Goal: Task Accomplishment & Management: Use online tool/utility

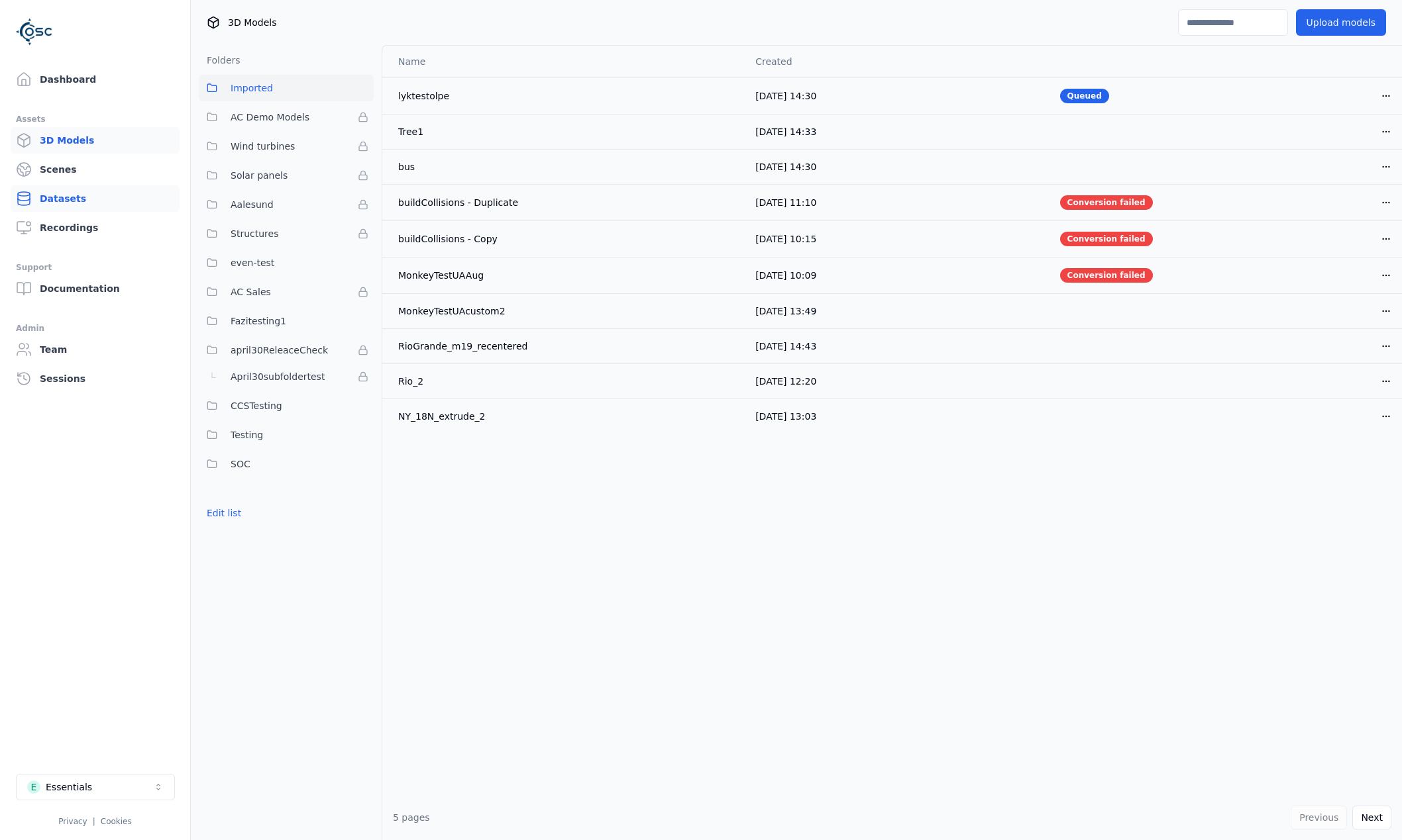
click at [75, 200] on link "Datasets" at bounding box center [94, 199] width 169 height 26
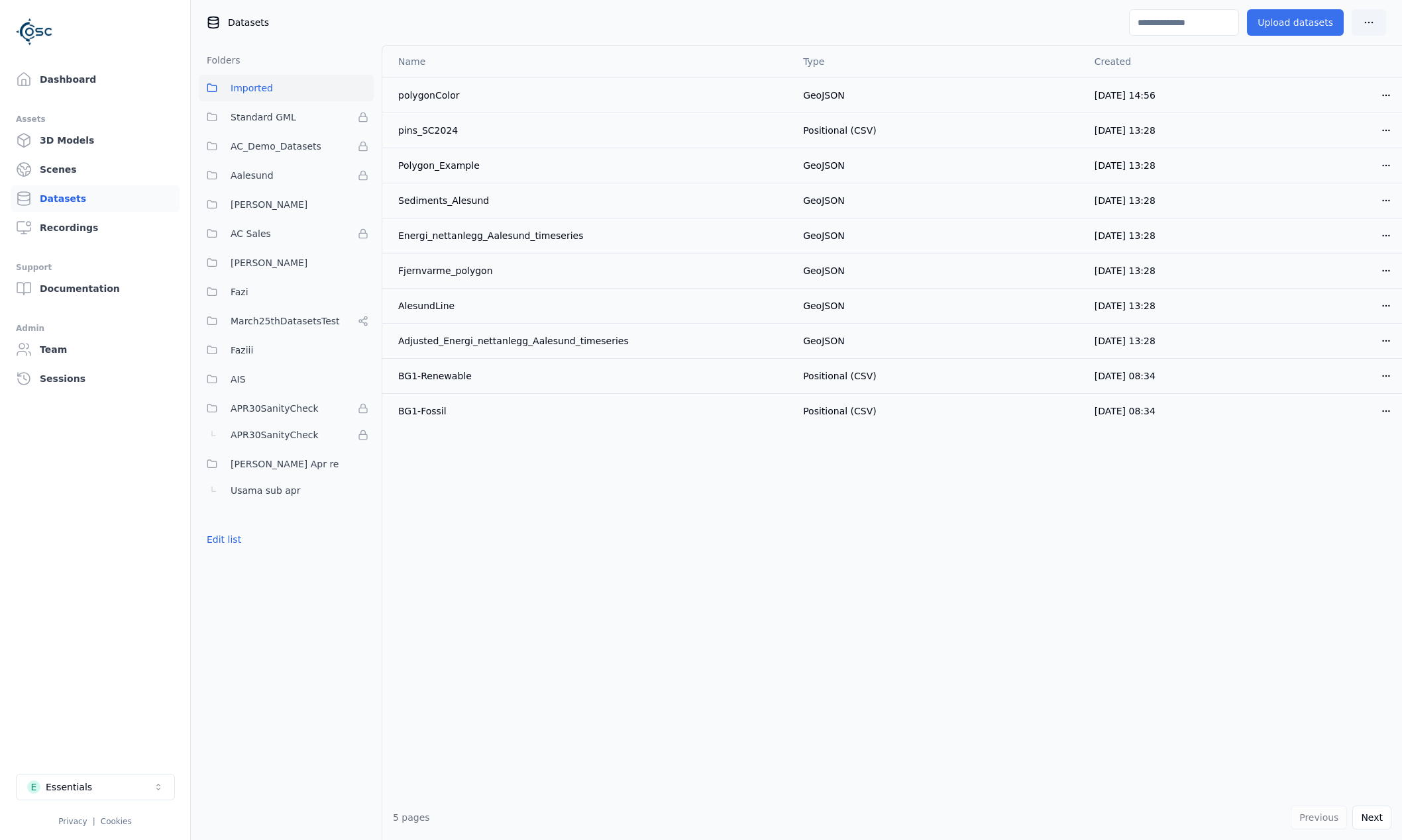
click at [1300, 10] on button "Upload datasets" at bounding box center [1296, 23] width 97 height 26
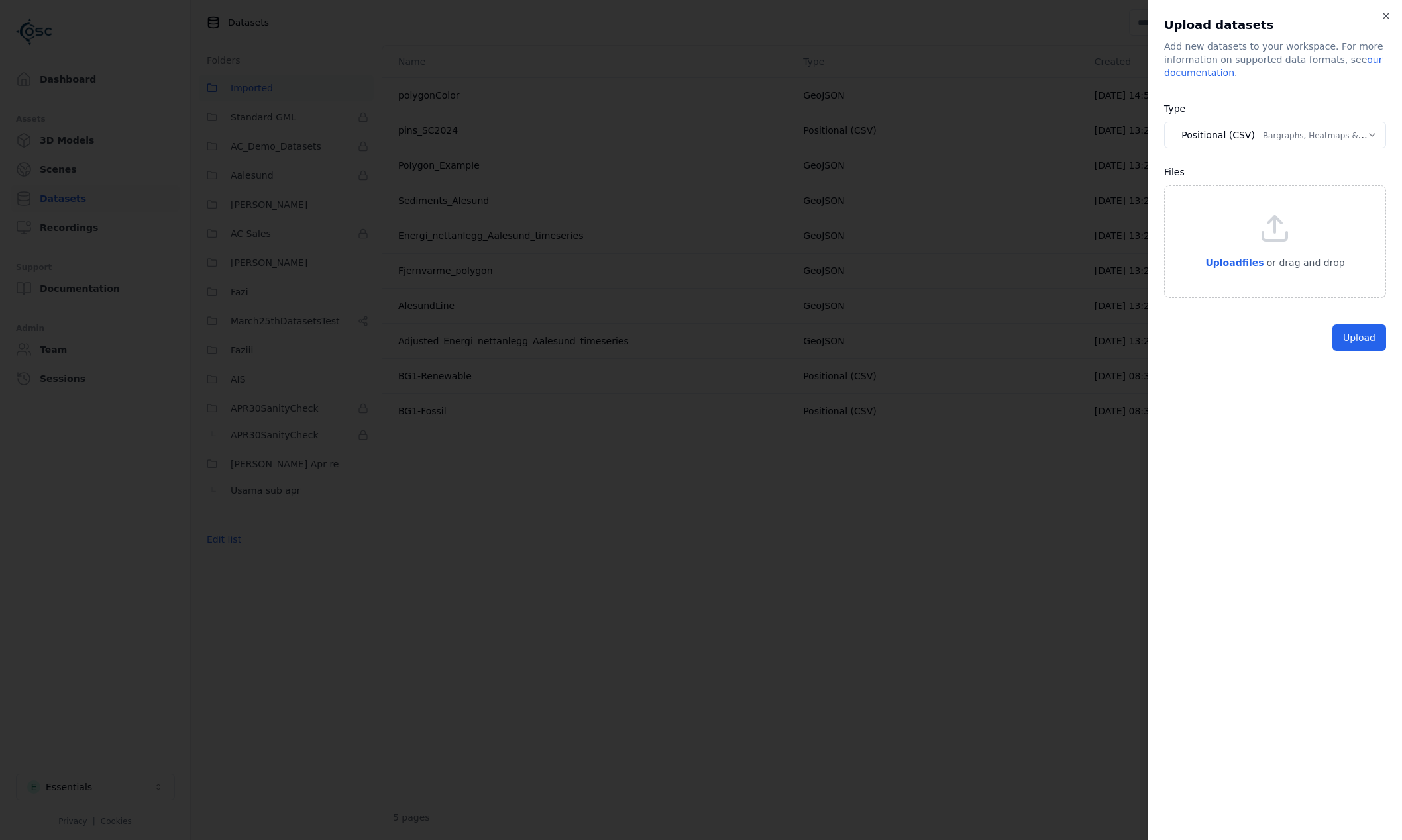
click at [1285, 146] on body "Dashboard Assets 3D Models Scenes Datasets Recordings Support Documentation Adm…" at bounding box center [701, 420] width 1402 height 840
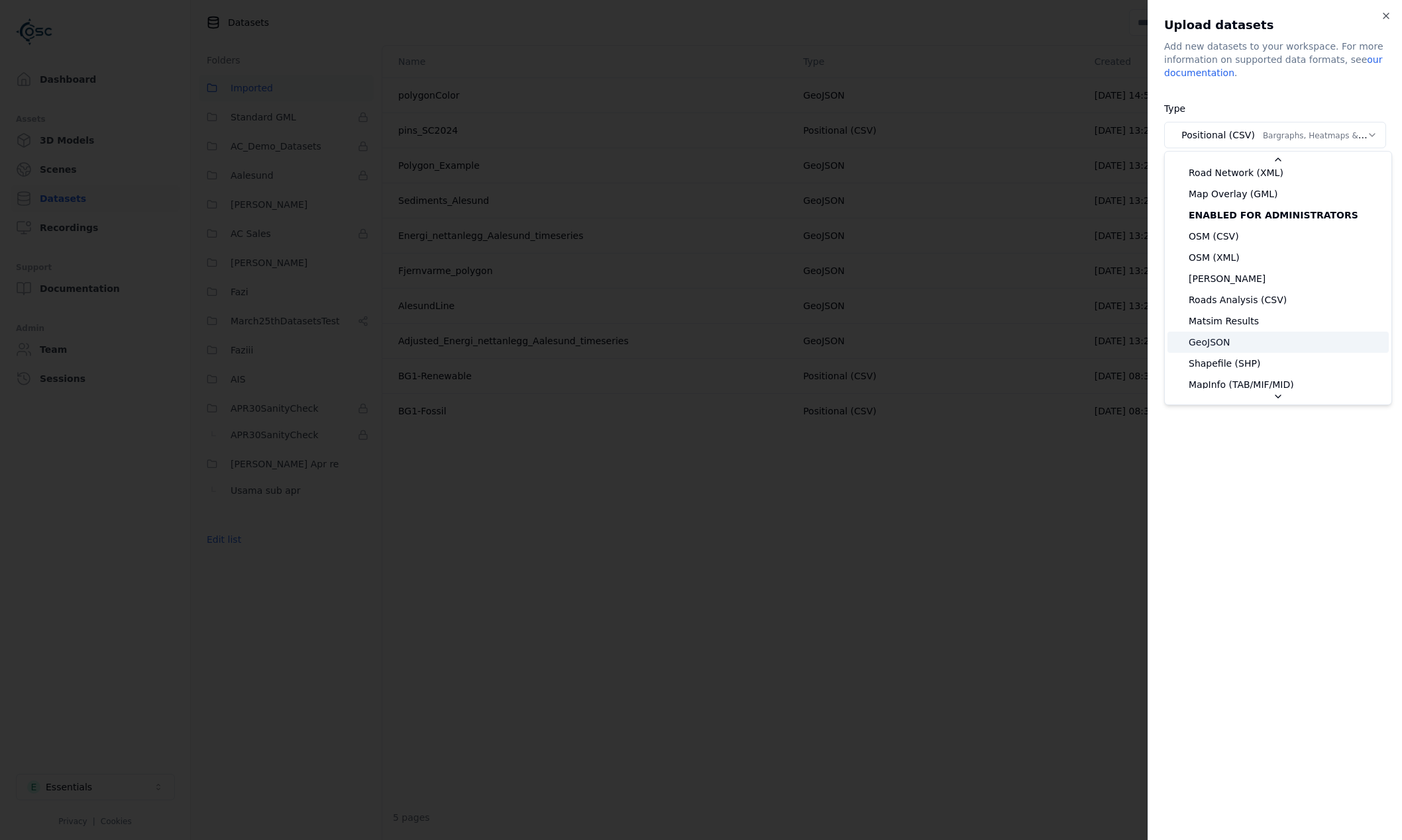
scroll to position [132, 0]
select select "*******"
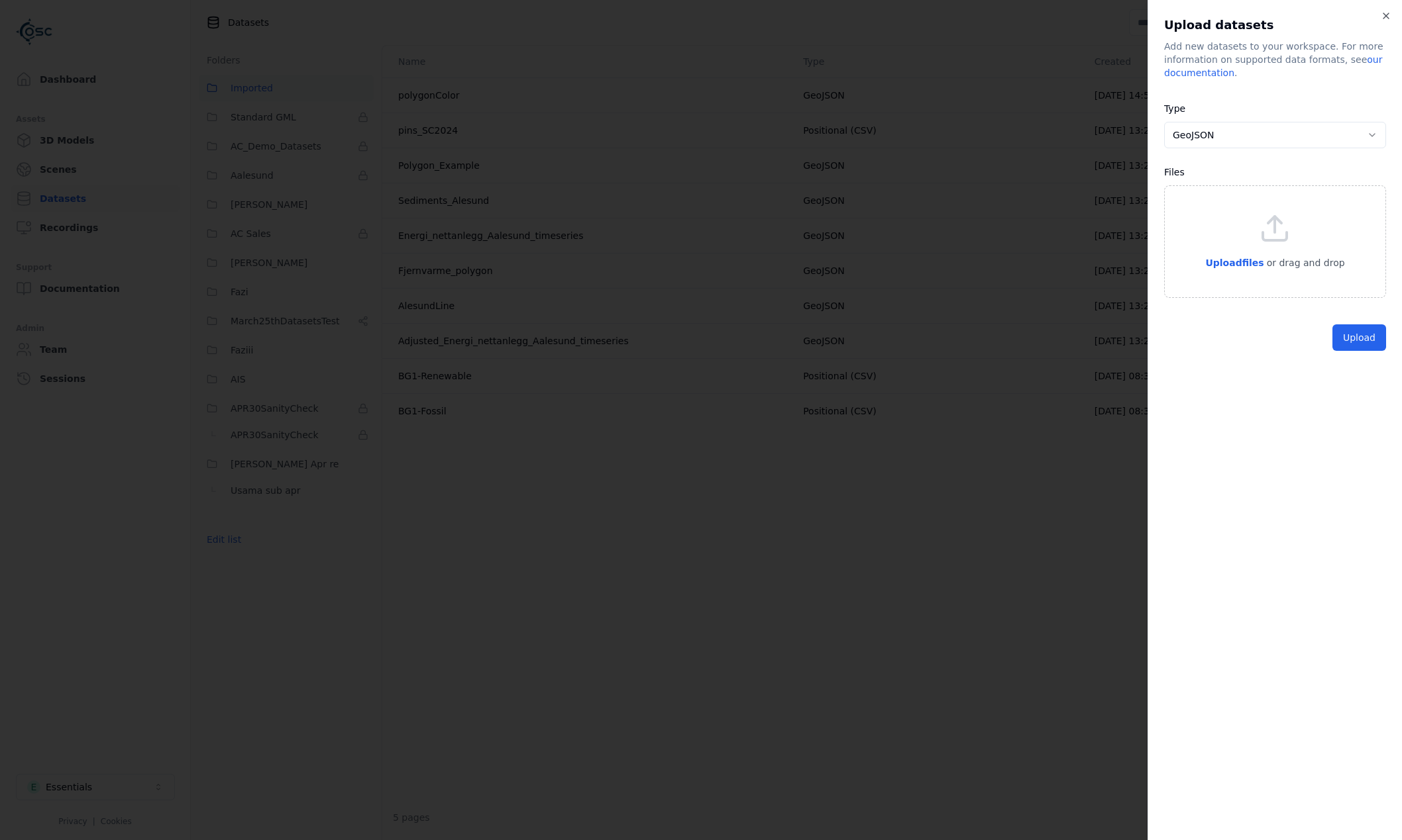
click at [1238, 271] on div "Upload files or drag and drop" at bounding box center [1275, 242] width 222 height 113
click at [1372, 396] on button "Upload" at bounding box center [1359, 393] width 54 height 26
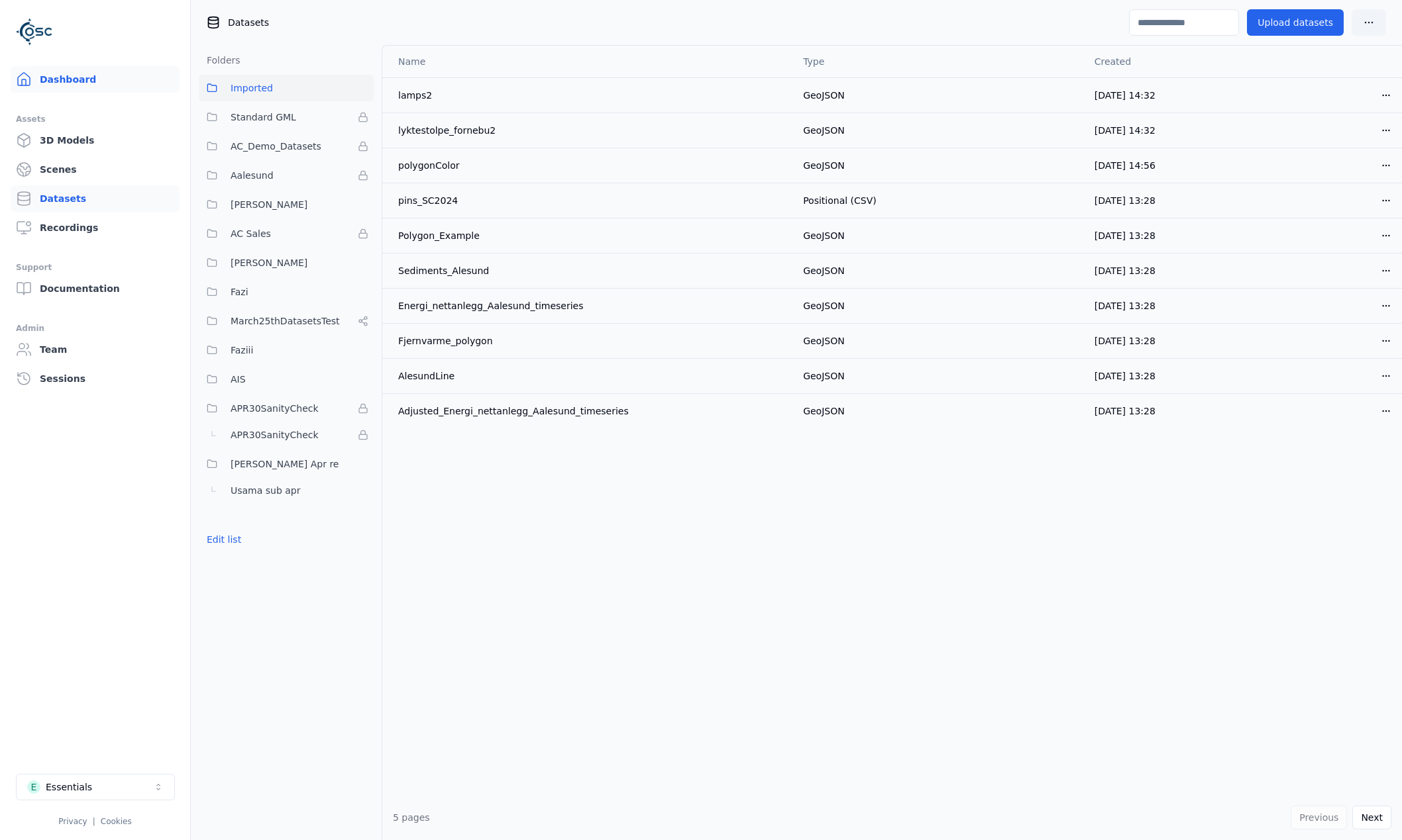
click at [80, 86] on link "Dashboard" at bounding box center [94, 79] width 169 height 26
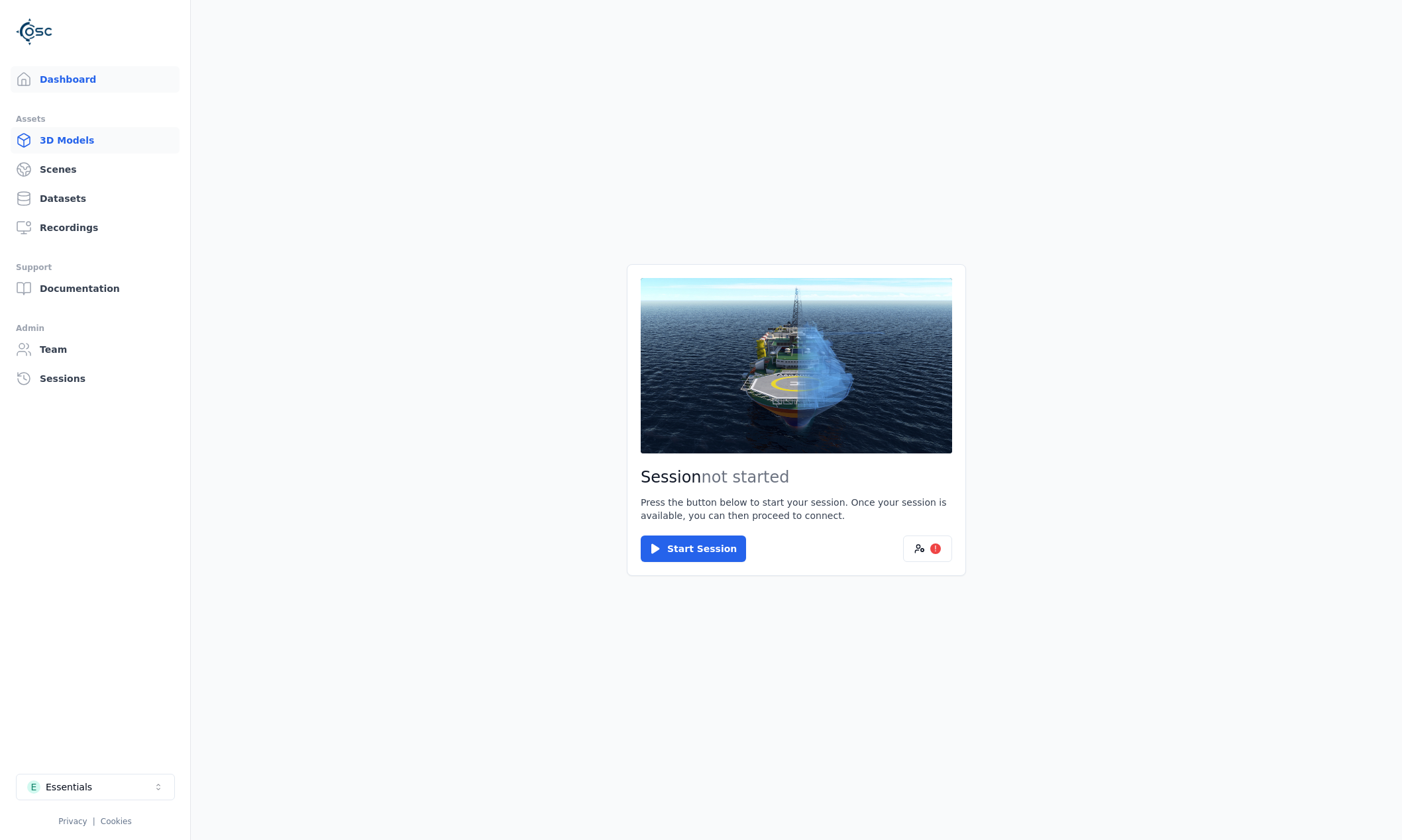
click at [78, 140] on link "3D Models" at bounding box center [94, 140] width 169 height 26
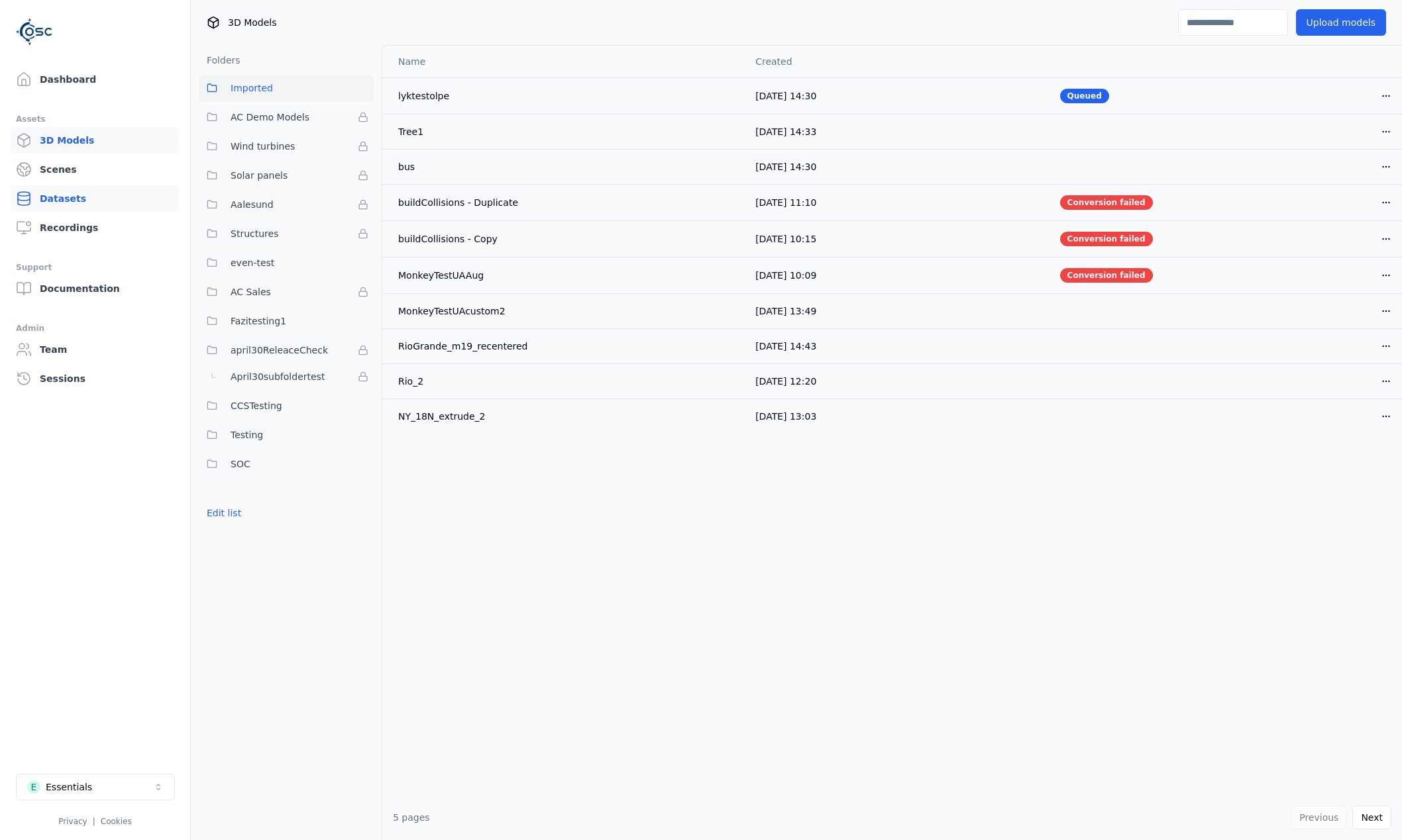
click at [87, 199] on link "Datasets" at bounding box center [94, 199] width 169 height 26
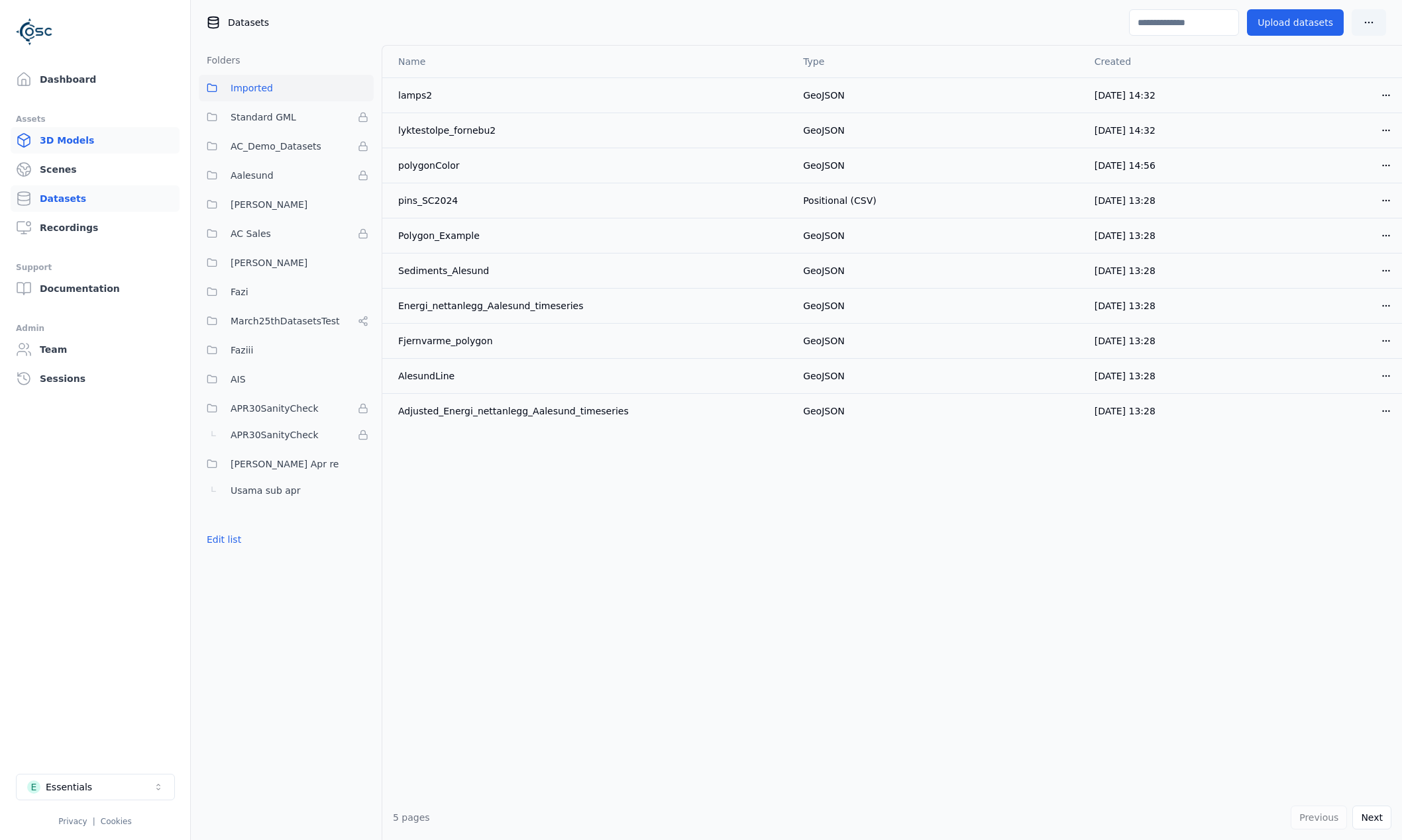
click at [55, 137] on link "3D Models" at bounding box center [94, 140] width 169 height 26
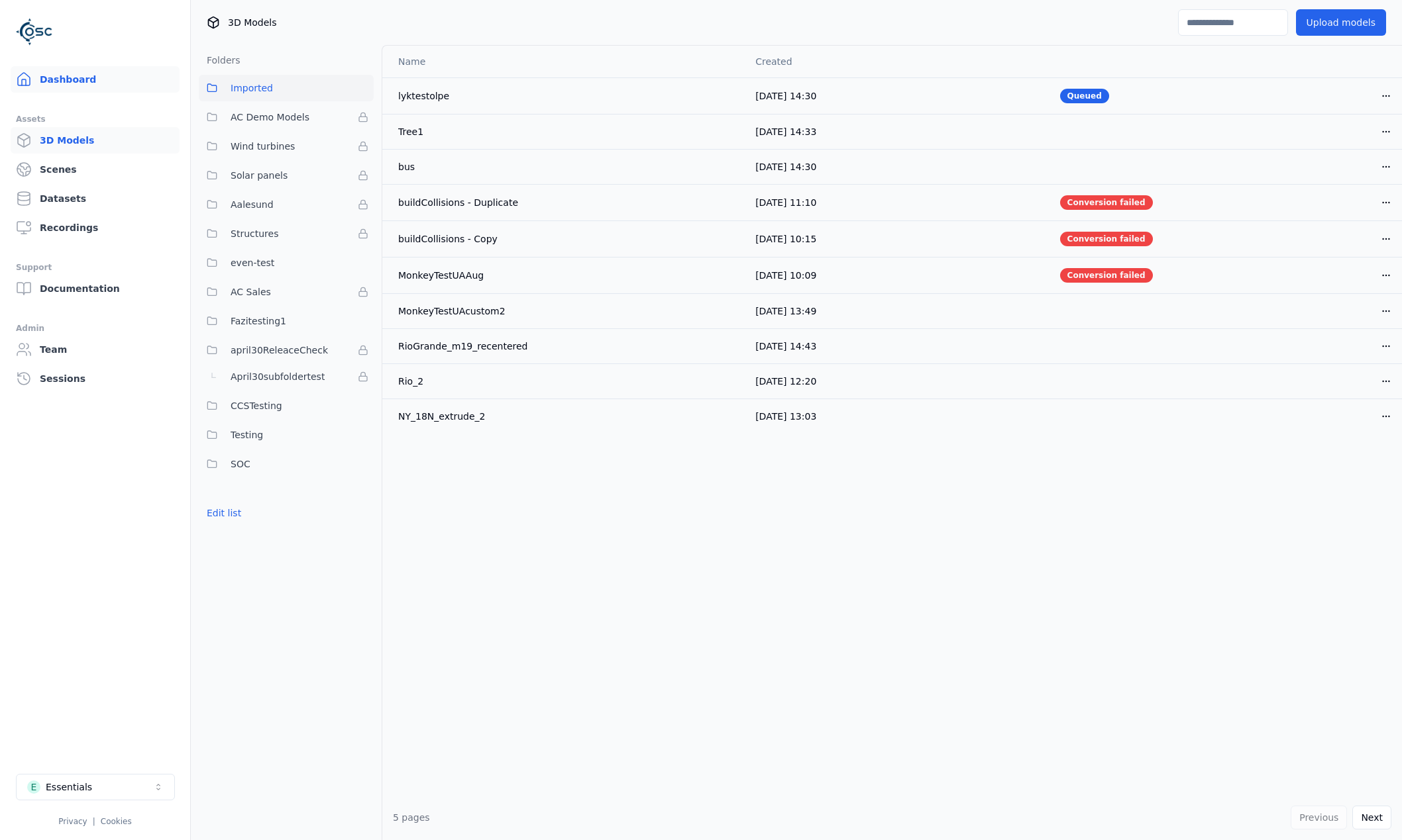
click at [73, 72] on link "Dashboard" at bounding box center [94, 79] width 169 height 26
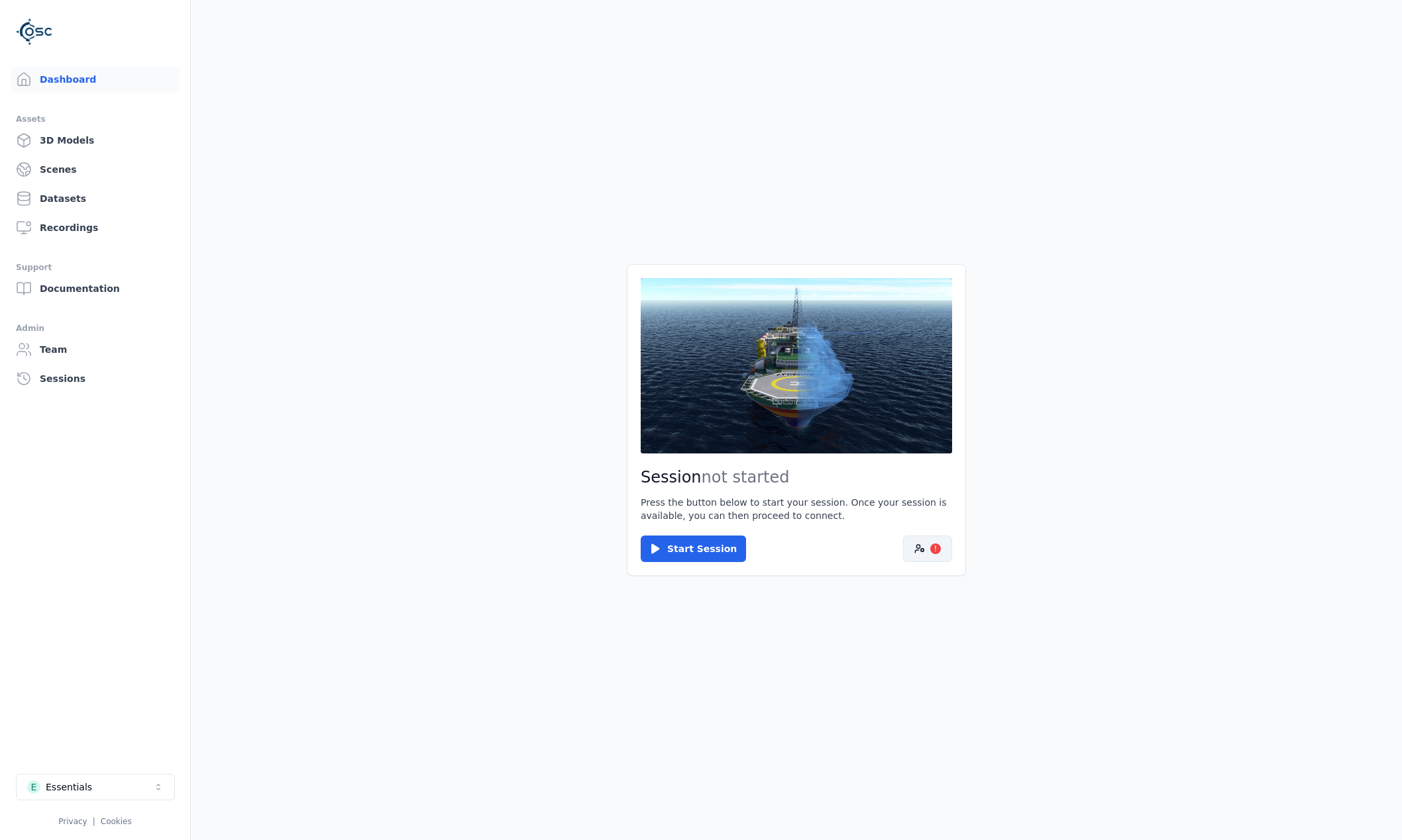
click at [905, 548] on button "!" at bounding box center [928, 549] width 49 height 26
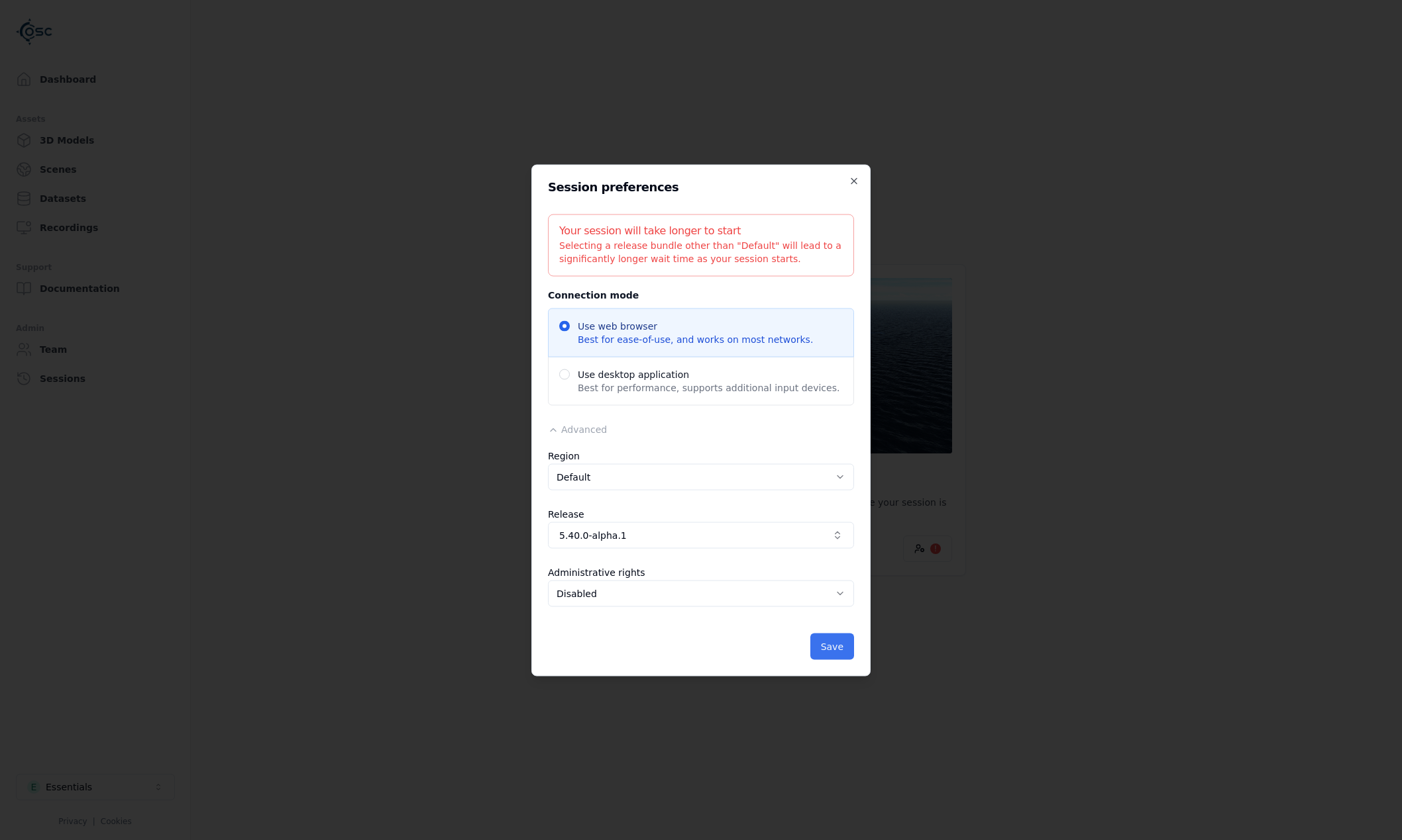
click at [848, 634] on button "Save" at bounding box center [833, 647] width 44 height 26
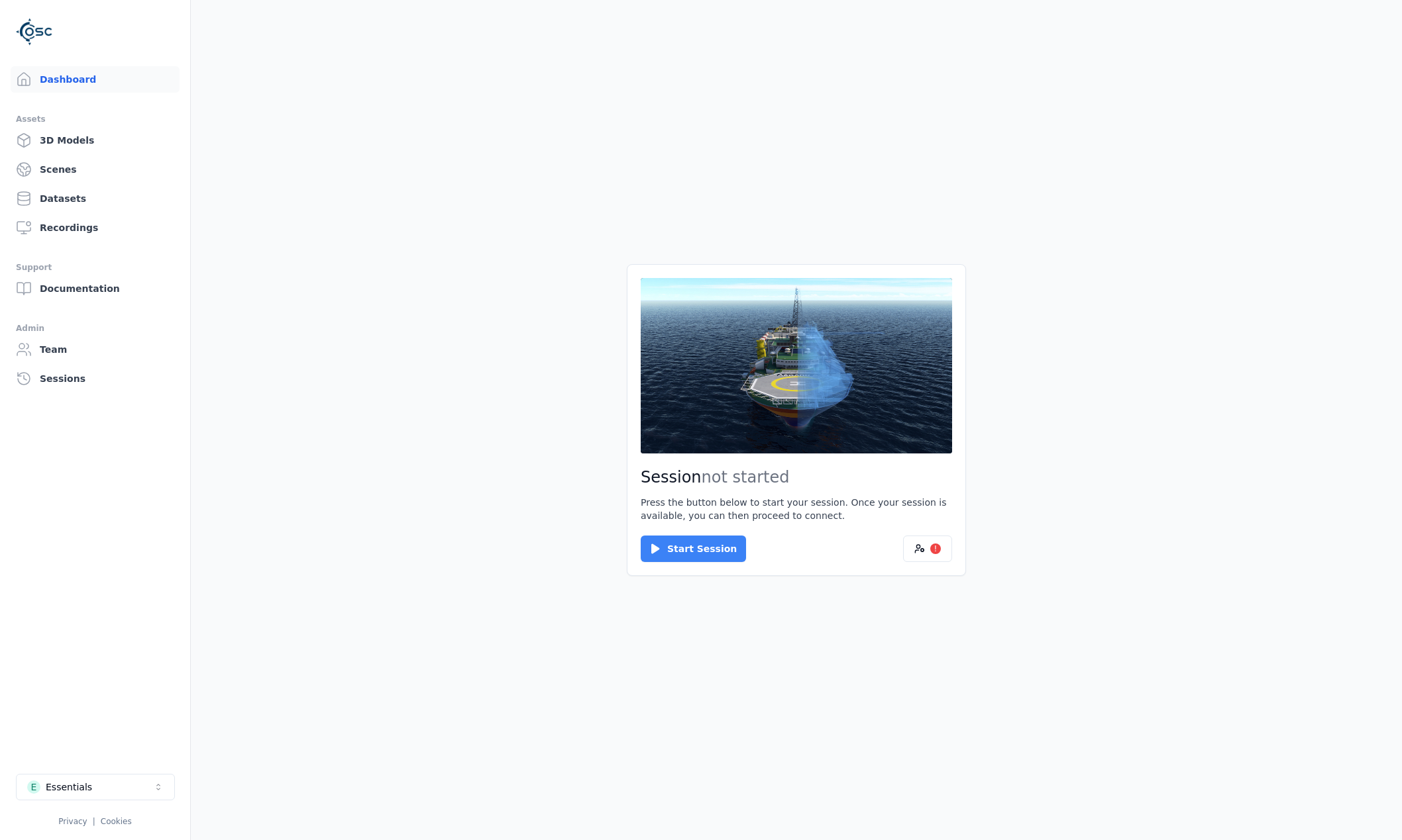
click at [668, 543] on button "Start Session" at bounding box center [693, 549] width 105 height 26
drag, startPoint x: 698, startPoint y: 545, endPoint x: 690, endPoint y: 544, distance: 8.1
click at [698, 545] on div "Connect Cancel" at bounding box center [796, 549] width 312 height 26
click at [689, 543] on button "Connect" at bounding box center [671, 549] width 61 height 26
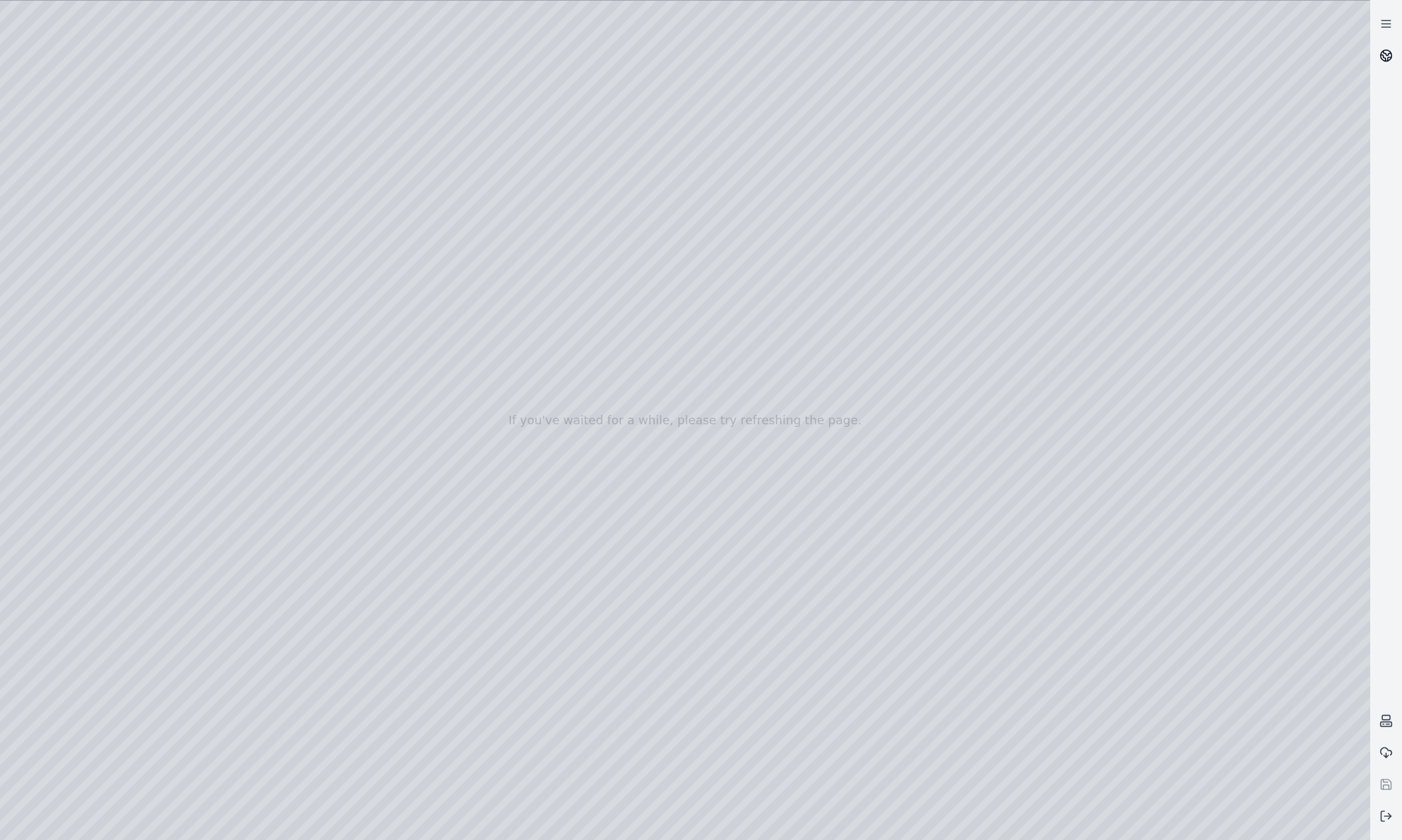
click at [1383, 52] on circle at bounding box center [1386, 56] width 11 height 11
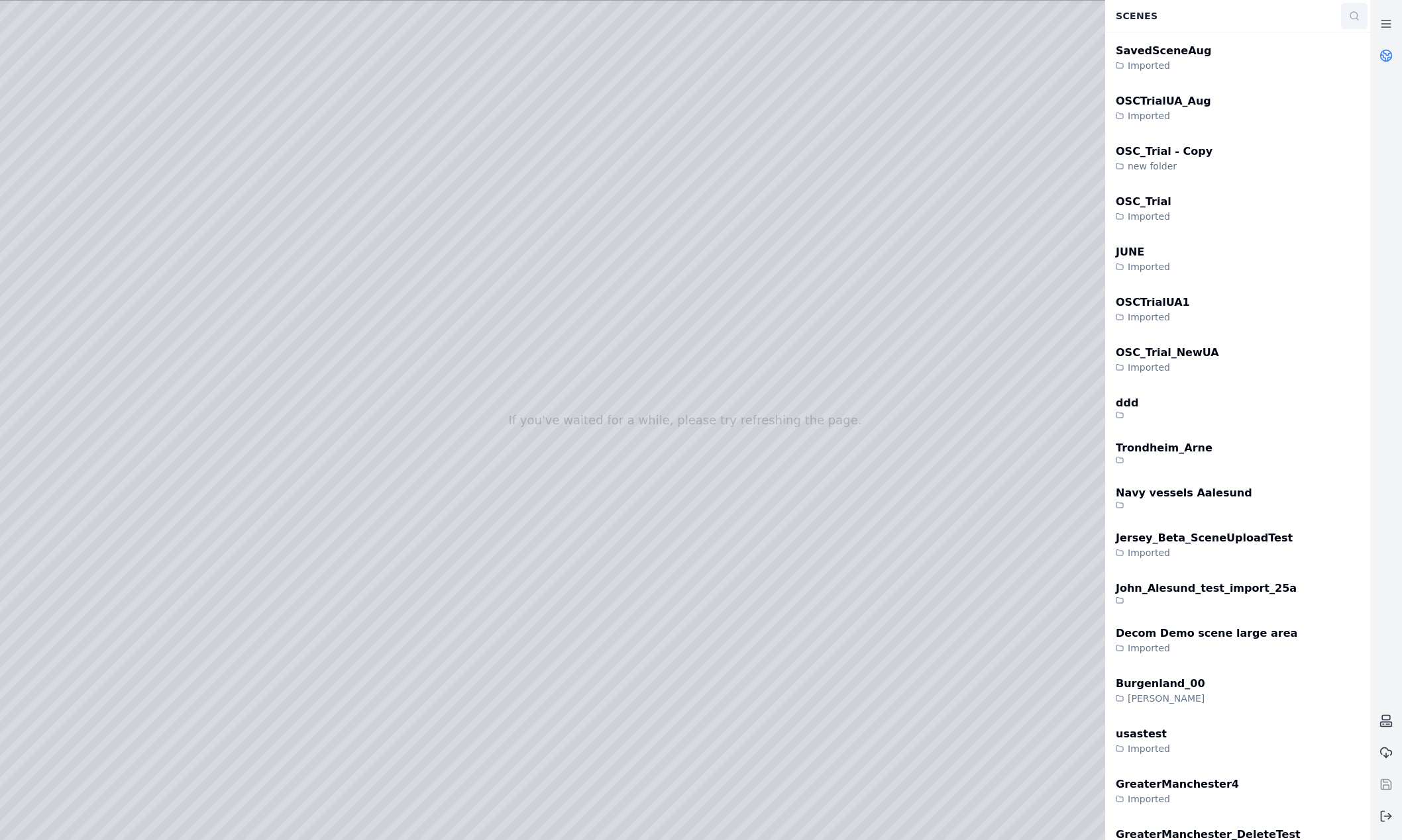
click at [1345, 24] on button at bounding box center [1354, 16] width 26 height 26
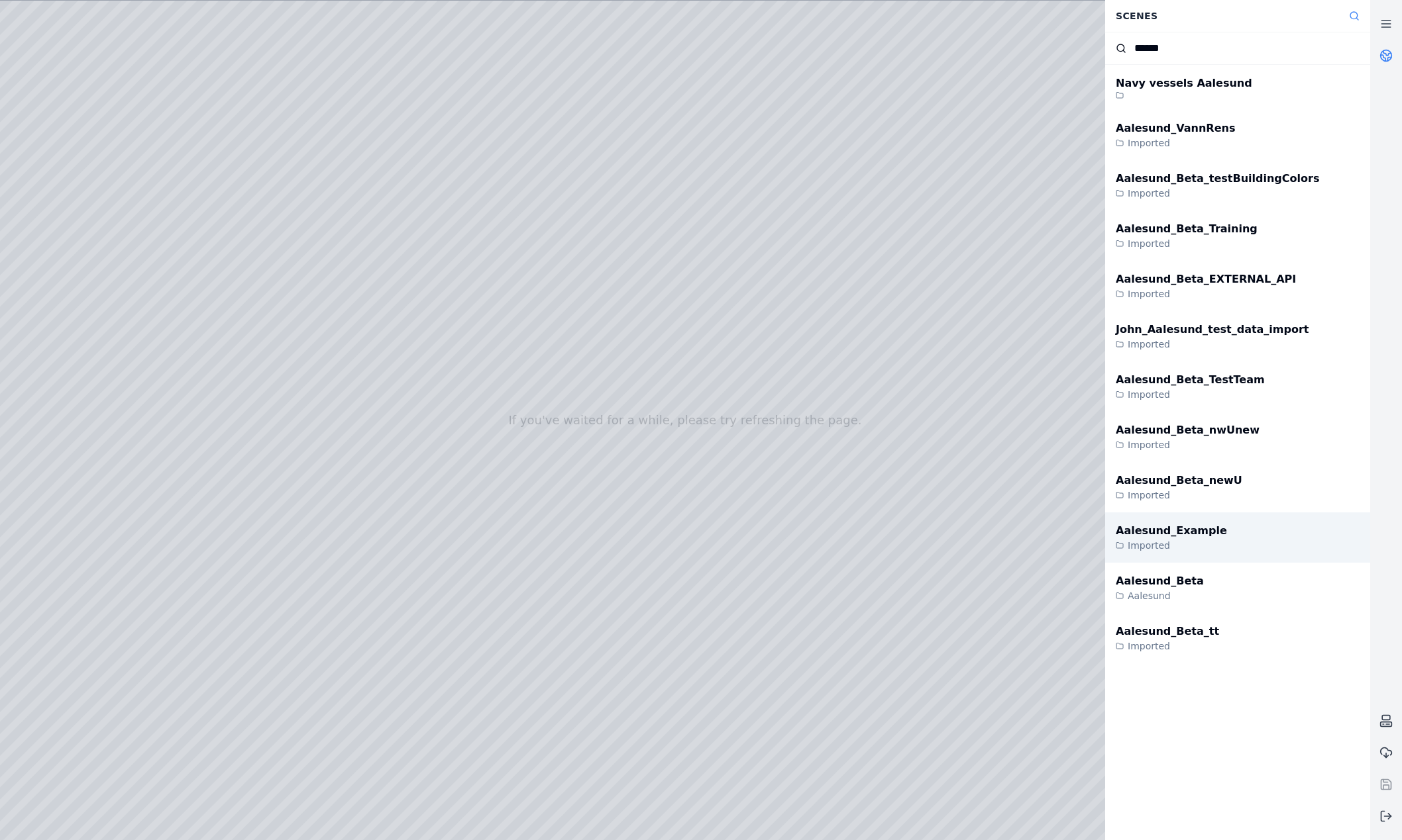
type input "******"
click at [1221, 547] on div "Aalesund_Example Imported" at bounding box center [1238, 537] width 265 height 50
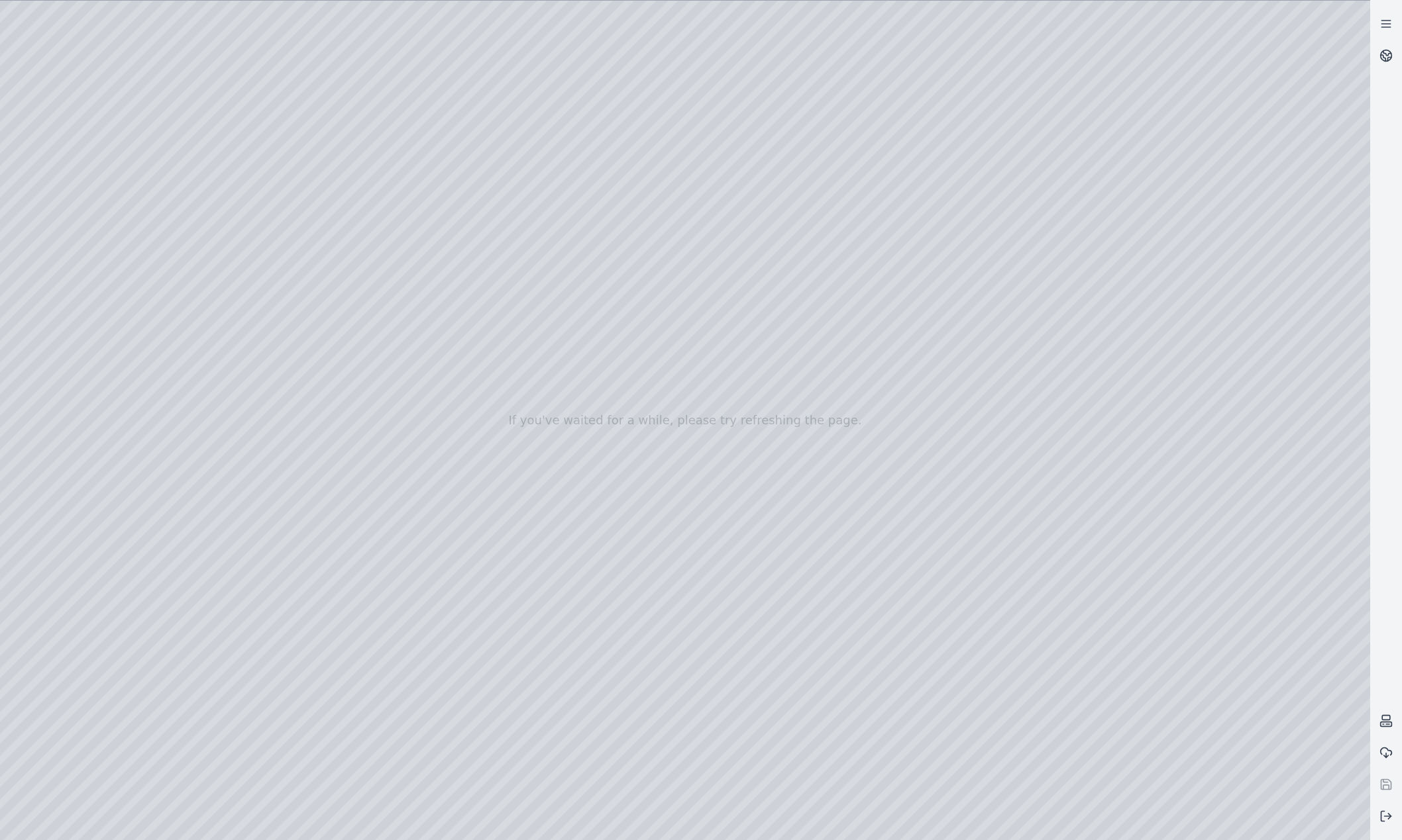
drag, startPoint x: 742, startPoint y: 578, endPoint x: 755, endPoint y: 611, distance: 35.5
click at [69, 214] on div at bounding box center [685, 421] width 1370 height 840
click at [77, 186] on div at bounding box center [685, 421] width 1370 height 840
click at [94, 243] on div at bounding box center [685, 421] width 1370 height 840
click at [381, 299] on div at bounding box center [685, 421] width 1370 height 840
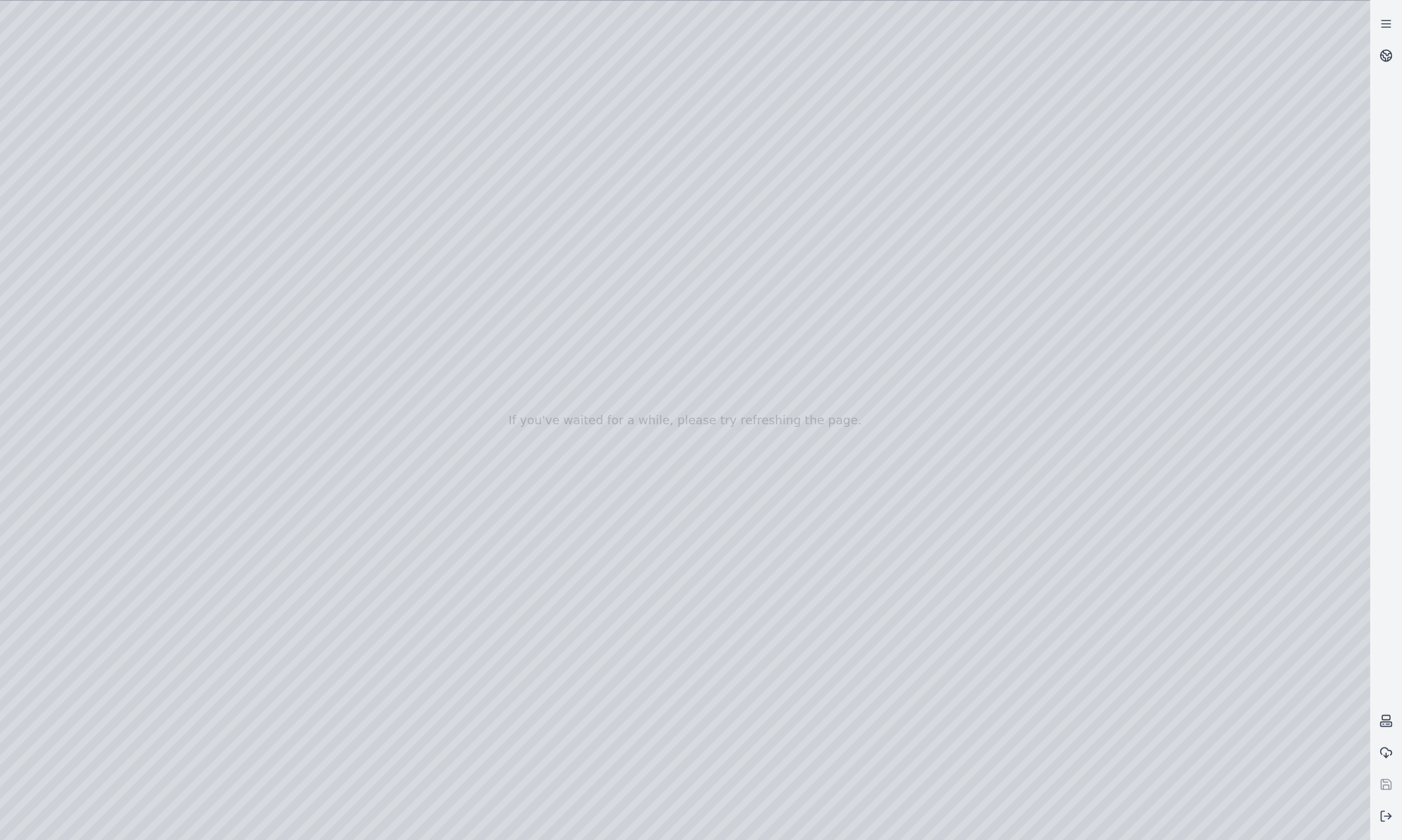
click at [394, 498] on div at bounding box center [685, 421] width 1370 height 840
click at [386, 498] on div at bounding box center [685, 421] width 1370 height 840
click at [381, 526] on div at bounding box center [685, 421] width 1370 height 840
click at [376, 596] on div at bounding box center [685, 421] width 1370 height 840
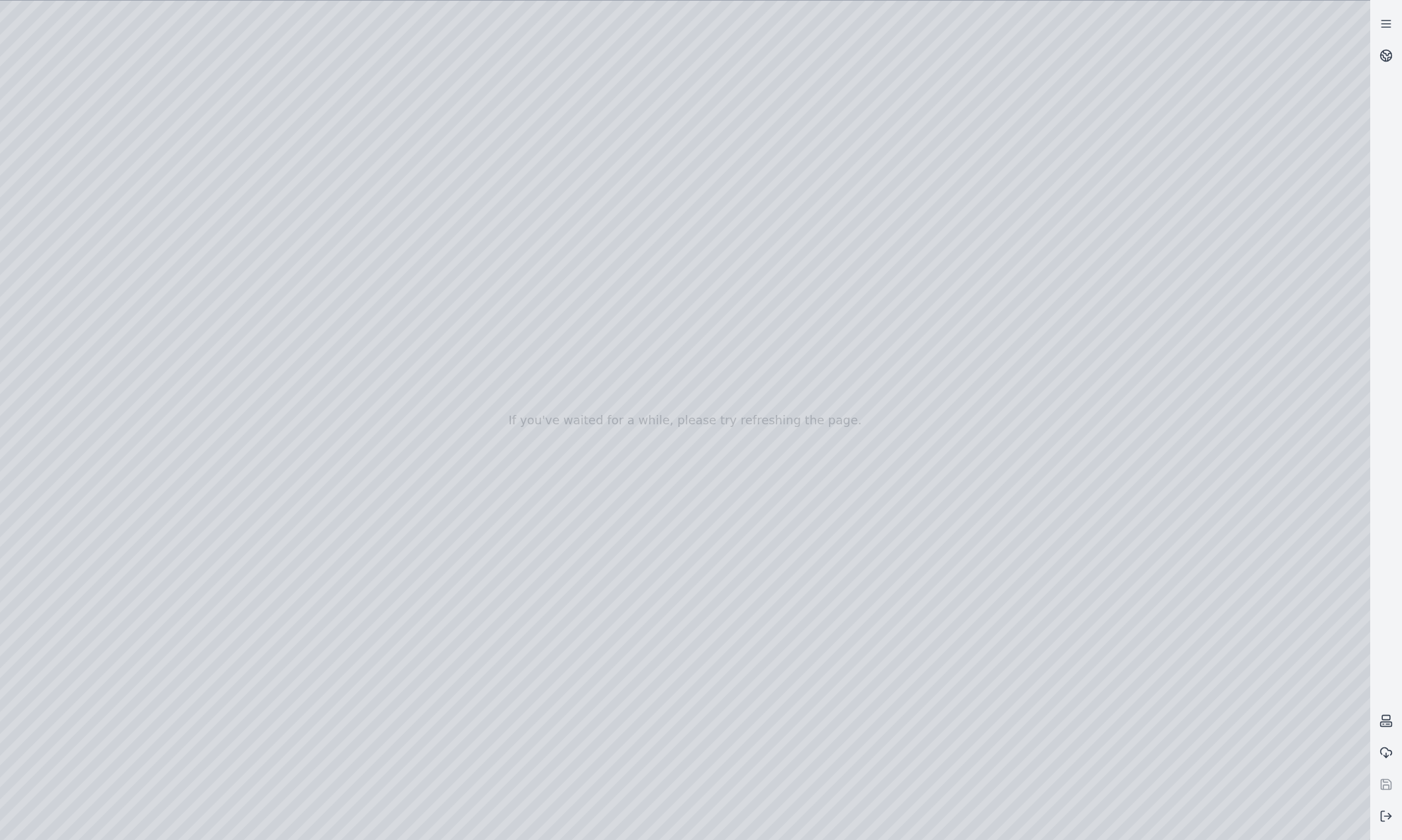
click at [384, 628] on div at bounding box center [685, 421] width 1370 height 840
click at [382, 596] on div at bounding box center [685, 421] width 1370 height 840
click at [336, 594] on div at bounding box center [685, 421] width 1370 height 840
click at [319, 625] on div at bounding box center [685, 421] width 1370 height 840
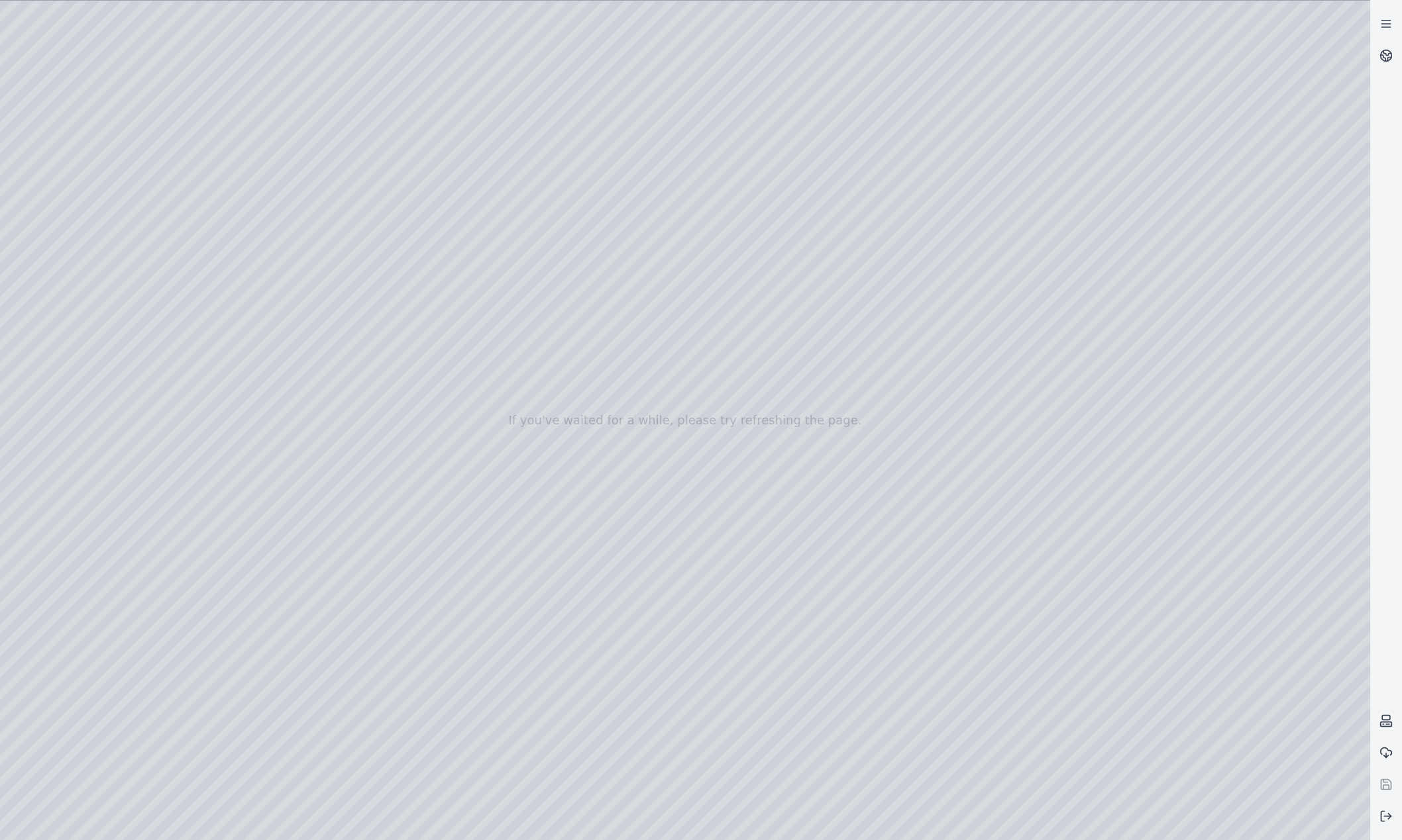
click at [599, 306] on div at bounding box center [685, 421] width 1370 height 840
click at [600, 296] on div at bounding box center [685, 421] width 1370 height 840
click at [599, 329] on div at bounding box center [685, 421] width 1370 height 840
click at [682, 206] on div at bounding box center [685, 421] width 1370 height 840
click at [105, 344] on div at bounding box center [685, 421] width 1370 height 840
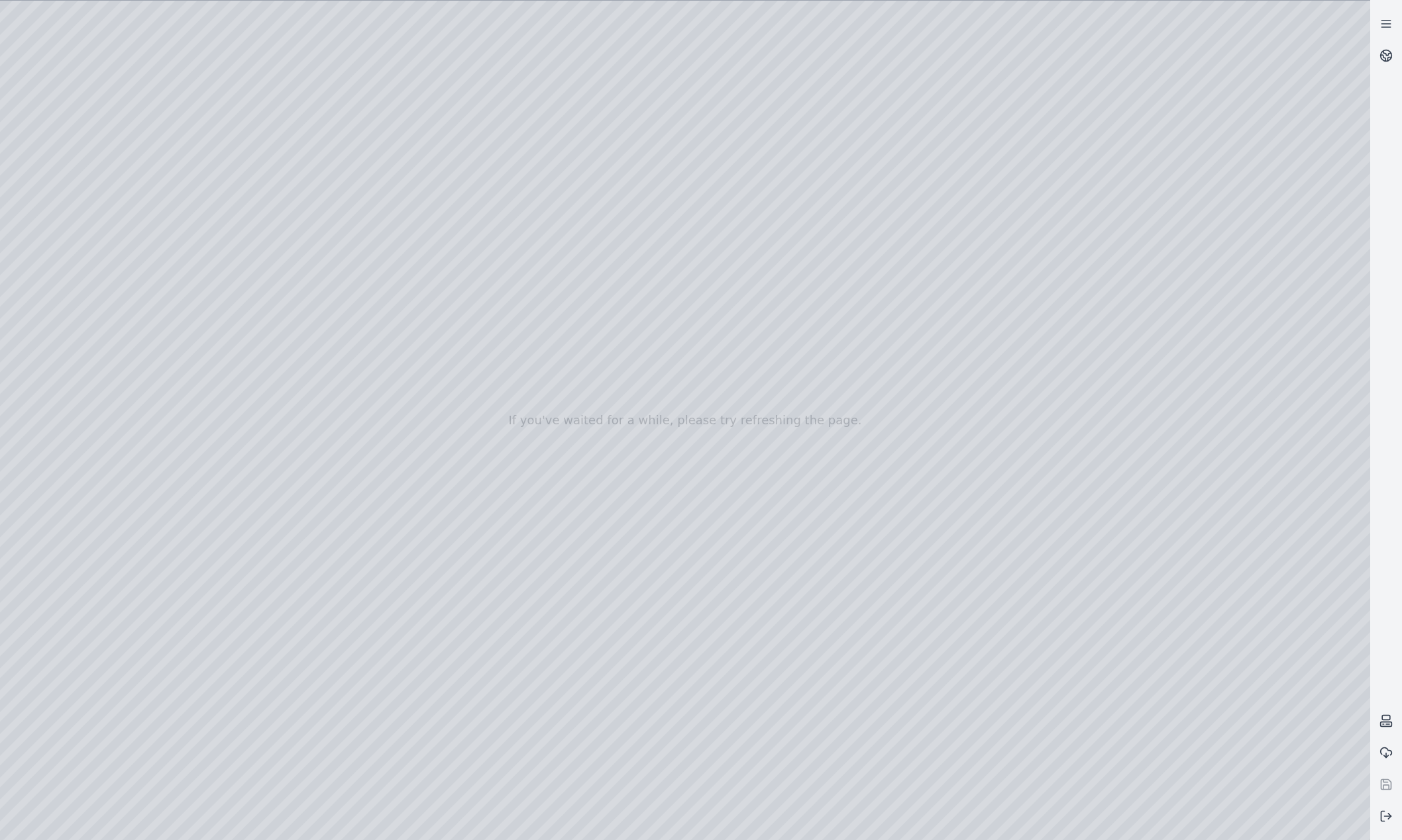
click at [110, 262] on div at bounding box center [685, 421] width 1370 height 840
click at [392, 54] on div at bounding box center [685, 421] width 1370 height 840
click at [306, 124] on div at bounding box center [685, 421] width 1370 height 840
click at [269, 163] on div at bounding box center [685, 421] width 1370 height 840
click at [1255, 272] on div at bounding box center [685, 421] width 1370 height 840
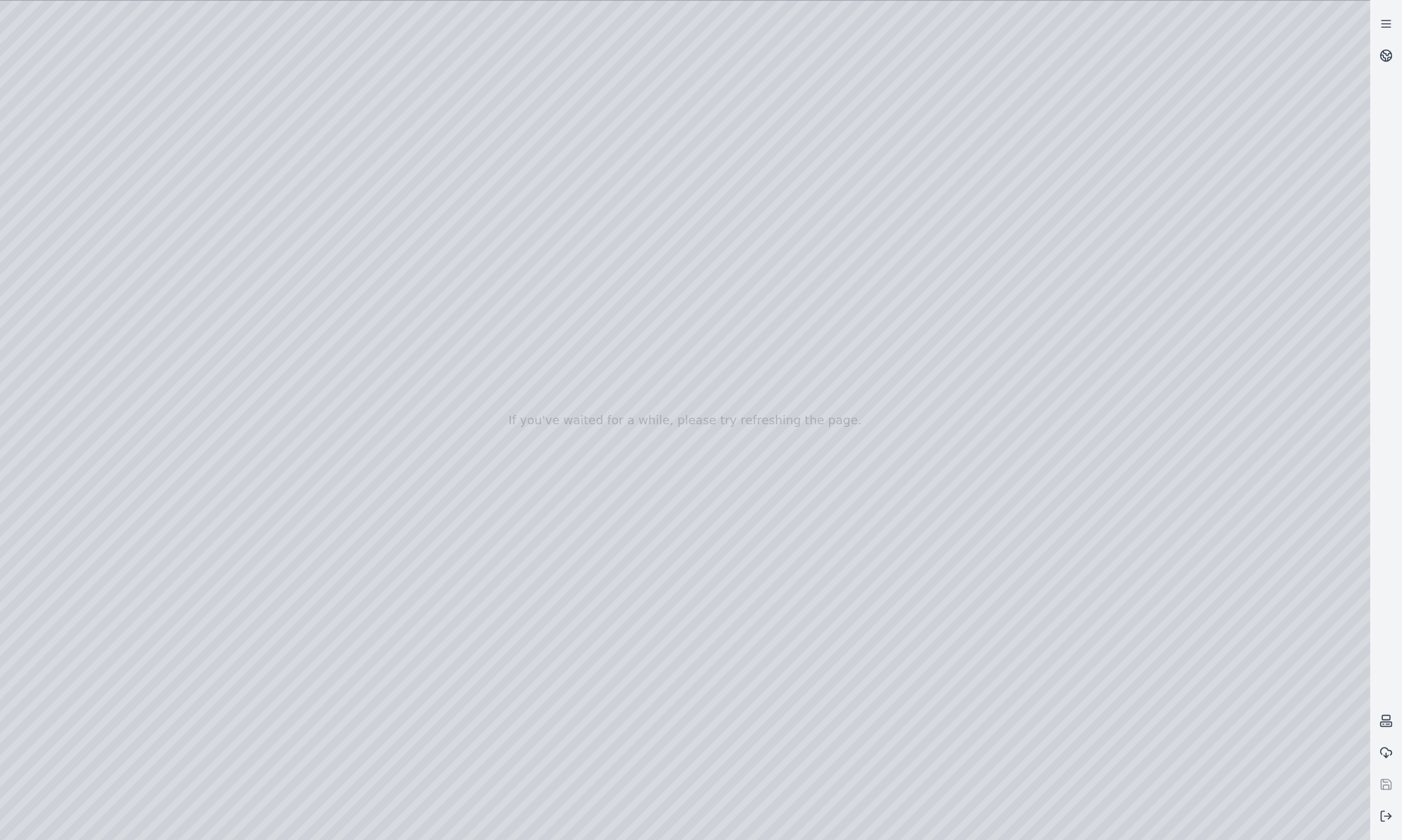
click at [1247, 384] on div at bounding box center [685, 421] width 1370 height 840
click at [1230, 445] on div at bounding box center [685, 421] width 1370 height 840
click at [1250, 492] on div at bounding box center [685, 421] width 1370 height 840
click at [1224, 543] on div at bounding box center [685, 421] width 1370 height 840
drag, startPoint x: 779, startPoint y: 552, endPoint x: 785, endPoint y: 557, distance: 7.8
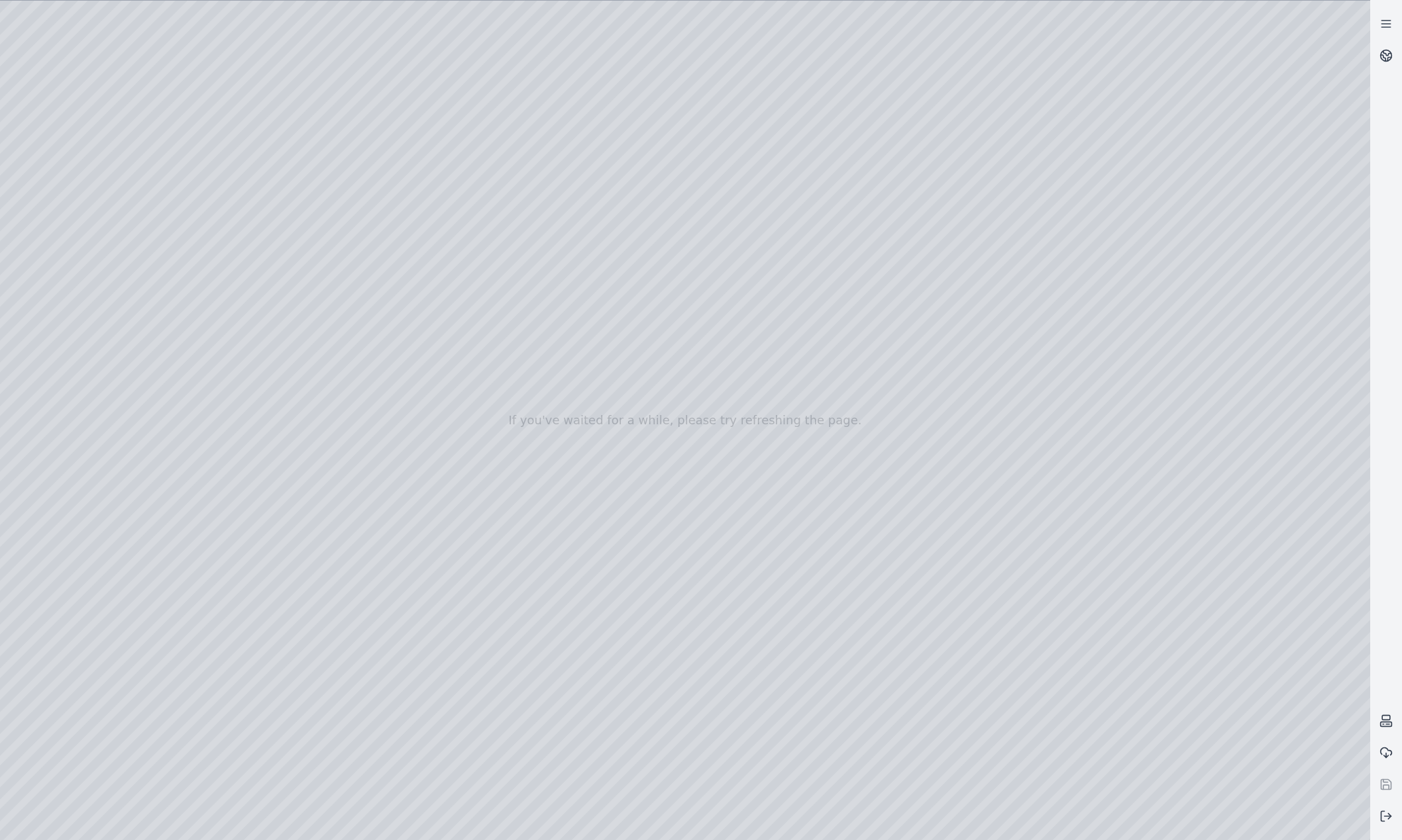
drag, startPoint x: 907, startPoint y: 508, endPoint x: 758, endPoint y: 520, distance: 149.5
drag, startPoint x: 778, startPoint y: 512, endPoint x: 765, endPoint y: 511, distance: 13.0
drag, startPoint x: 974, startPoint y: 591, endPoint x: 991, endPoint y: 594, distance: 17.3
click at [389, 54] on div at bounding box center [685, 421] width 1370 height 840
click at [216, 154] on div at bounding box center [685, 421] width 1370 height 840
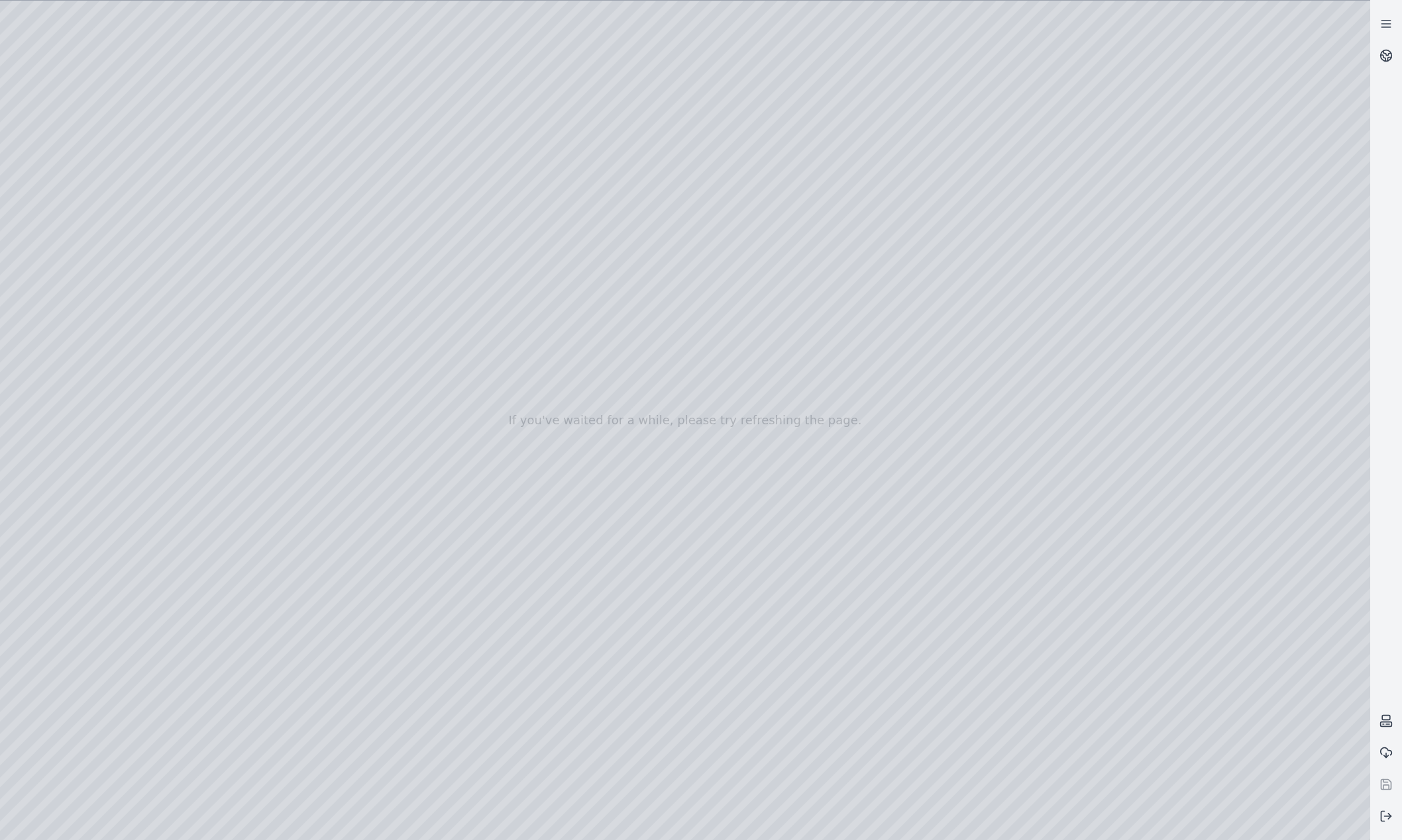
click at [1202, 378] on div at bounding box center [685, 421] width 1370 height 840
click at [1221, 532] on div at bounding box center [685, 421] width 1370 height 840
drag, startPoint x: 758, startPoint y: 516, endPoint x: 769, endPoint y: 521, distance: 12.1
drag, startPoint x: 658, startPoint y: 461, endPoint x: 748, endPoint y: 528, distance: 112.2
click at [247, 191] on div at bounding box center [685, 421] width 1370 height 840
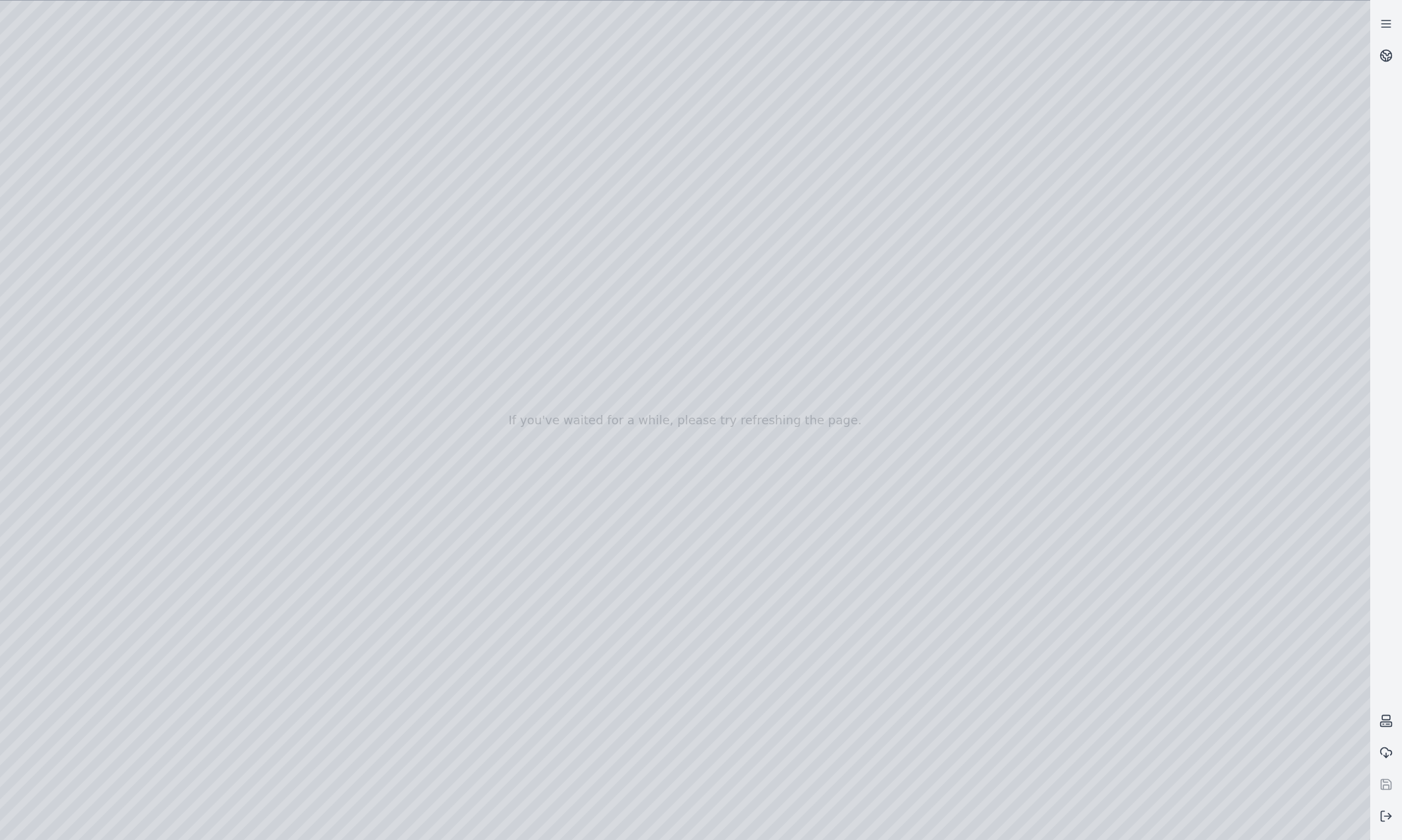
click at [213, 203] on div at bounding box center [685, 421] width 1370 height 840
click at [1205, 442] on div at bounding box center [685, 421] width 1370 height 840
click at [1231, 616] on div at bounding box center [685, 421] width 1370 height 840
click at [1229, 554] on div at bounding box center [685, 421] width 1370 height 840
drag, startPoint x: 732, startPoint y: 495, endPoint x: 771, endPoint y: 601, distance: 112.9
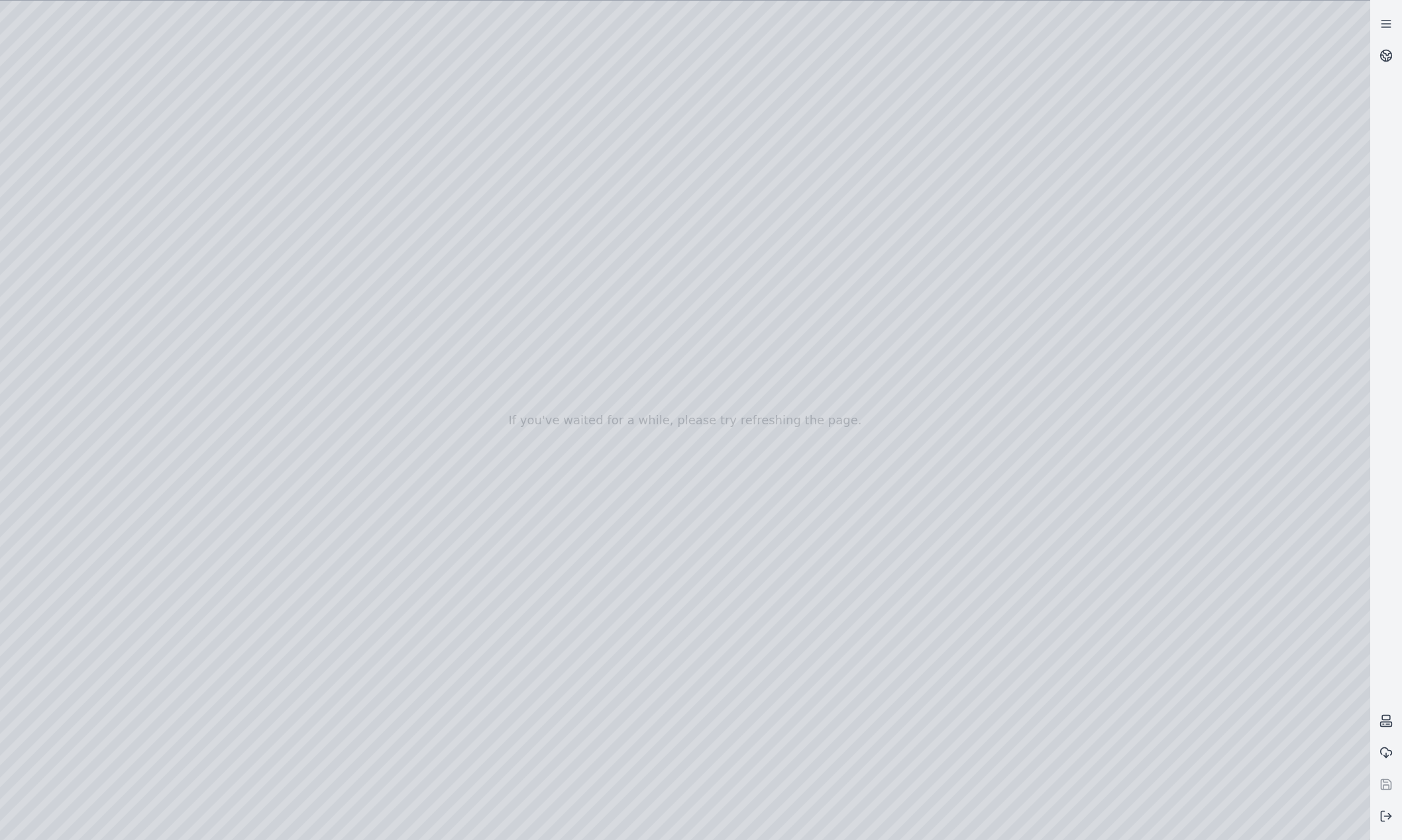
drag, startPoint x: 731, startPoint y: 563, endPoint x: 706, endPoint y: 466, distance: 100.2
drag, startPoint x: 687, startPoint y: 521, endPoint x: 661, endPoint y: 466, distance: 60.8
drag, startPoint x: 687, startPoint y: 550, endPoint x: 682, endPoint y: 532, distance: 18.7
drag, startPoint x: 727, startPoint y: 530, endPoint x: 713, endPoint y: 544, distance: 19.8
click at [1384, 54] on icon at bounding box center [1386, 56] width 13 height 13
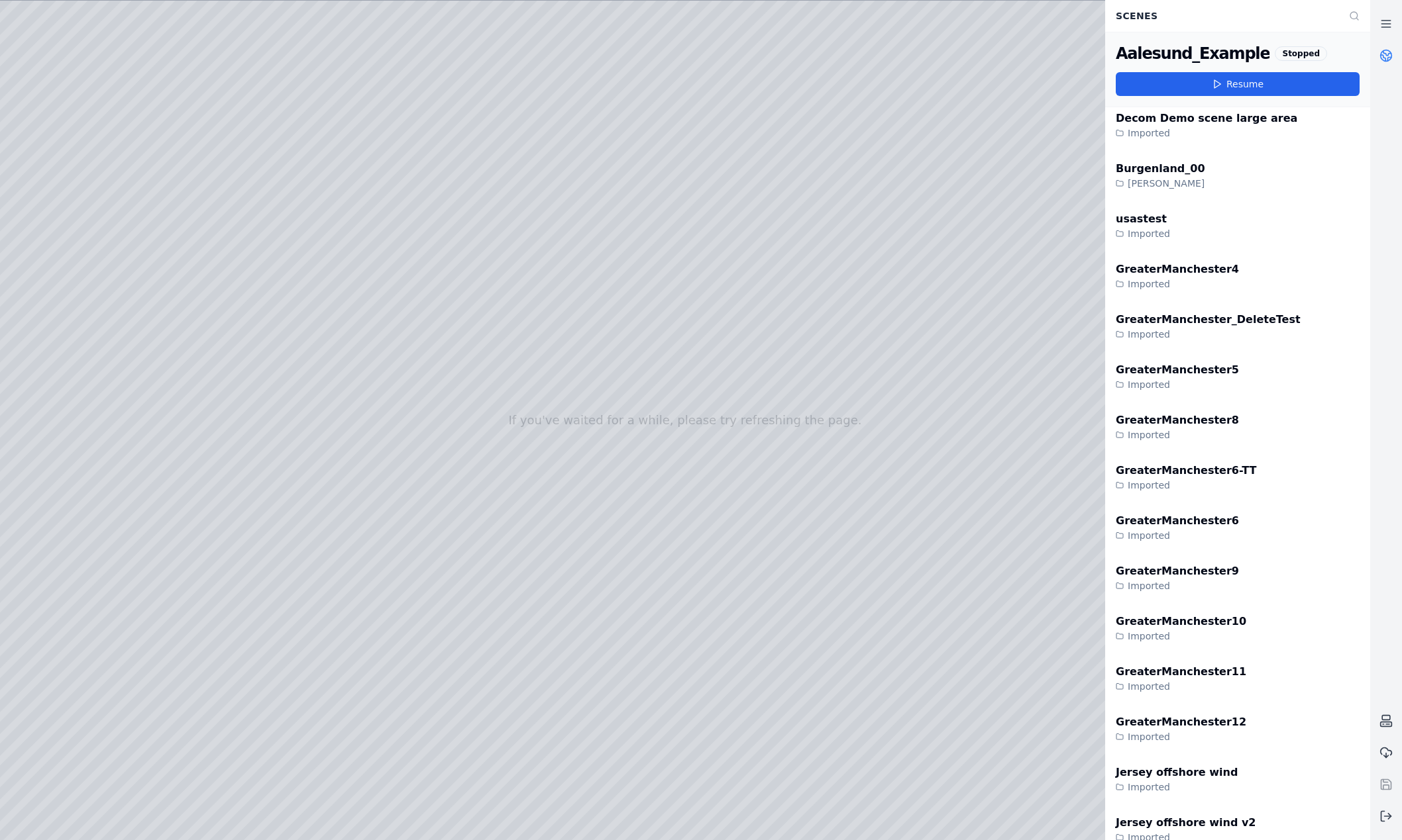
scroll to position [331, 0]
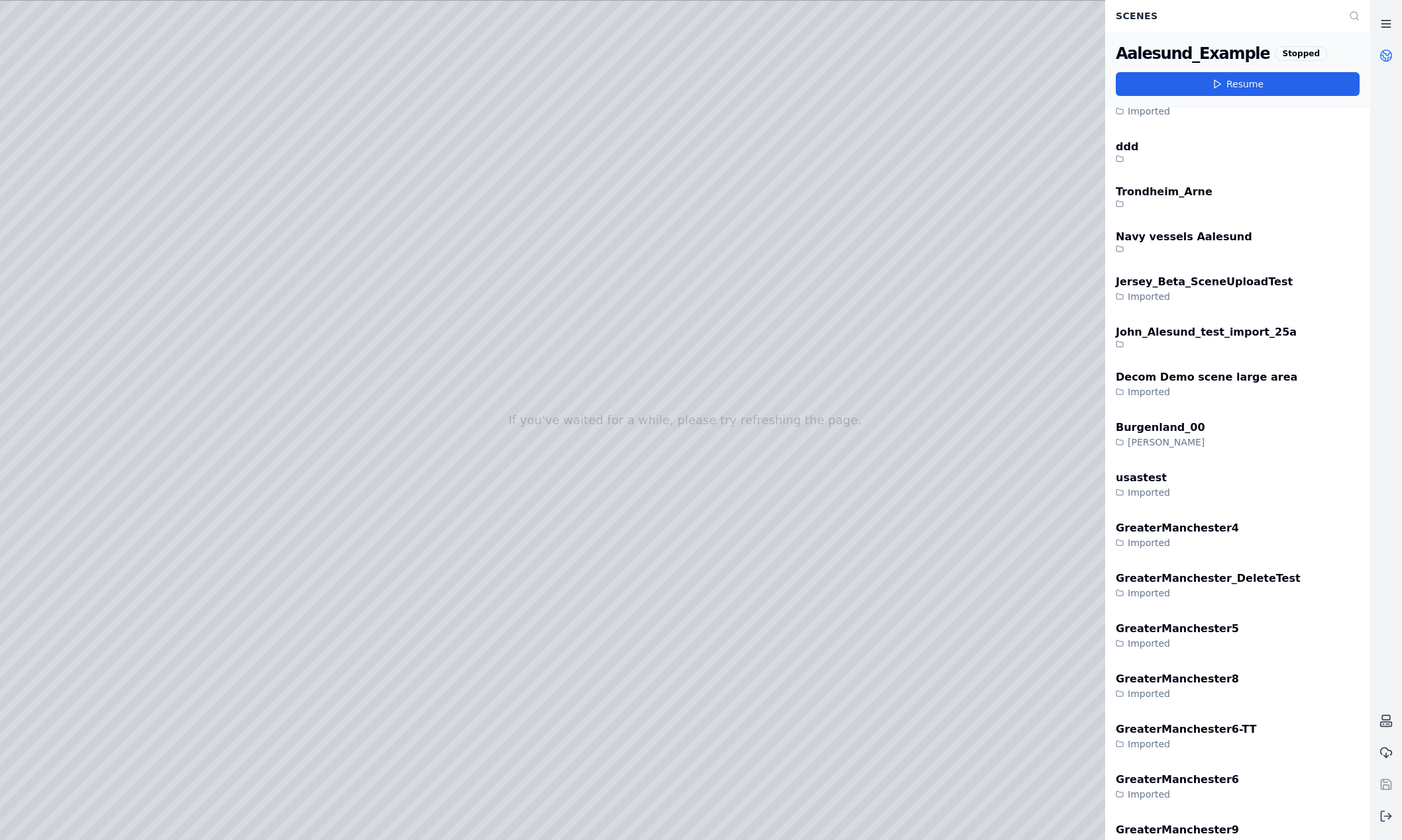
click at [1383, 18] on icon at bounding box center [1386, 24] width 13 height 13
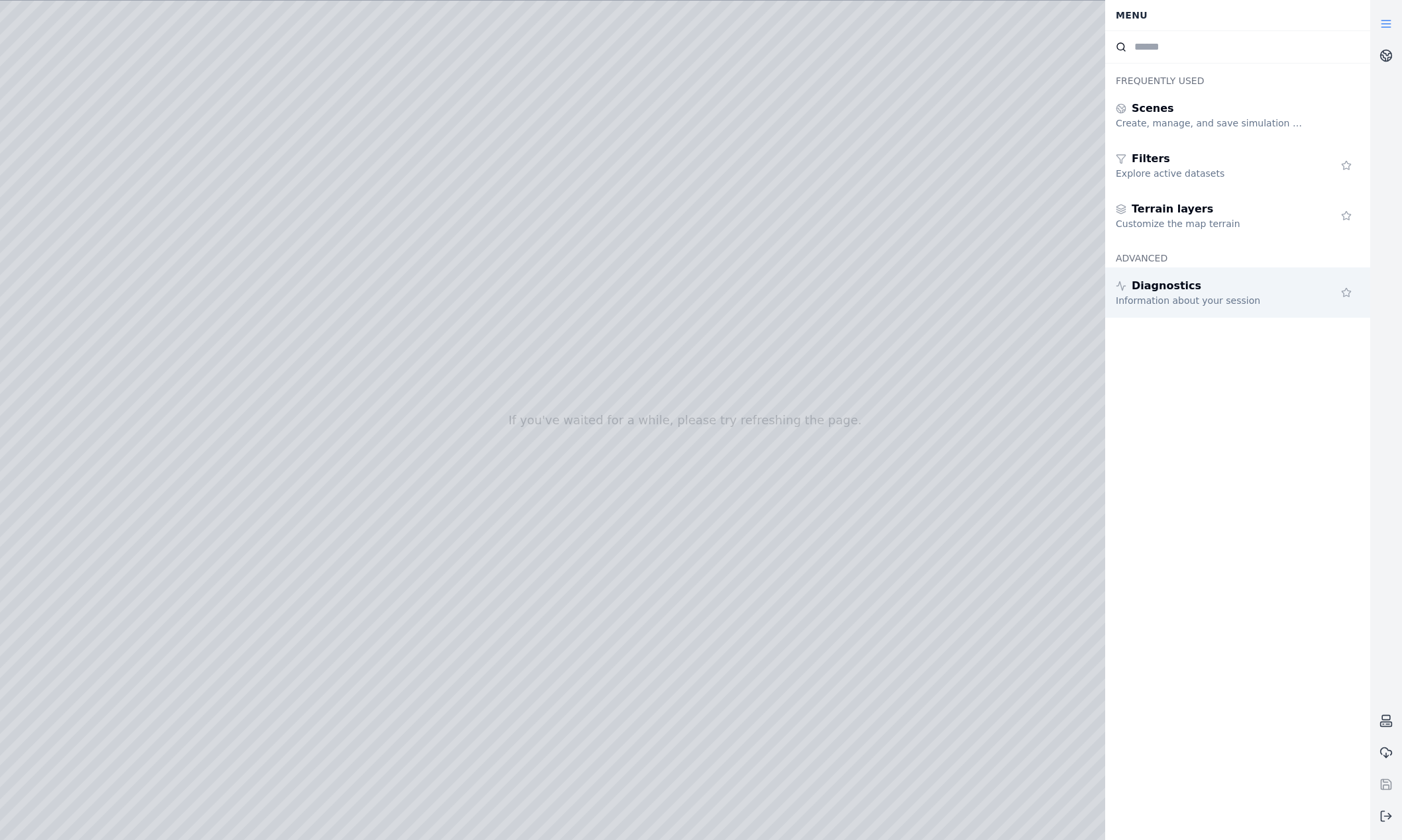
click at [1226, 274] on div "Diagnostics Information about your session" at bounding box center [1238, 292] width 265 height 50
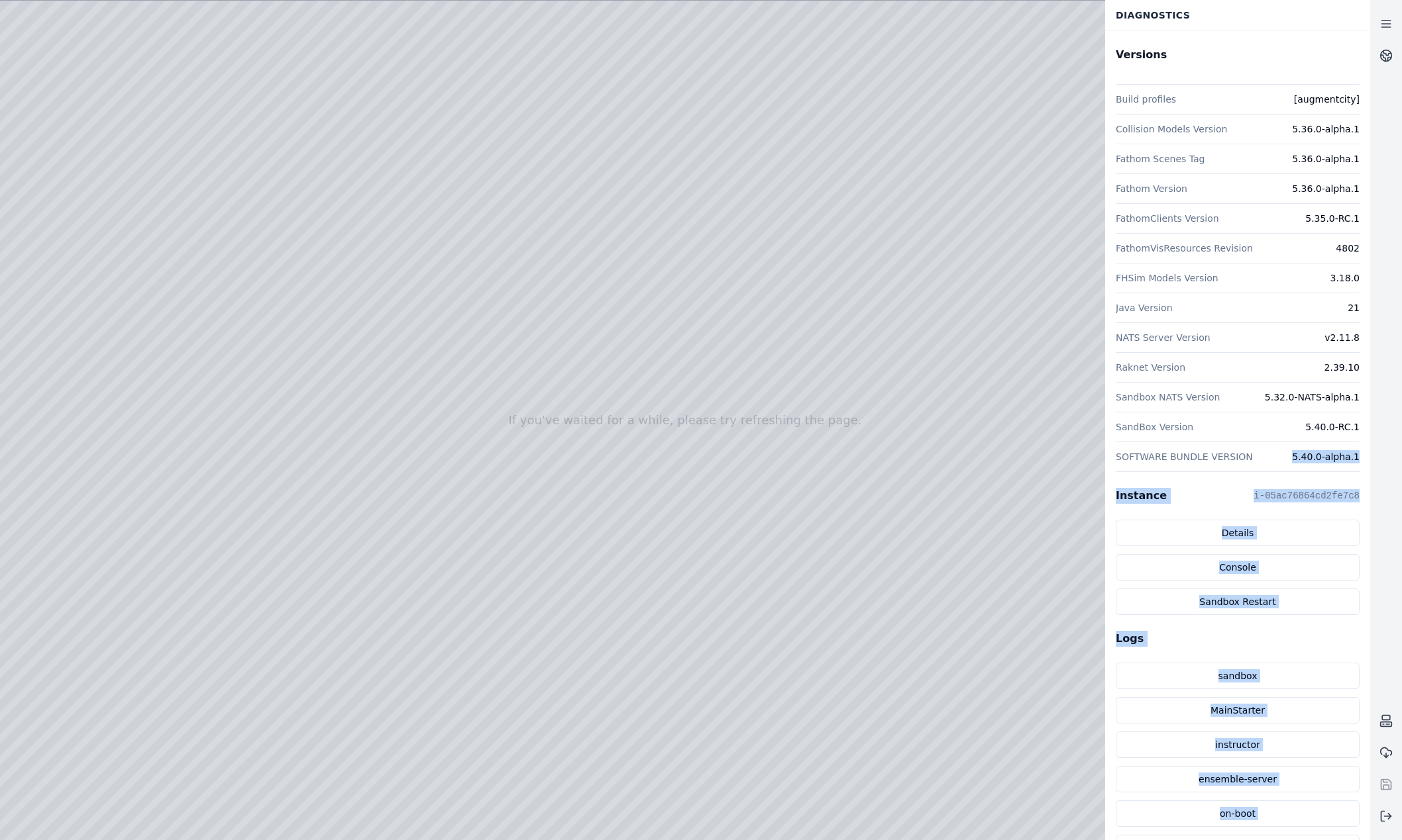
drag, startPoint x: 1303, startPoint y: 459, endPoint x: 1377, endPoint y: 458, distance: 74.0
click at [1377, 458] on div "If you've waited for a while, please try refreshing the page. Diagnostics Versi…" at bounding box center [701, 420] width 1402 height 840
click at [1376, 458] on div at bounding box center [1386, 420] width 32 height 824
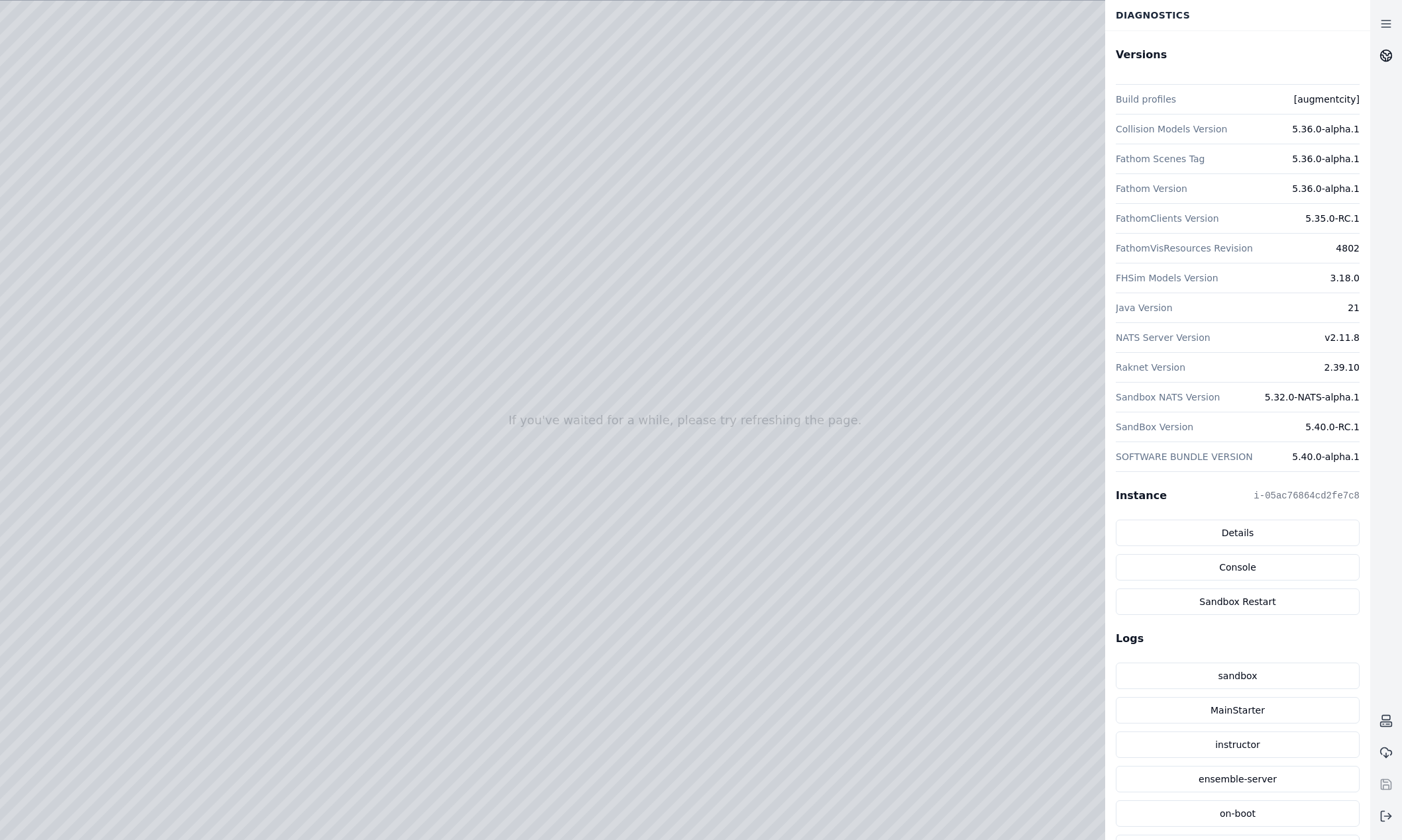
click at [1387, 47] on link at bounding box center [1386, 56] width 32 height 32
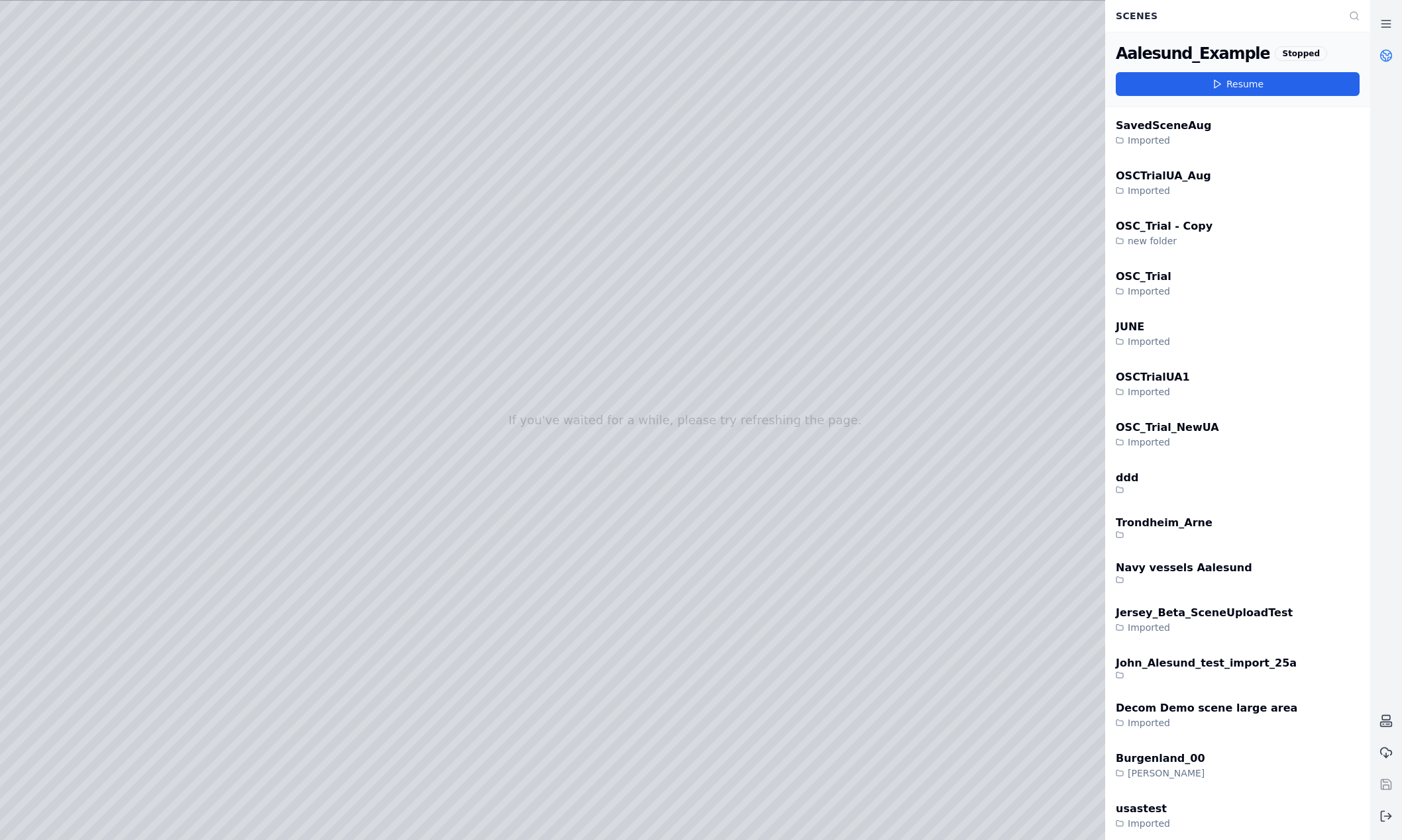
click at [1385, 49] on link at bounding box center [1386, 56] width 32 height 32
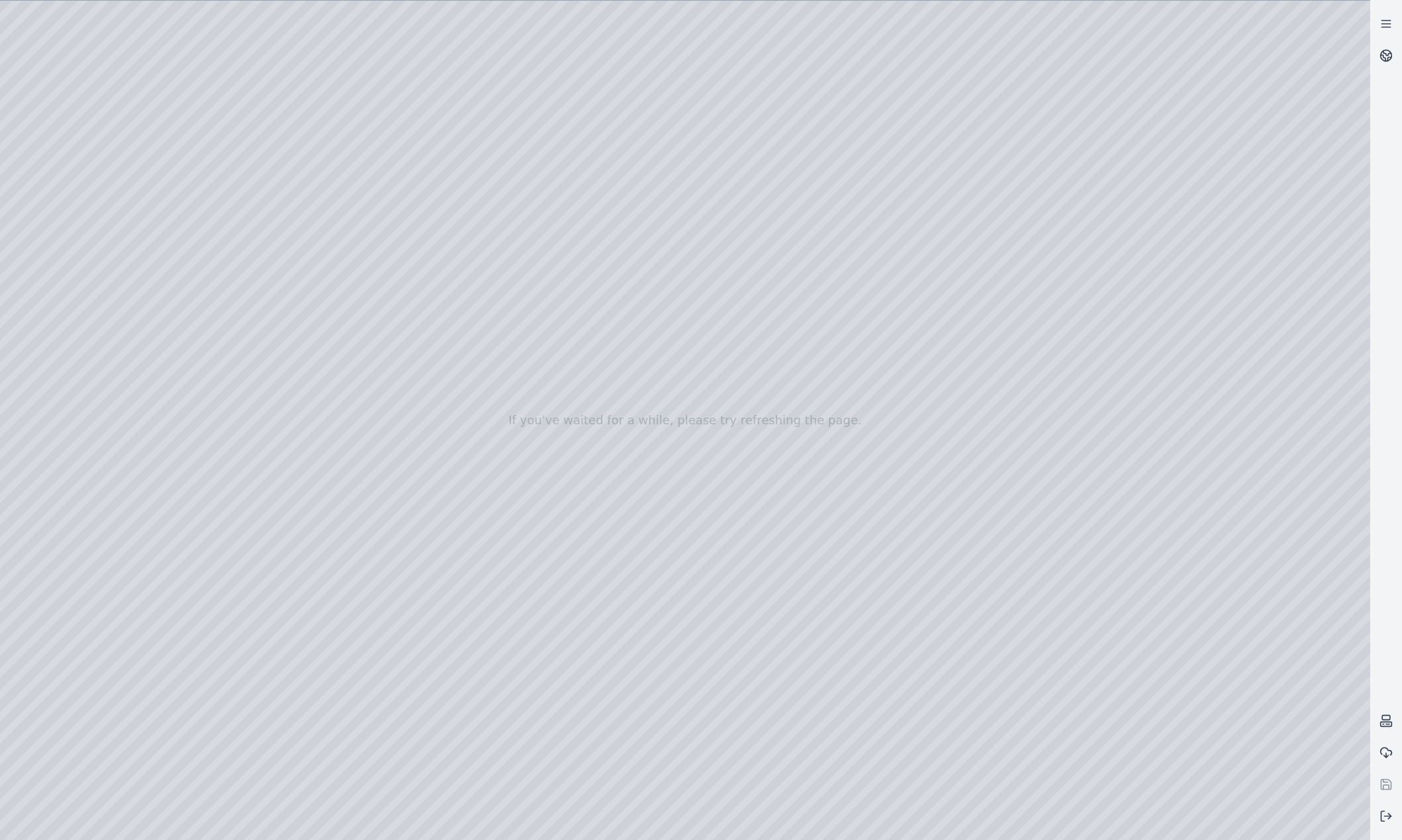
click at [939, 399] on div at bounding box center [685, 421] width 1370 height 840
click at [207, 163] on div at bounding box center [685, 421] width 1370 height 840
click at [1391, 821] on icon at bounding box center [1386, 816] width 13 height 13
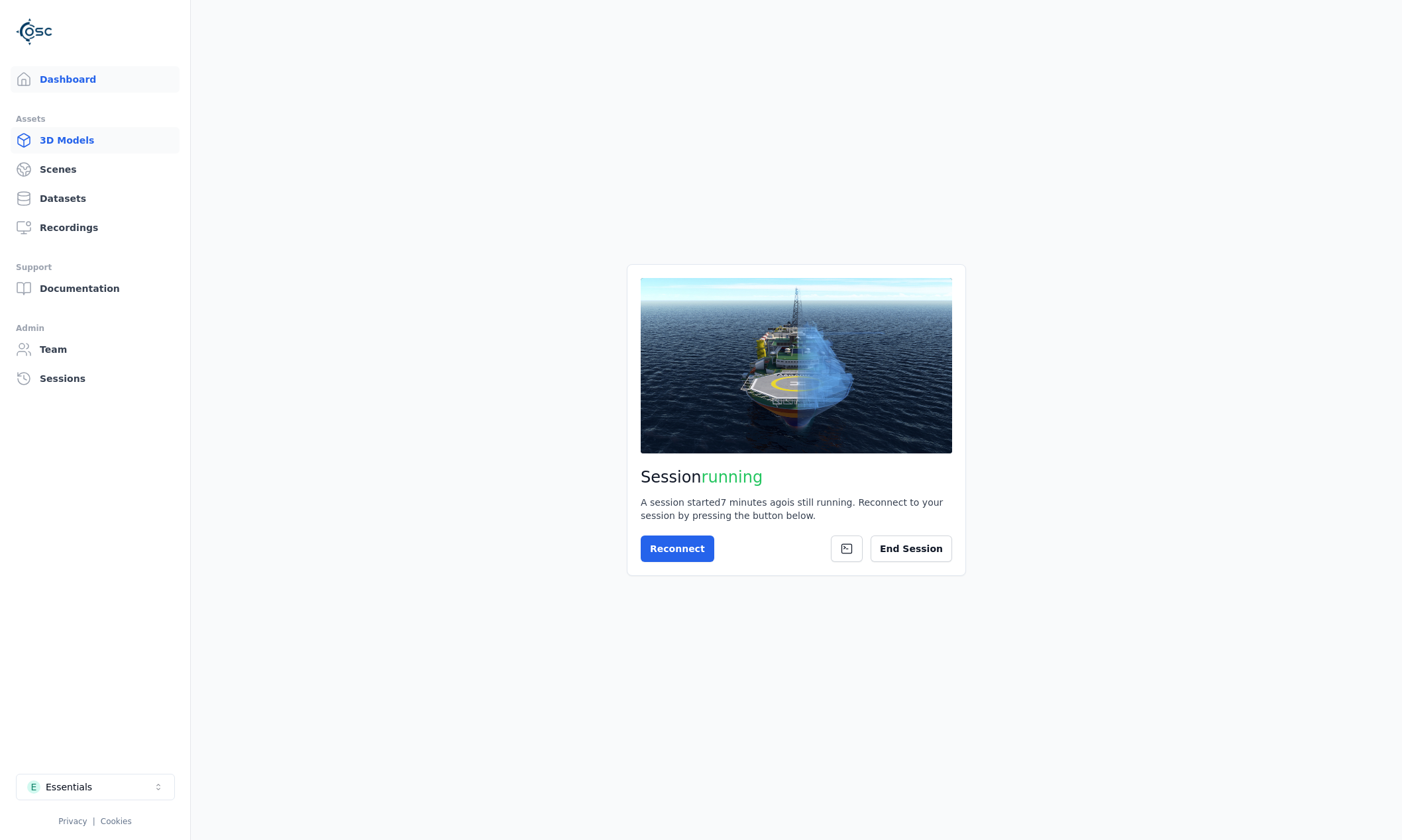
click at [111, 151] on link "3D Models" at bounding box center [94, 140] width 169 height 26
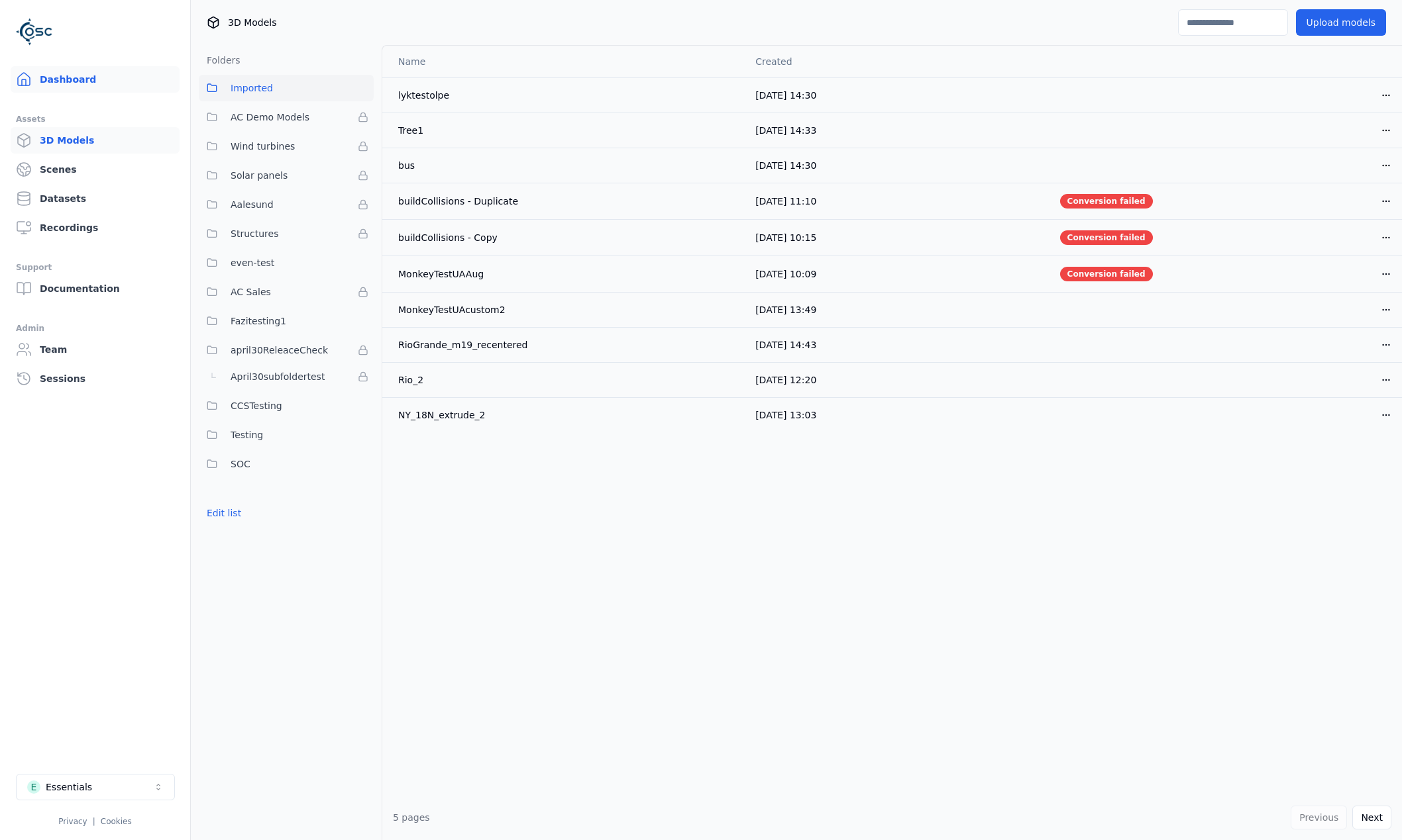
click at [94, 84] on link "Dashboard" at bounding box center [94, 79] width 169 height 26
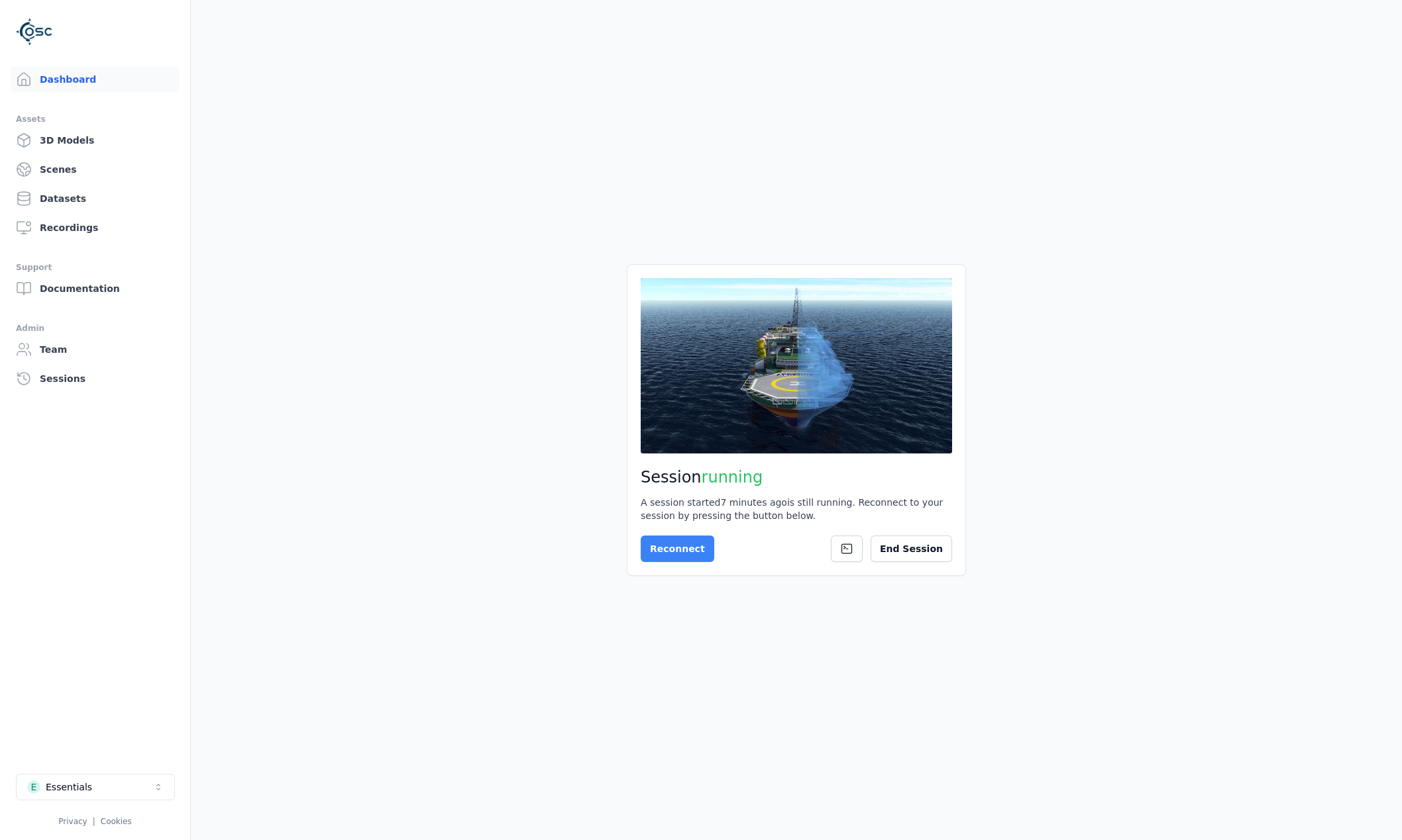
click at [663, 542] on button "Reconnect" at bounding box center [677, 549] width 73 height 26
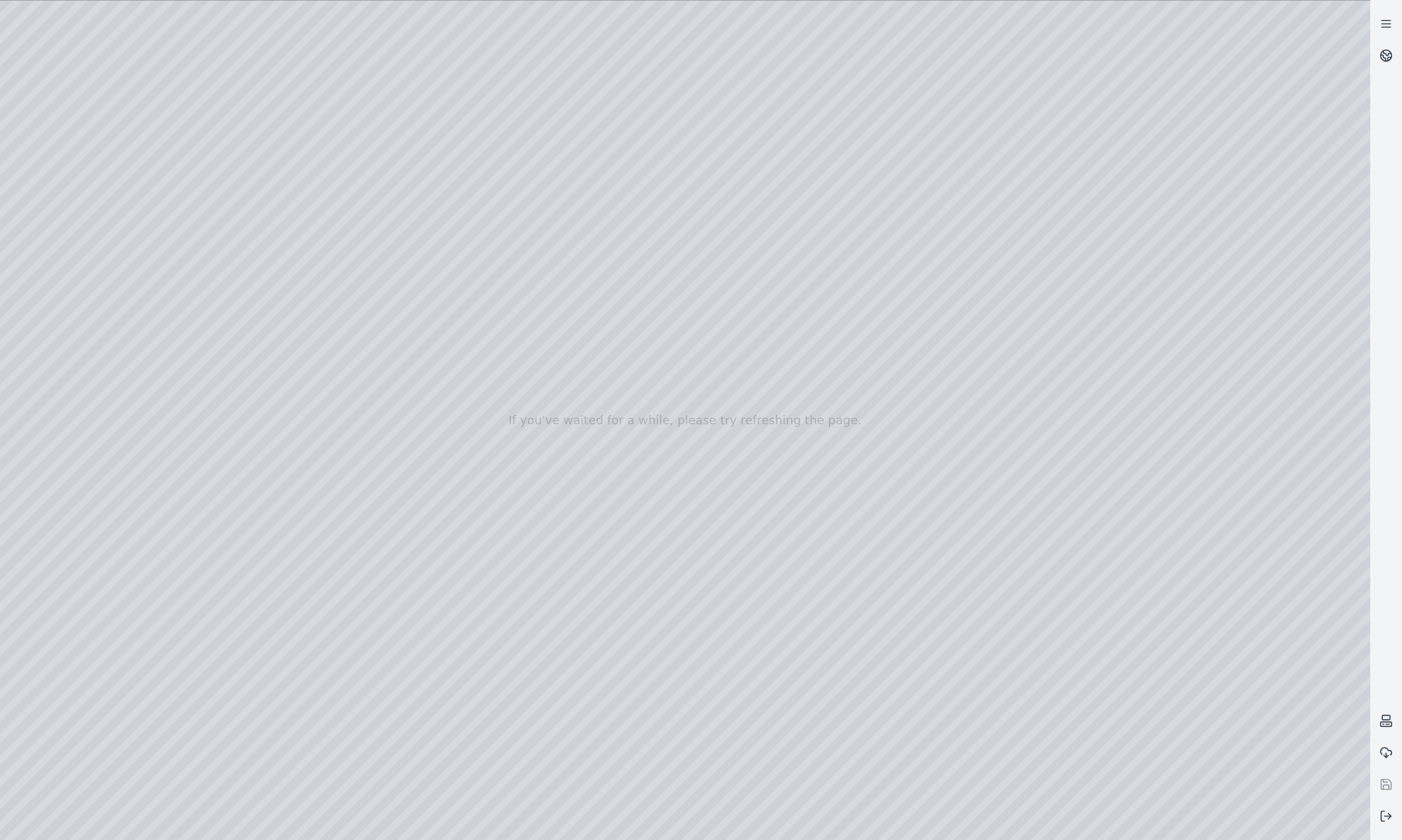
drag, startPoint x: 788, startPoint y: 551, endPoint x: 786, endPoint y: 506, distance: 45.0
drag, startPoint x: 780, startPoint y: 500, endPoint x: 780, endPoint y: 468, distance: 32.0
drag, startPoint x: 676, startPoint y: 439, endPoint x: 878, endPoint y: 559, distance: 235.0
drag, startPoint x: 790, startPoint y: 559, endPoint x: 835, endPoint y: 565, distance: 45.4
drag, startPoint x: 703, startPoint y: 503, endPoint x: 939, endPoint y: 543, distance: 239.4
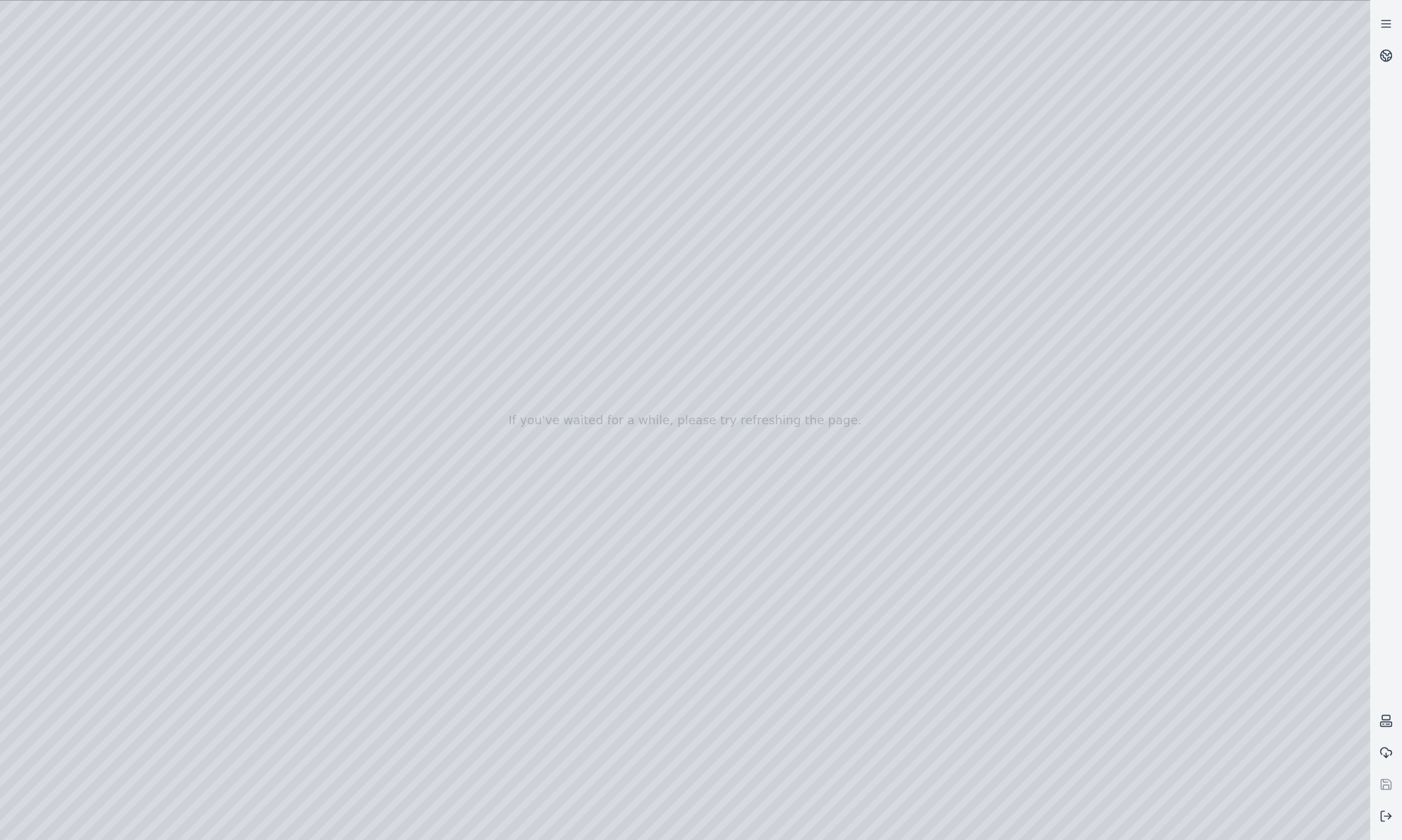
drag, startPoint x: 831, startPoint y: 607, endPoint x: 795, endPoint y: 624, distance: 39.8
drag, startPoint x: 822, startPoint y: 612, endPoint x: 687, endPoint y: 511, distance: 168.6
click at [47, 175] on div at bounding box center [685, 421] width 1370 height 840
click at [92, 256] on div at bounding box center [685, 421] width 1370 height 840
click at [391, 300] on div at bounding box center [685, 421] width 1370 height 840
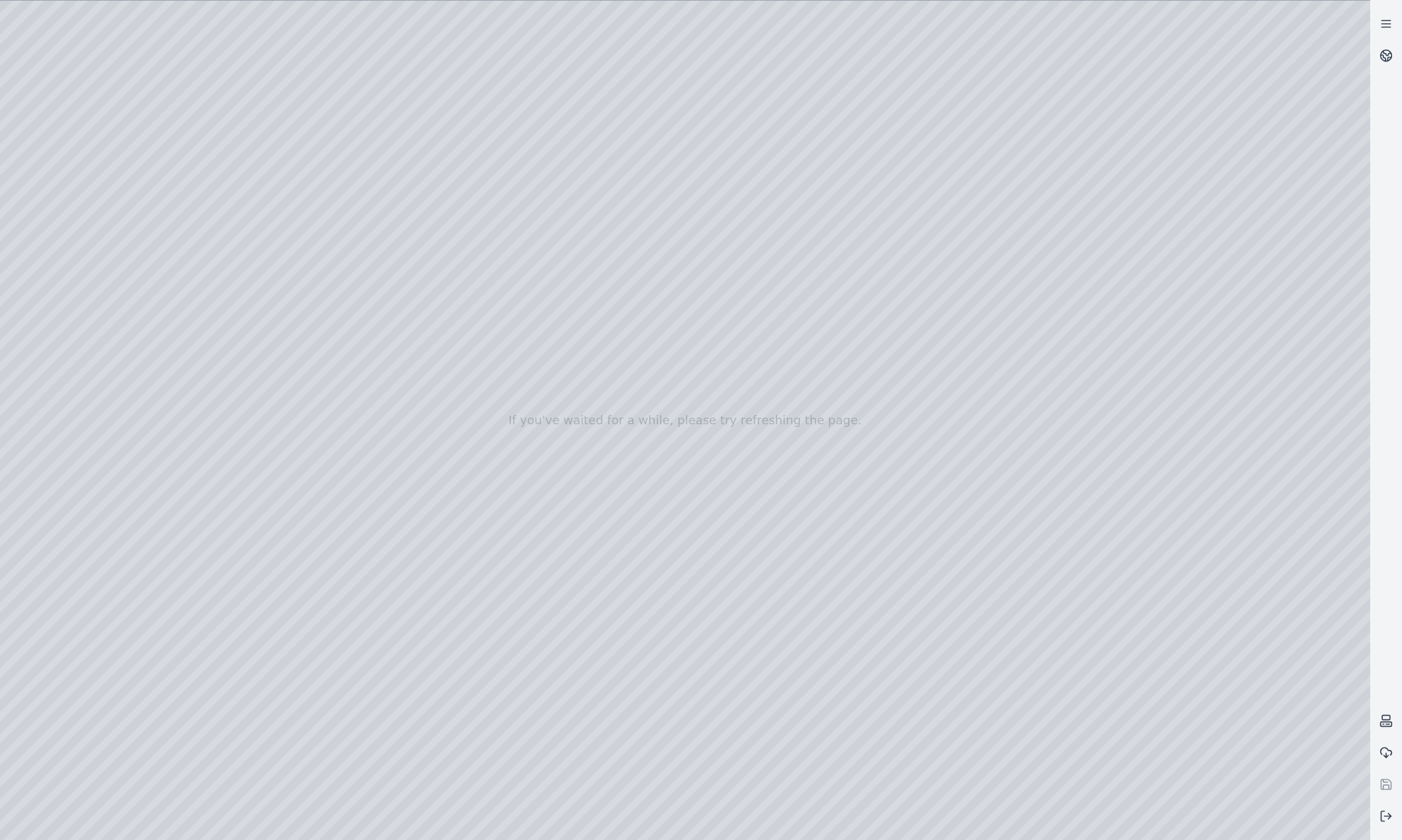
drag, startPoint x: 741, startPoint y: 551, endPoint x: 624, endPoint y: 502, distance: 126.8
drag, startPoint x: 715, startPoint y: 534, endPoint x: 695, endPoint y: 506, distance: 34.4
click at [373, 299] on div at bounding box center [685, 421] width 1370 height 840
drag, startPoint x: 848, startPoint y: 648, endPoint x: 810, endPoint y: 631, distance: 41.6
click at [1385, 24] on line at bounding box center [1386, 24] width 9 height 0
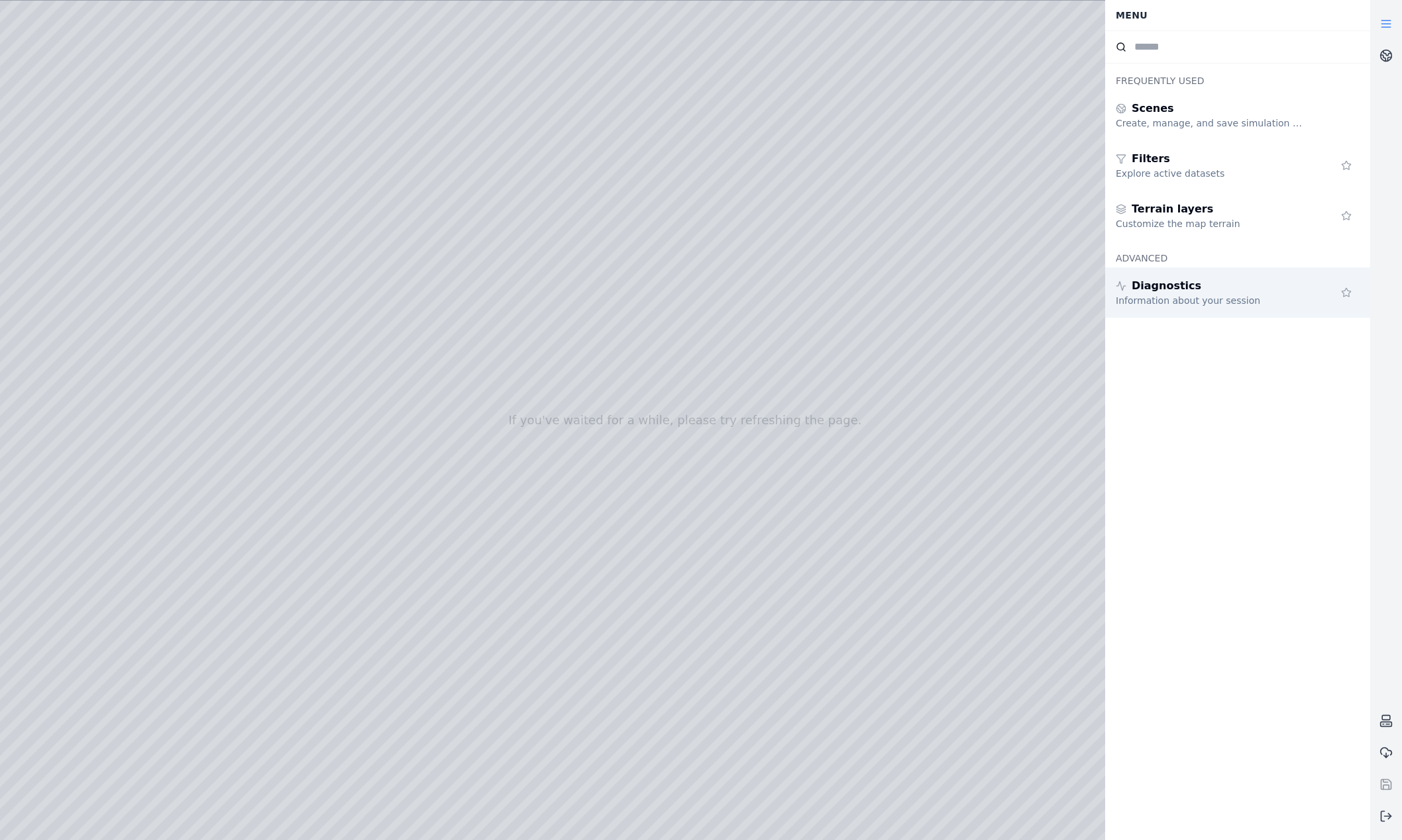
click at [1228, 274] on div "Diagnostics Information about your session" at bounding box center [1238, 292] width 265 height 50
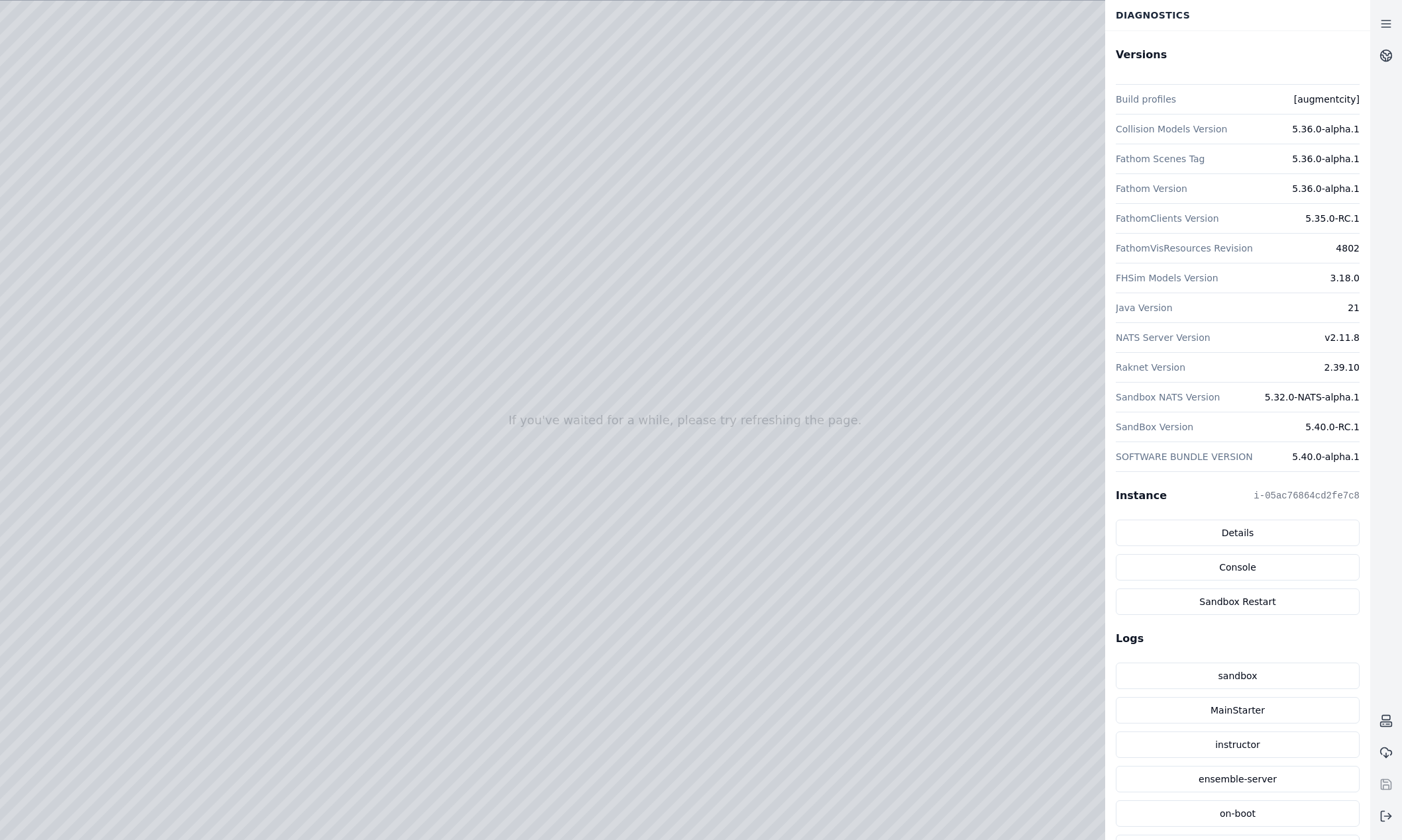
click at [1101, 303] on div at bounding box center [685, 421] width 1370 height 840
click at [1233, 329] on div "NATS Server Version v2.11.8" at bounding box center [1238, 338] width 244 height 30
drag, startPoint x: 721, startPoint y: 492, endPoint x: 748, endPoint y: 500, distance: 28.2
drag, startPoint x: 642, startPoint y: 532, endPoint x: 602, endPoint y: 517, distance: 42.7
click at [1300, 190] on div "Fathom Version 5.36.0-alpha.1" at bounding box center [1238, 189] width 244 height 30
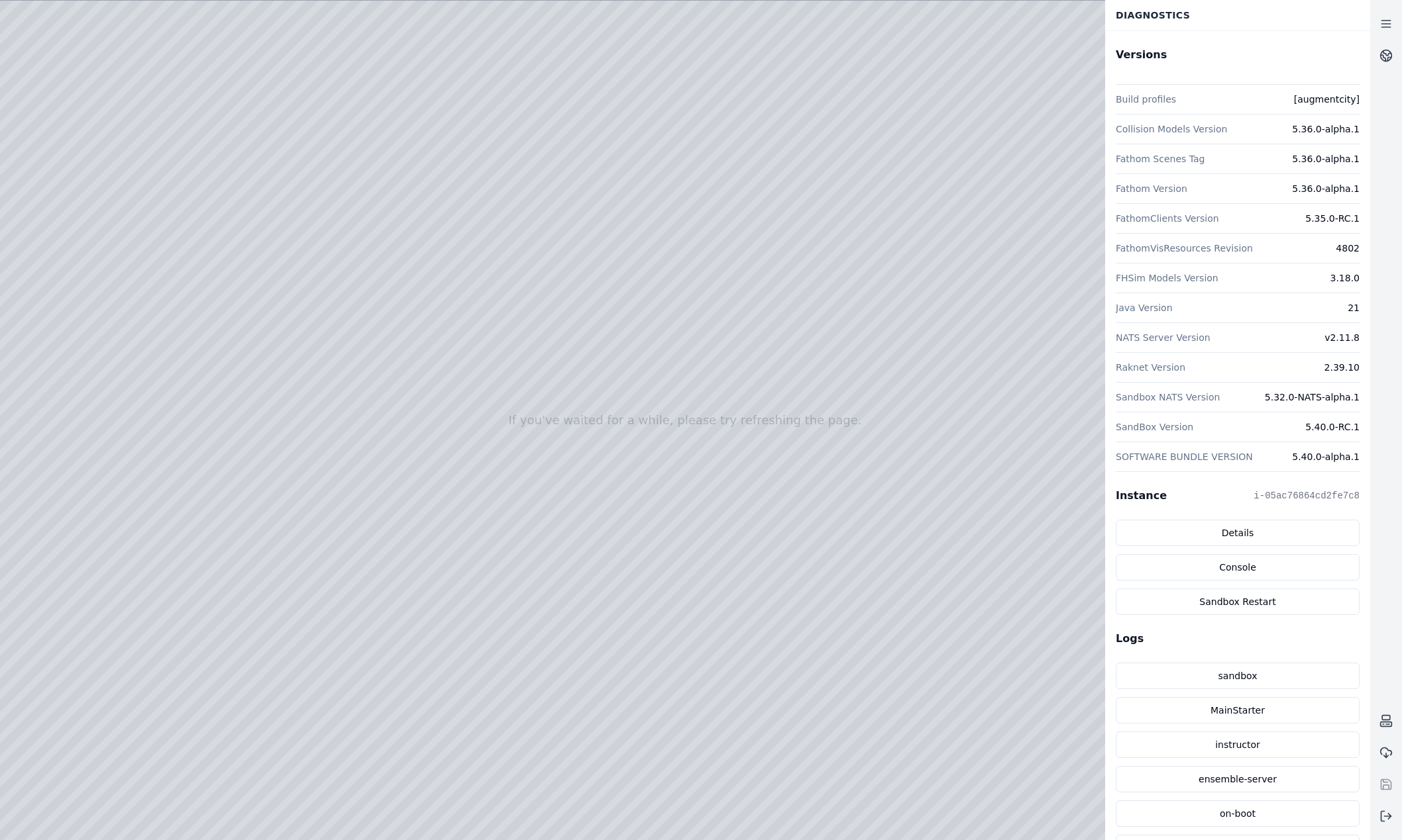
click at [87, 334] on div at bounding box center [685, 421] width 1370 height 840
click at [95, 280] on div at bounding box center [685, 421] width 1370 height 840
click at [337, 57] on div at bounding box center [685, 421] width 1370 height 840
click at [1391, 819] on icon at bounding box center [1386, 816] width 13 height 13
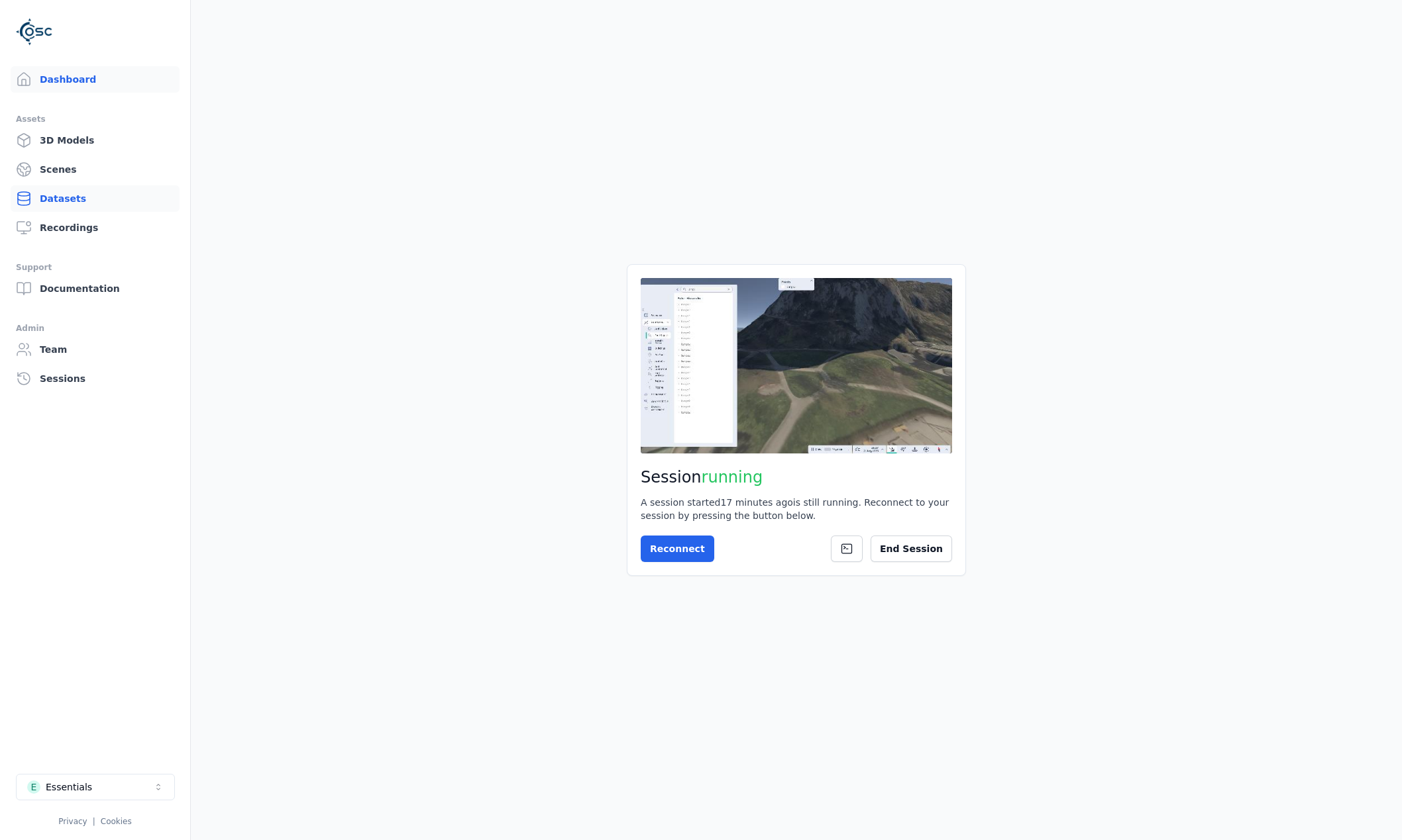
click at [65, 206] on link "Datasets" at bounding box center [94, 199] width 169 height 26
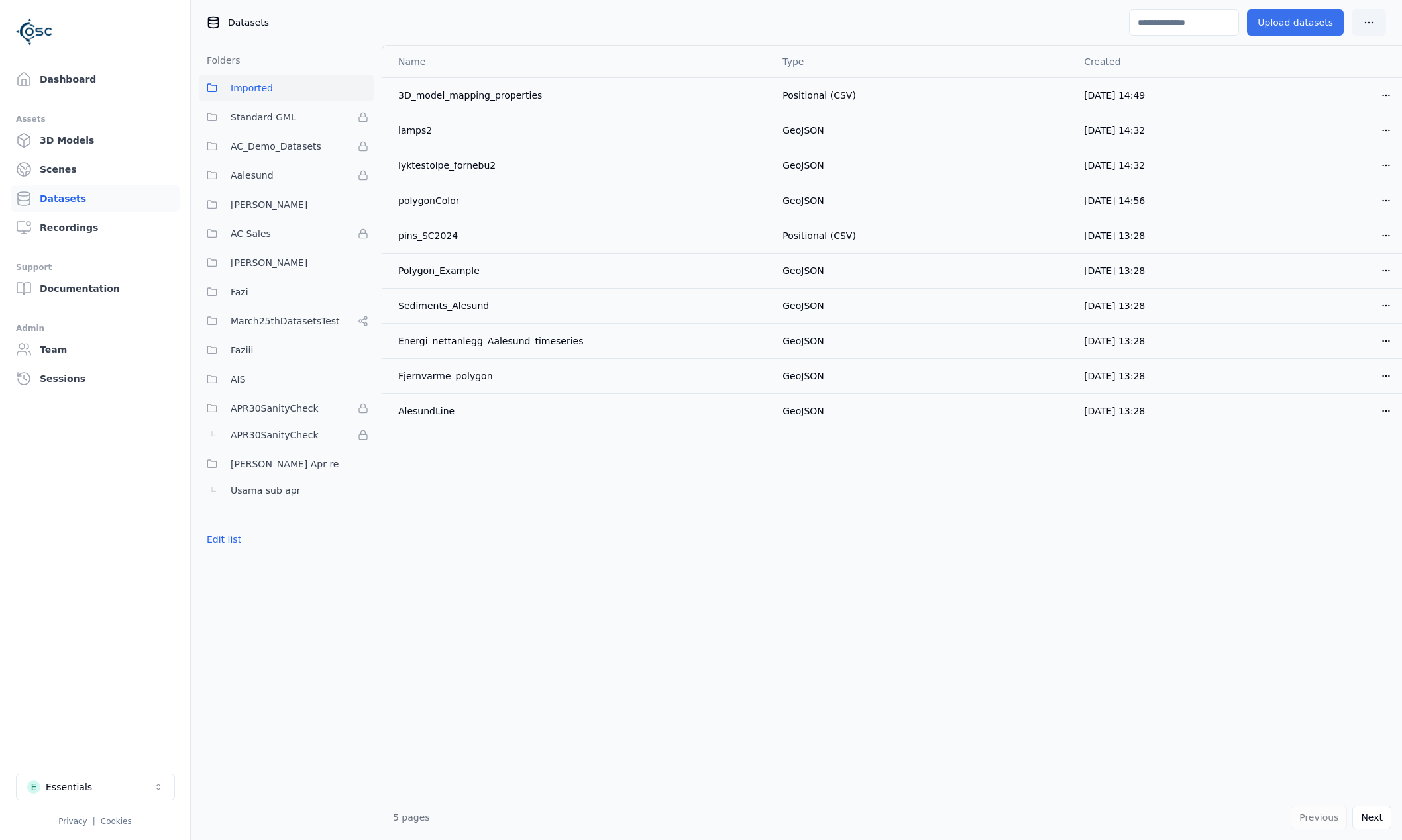
click at [1296, 26] on button "Upload datasets" at bounding box center [1296, 23] width 97 height 26
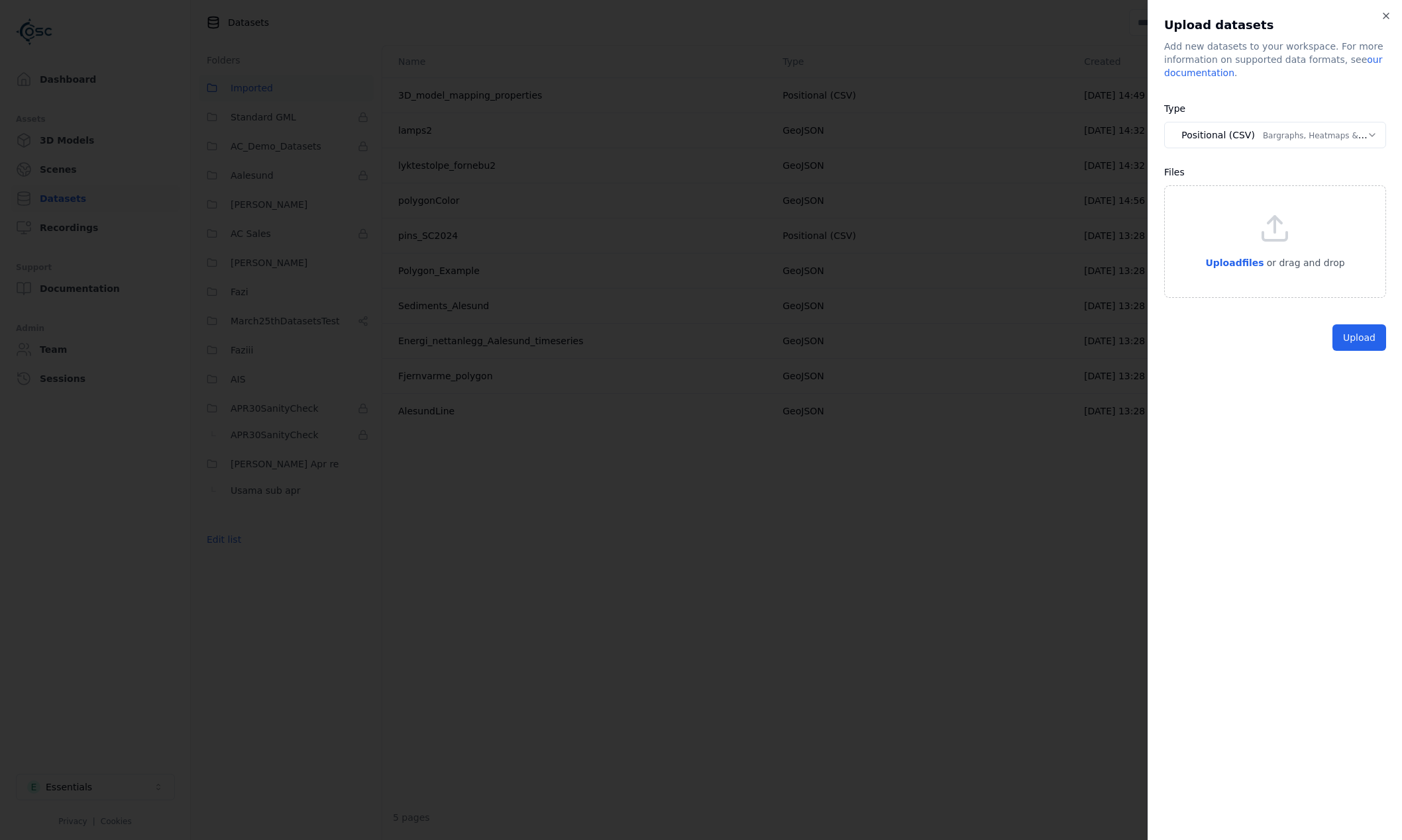
click at [1253, 135] on body "Dashboard Assets 3D Models Scenes Datasets Recordings Support Documentation Adm…" at bounding box center [701, 420] width 1402 height 840
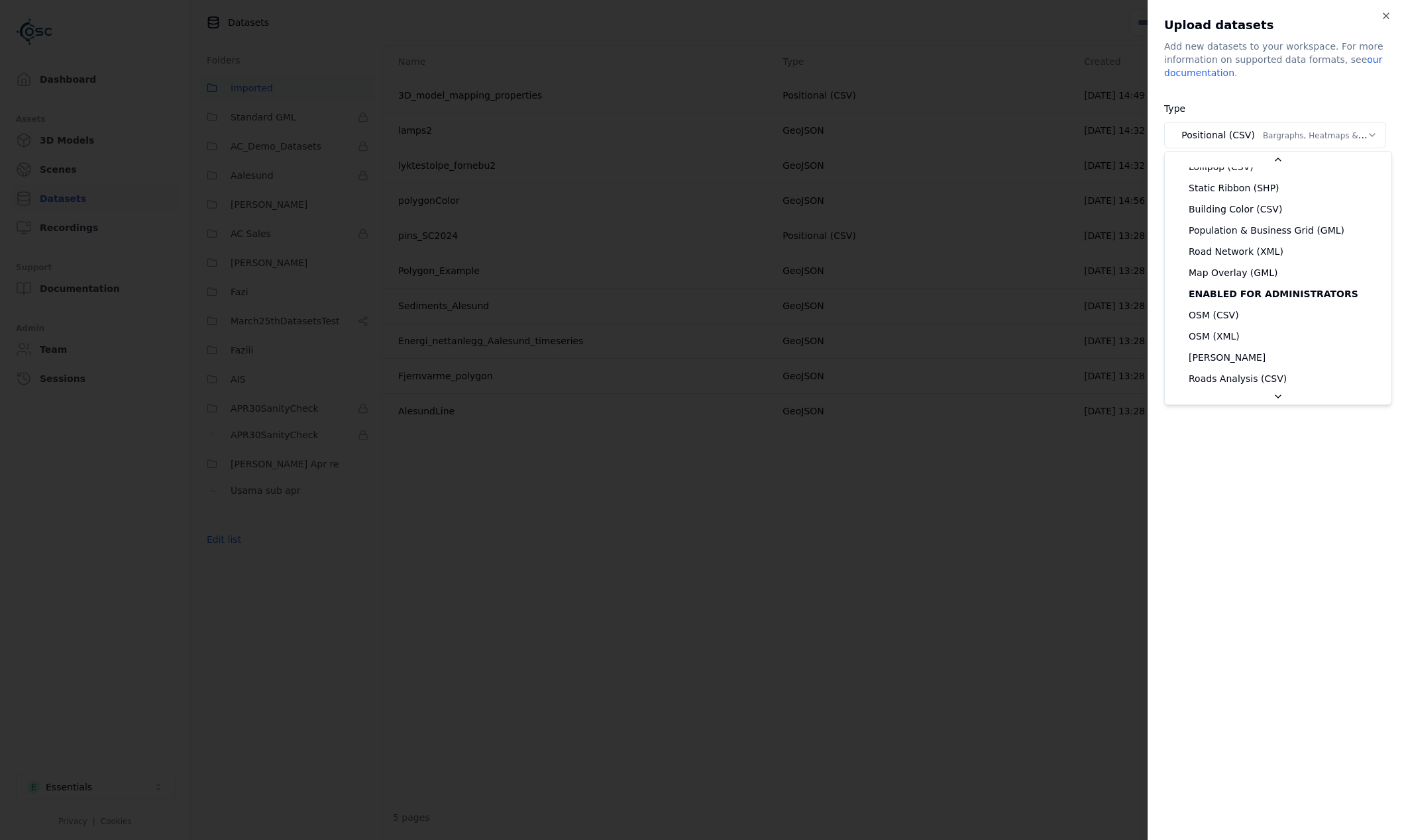
scroll to position [66, 0]
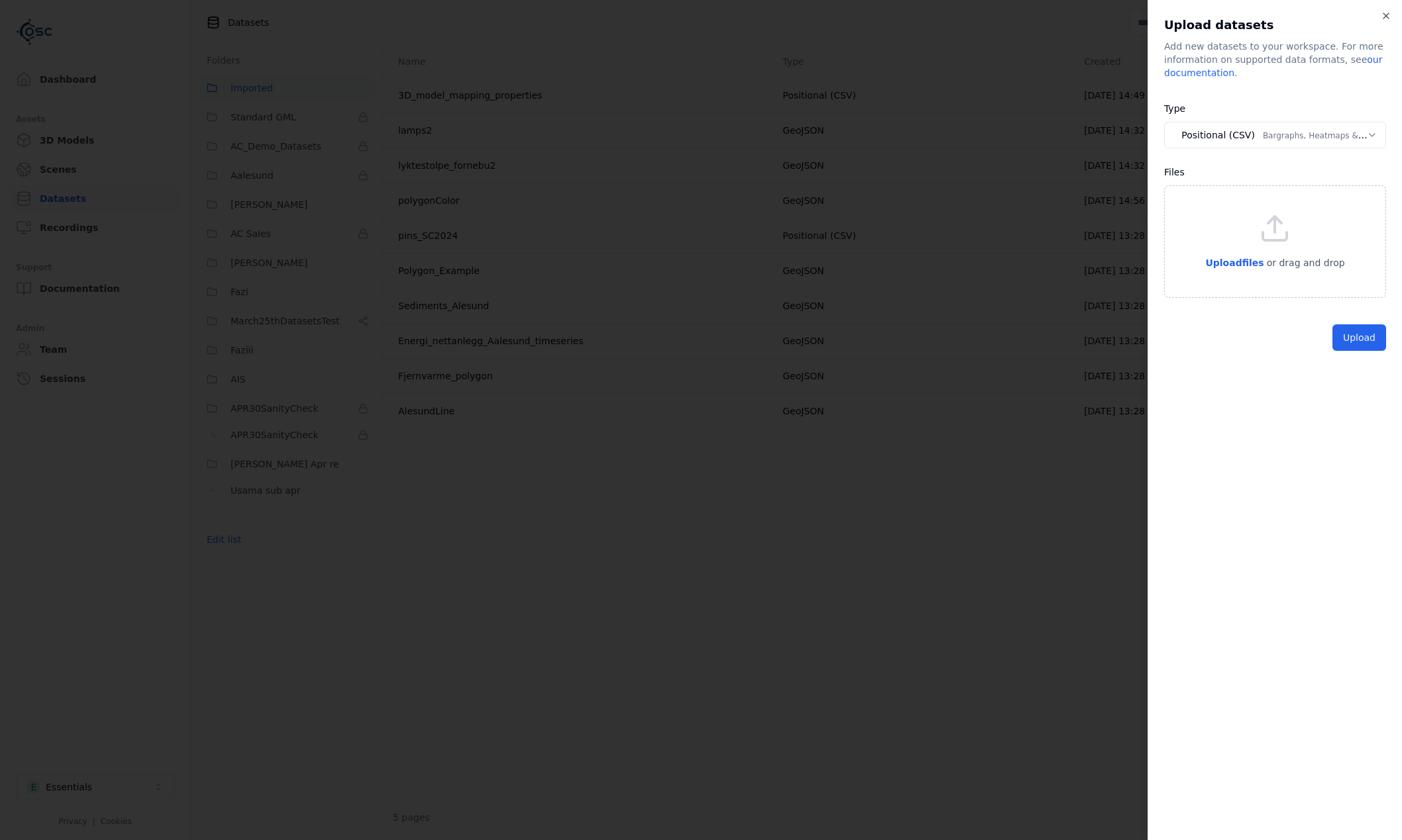
click at [1306, 127] on body "Dashboard Assets 3D Models Scenes Datasets Recordings Support Documentation Adm…" at bounding box center [701, 420] width 1402 height 840
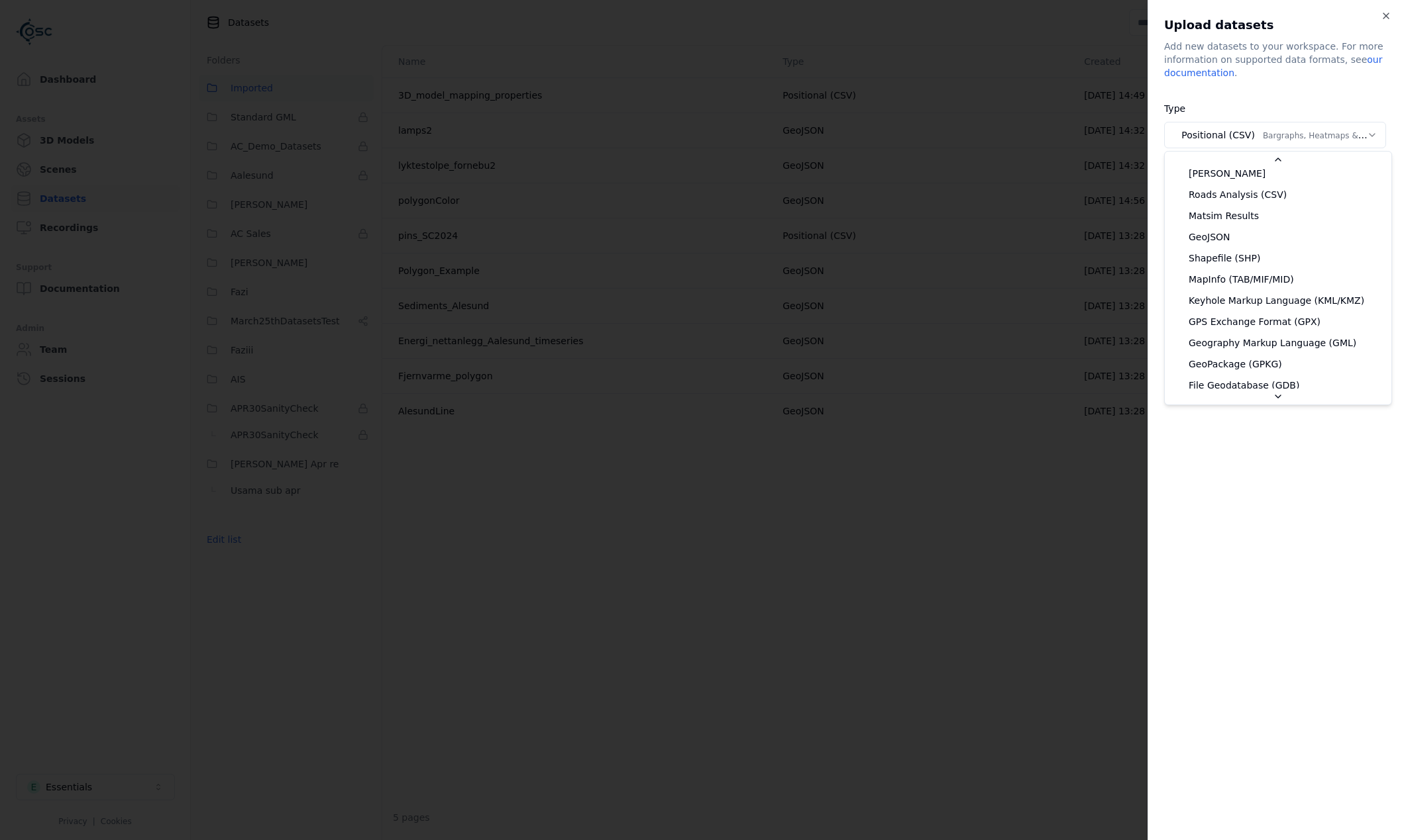
scroll to position [235, 0]
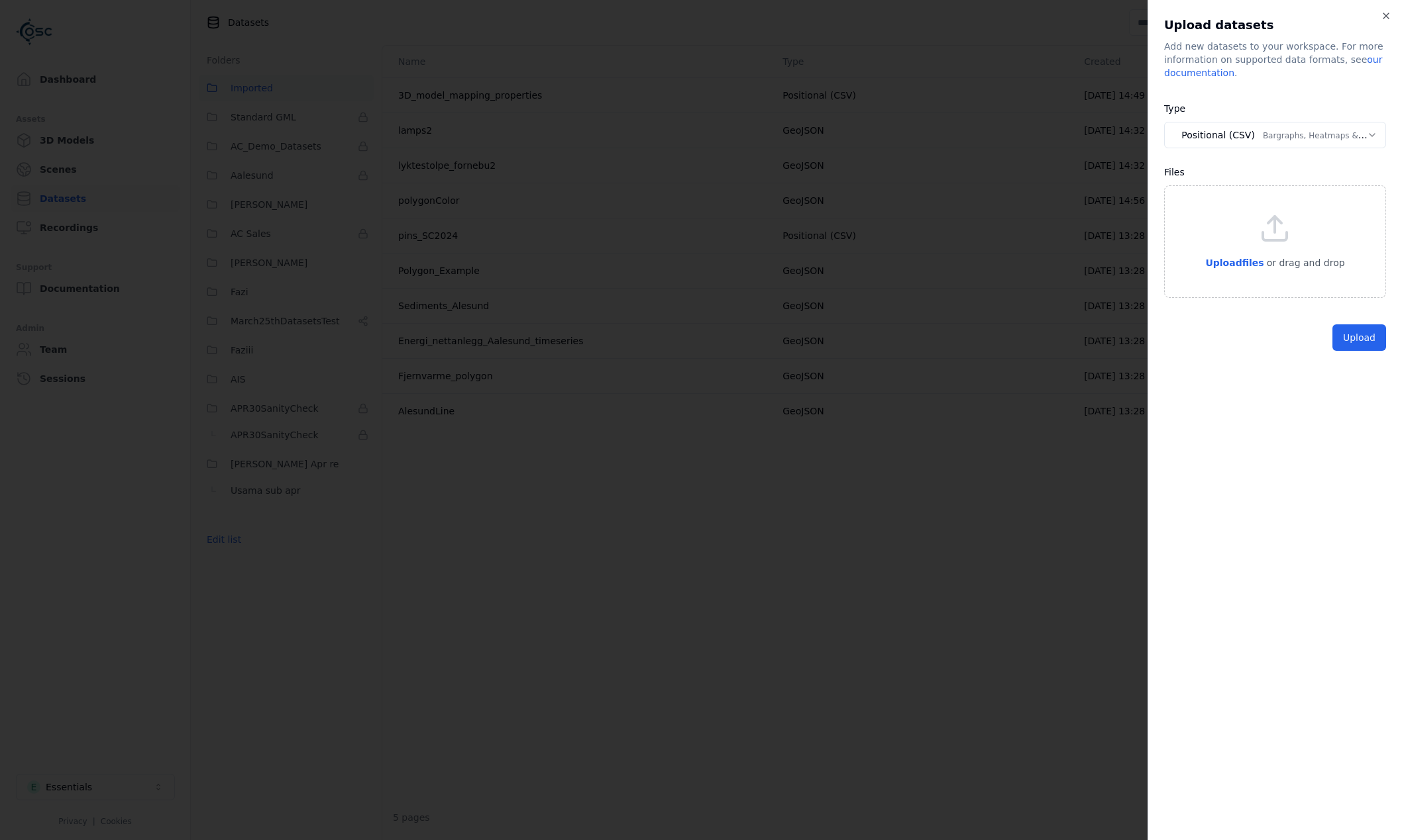
click at [1295, 140] on body "Dashboard Assets 3D Models Scenes Datasets Recordings Support Documentation Adm…" at bounding box center [701, 420] width 1402 height 840
click at [1283, 139] on button "Positional (CSV) Bargraphs, Heatmaps & Pins" at bounding box center [1275, 135] width 222 height 26
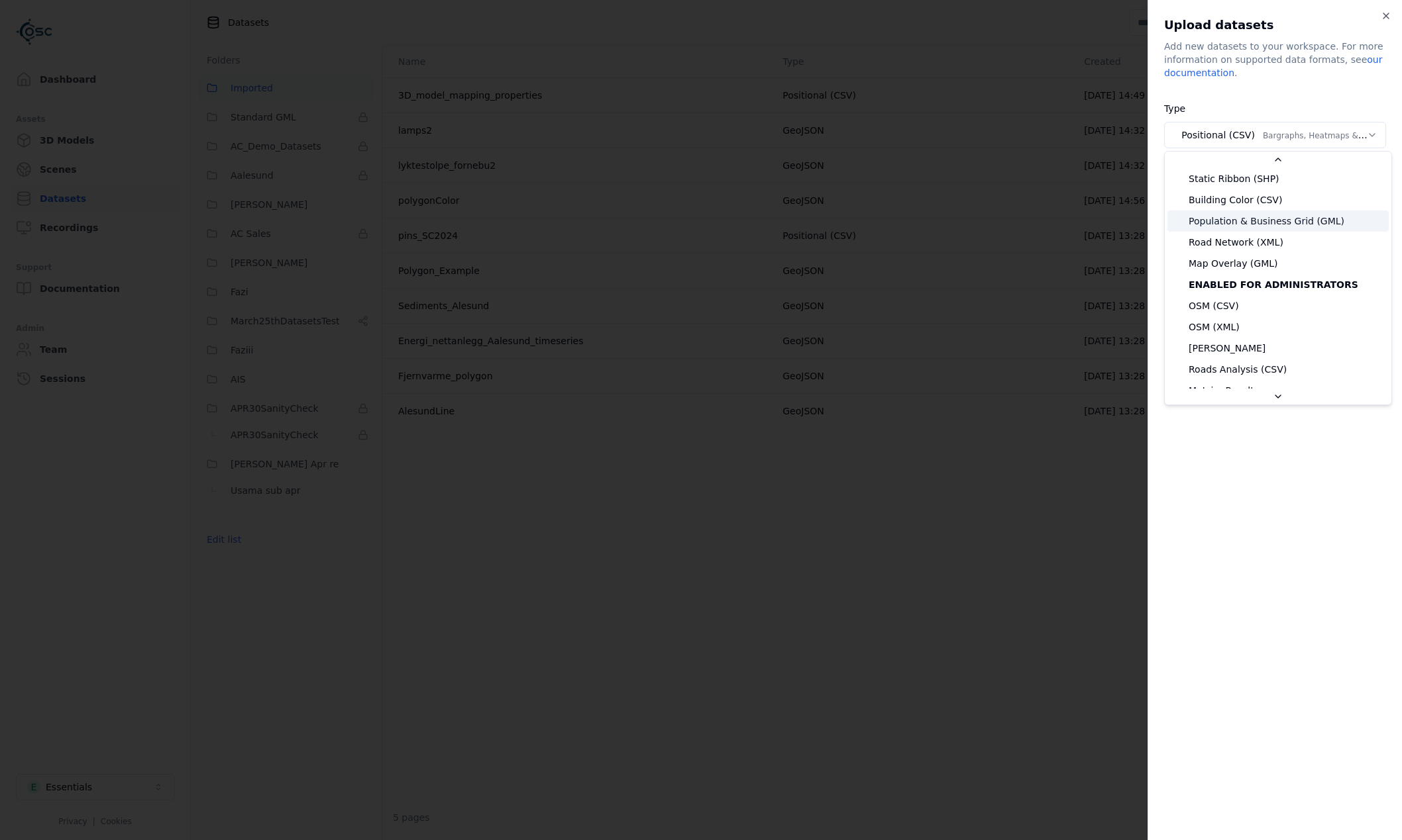
scroll to position [66, 0]
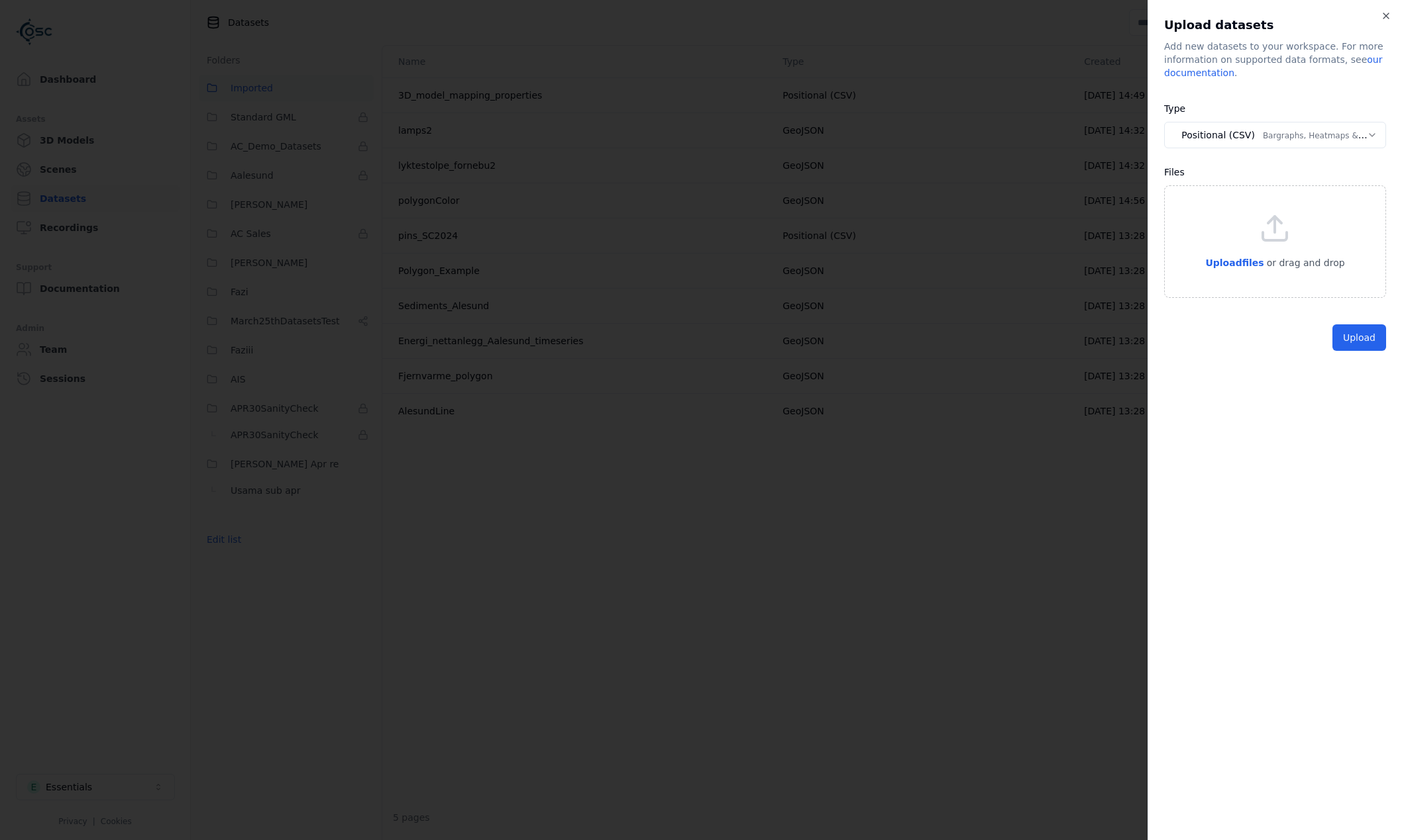
click at [1255, 132] on body "Dashboard Assets 3D Models Scenes Datasets Recordings Support Documentation Adm…" at bounding box center [701, 420] width 1402 height 840
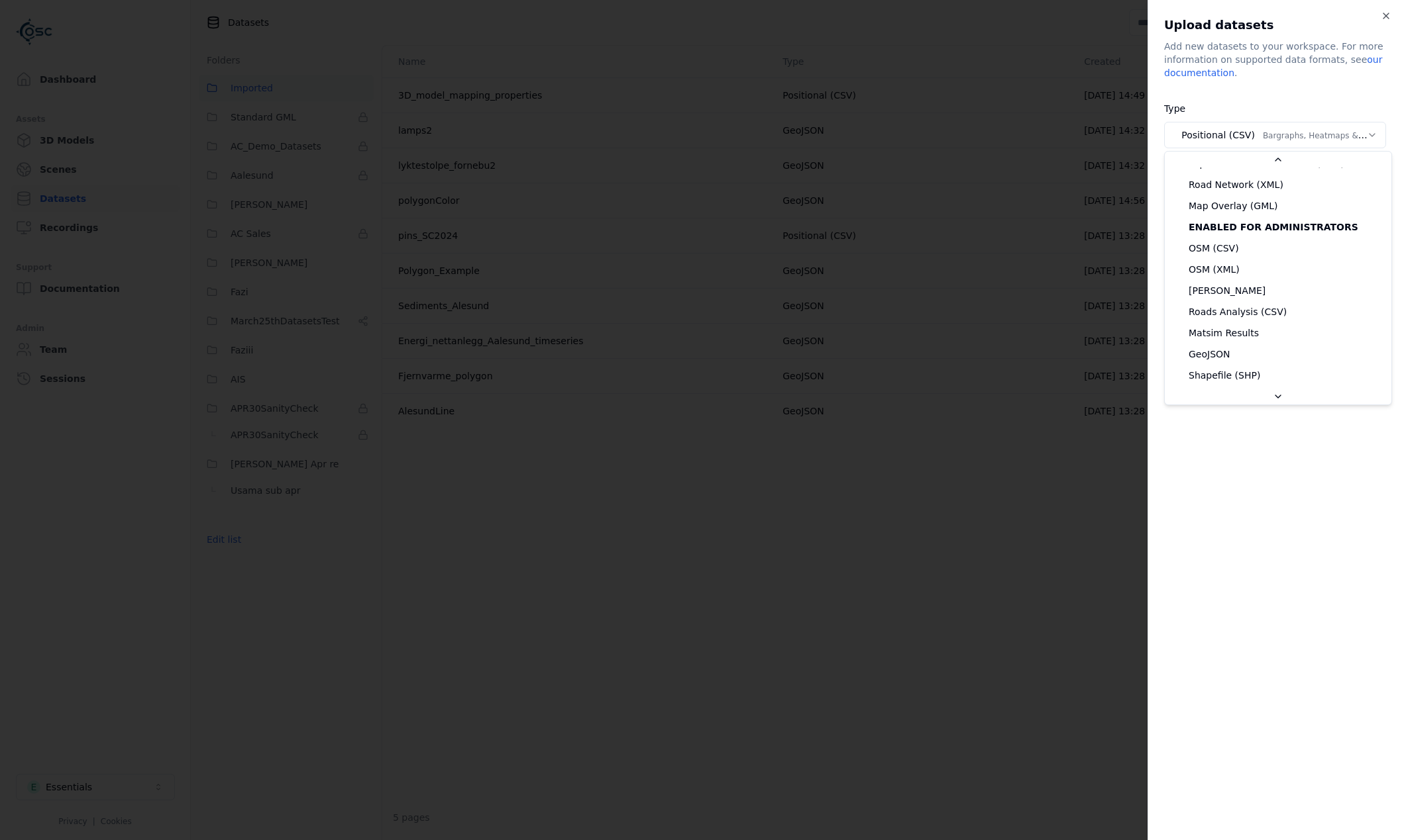
scroll to position [132, 0]
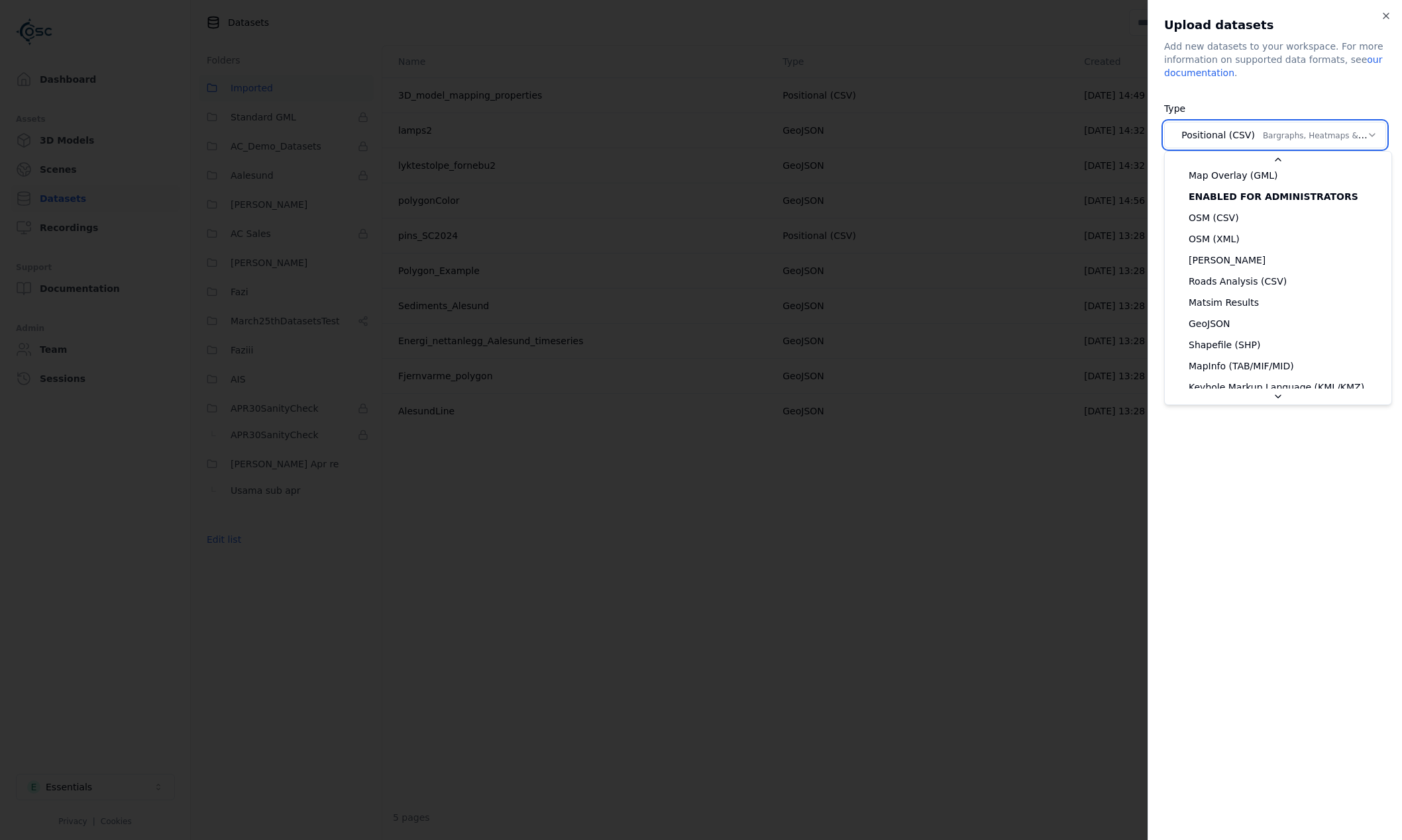
click at [1266, 521] on body "Dashboard Assets 3D Models Scenes Datasets Recordings Support Documentation Adm…" at bounding box center [701, 420] width 1402 height 840
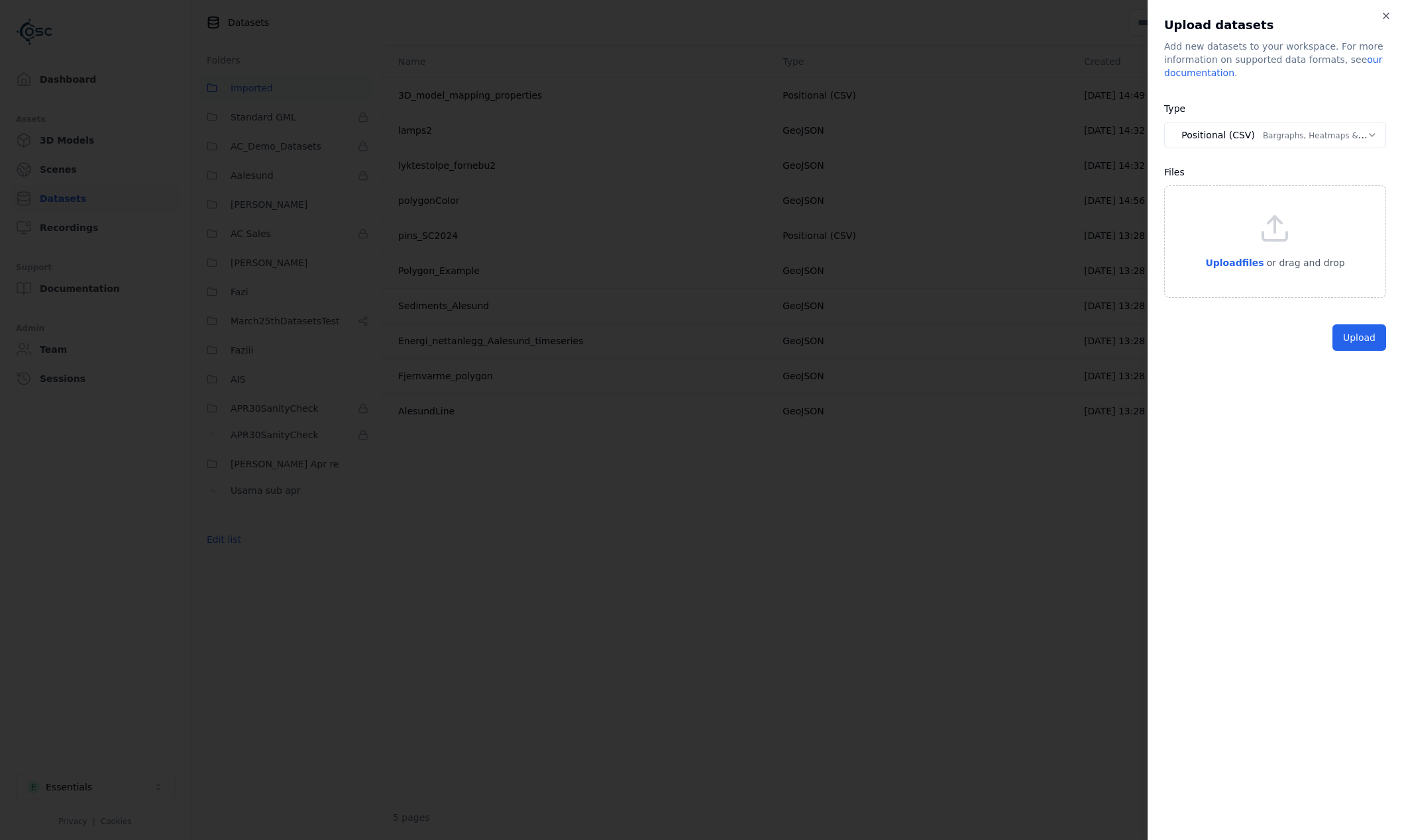
click at [1297, 143] on body "Dashboard Assets 3D Models Scenes Datasets Recordings Support Documentation Adm…" at bounding box center [701, 420] width 1402 height 840
click at [1261, 139] on body "Dashboard Assets 3D Models Scenes Datasets Recordings Support Documentation Adm…" at bounding box center [701, 420] width 1402 height 840
click at [1325, 134] on body "Dashboard Assets 3D Models Scenes Datasets Recordings Support Documentation Adm…" at bounding box center [701, 420] width 1402 height 840
click at [1383, 27] on h2 "Upload datasets" at bounding box center [1275, 25] width 222 height 19
click at [1385, 19] on icon "button" at bounding box center [1386, 16] width 11 height 11
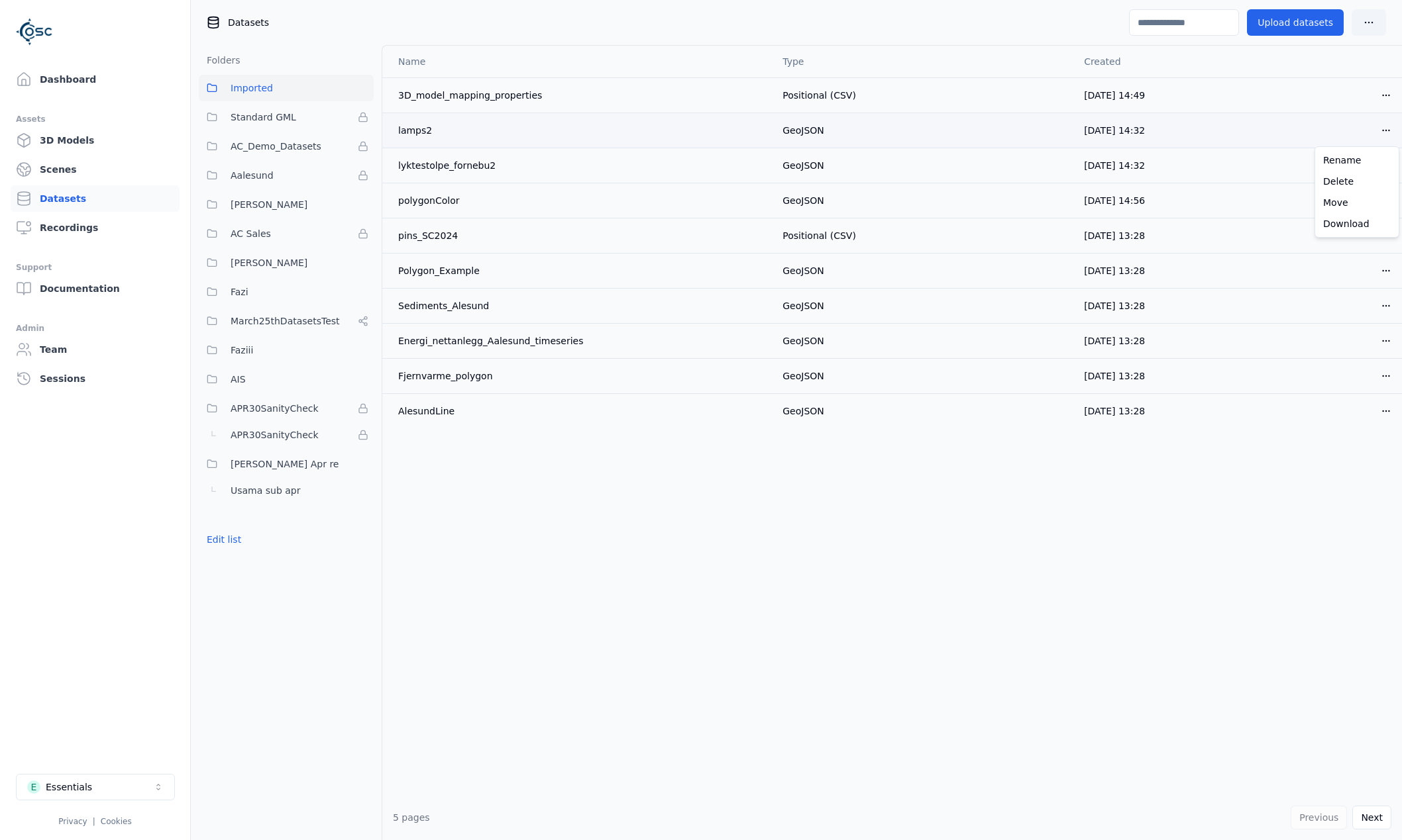
click at [1386, 130] on html "Dashboard Assets 3D Models Scenes Datasets Recordings Support Documentation Adm…" at bounding box center [701, 420] width 1402 height 840
click at [1359, 231] on div "Download" at bounding box center [1357, 224] width 79 height 21
click at [59, 628] on ul "Dashboard Assets 3D Models Scenes Datasets Recordings Support Documentation Adm…" at bounding box center [94, 447] width 158 height 763
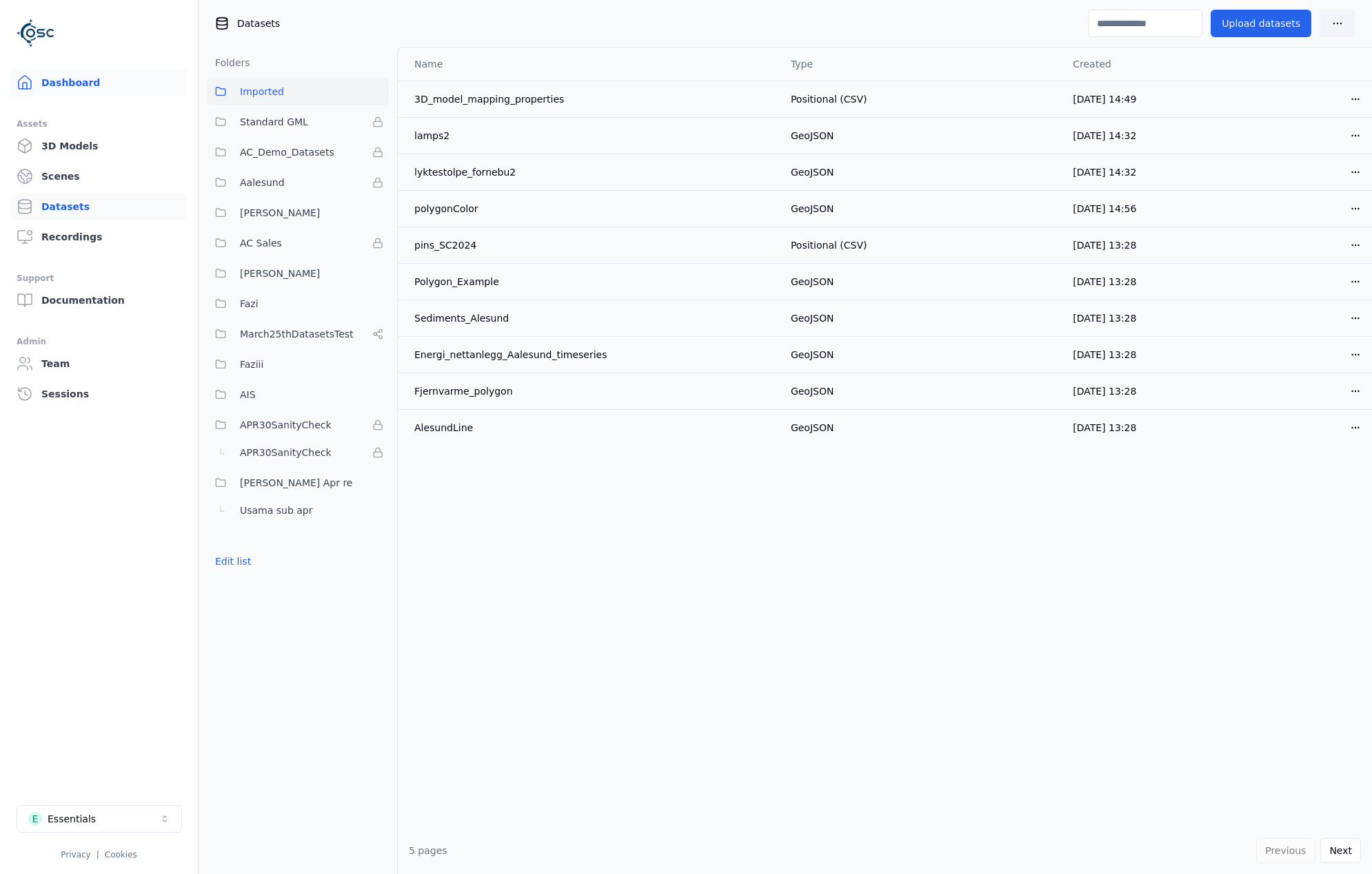
click at [71, 80] on link "Dashboard" at bounding box center [98, 83] width 175 height 28
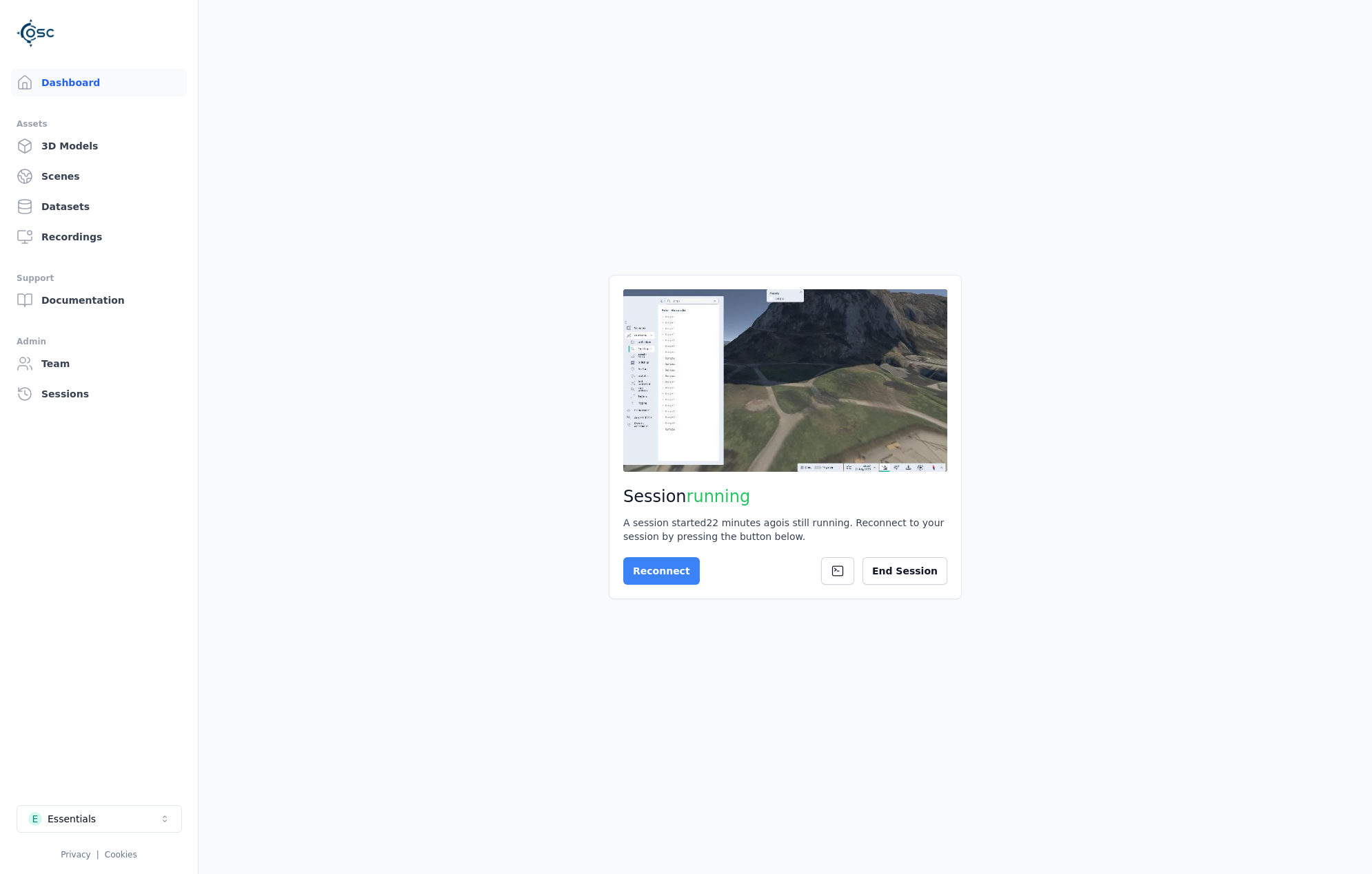
click at [665, 568] on button "Reconnect" at bounding box center [661, 571] width 76 height 28
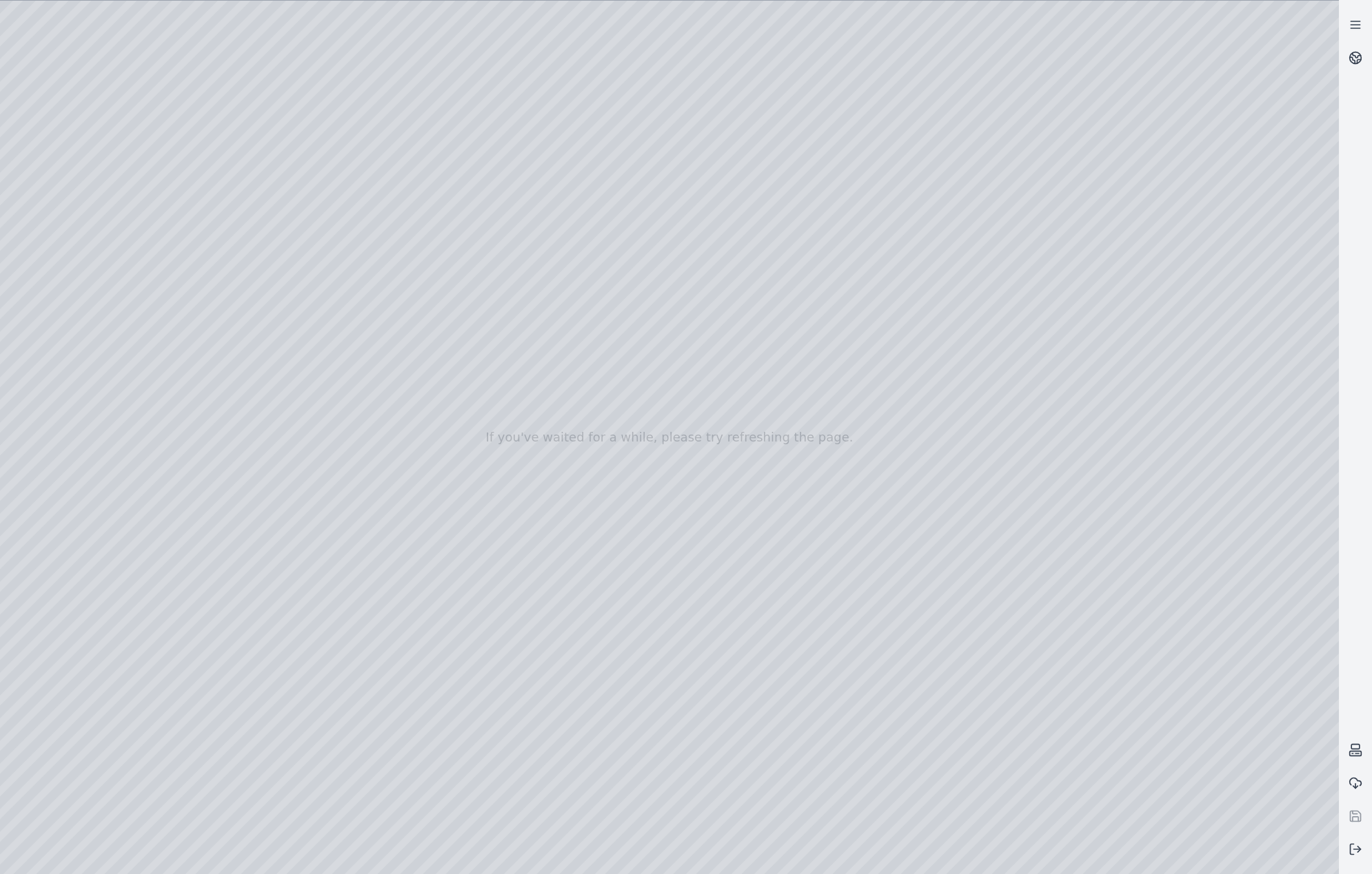
click at [247, 151] on div at bounding box center [669, 438] width 1339 height 874
click at [1207, 562] on div at bounding box center [669, 438] width 1339 height 874
click at [255, 203] on div at bounding box center [669, 438] width 1339 height 874
click at [233, 263] on div at bounding box center [669, 438] width 1339 height 874
click at [1170, 553] on div at bounding box center [669, 438] width 1339 height 874
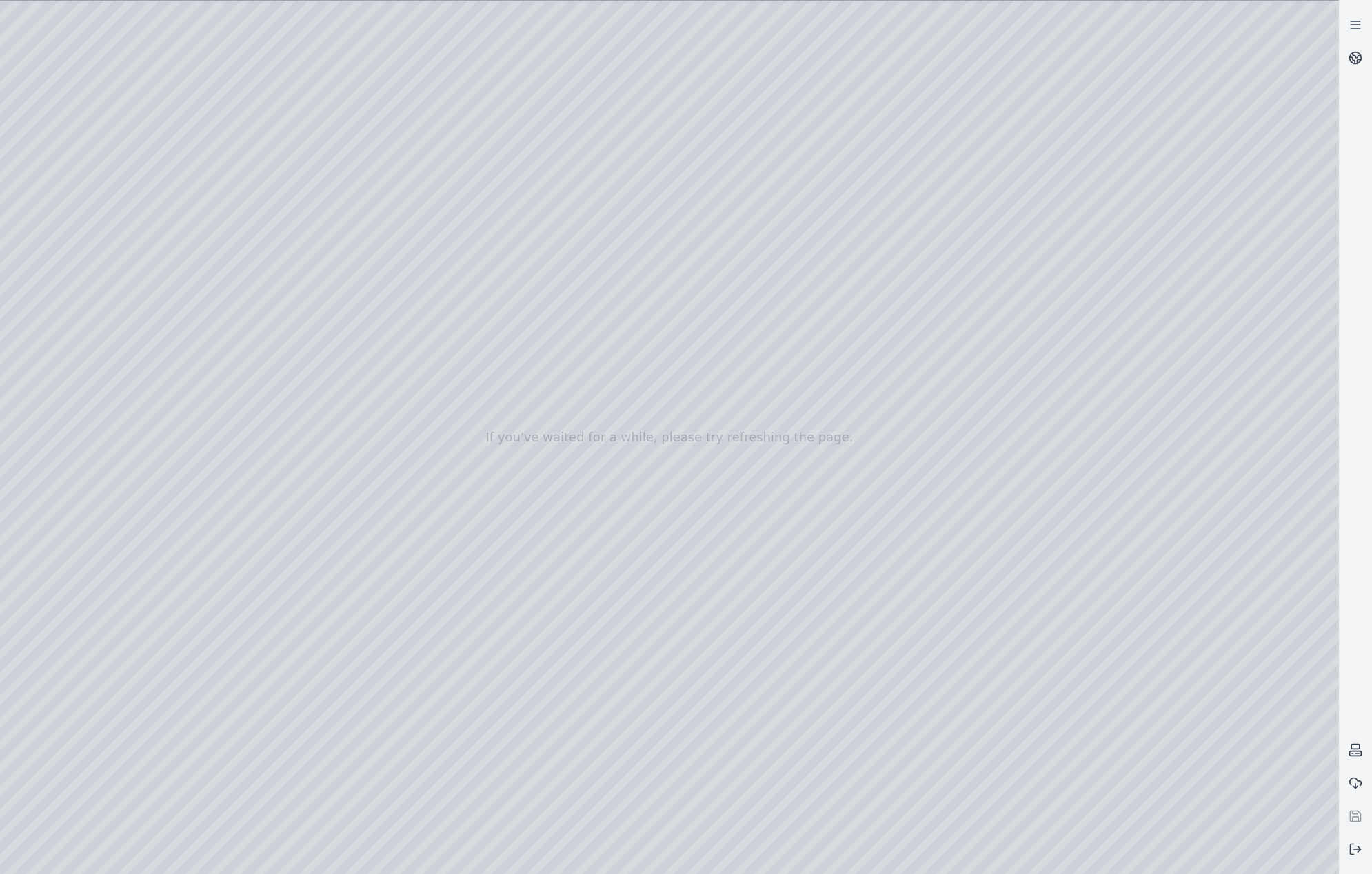
click at [1226, 511] on div at bounding box center [669, 438] width 1339 height 874
click at [257, 321] on div at bounding box center [669, 438] width 1339 height 874
click at [260, 388] on div at bounding box center [669, 438] width 1339 height 874
click at [241, 443] on div at bounding box center [669, 438] width 1339 height 874
click at [253, 497] on div at bounding box center [669, 438] width 1339 height 874
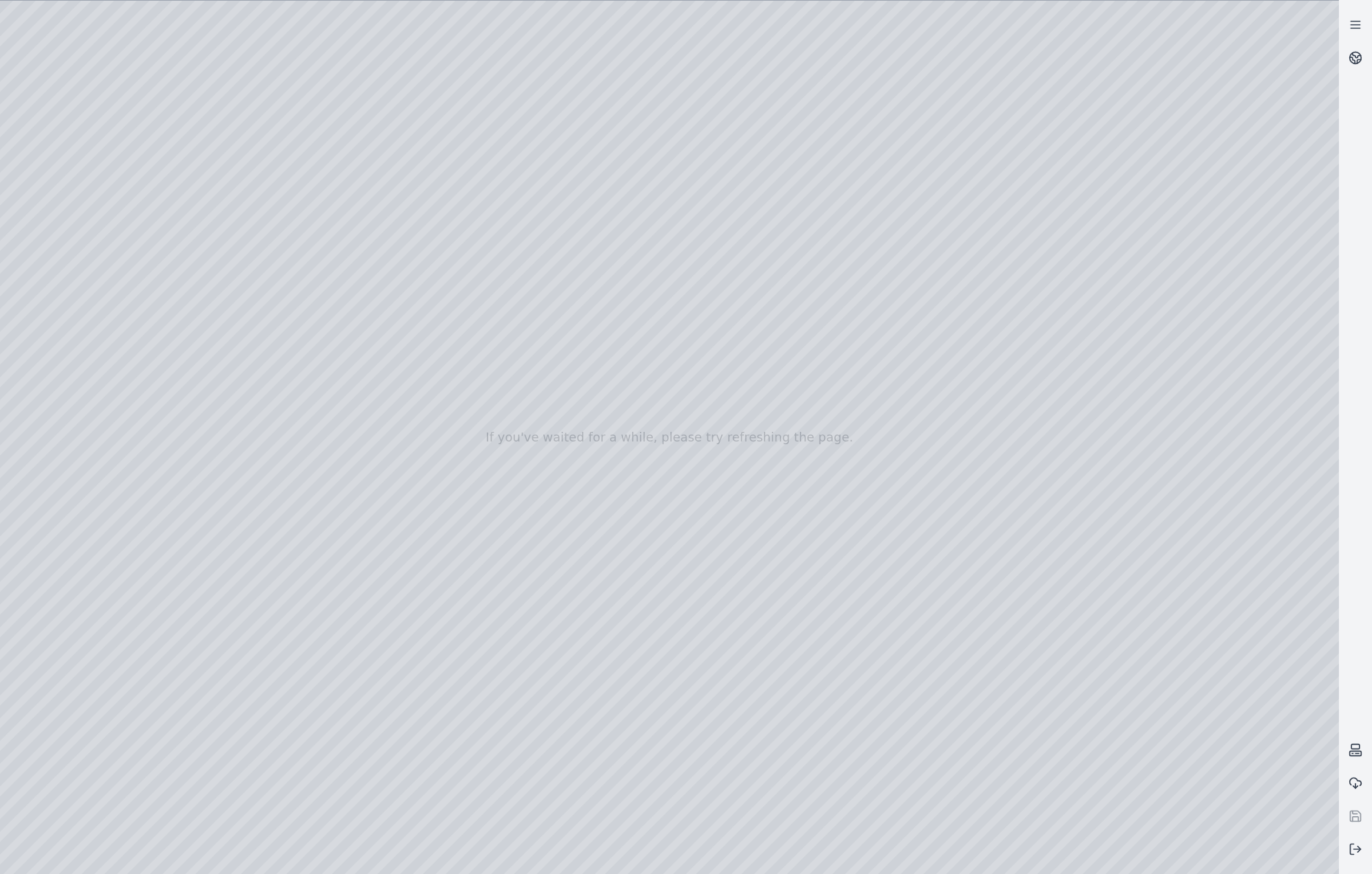
click at [231, 549] on div at bounding box center [669, 438] width 1339 height 874
click at [236, 609] on div at bounding box center [669, 438] width 1339 height 874
click at [231, 664] on div at bounding box center [669, 438] width 1339 height 874
click at [1117, 261] on div at bounding box center [669, 438] width 1339 height 874
click at [1137, 238] on div at bounding box center [669, 438] width 1339 height 874
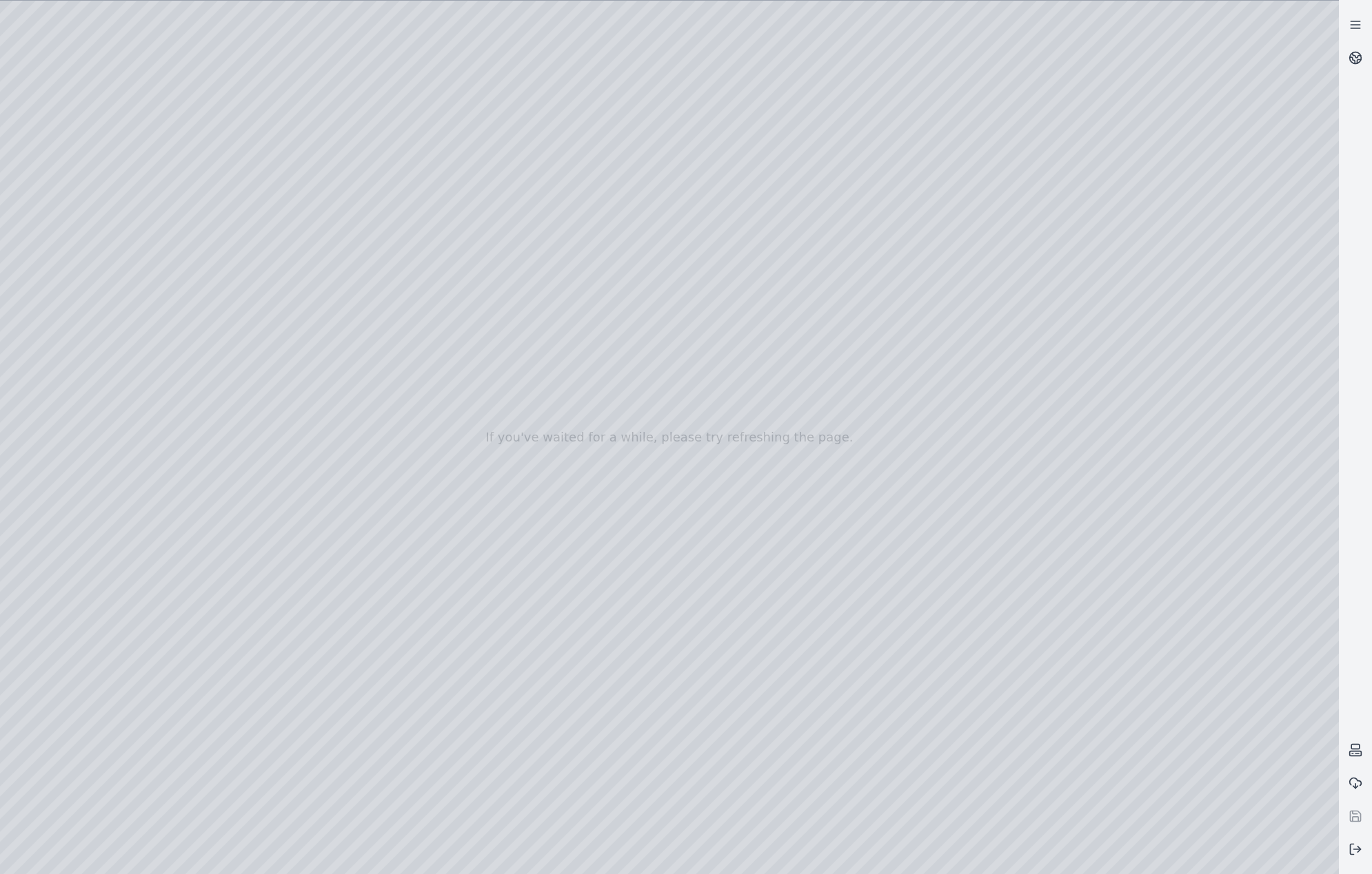
click at [1137, 238] on div at bounding box center [669, 438] width 1339 height 874
click at [1206, 245] on div at bounding box center [669, 438] width 1339 height 874
click at [281, 604] on div at bounding box center [669, 438] width 1339 height 874
click at [1136, 245] on div at bounding box center [669, 438] width 1339 height 874
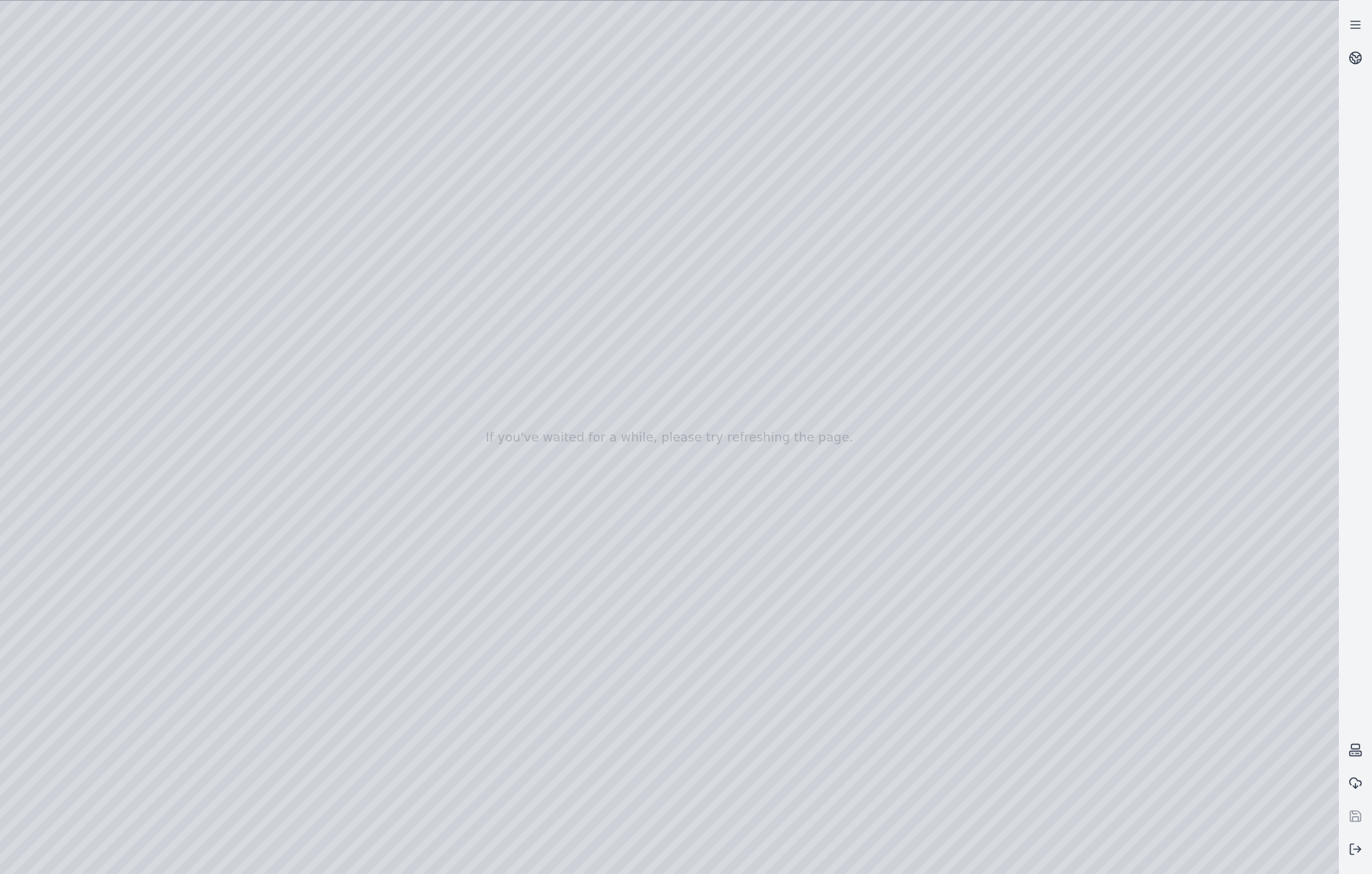
click at [250, 555] on div at bounding box center [669, 438] width 1339 height 874
click at [254, 506] on div at bounding box center [669, 438] width 1339 height 874
click at [247, 470] on div at bounding box center [669, 438] width 1339 height 874
click at [244, 446] on div at bounding box center [669, 438] width 1339 height 874
click at [251, 396] on div at bounding box center [669, 438] width 1339 height 874
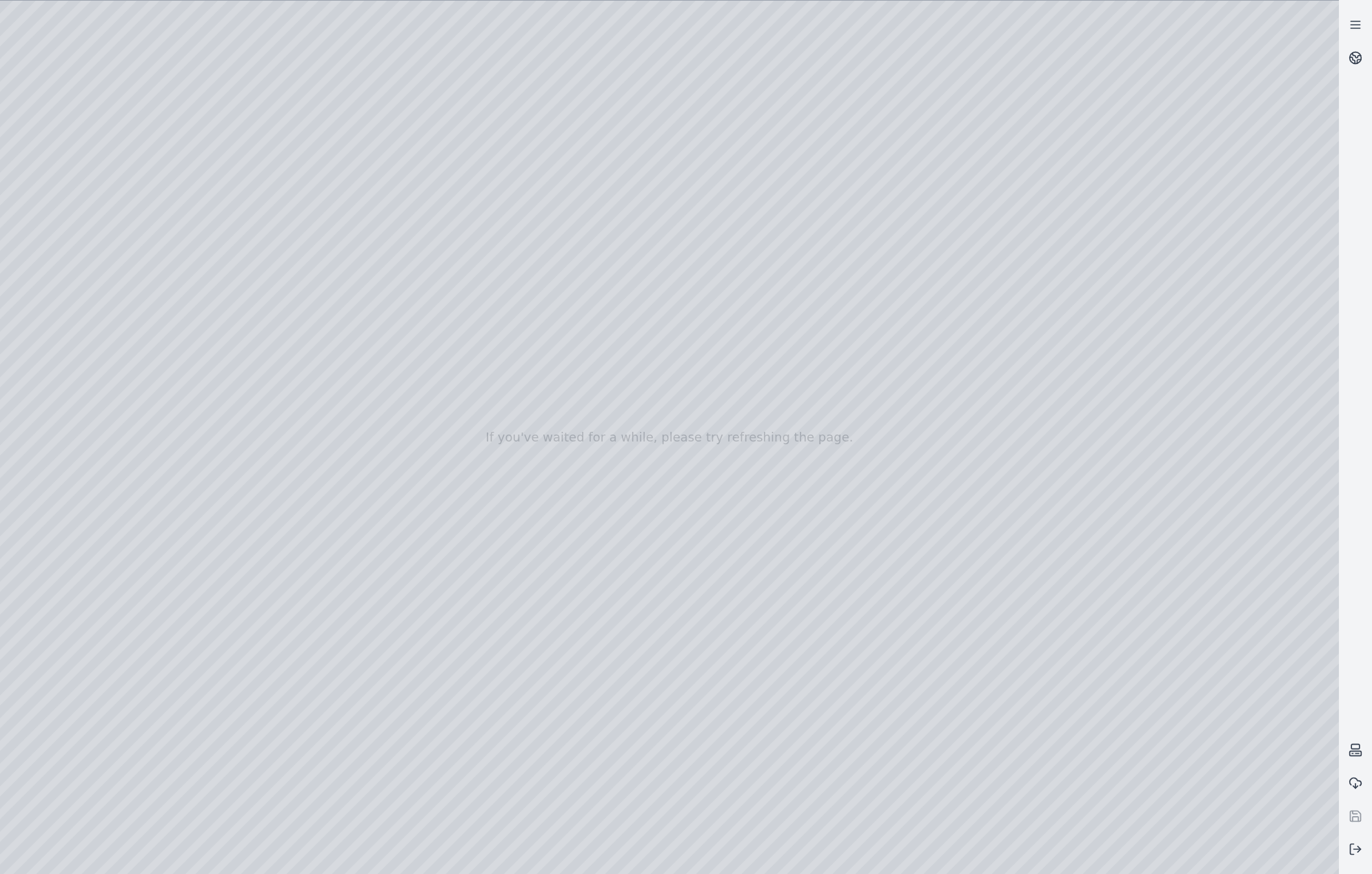
click at [239, 338] on div at bounding box center [669, 438] width 1339 height 874
click at [242, 278] on div at bounding box center [669, 438] width 1339 height 874
click at [253, 222] on div at bounding box center [669, 438] width 1339 height 874
click at [1140, 230] on div at bounding box center [669, 438] width 1339 height 874
click at [1146, 238] on div at bounding box center [669, 438] width 1339 height 874
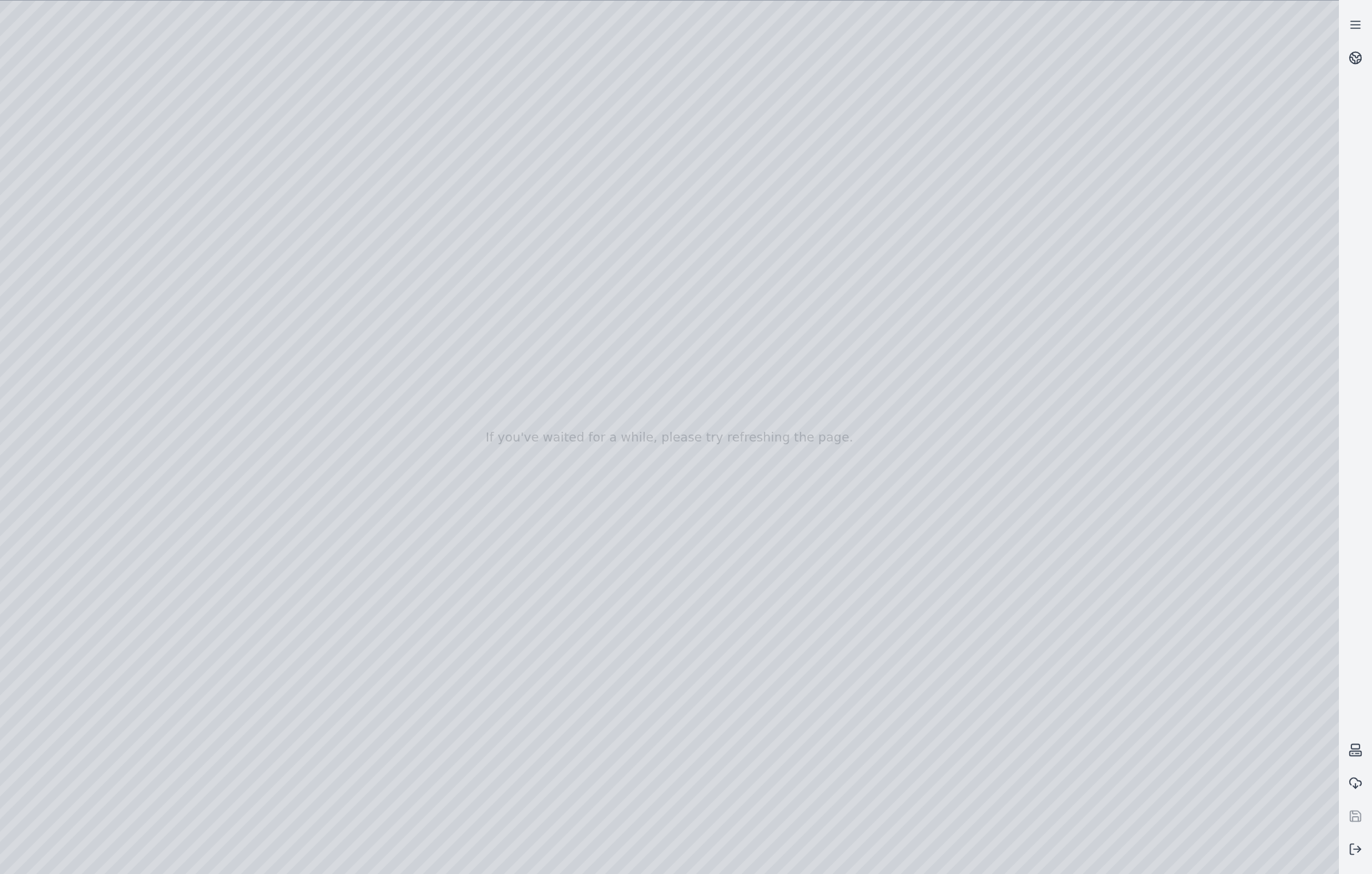
click at [1146, 238] on div at bounding box center [669, 438] width 1339 height 874
click at [231, 164] on div at bounding box center [669, 438] width 1339 height 874
click at [1139, 233] on div at bounding box center [669, 438] width 1339 height 874
click at [250, 137] on div at bounding box center [669, 438] width 1339 height 874
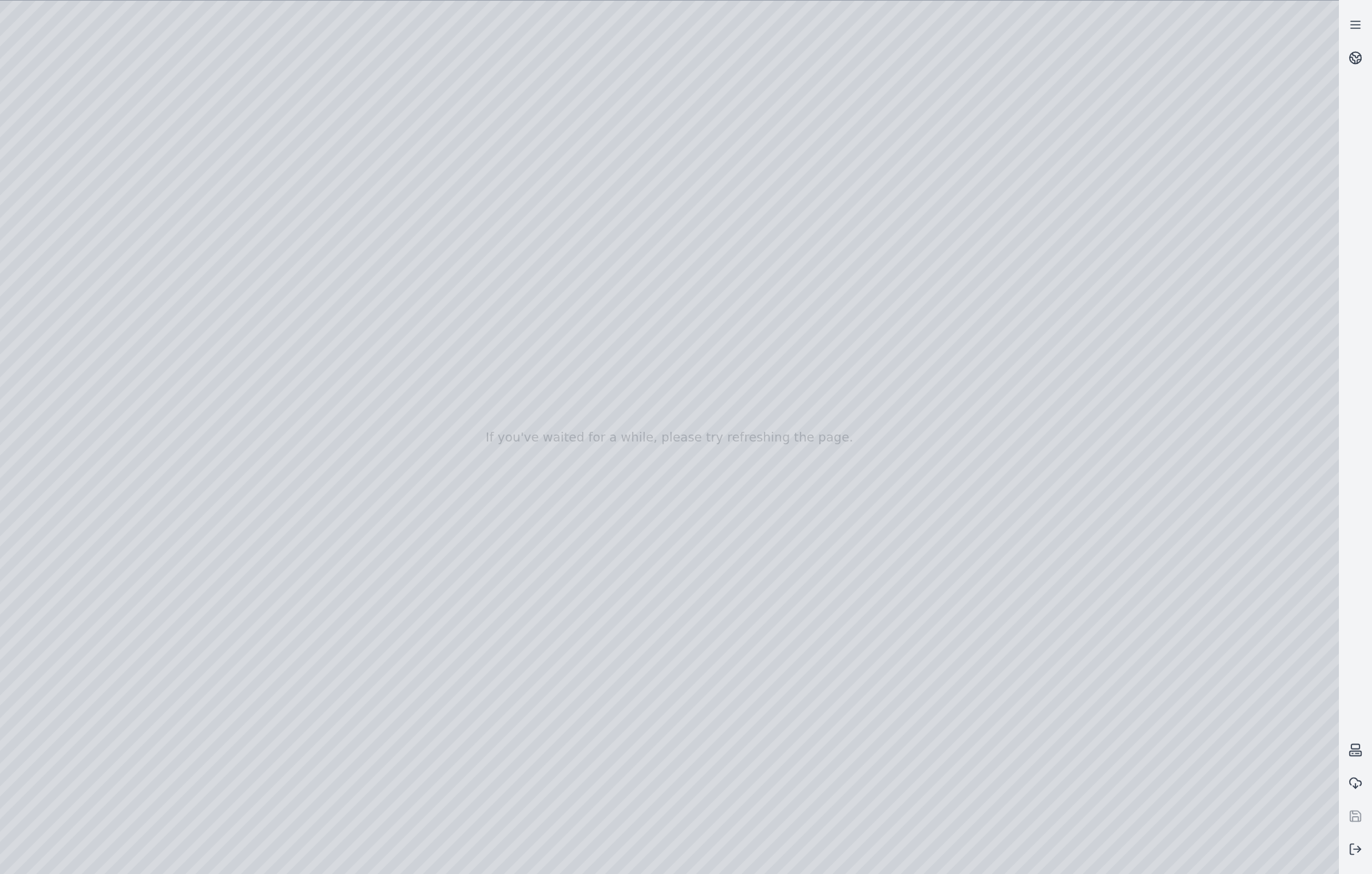
click at [254, 159] on div at bounding box center [669, 438] width 1339 height 874
click at [1157, 564] on div at bounding box center [669, 438] width 1339 height 874
click at [274, 214] on div at bounding box center [669, 438] width 1339 height 874
click at [275, 265] on div at bounding box center [669, 438] width 1339 height 874
click at [261, 328] on div at bounding box center [669, 438] width 1339 height 874
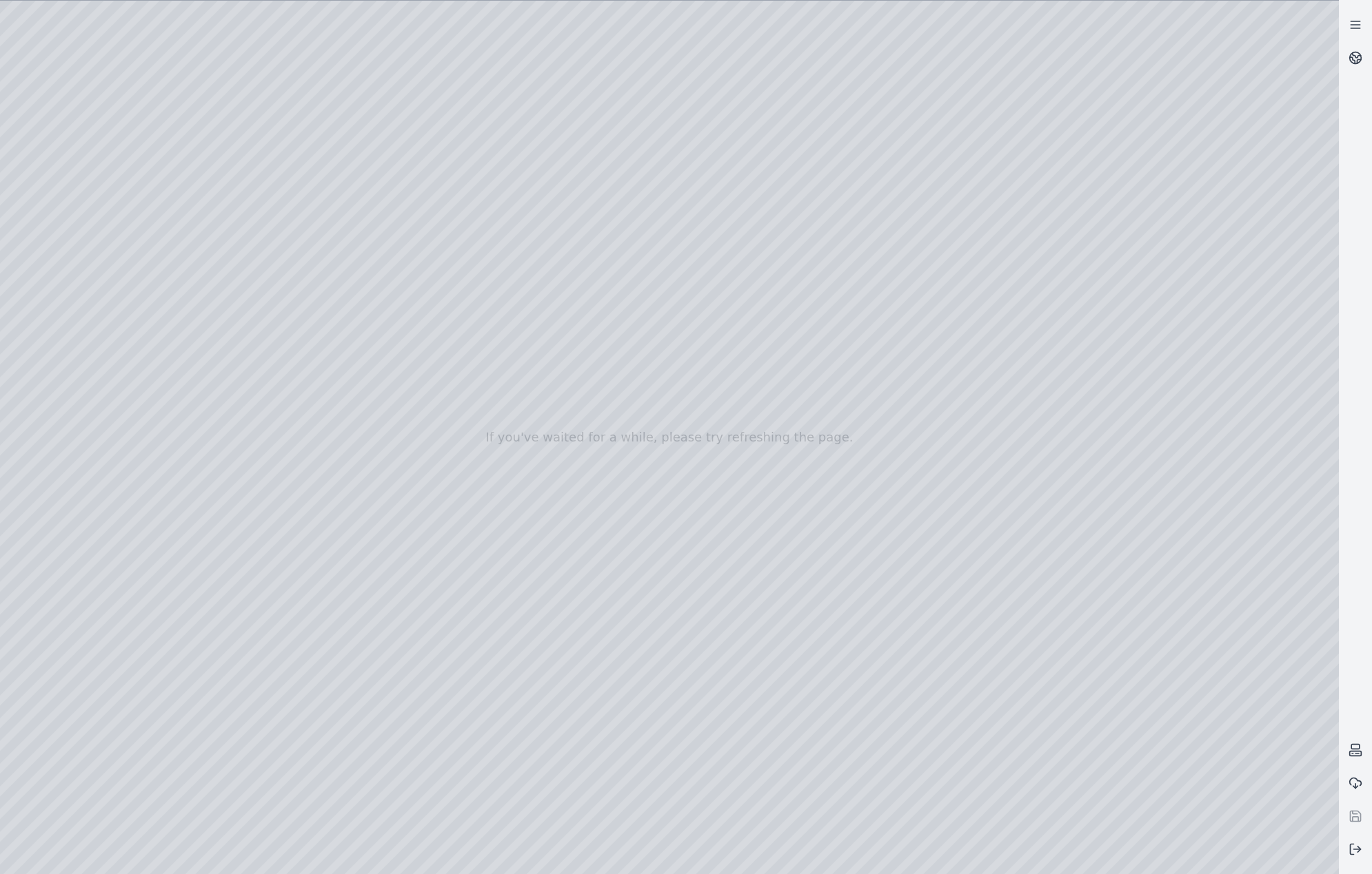
click at [1182, 556] on div at bounding box center [669, 438] width 1339 height 874
drag, startPoint x: 763, startPoint y: 474, endPoint x: 722, endPoint y: 528, distance: 67.8
click at [1181, 383] on div at bounding box center [669, 438] width 1339 height 874
click at [242, 275] on div at bounding box center [669, 438] width 1339 height 874
click at [242, 335] on div at bounding box center [669, 438] width 1339 height 874
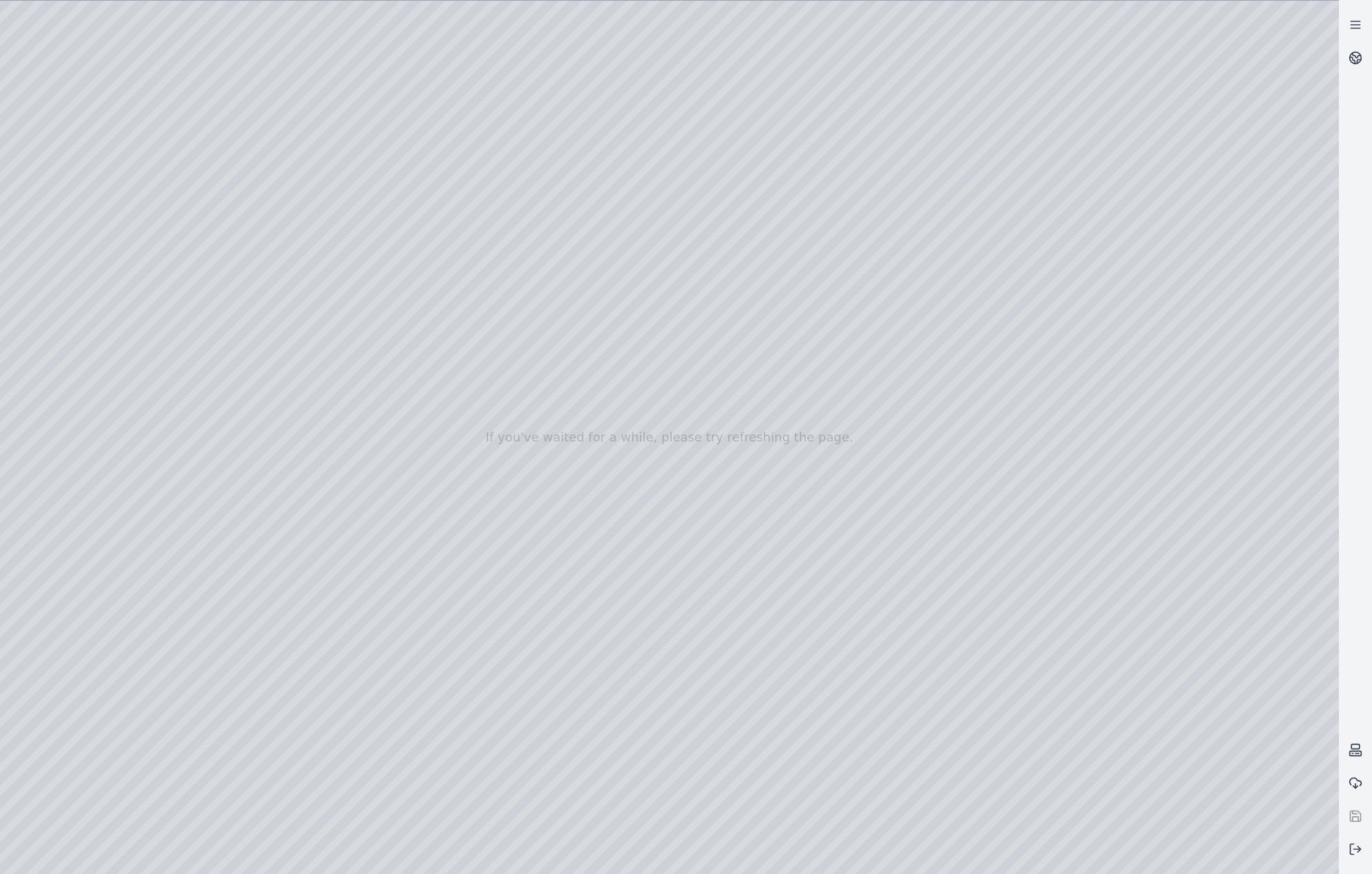
drag, startPoint x: 660, startPoint y: 497, endPoint x: 711, endPoint y: 505, distance: 51.6
drag, startPoint x: 832, startPoint y: 573, endPoint x: 814, endPoint y: 561, distance: 21.6
drag, startPoint x: 803, startPoint y: 551, endPoint x: 658, endPoint y: 482, distance: 160.6
drag, startPoint x: 622, startPoint y: 467, endPoint x: 866, endPoint y: 563, distance: 262.2
drag, startPoint x: 692, startPoint y: 518, endPoint x: 800, endPoint y: 532, distance: 108.9
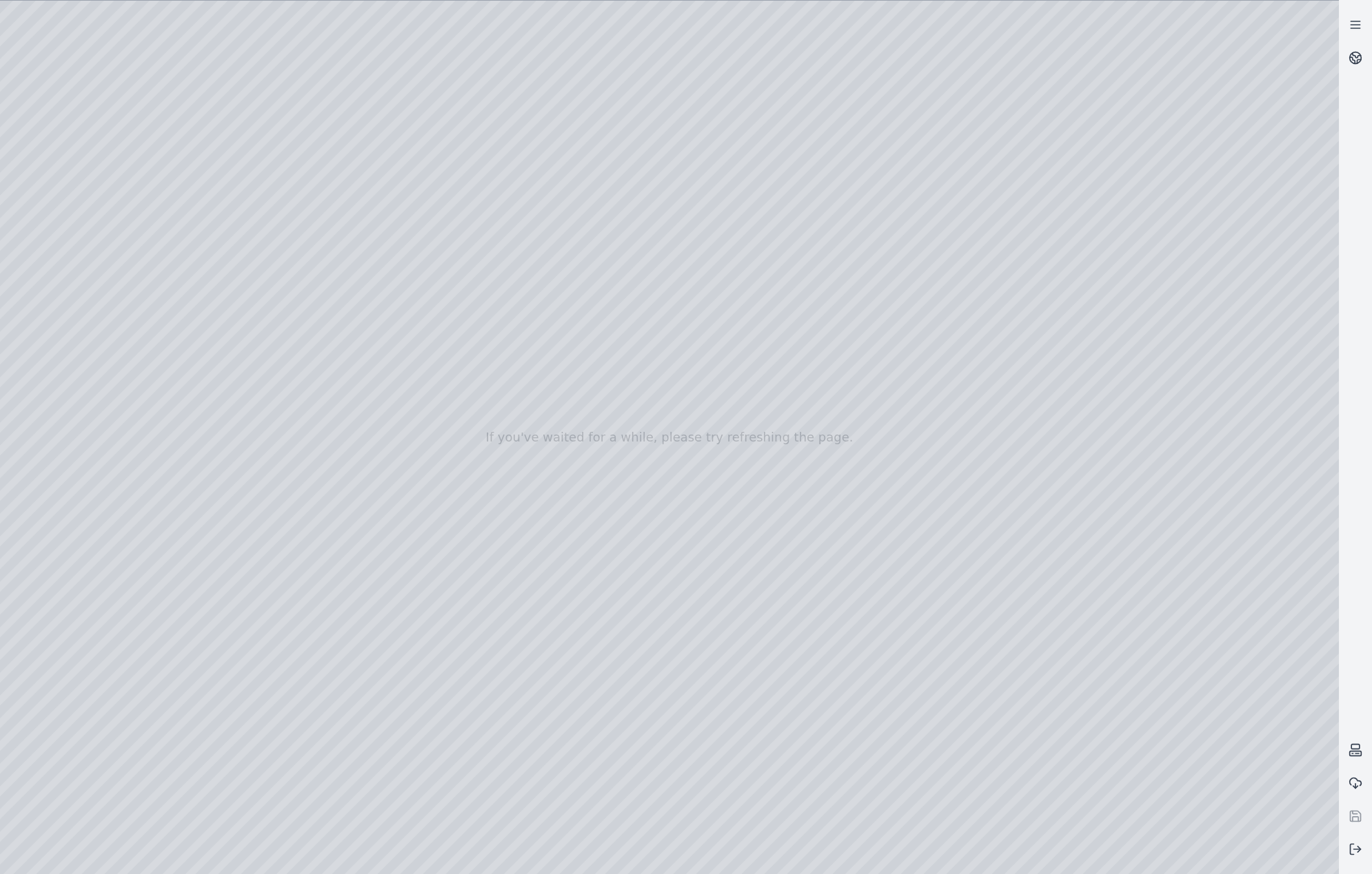
drag, startPoint x: 653, startPoint y: 483, endPoint x: 855, endPoint y: 498, distance: 202.6
drag, startPoint x: 646, startPoint y: 465, endPoint x: 698, endPoint y: 468, distance: 52.1
drag, startPoint x: 618, startPoint y: 466, endPoint x: 706, endPoint y: 488, distance: 90.7
drag, startPoint x: 840, startPoint y: 473, endPoint x: 731, endPoint y: 487, distance: 109.9
click at [1356, 855] on icon at bounding box center [1355, 849] width 14 height 14
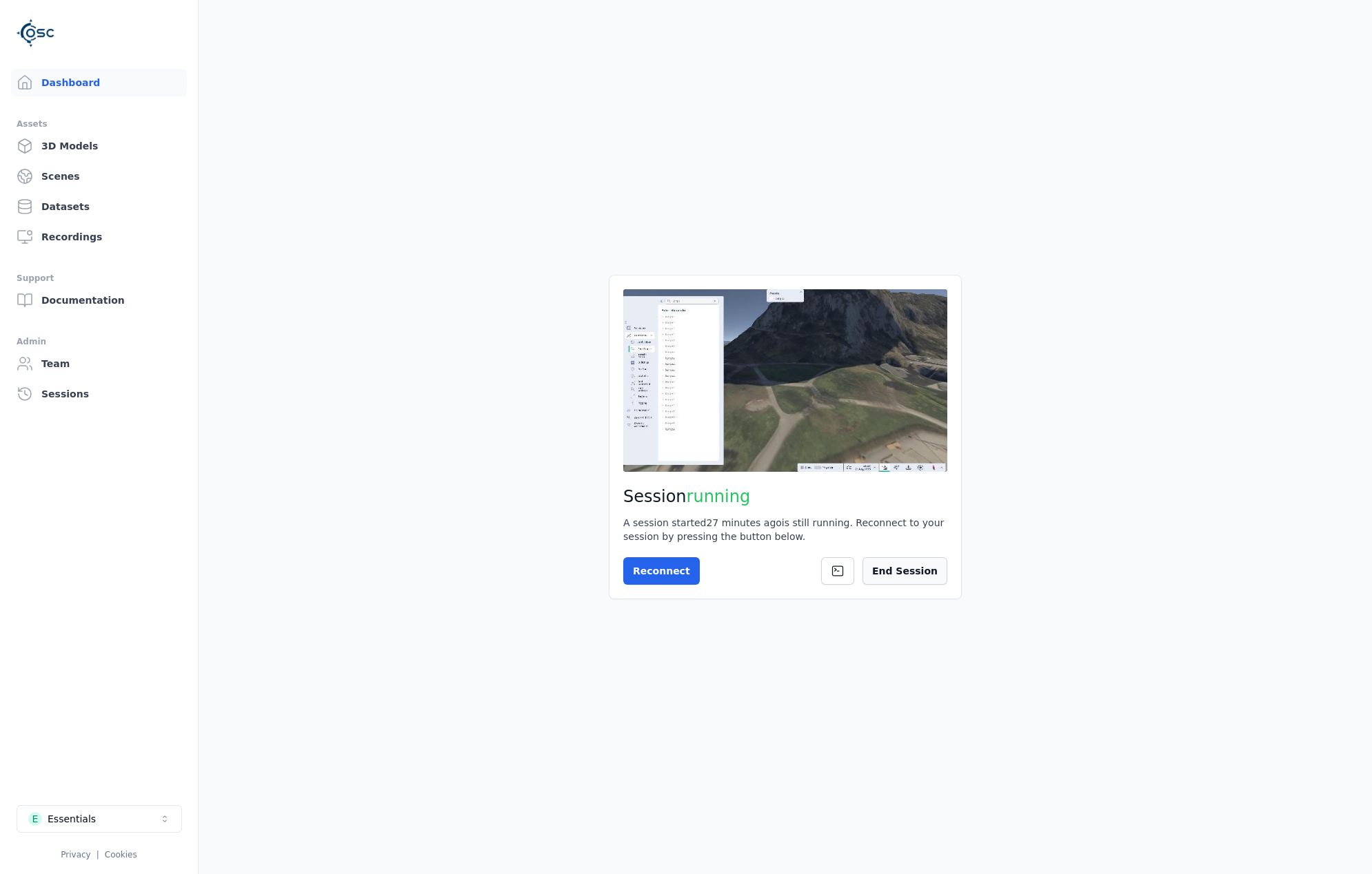
click at [924, 566] on button "End Session" at bounding box center [905, 571] width 84 height 28
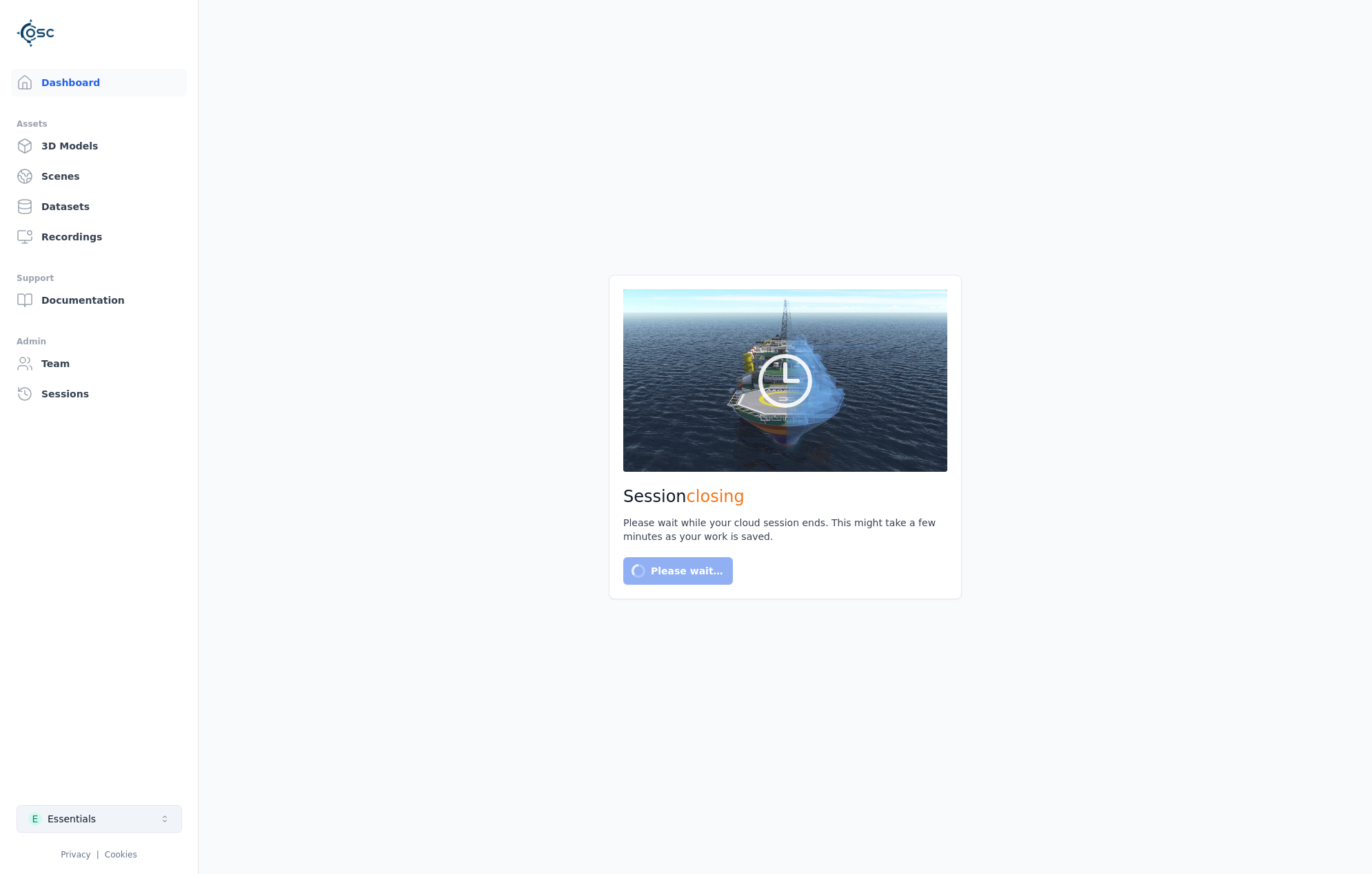
click at [148, 814] on button "E Essentials" at bounding box center [99, 819] width 165 height 28
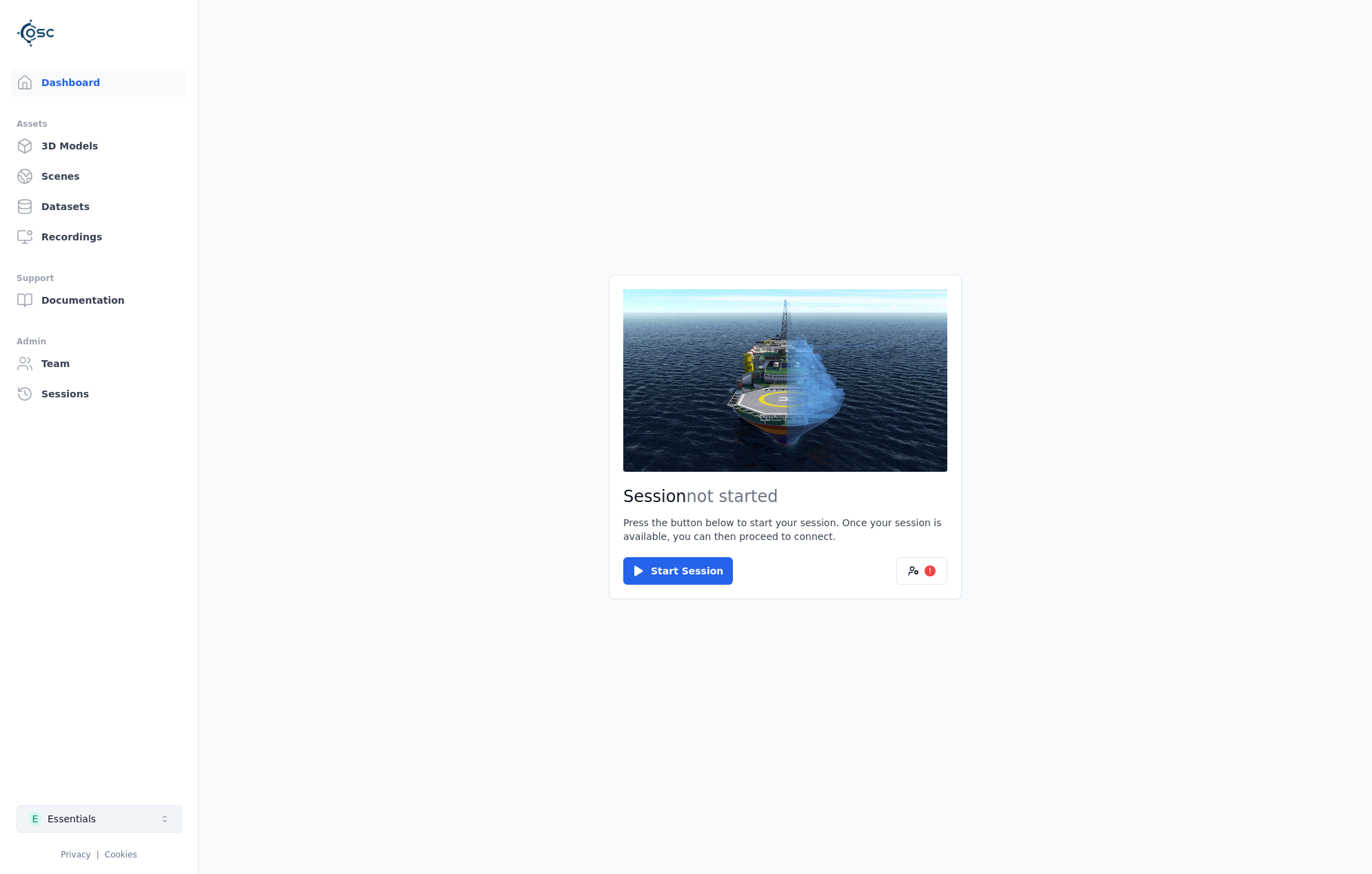
click at [118, 819] on button "E Essentials" at bounding box center [99, 819] width 165 height 28
type input "*****"
click at [104, 787] on div "OBOS Fornebu" at bounding box center [80, 788] width 71 height 14
click at [665, 573] on html "Dashboard Assets 3D Models Scenes Datasets Recordings Support Documentation Adm…" at bounding box center [686, 437] width 1372 height 874
click at [669, 573] on button "Start Session" at bounding box center [678, 571] width 109 height 28
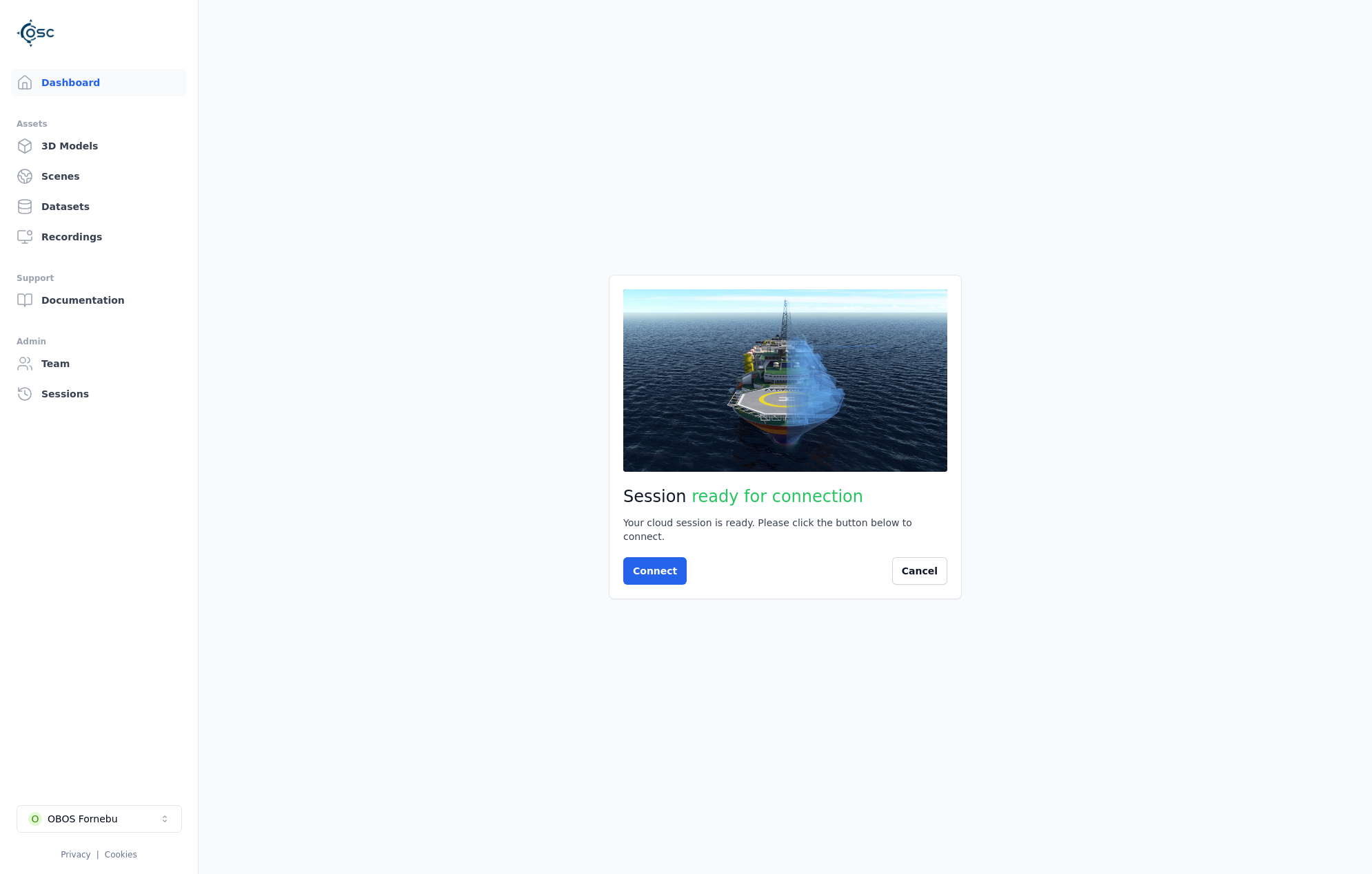
click at [898, 773] on main "Session ready for connection Your cloud session is ready. Please click the butt…" at bounding box center [784, 437] width 1173 height 874
click at [636, 563] on button "Connect" at bounding box center [655, 571] width 63 height 28
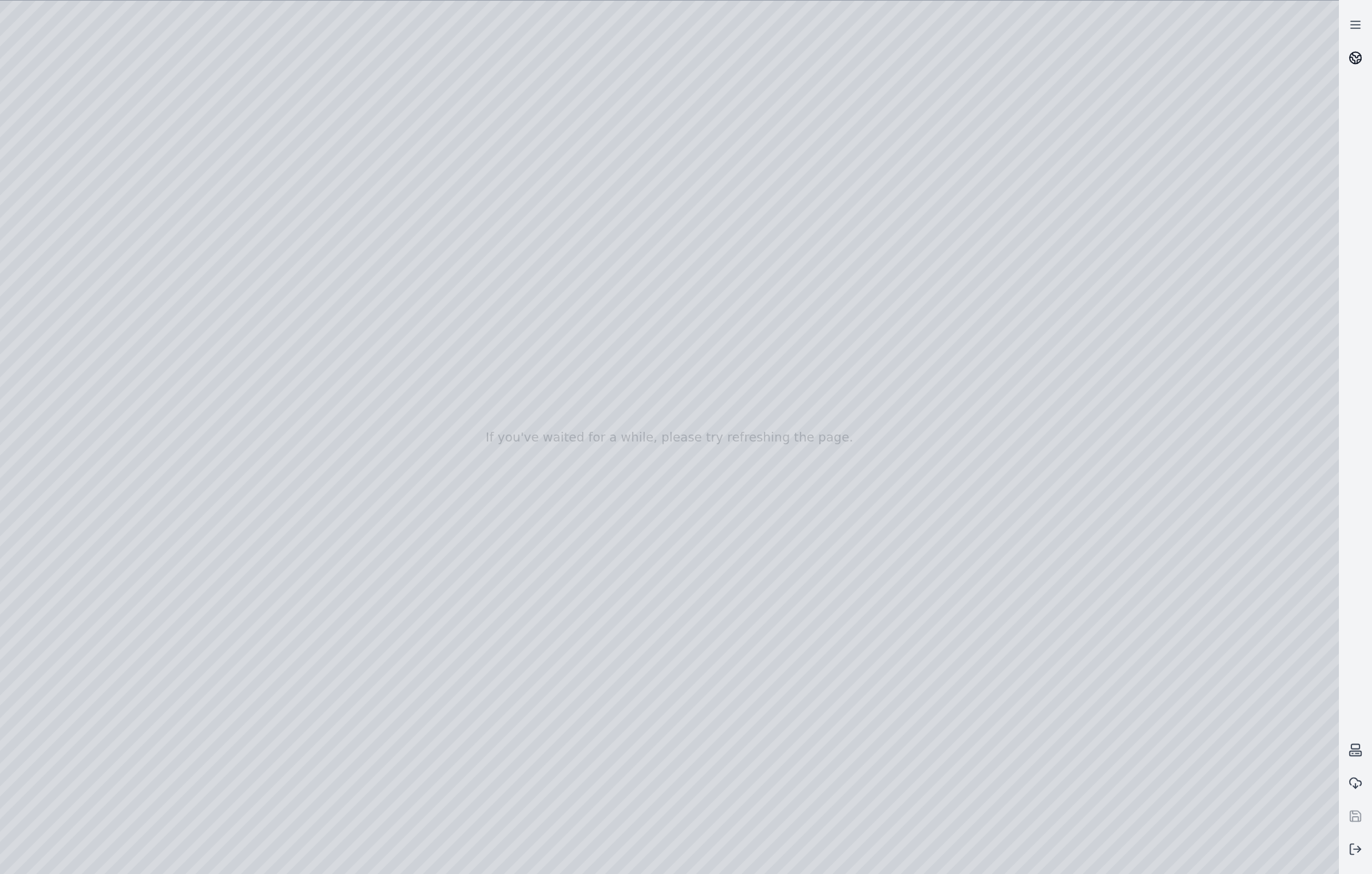
click at [1349, 62] on icon at bounding box center [1355, 58] width 14 height 14
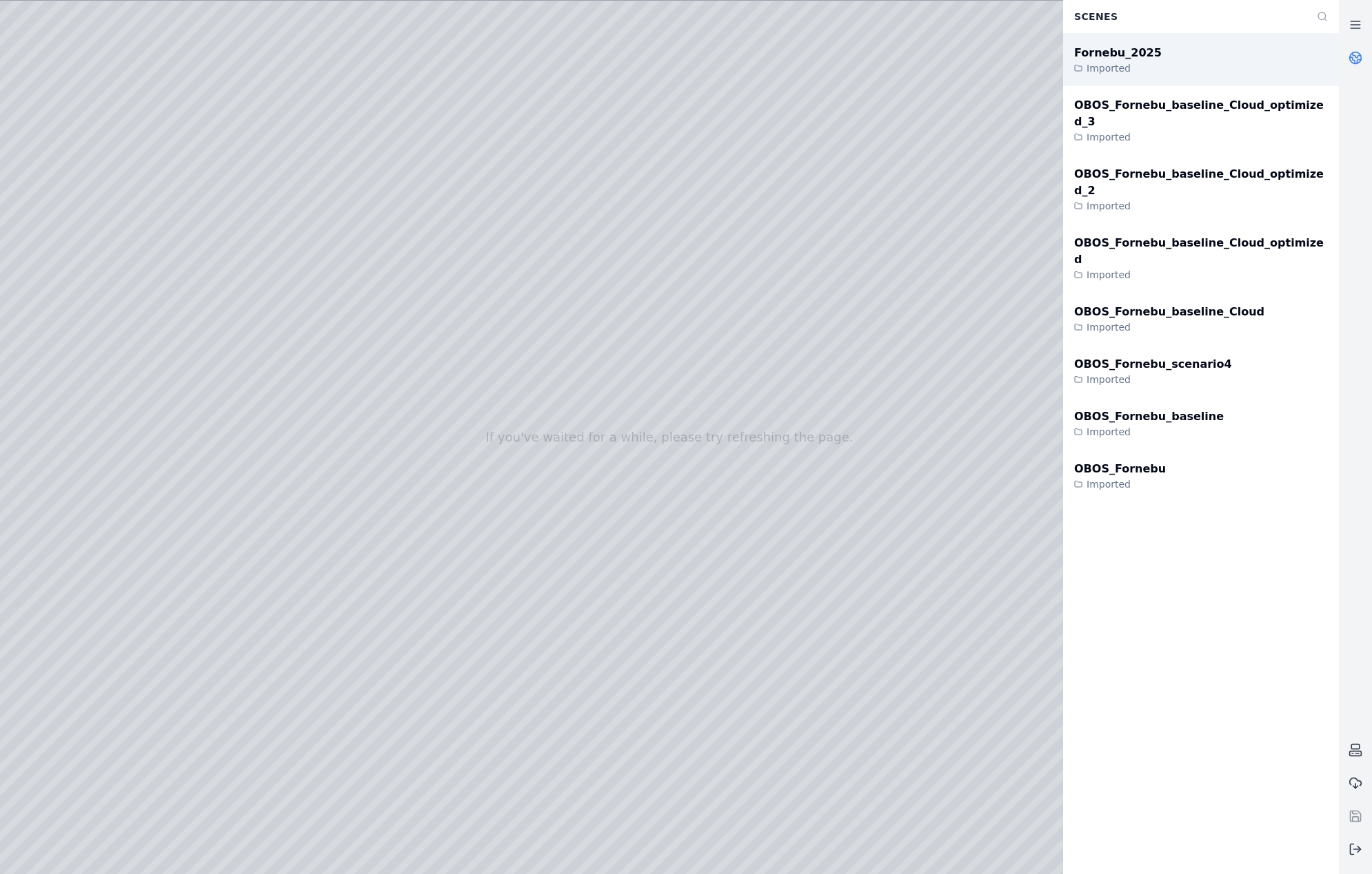
click at [1166, 65] on div "Fornebu_2025 Imported" at bounding box center [1200, 60] width 276 height 52
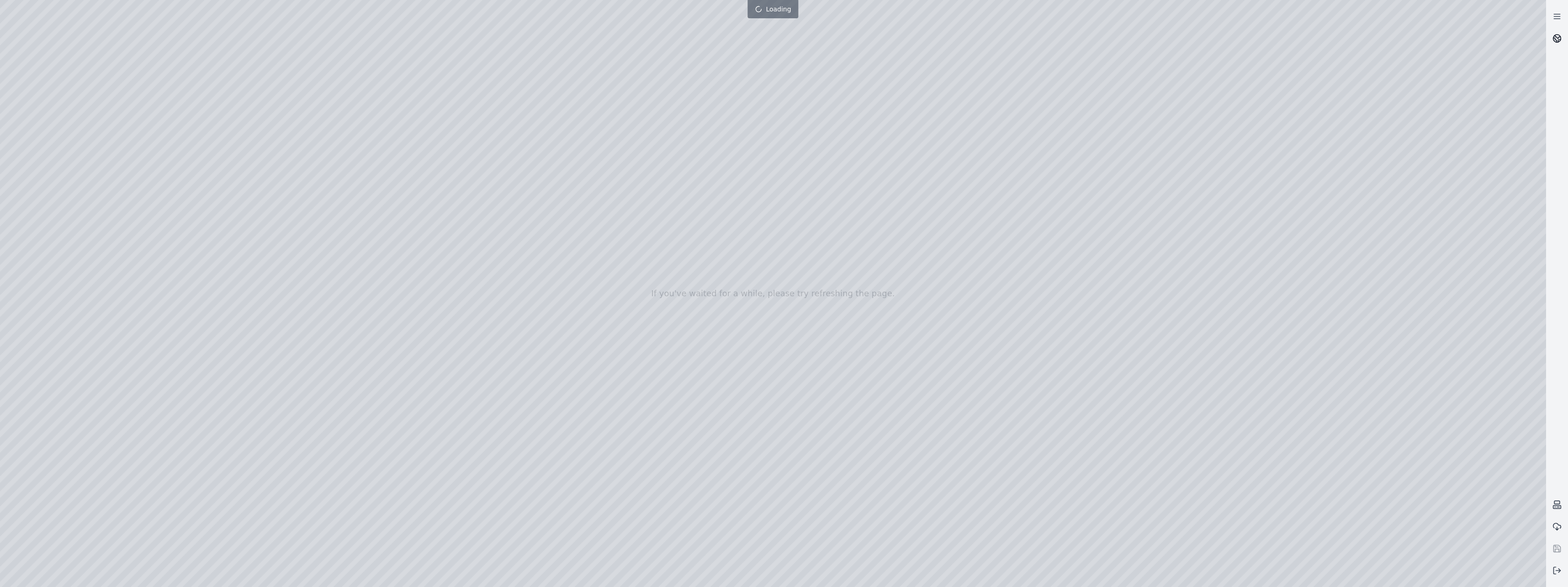
click at [966, 36] on icon at bounding box center [1556, 38] width 9 height 9
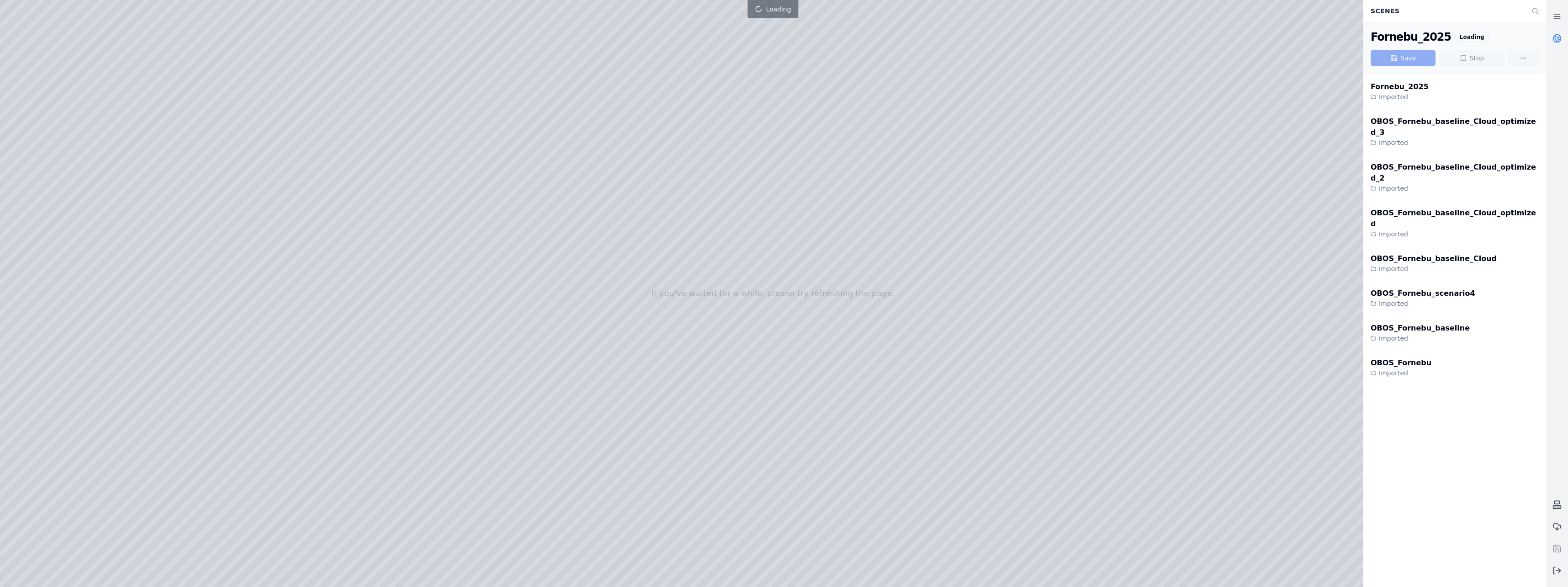
click at [966, 36] on icon at bounding box center [1556, 38] width 9 height 9
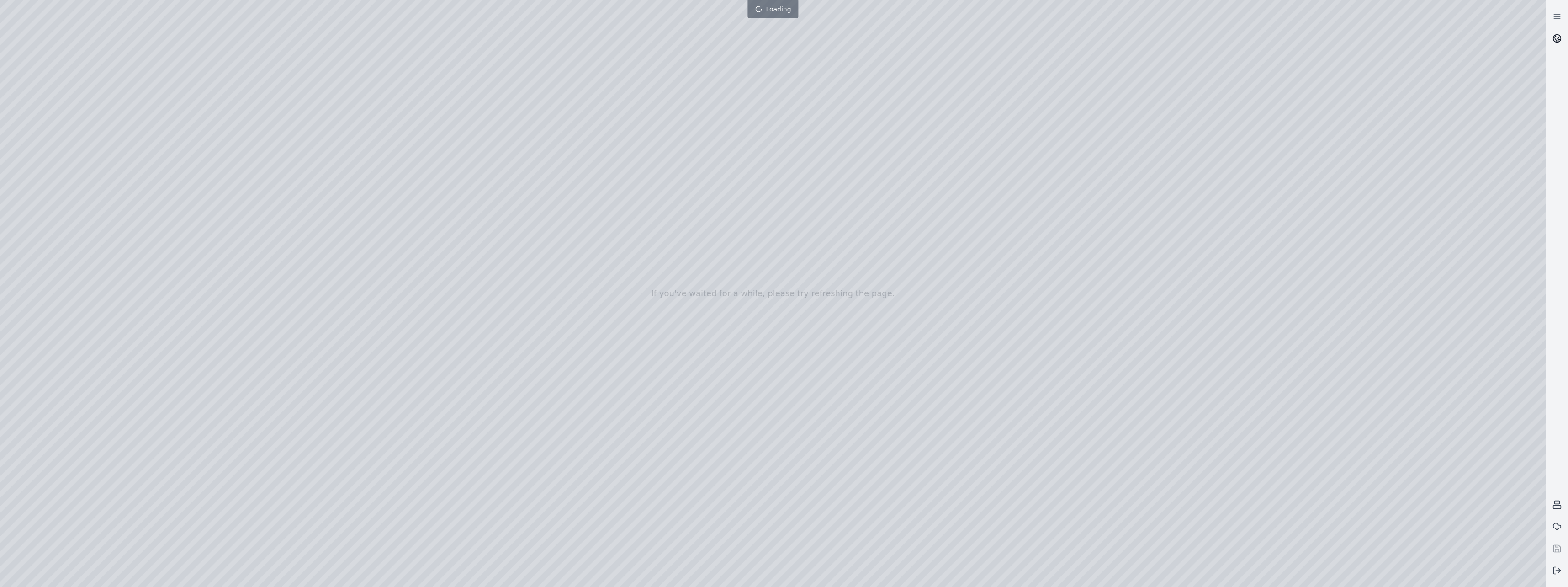
click at [966, 33] on link at bounding box center [1557, 38] width 22 height 22
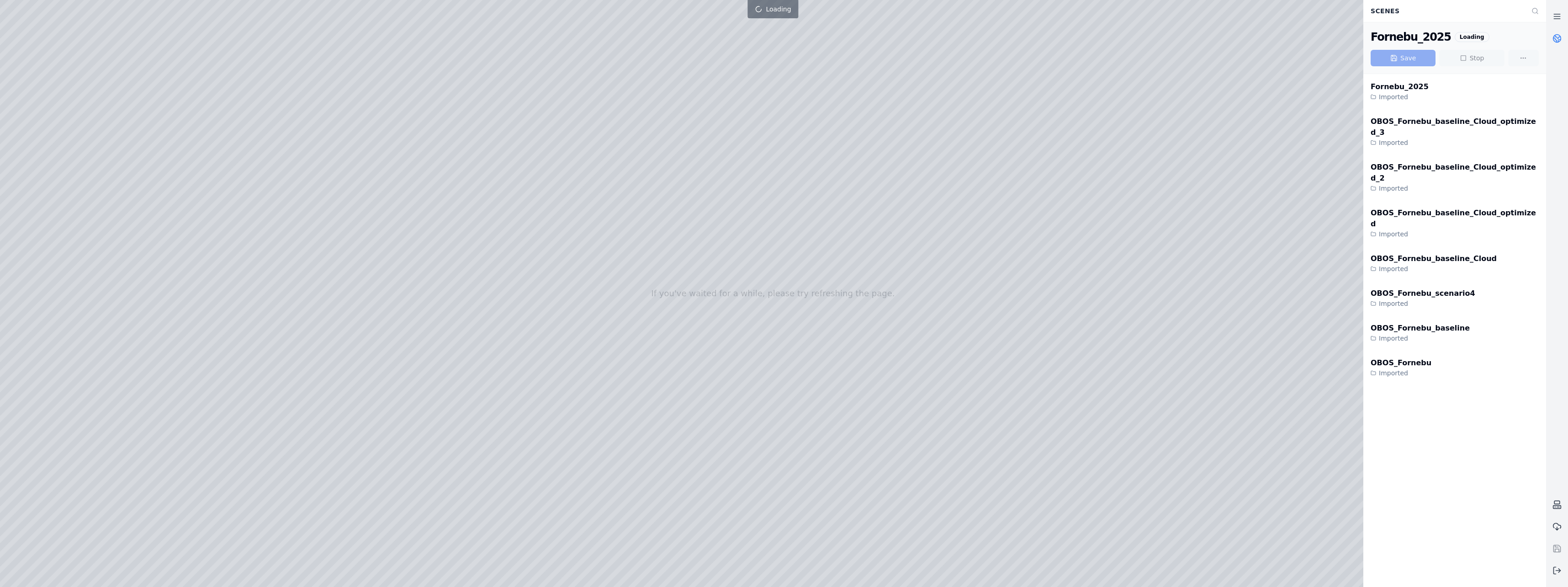
click at [966, 37] on icon at bounding box center [1558, 37] width 5 height 3
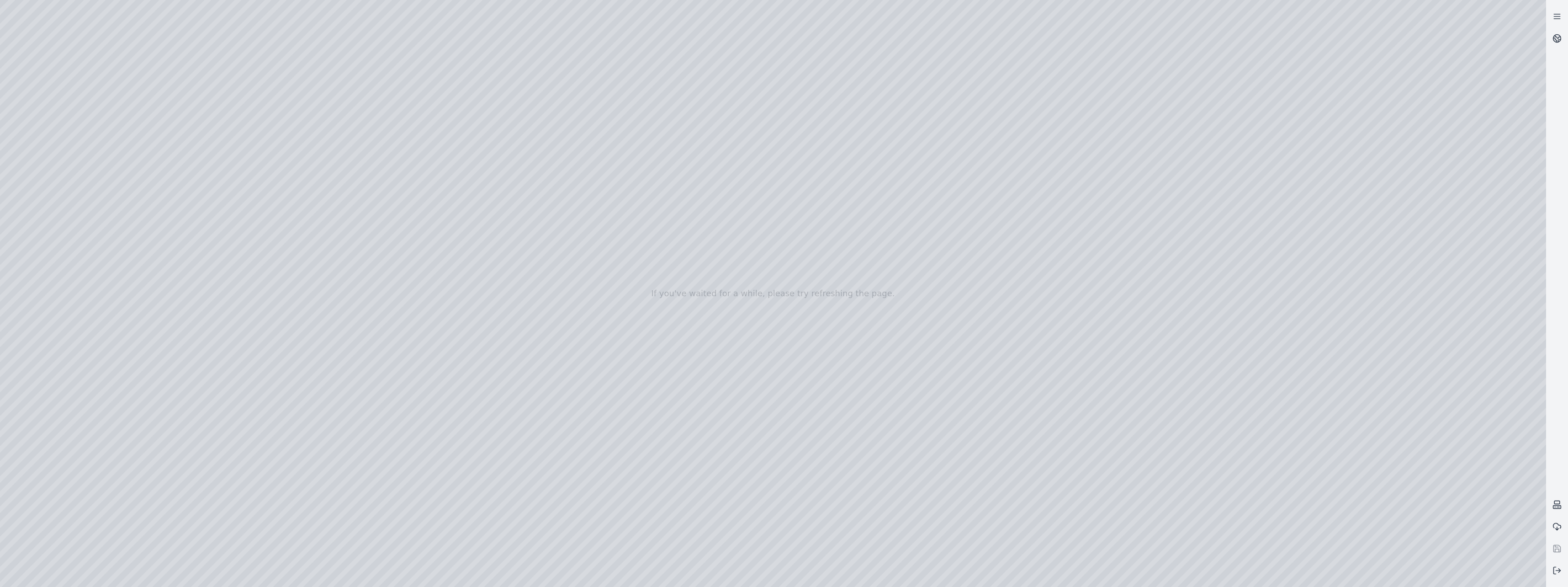
drag, startPoint x: 807, startPoint y: 383, endPoint x: 798, endPoint y: 401, distance: 20.1
click at [43, 146] on div at bounding box center [773, 294] width 1546 height 587
click at [53, 127] on div at bounding box center [773, 294] width 1546 height 587
click at [67, 148] on div at bounding box center [773, 294] width 1546 height 587
click at [256, 75] on div at bounding box center [773, 294] width 1546 height 587
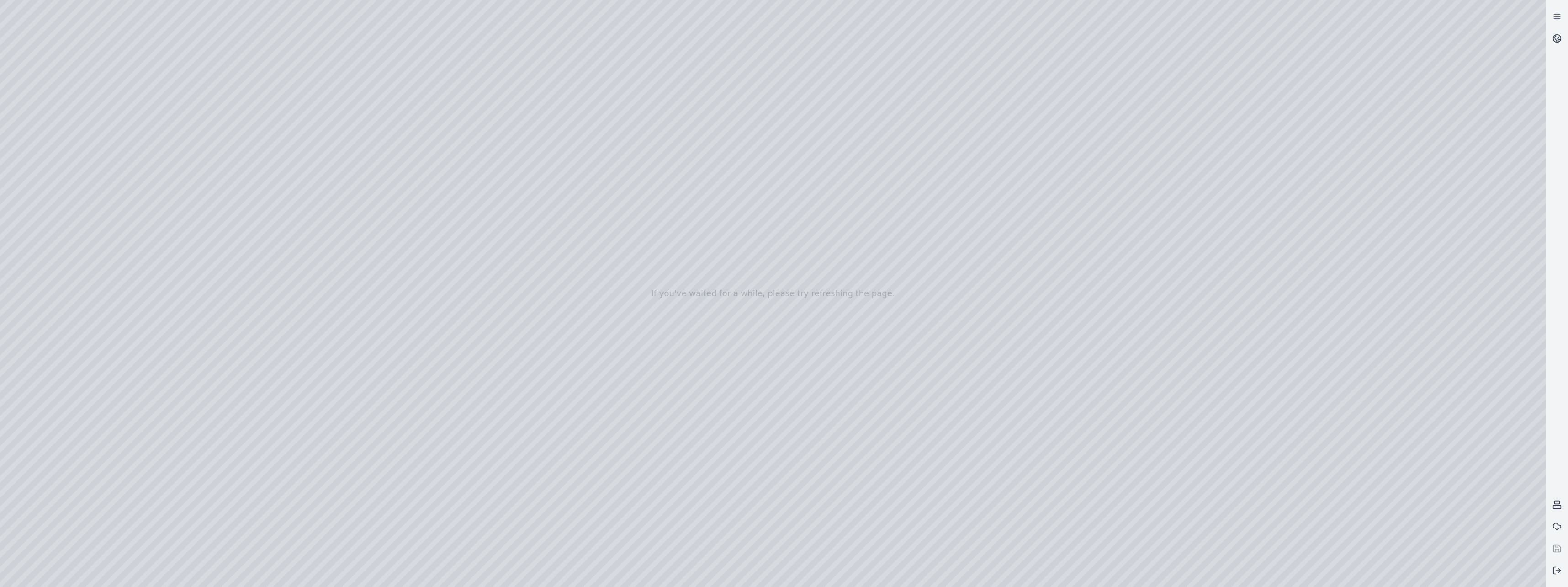
click at [195, 93] on div at bounding box center [773, 294] width 1546 height 587
click at [166, 529] on div at bounding box center [773, 294] width 1546 height 587
drag, startPoint x: 602, startPoint y: 472, endPoint x: 605, endPoint y: 483, distance: 11.4
drag, startPoint x: 628, startPoint y: 334, endPoint x: 686, endPoint y: 317, distance: 60.4
click at [55, 169] on div at bounding box center [773, 294] width 1546 height 587
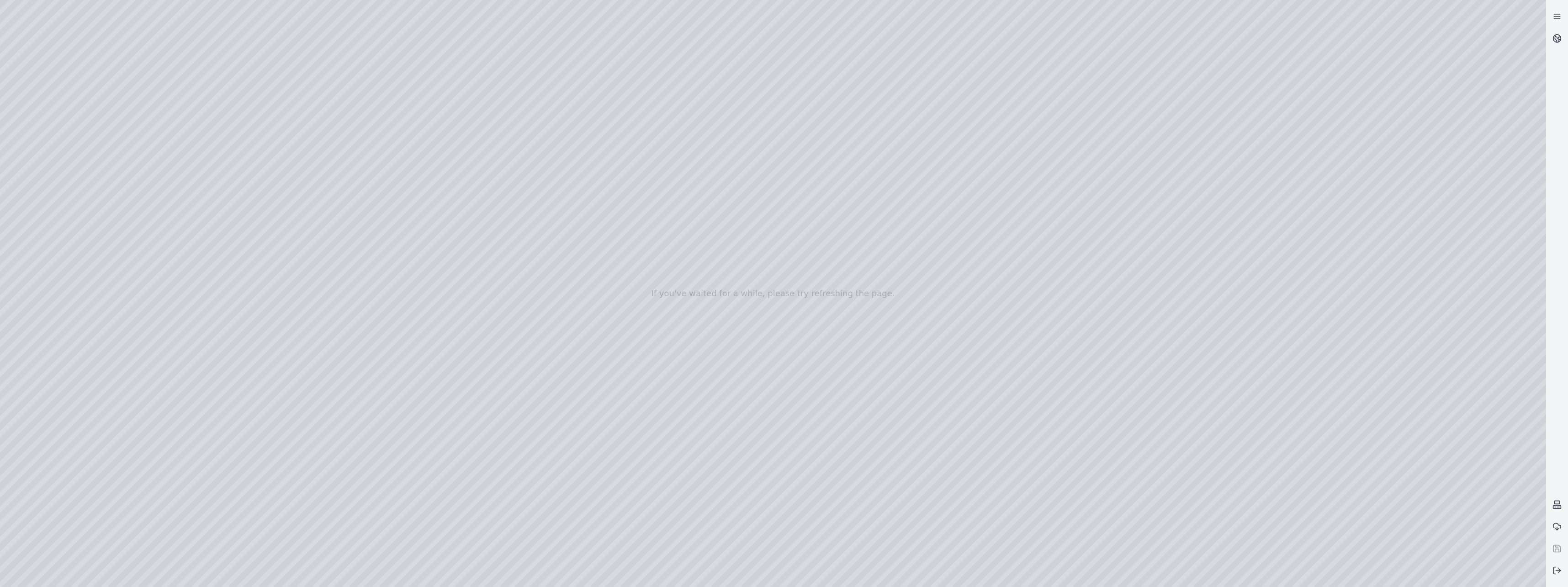
click at [264, 488] on div at bounding box center [773, 294] width 1546 height 587
click at [265, 466] on div at bounding box center [773, 294] width 1546 height 587
click at [270, 490] on div at bounding box center [773, 294] width 1546 height 587
click at [65, 229] on div at bounding box center [773, 294] width 1546 height 587
click at [64, 195] on div at bounding box center [773, 294] width 1546 height 587
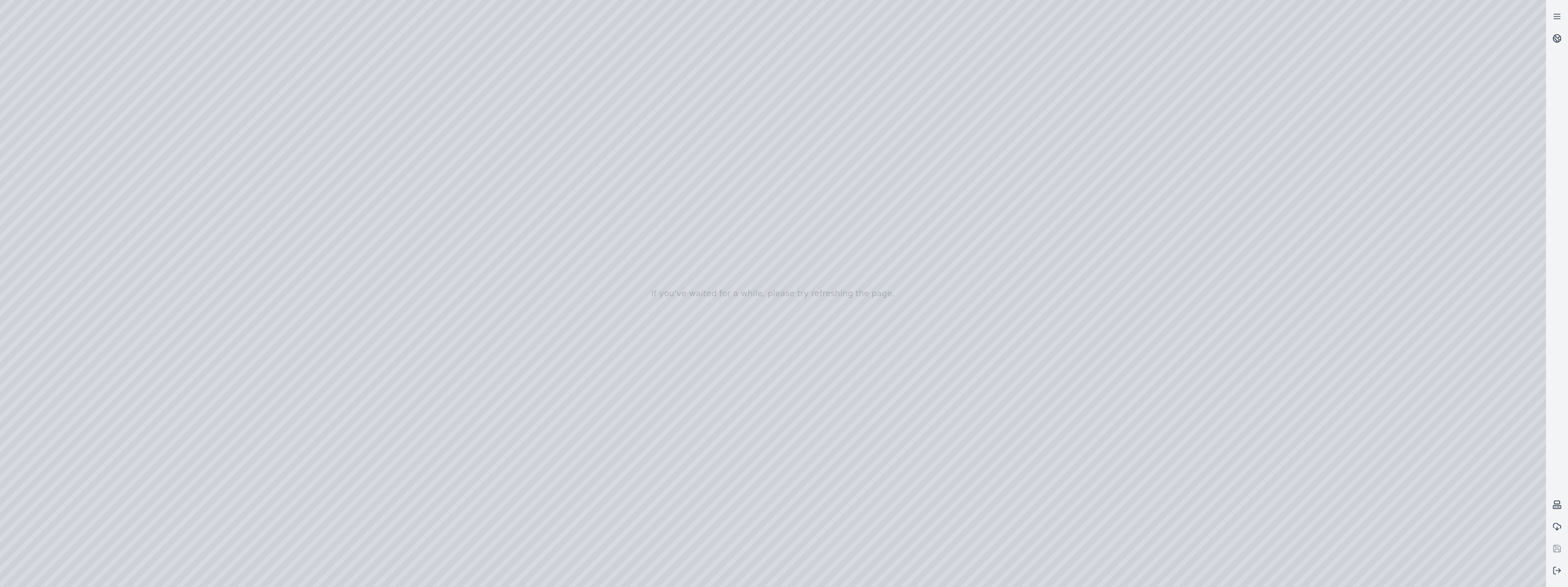
click at [273, 42] on div at bounding box center [773, 294] width 1546 height 587
click at [218, 94] on div at bounding box center [773, 294] width 1546 height 587
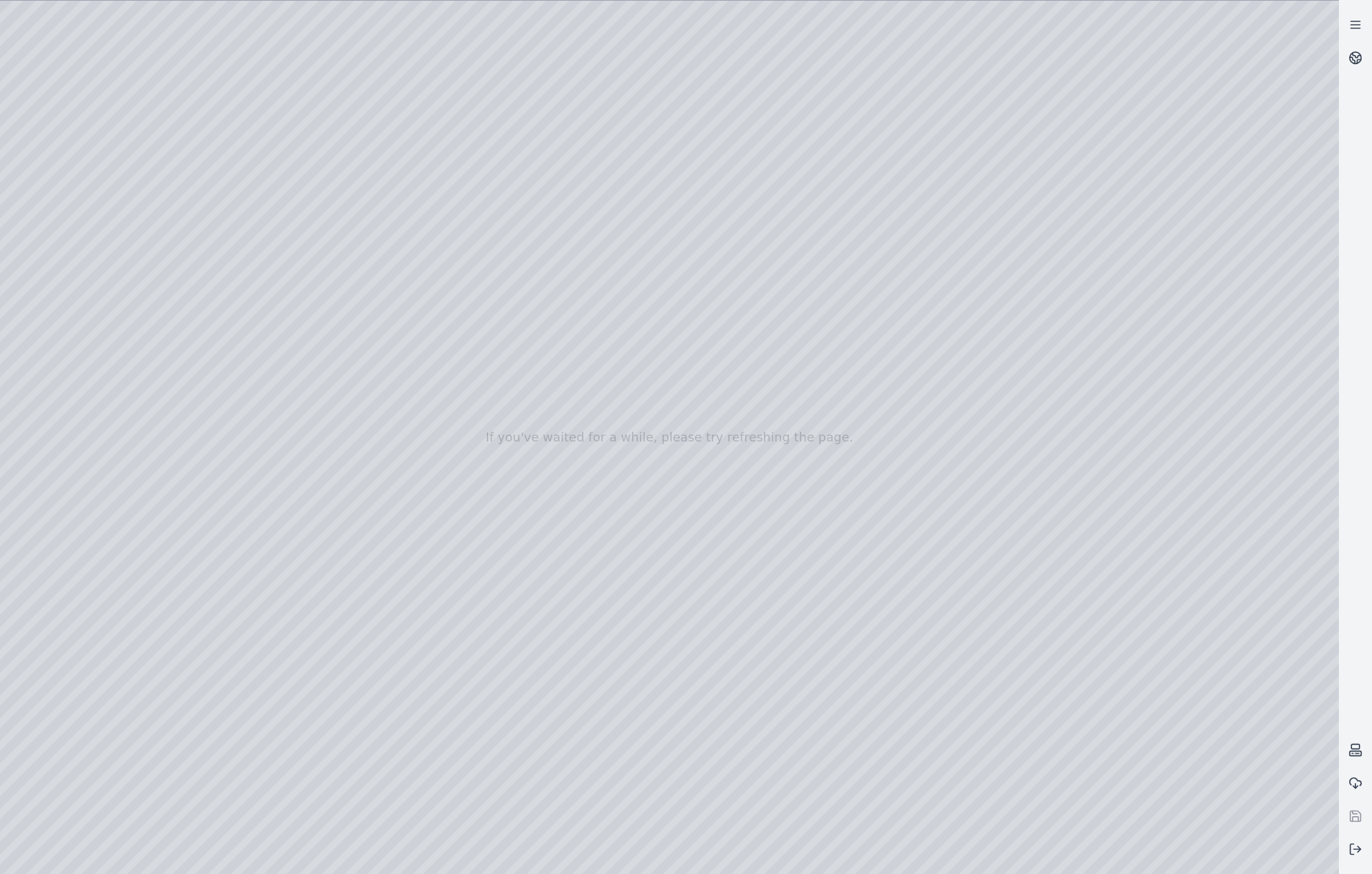
click at [346, 174] on div at bounding box center [669, 438] width 1339 height 874
click at [335, 168] on div at bounding box center [669, 438] width 1339 height 874
click at [1298, 274] on div at bounding box center [669, 438] width 1339 height 874
click at [1235, 397] on div at bounding box center [669, 438] width 1339 height 874
click at [1152, 164] on div at bounding box center [669, 438] width 1339 height 874
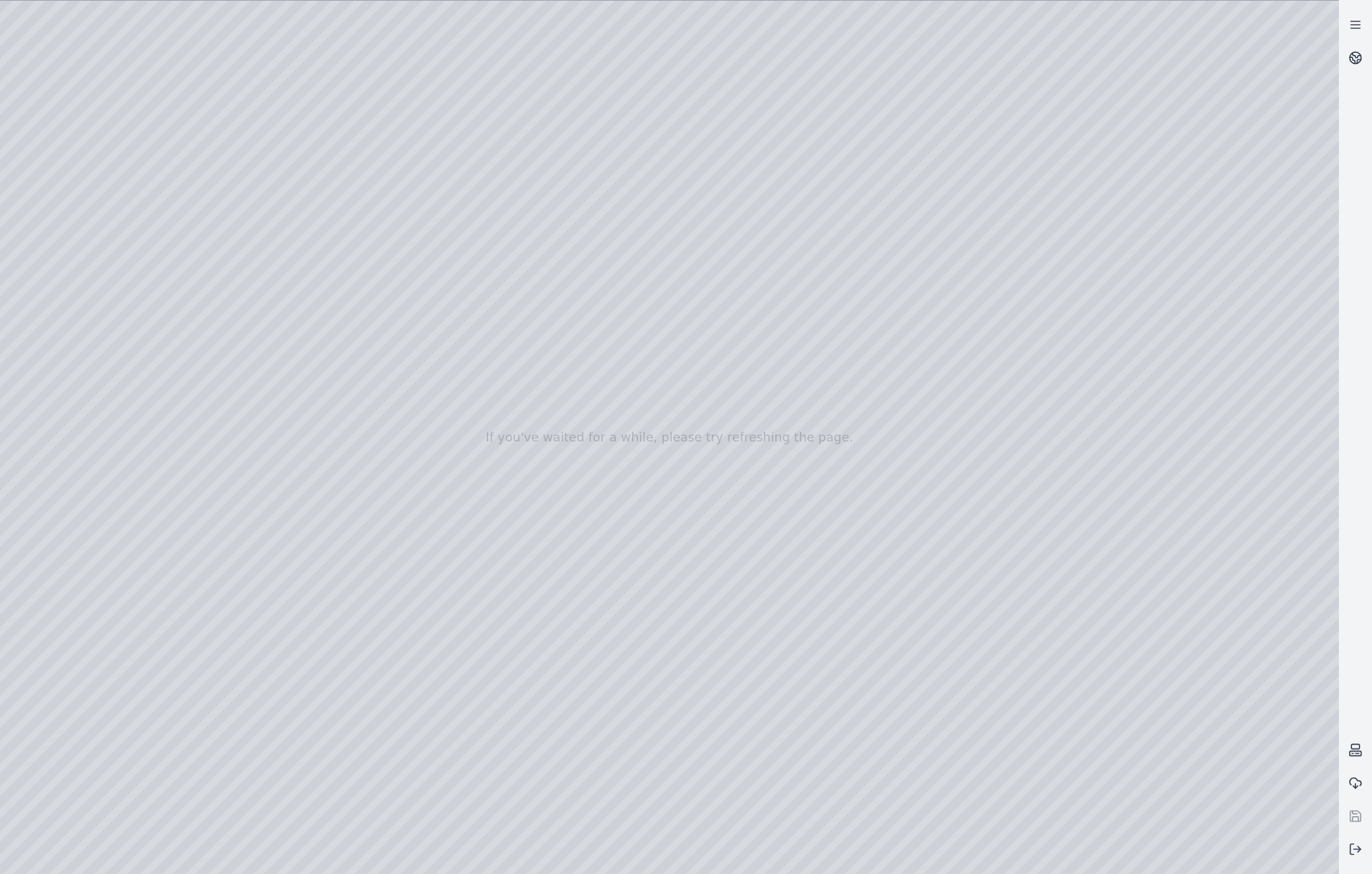
click at [1140, 177] on div at bounding box center [669, 438] width 1339 height 874
click at [320, 214] on div at bounding box center [669, 438] width 1339 height 874
click at [1137, 167] on div at bounding box center [669, 438] width 1339 height 874
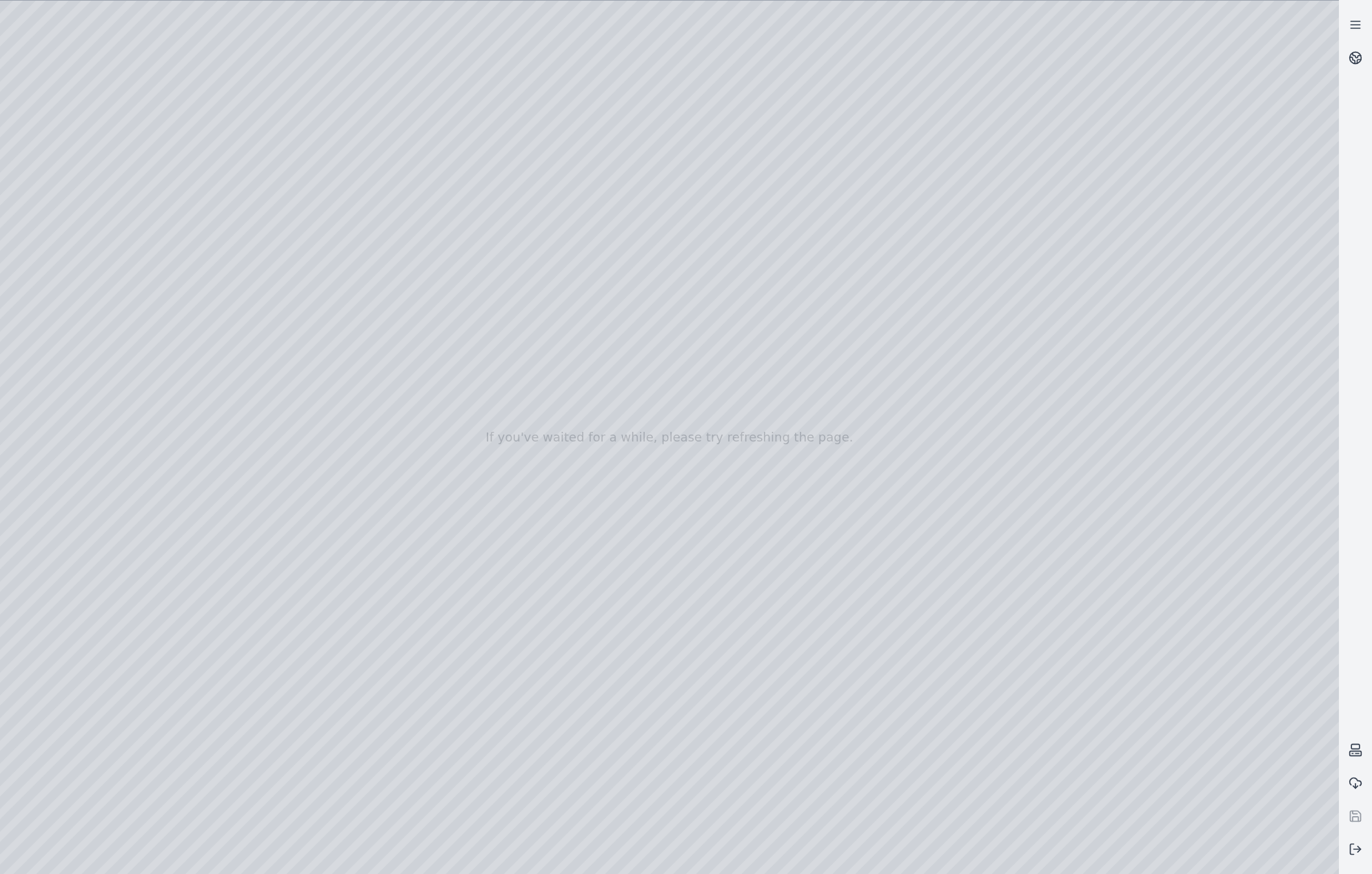
click at [303, 241] on div at bounding box center [669, 438] width 1339 height 874
click at [304, 277] on div at bounding box center [669, 438] width 1339 height 874
click at [306, 302] on div at bounding box center [669, 438] width 1339 height 874
click at [307, 322] on div at bounding box center [669, 438] width 1339 height 874
click at [305, 353] on div at bounding box center [669, 438] width 1339 height 874
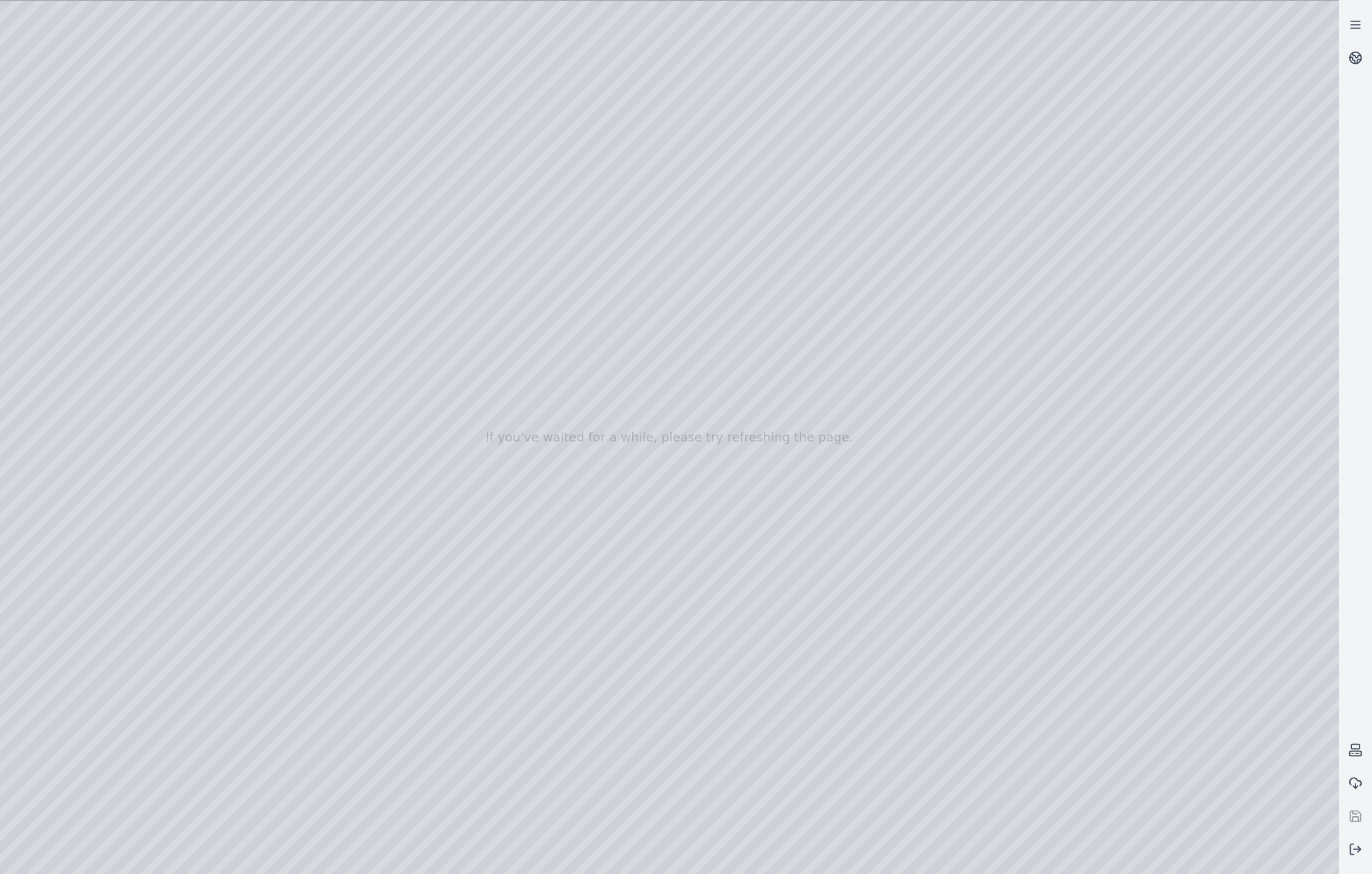
click at [306, 387] on div at bounding box center [669, 438] width 1339 height 874
click at [311, 433] on div at bounding box center [669, 438] width 1339 height 874
click at [317, 498] on div at bounding box center [669, 438] width 1339 height 874
click at [320, 551] on div at bounding box center [669, 438] width 1339 height 874
click at [309, 616] on div at bounding box center [669, 438] width 1339 height 874
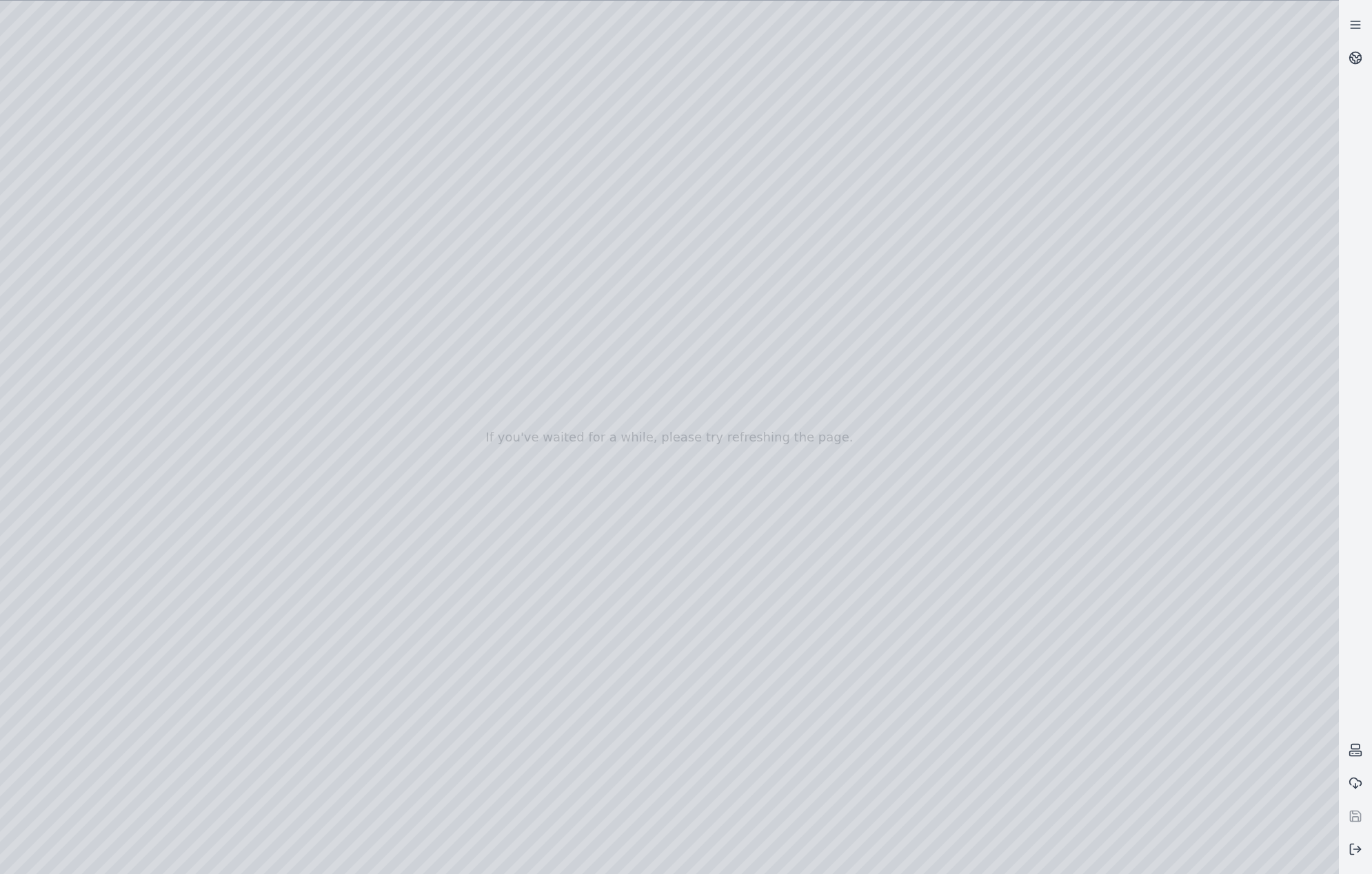
click at [310, 671] on div at bounding box center [669, 438] width 1339 height 874
click at [305, 721] on div at bounding box center [669, 438] width 1339 height 874
click at [269, 346] on div at bounding box center [669, 438] width 1339 height 874
click at [283, 402] on div at bounding box center [669, 438] width 1339 height 874
click at [282, 459] on div at bounding box center [669, 438] width 1339 height 874
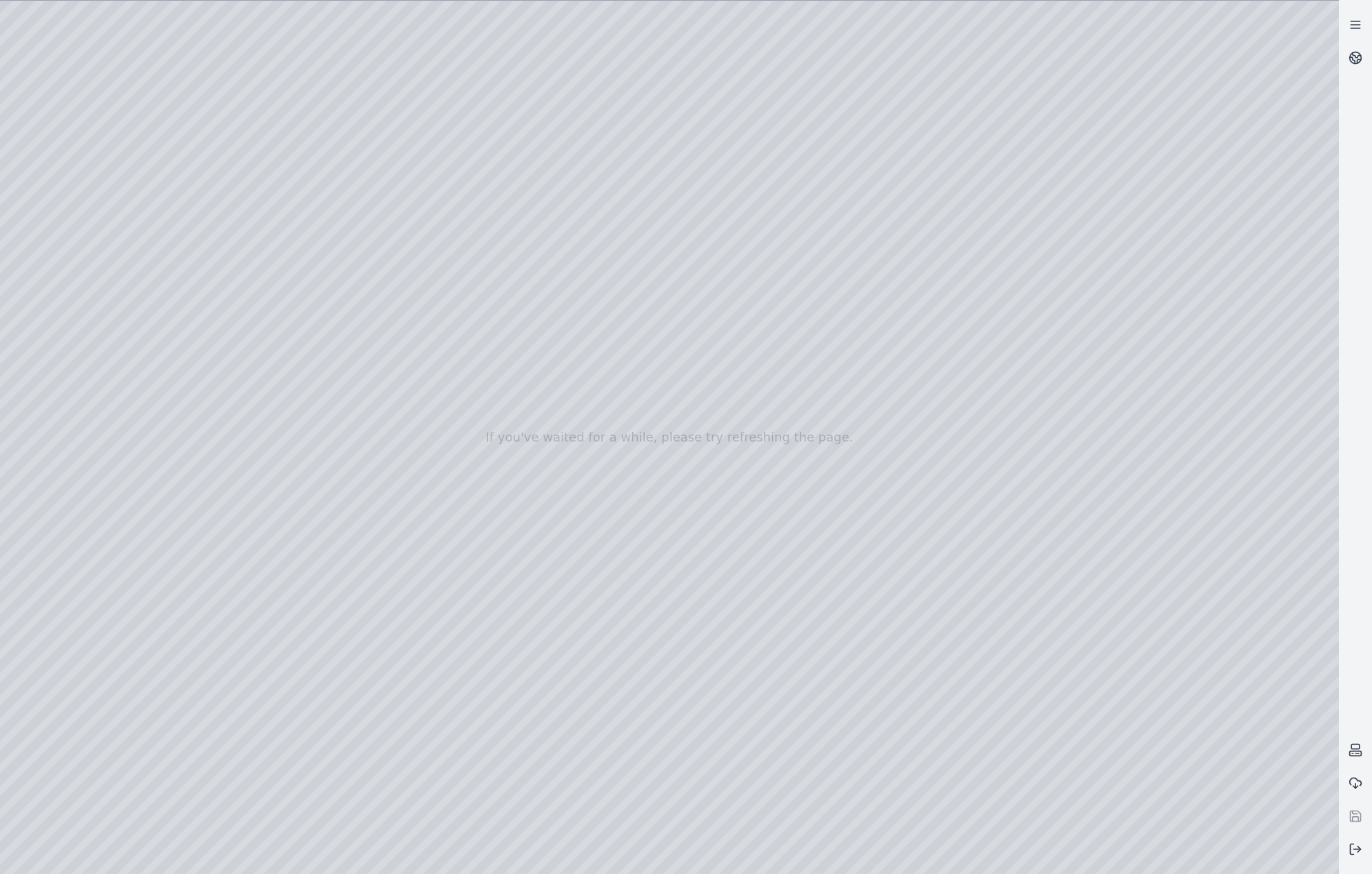
click at [287, 515] on div at bounding box center [669, 438] width 1339 height 874
click at [300, 574] on div at bounding box center [669, 438] width 1339 height 874
click at [297, 626] on div at bounding box center [669, 438] width 1339 height 874
click at [294, 690] on div at bounding box center [669, 438] width 1339 height 874
click at [303, 738] on div at bounding box center [669, 438] width 1339 height 874
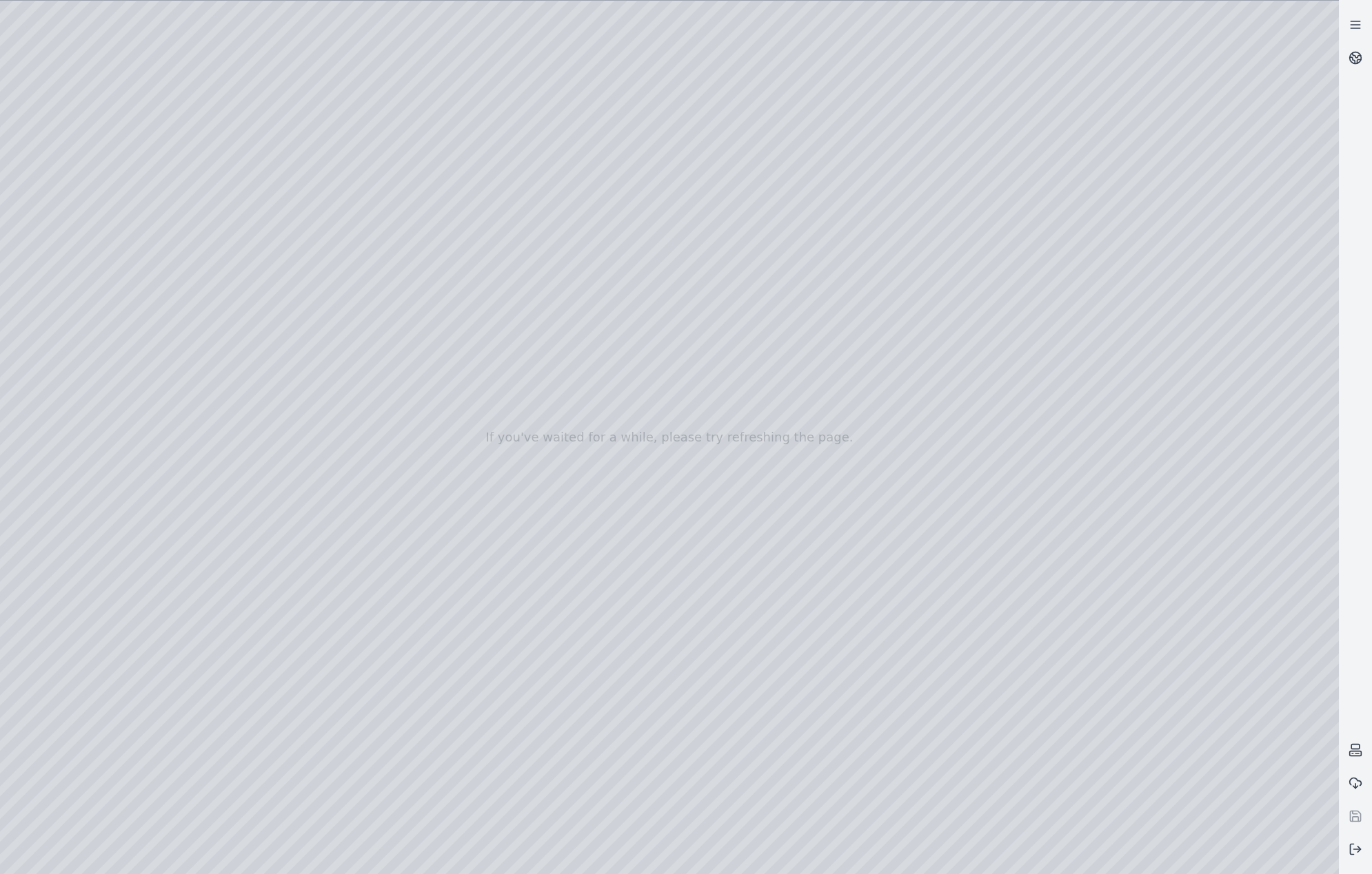
click at [298, 578] on div at bounding box center [669, 438] width 1339 height 874
click at [1156, 554] on div at bounding box center [669, 438] width 1339 height 874
click at [76, 184] on div at bounding box center [669, 438] width 1339 height 874
click at [108, 258] on div at bounding box center [669, 438] width 1339 height 874
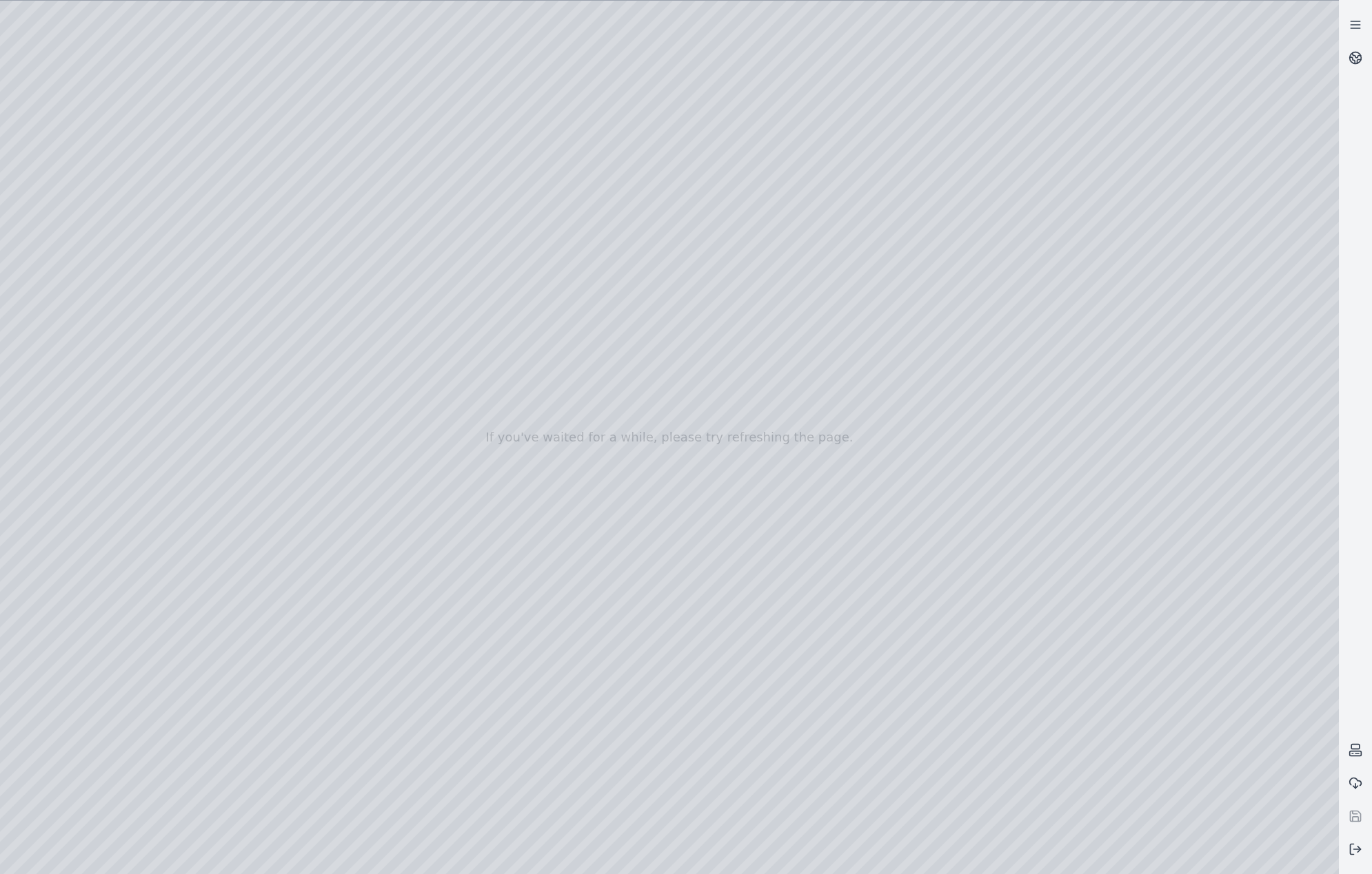
click at [108, 251] on div at bounding box center [669, 438] width 1339 height 874
click at [110, 351] on div at bounding box center [669, 438] width 1339 height 874
click at [104, 288] on div at bounding box center [669, 438] width 1339 height 874
click at [320, 272] on div at bounding box center [669, 438] width 1339 height 874
click at [304, 166] on div at bounding box center [669, 438] width 1339 height 874
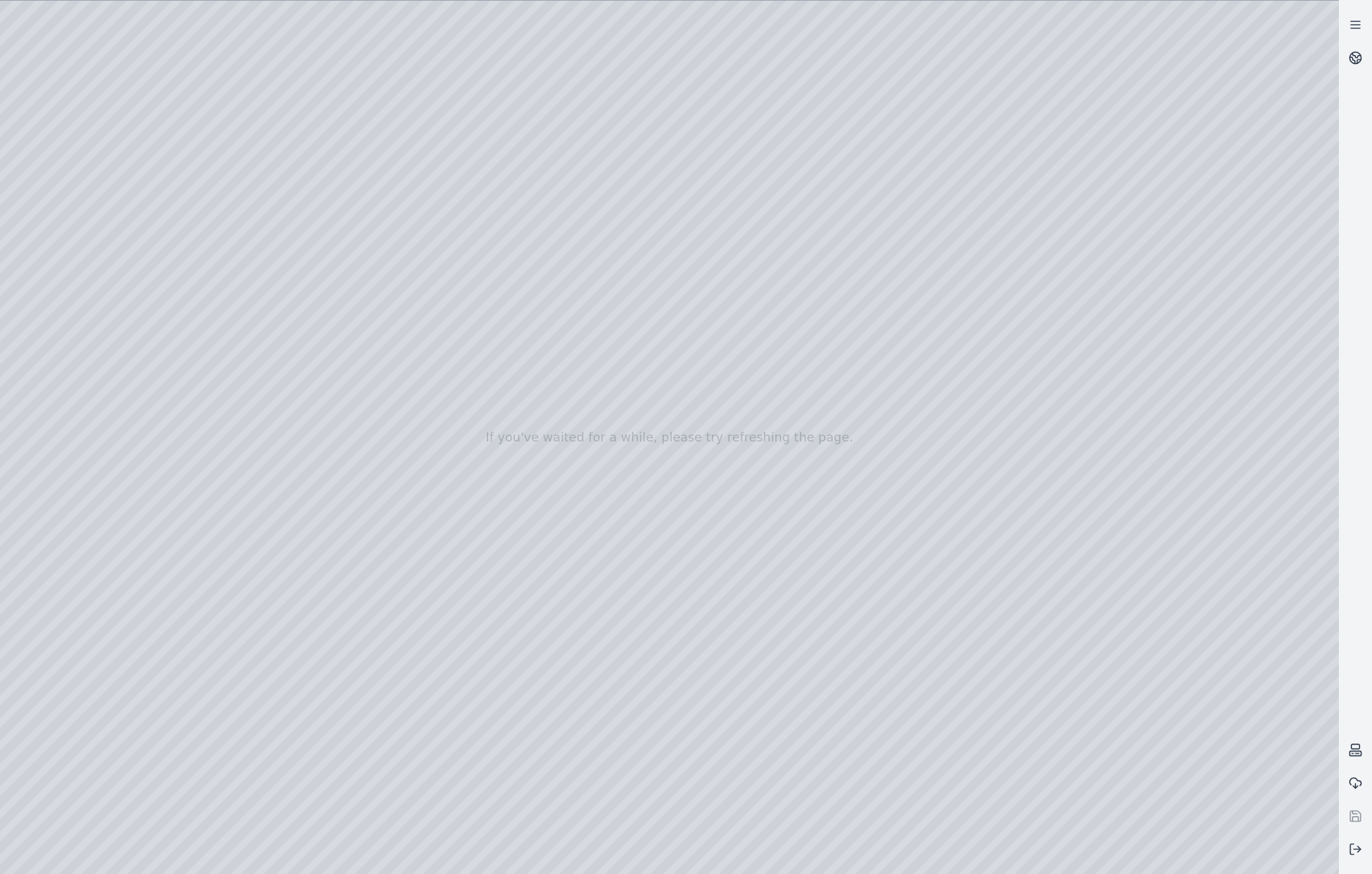
click at [309, 219] on div at bounding box center [669, 438] width 1339 height 874
click at [306, 276] on div at bounding box center [669, 438] width 1339 height 874
click at [290, 331] on div at bounding box center [669, 438] width 1339 height 874
click at [311, 382] on div at bounding box center [669, 438] width 1339 height 874
click at [291, 440] on div at bounding box center [669, 438] width 1339 height 874
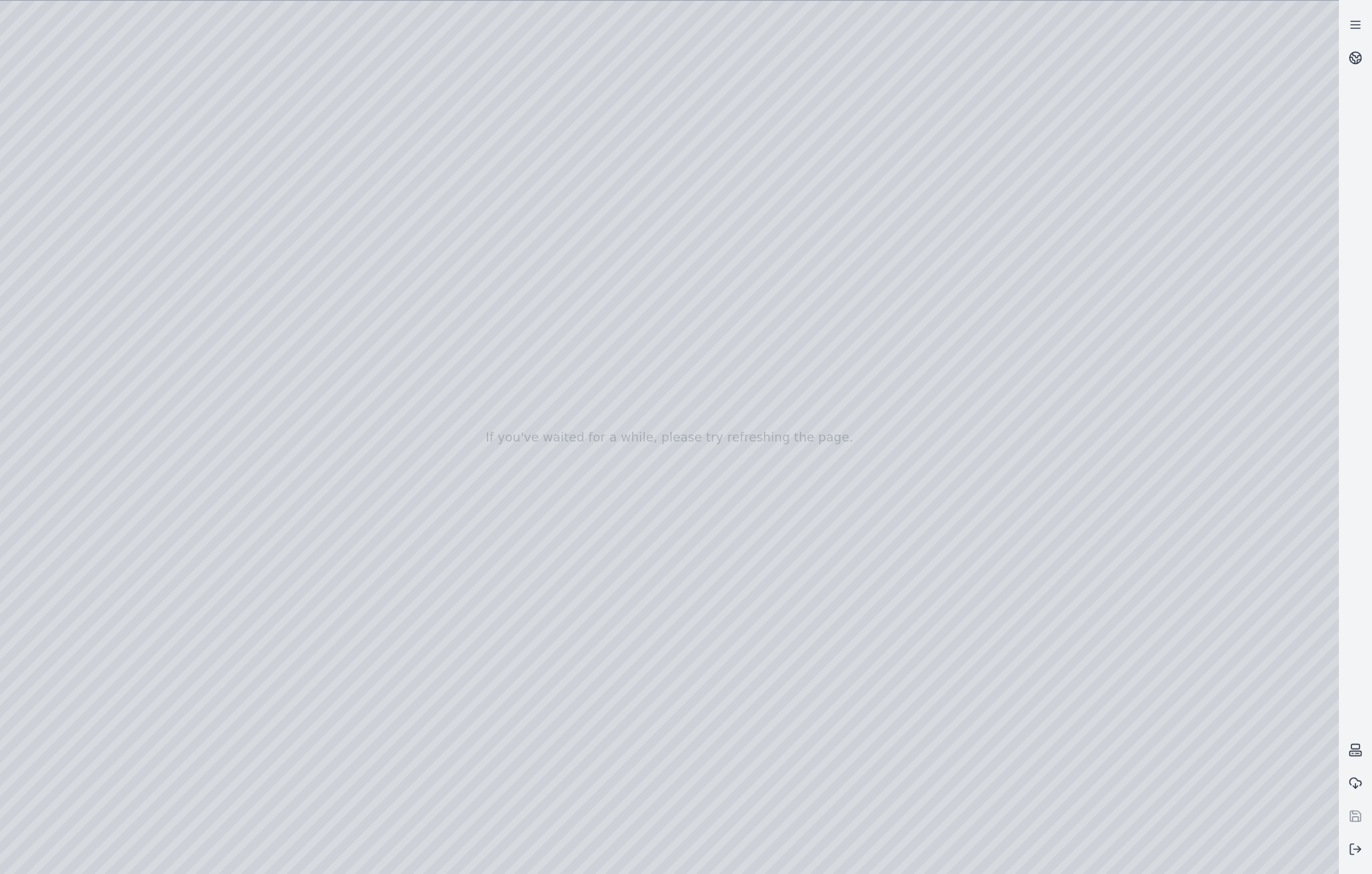
click at [301, 497] on div at bounding box center [669, 438] width 1339 height 874
click at [296, 561] on div at bounding box center [669, 438] width 1339 height 874
click at [297, 621] on div at bounding box center [669, 438] width 1339 height 874
click at [307, 675] on div at bounding box center [669, 438] width 1339 height 874
click at [307, 724] on div at bounding box center [669, 438] width 1339 height 874
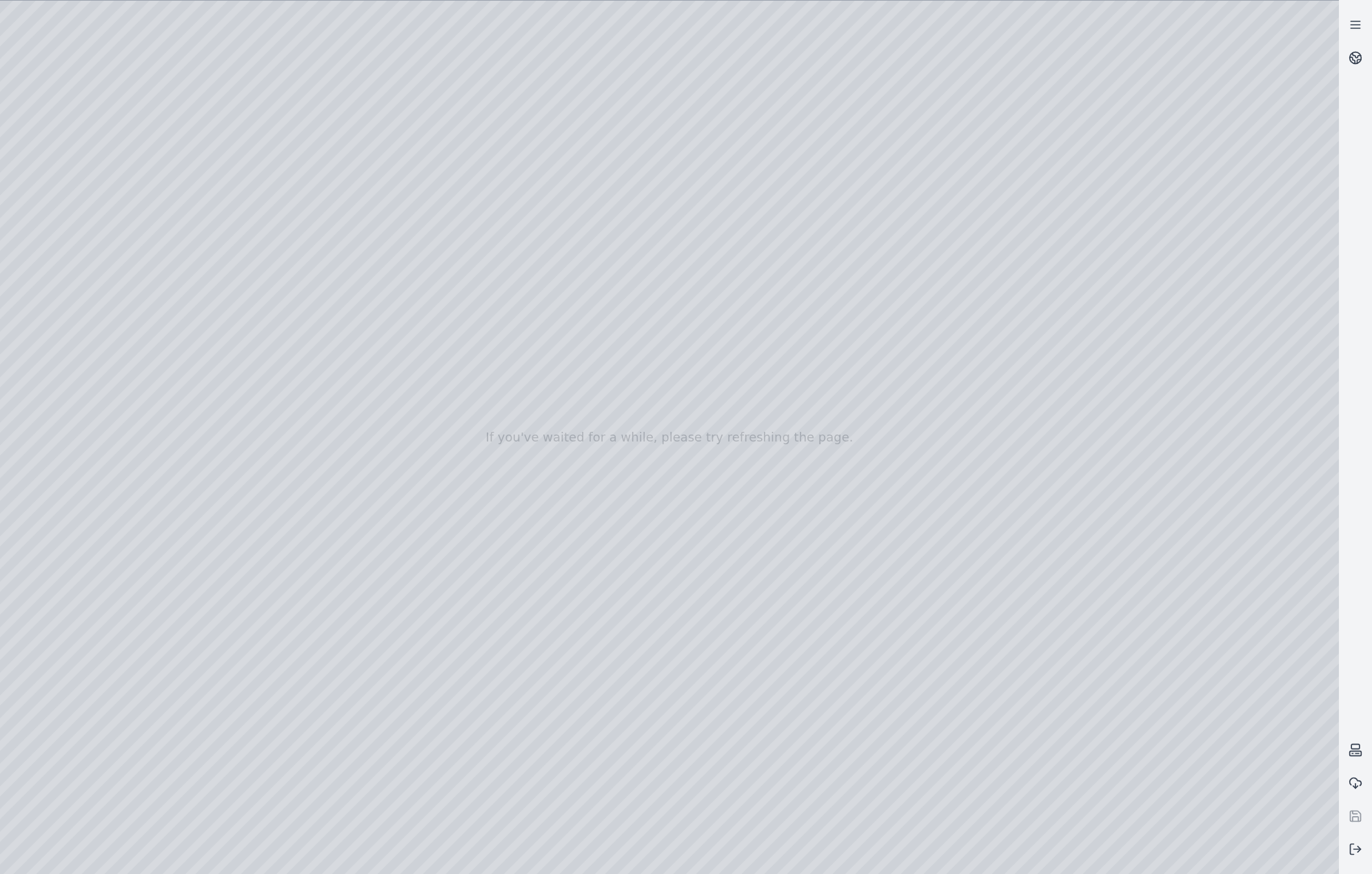
click at [303, 574] on div at bounding box center [669, 438] width 1339 height 874
click at [296, 623] on div at bounding box center [669, 438] width 1339 height 874
click at [294, 673] on div at bounding box center [669, 438] width 1339 height 874
click at [297, 523] on div at bounding box center [669, 438] width 1339 height 874
click at [305, 570] on div at bounding box center [669, 438] width 1339 height 874
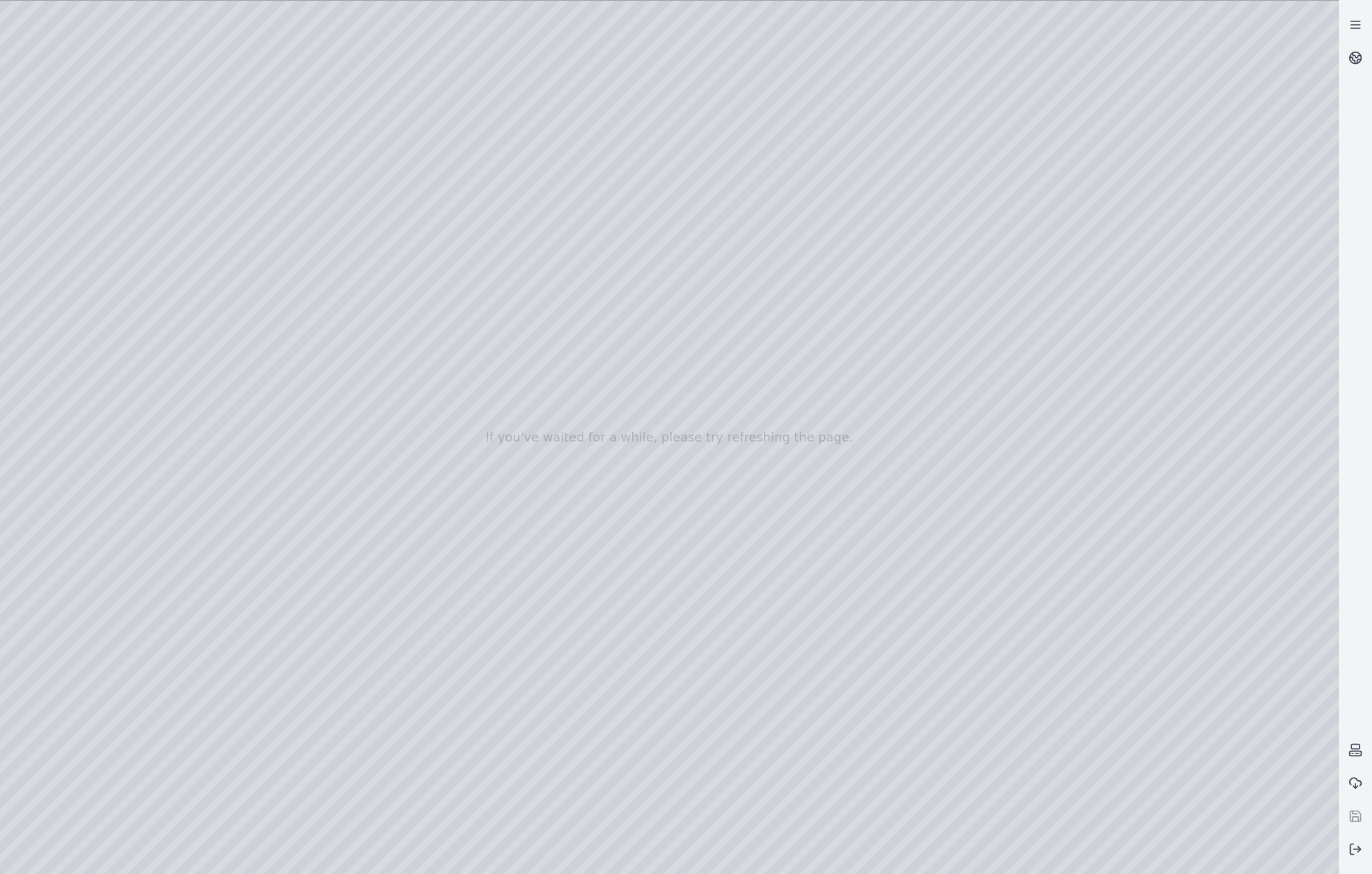
click at [298, 633] on div at bounding box center [669, 438] width 1339 height 874
click at [293, 684] on div at bounding box center [669, 438] width 1339 height 874
click at [288, 601] on div at bounding box center [669, 438] width 1339 height 874
click at [298, 648] on div at bounding box center [669, 438] width 1339 height 874
click at [292, 361] on div at bounding box center [669, 438] width 1339 height 874
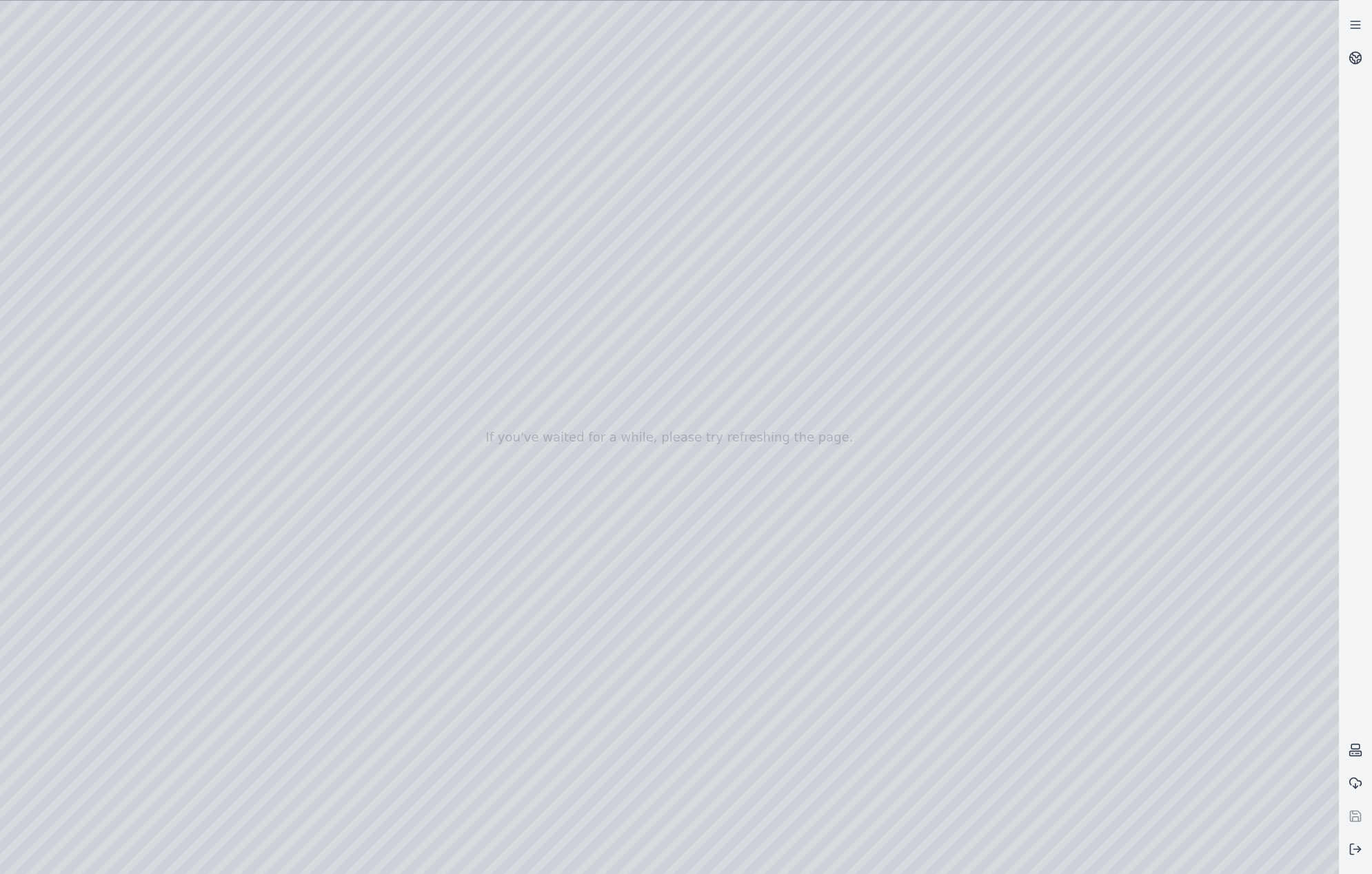
click at [295, 380] on div at bounding box center [669, 438] width 1339 height 874
click at [1184, 560] on div at bounding box center [669, 438] width 1339 height 874
click at [1149, 565] on div at bounding box center [669, 438] width 1339 height 874
click at [308, 433] on div at bounding box center [669, 438] width 1339 height 874
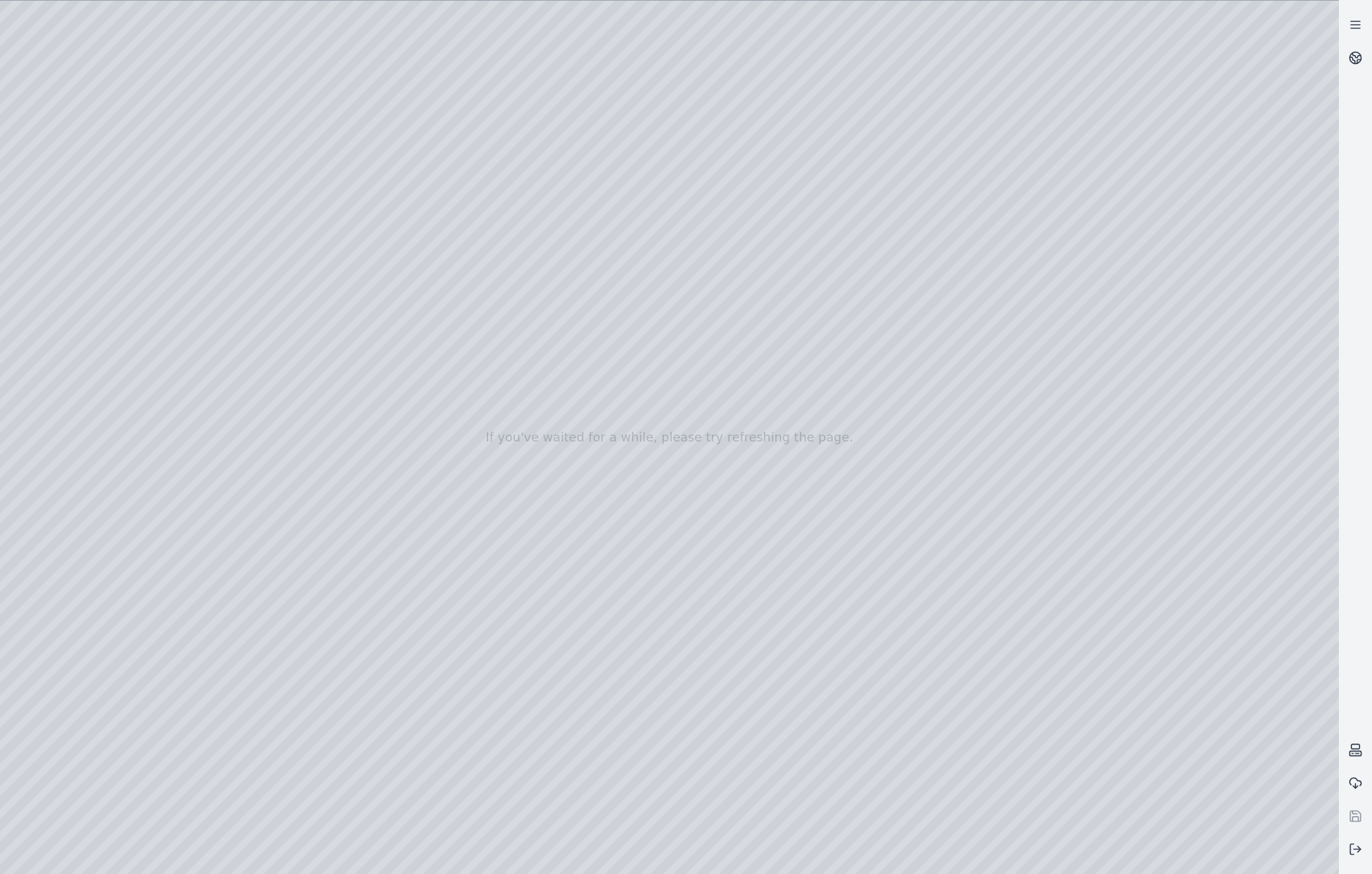
click at [300, 489] on div at bounding box center [669, 438] width 1339 height 874
click at [298, 551] on div at bounding box center [669, 438] width 1339 height 874
click at [288, 604] on div at bounding box center [669, 438] width 1339 height 874
click at [288, 667] on div at bounding box center [669, 438] width 1339 height 874
click at [290, 718] on div at bounding box center [669, 438] width 1339 height 874
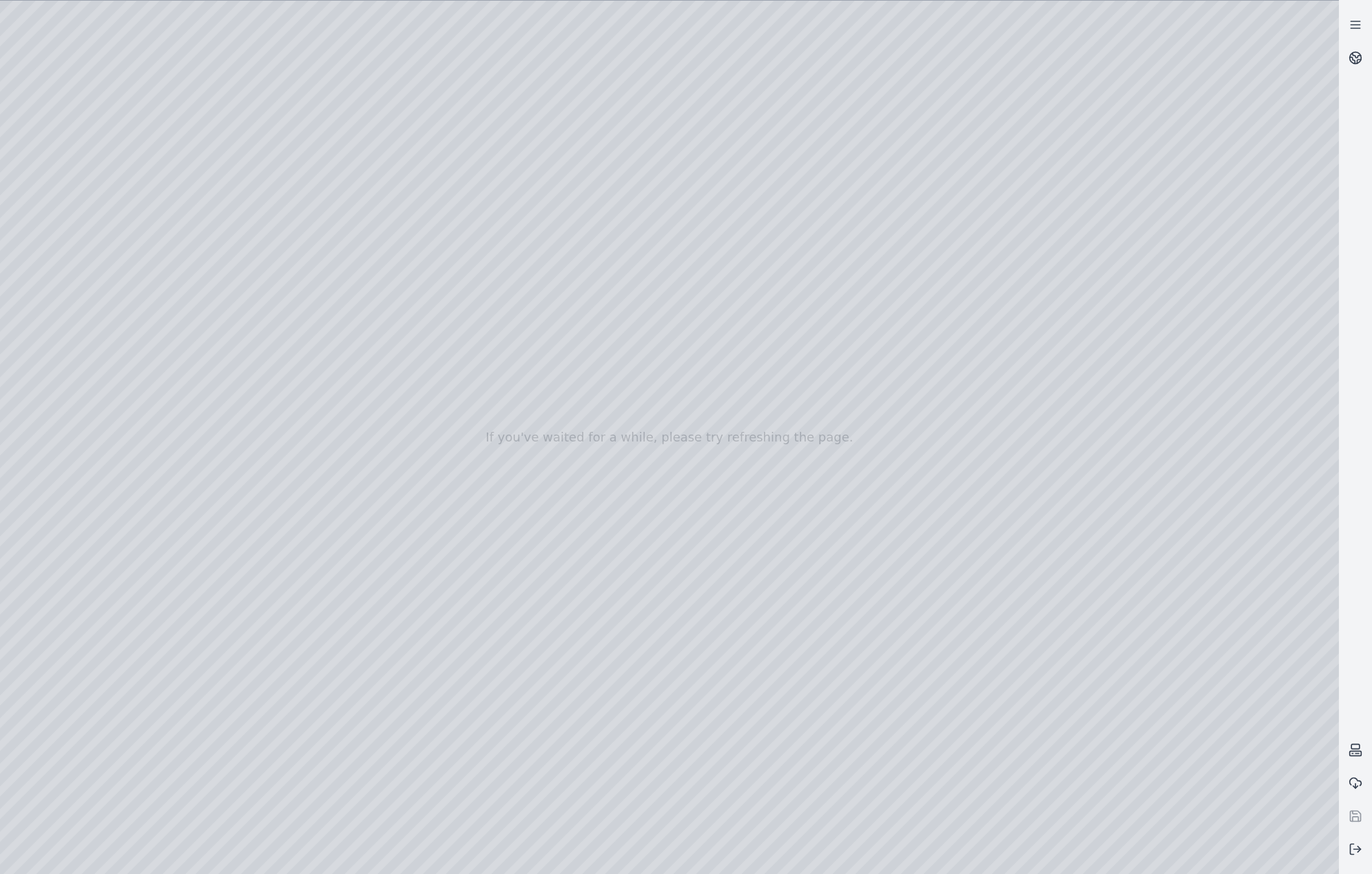
click at [253, 411] on div at bounding box center [669, 438] width 1339 height 874
click at [293, 464] on div at bounding box center [669, 438] width 1339 height 874
click at [294, 529] on div at bounding box center [669, 438] width 1339 height 874
click at [293, 585] on div at bounding box center [669, 438] width 1339 height 874
click at [283, 424] on div at bounding box center [669, 438] width 1339 height 874
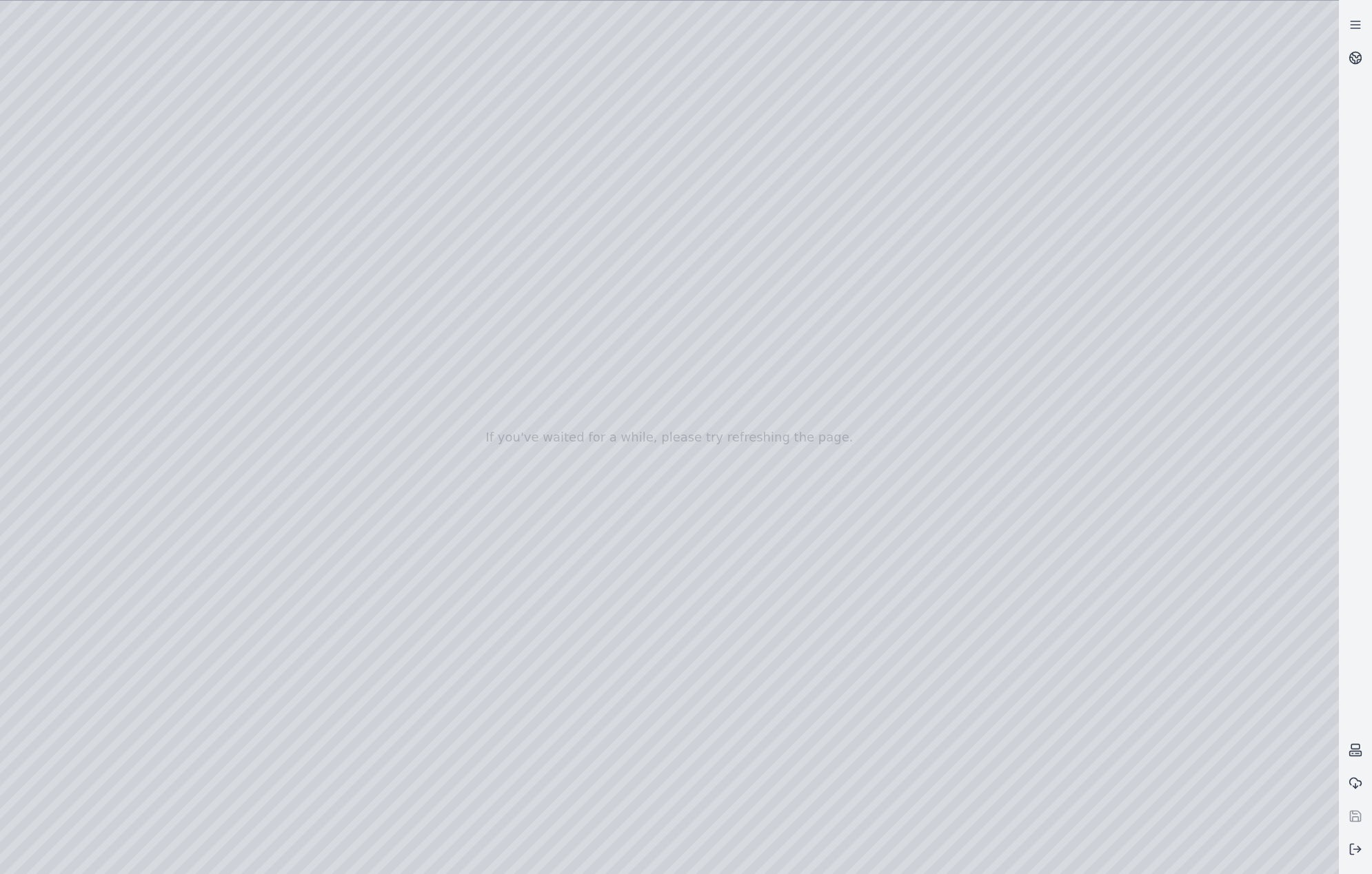
click at [285, 481] on div at bounding box center [669, 438] width 1339 height 874
click at [286, 526] on div at bounding box center [669, 438] width 1339 height 874
click at [288, 588] on div at bounding box center [669, 438] width 1339 height 874
click at [286, 508] on div at bounding box center [669, 438] width 1339 height 874
click at [275, 560] on div at bounding box center [669, 438] width 1339 height 874
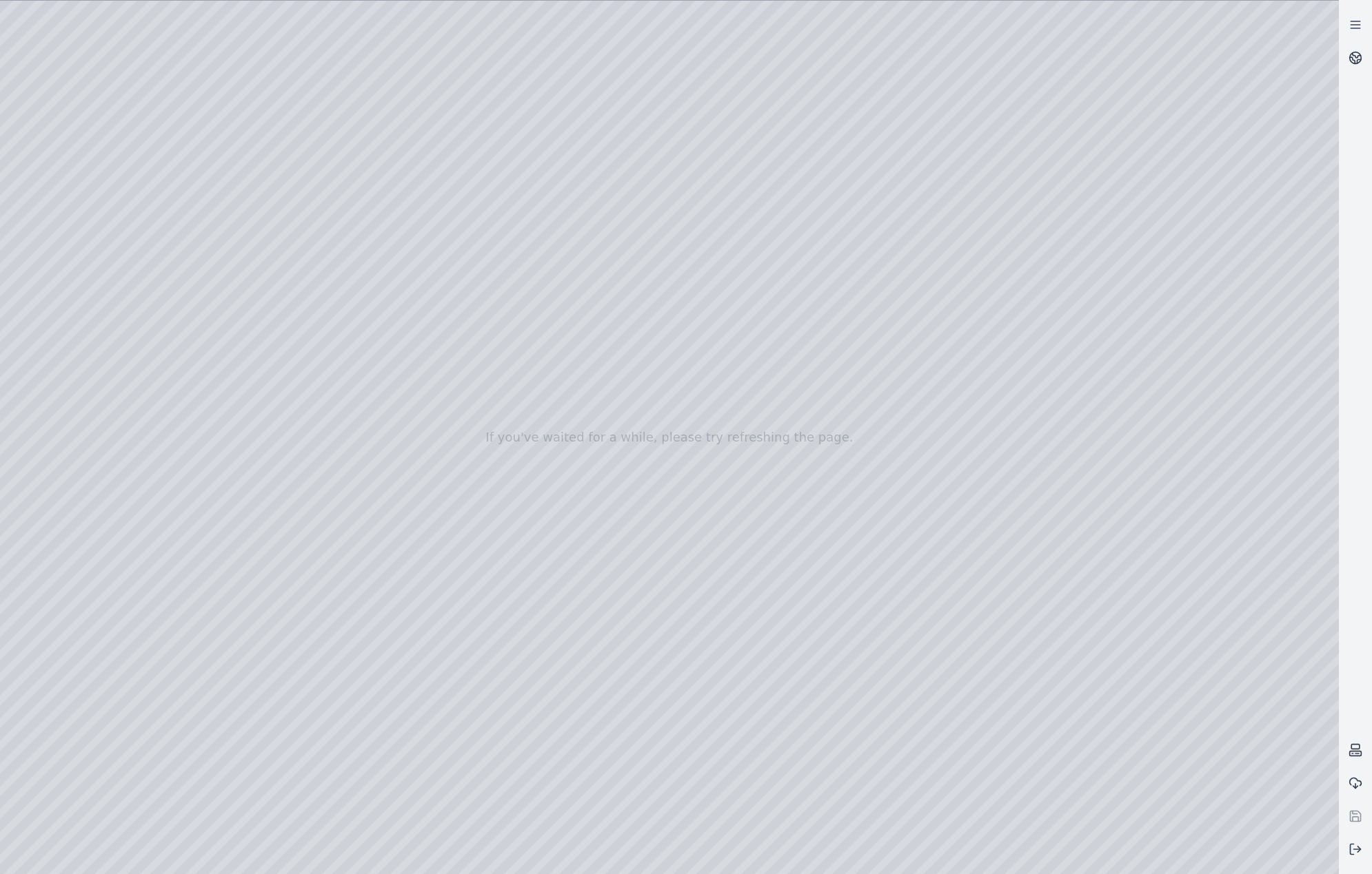
click at [279, 616] on div at bounding box center [669, 438] width 1339 height 874
click at [281, 670] on div at bounding box center [669, 438] width 1339 height 874
click at [305, 731] on div at bounding box center [669, 438] width 1339 height 874
click at [82, 186] on div at bounding box center [669, 438] width 1339 height 874
click at [97, 243] on div at bounding box center [669, 438] width 1339 height 874
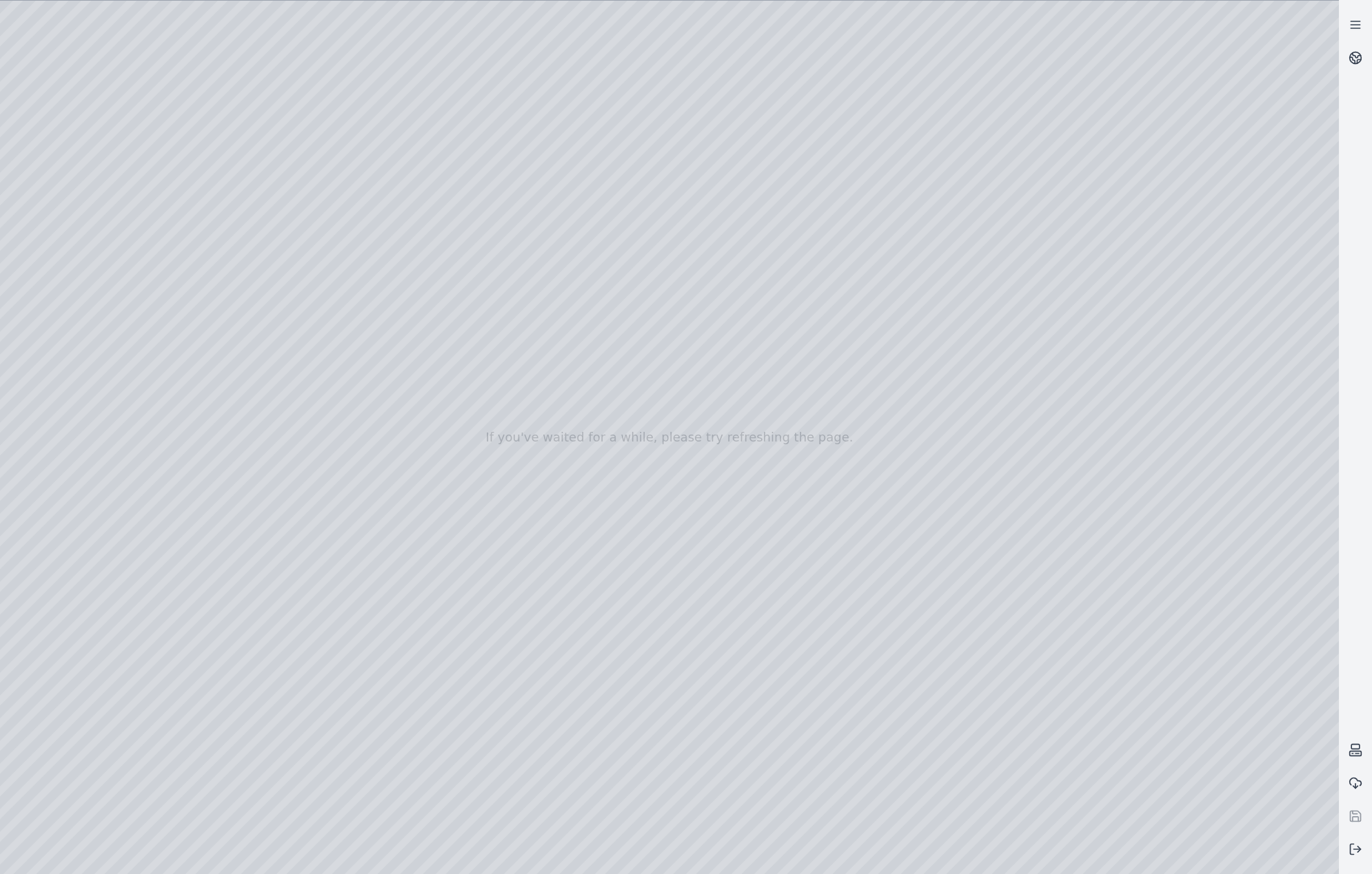
click at [366, 694] on div at bounding box center [669, 438] width 1339 height 874
click at [352, 697] on div at bounding box center [669, 438] width 1339 height 874
click at [332, 714] on div at bounding box center [669, 438] width 1339 height 874
click at [597, 289] on div at bounding box center [669, 438] width 1339 height 874
click at [602, 355] on div at bounding box center [669, 438] width 1339 height 874
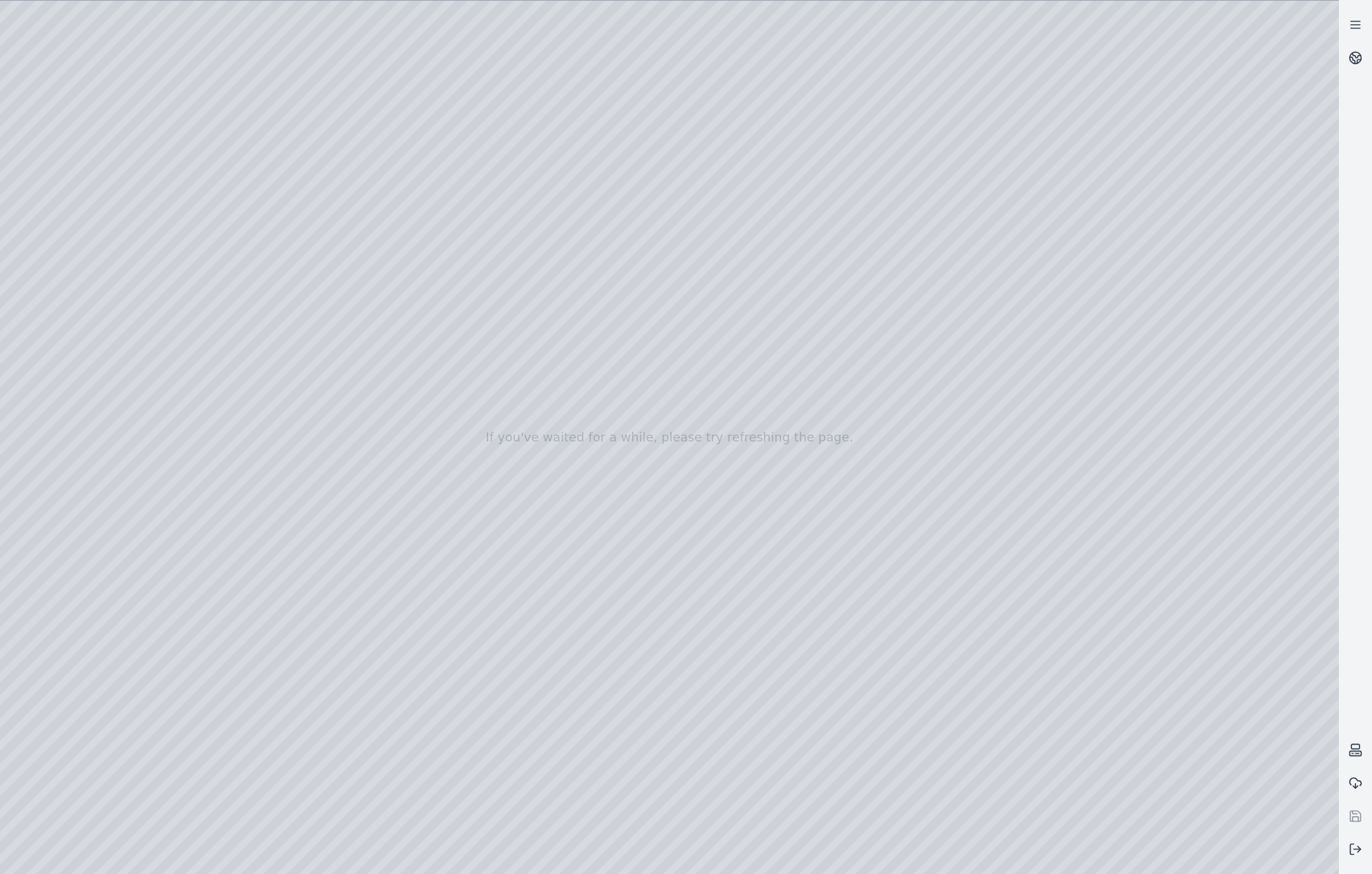
click at [714, 212] on div at bounding box center [669, 438] width 1339 height 874
click at [399, 725] on div at bounding box center [669, 438] width 1339 height 874
click at [399, 726] on div at bounding box center [669, 438] width 1339 height 874
click at [635, 507] on div at bounding box center [669, 438] width 1339 height 874
click at [798, 521] on div at bounding box center [669, 438] width 1339 height 874
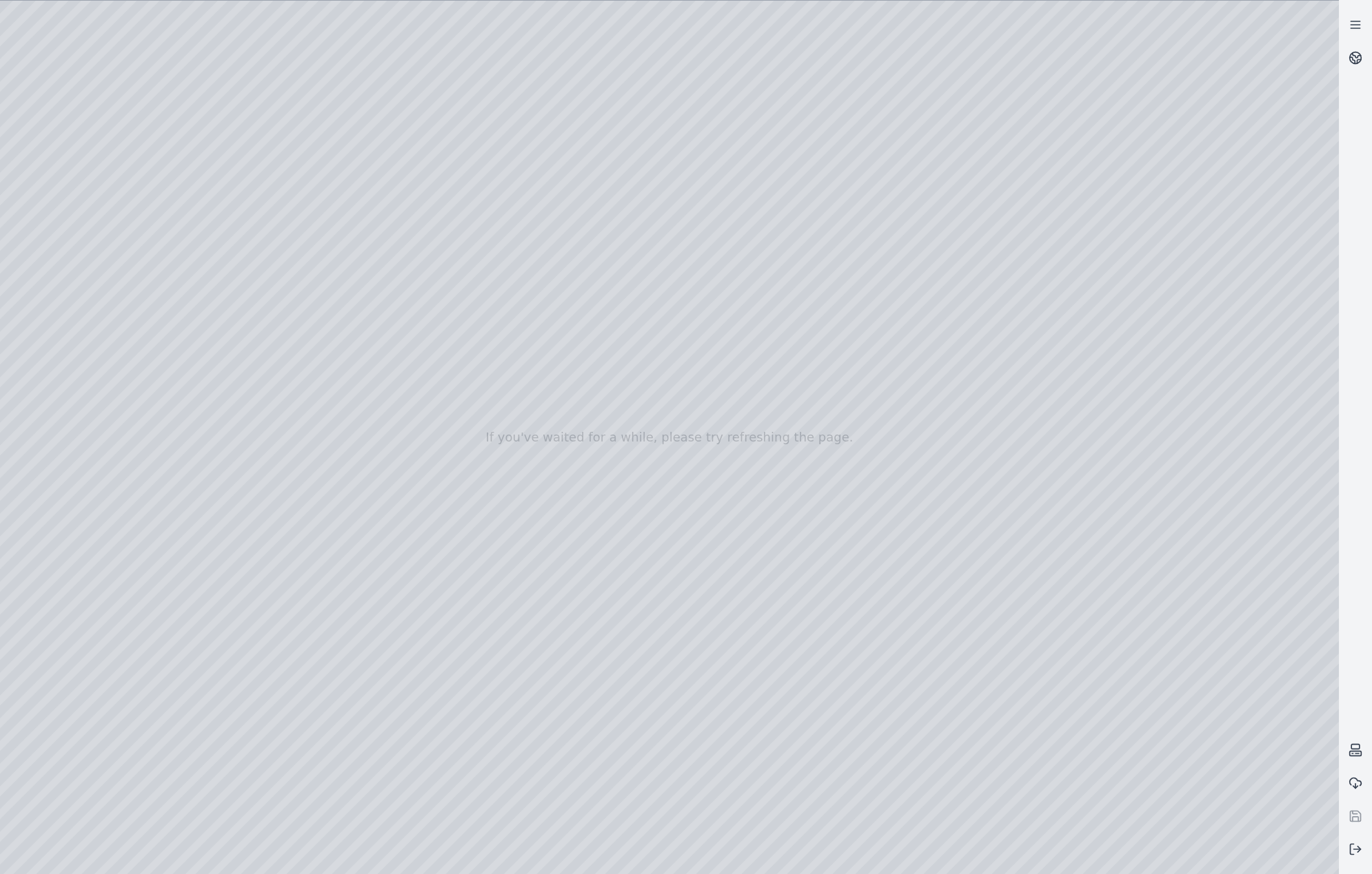
click at [393, 692] on div at bounding box center [669, 438] width 1339 height 874
click at [394, 725] on div at bounding box center [669, 438] width 1339 height 874
drag, startPoint x: 731, startPoint y: 536, endPoint x: 782, endPoint y: 529, distance: 51.5
click at [354, 724] on div at bounding box center [669, 438] width 1339 height 874
click at [325, 748] on div at bounding box center [669, 438] width 1339 height 874
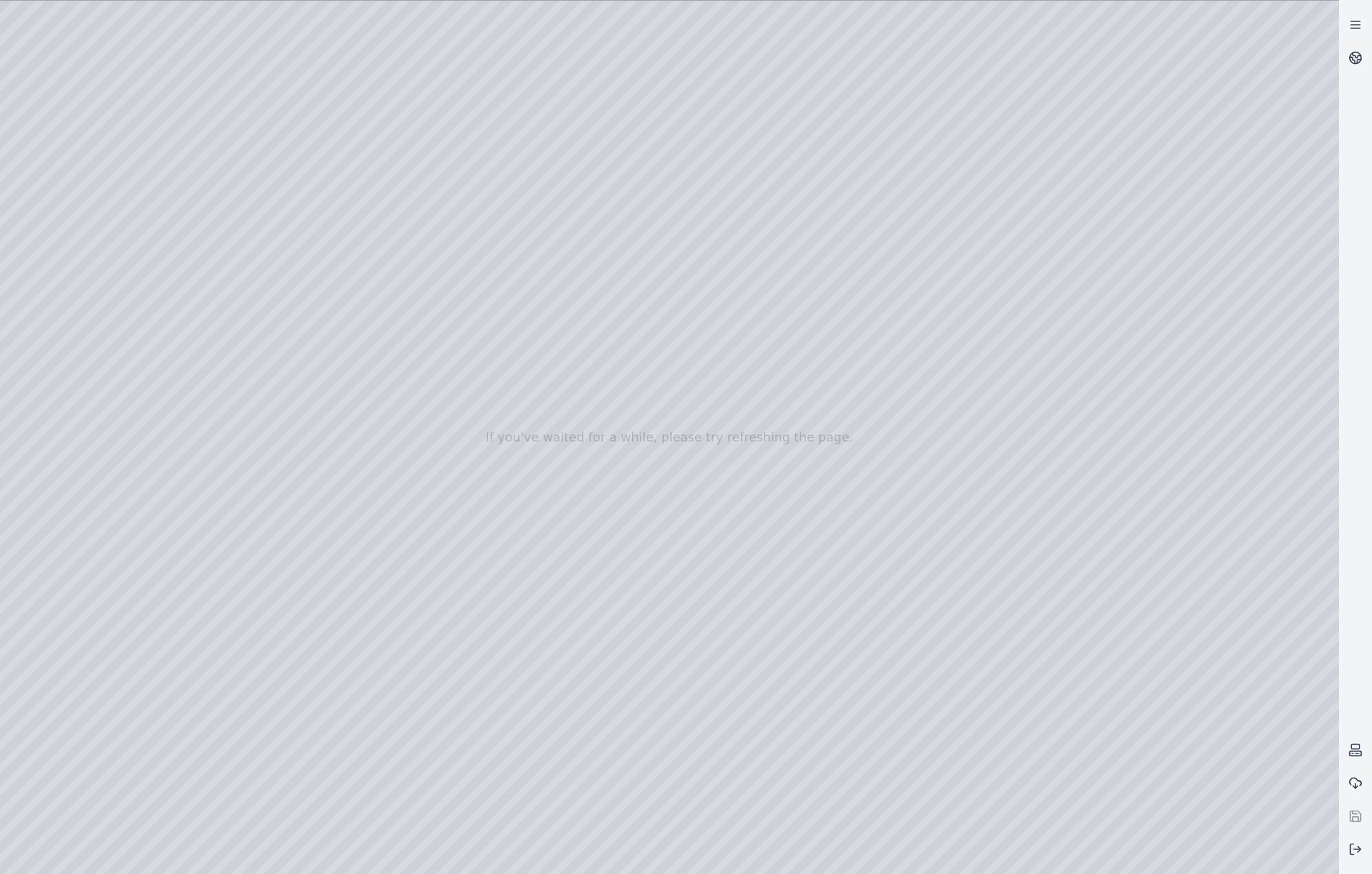
click at [610, 311] on div at bounding box center [669, 438] width 1339 height 874
click at [606, 358] on div at bounding box center [669, 438] width 1339 height 874
drag, startPoint x: 720, startPoint y: 209, endPoint x: 713, endPoint y: 213, distance: 8.1
click at [715, 211] on div at bounding box center [669, 438] width 1339 height 874
click at [68, 365] on div at bounding box center [669, 438] width 1339 height 874
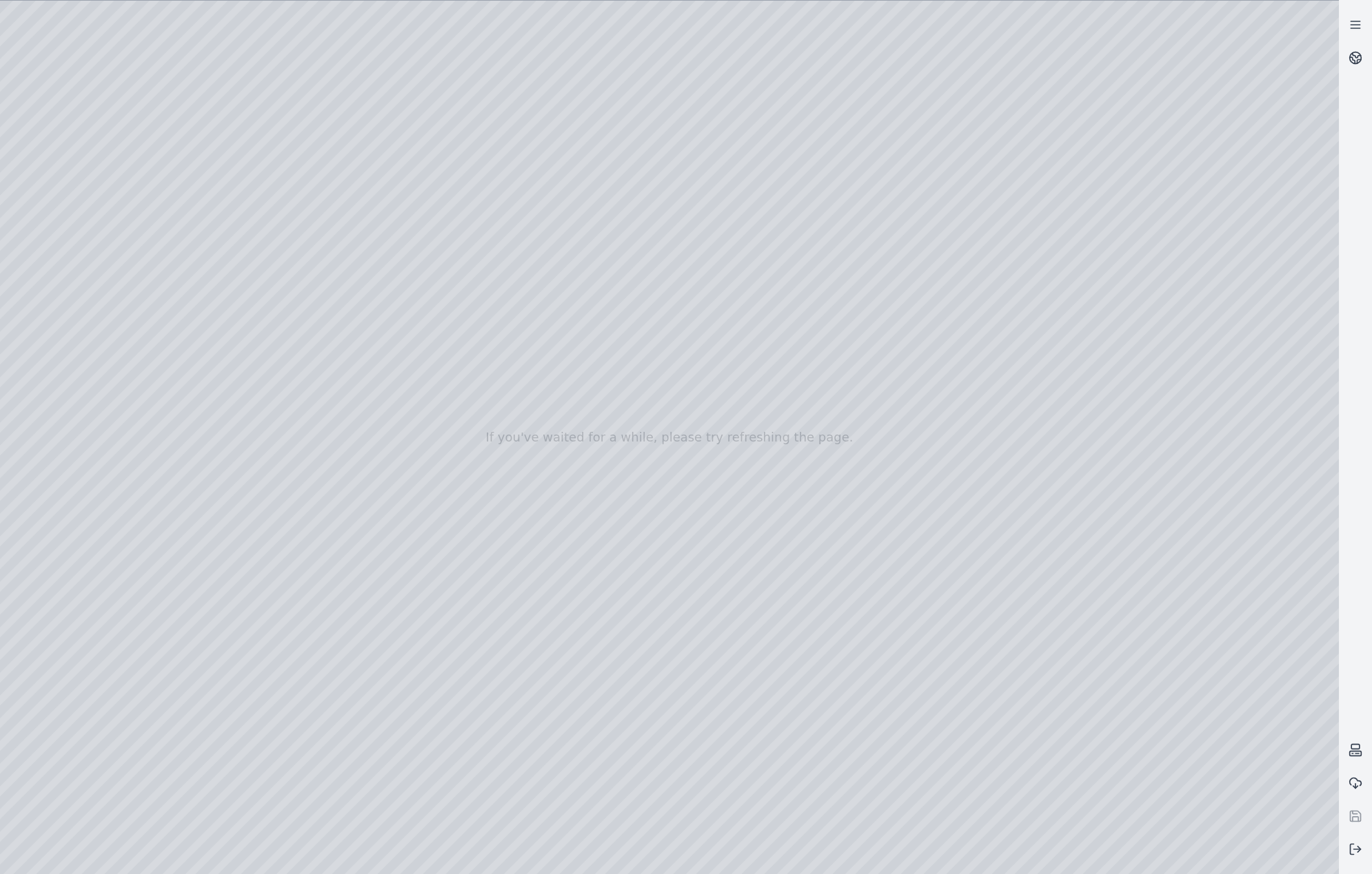
click at [107, 280] on div at bounding box center [669, 438] width 1339 height 874
click at [397, 58] on div at bounding box center [669, 438] width 1339 height 874
click at [300, 139] on div at bounding box center [669, 438] width 1339 height 874
click at [303, 157] on div at bounding box center [669, 438] width 1339 height 874
click at [260, 211] on div at bounding box center [669, 438] width 1339 height 874
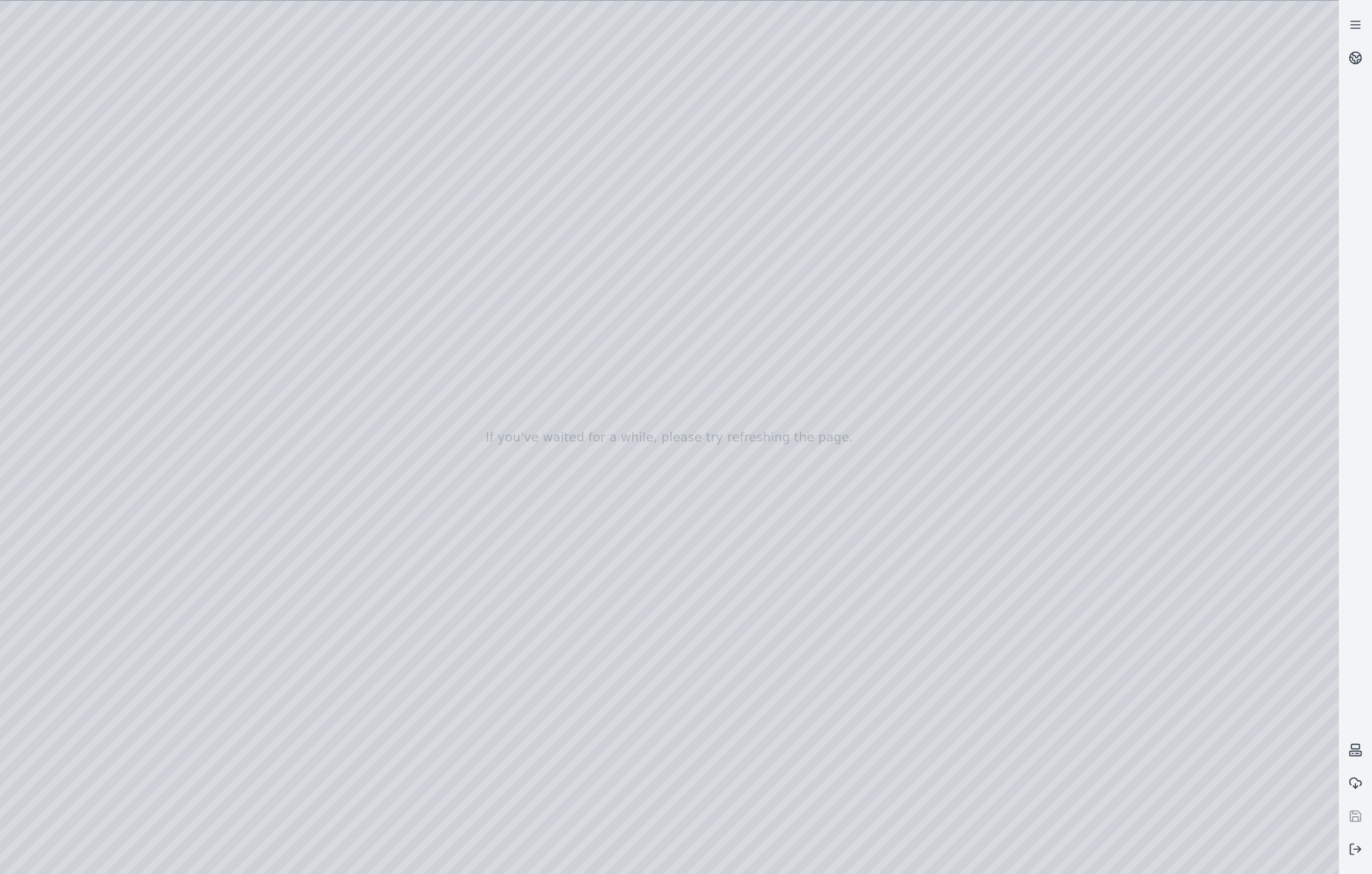
click at [1166, 246] on div at bounding box center [669, 438] width 1339 height 874
click at [1117, 244] on div at bounding box center [669, 438] width 1339 height 874
click at [1161, 241] on div at bounding box center [669, 438] width 1339 height 874
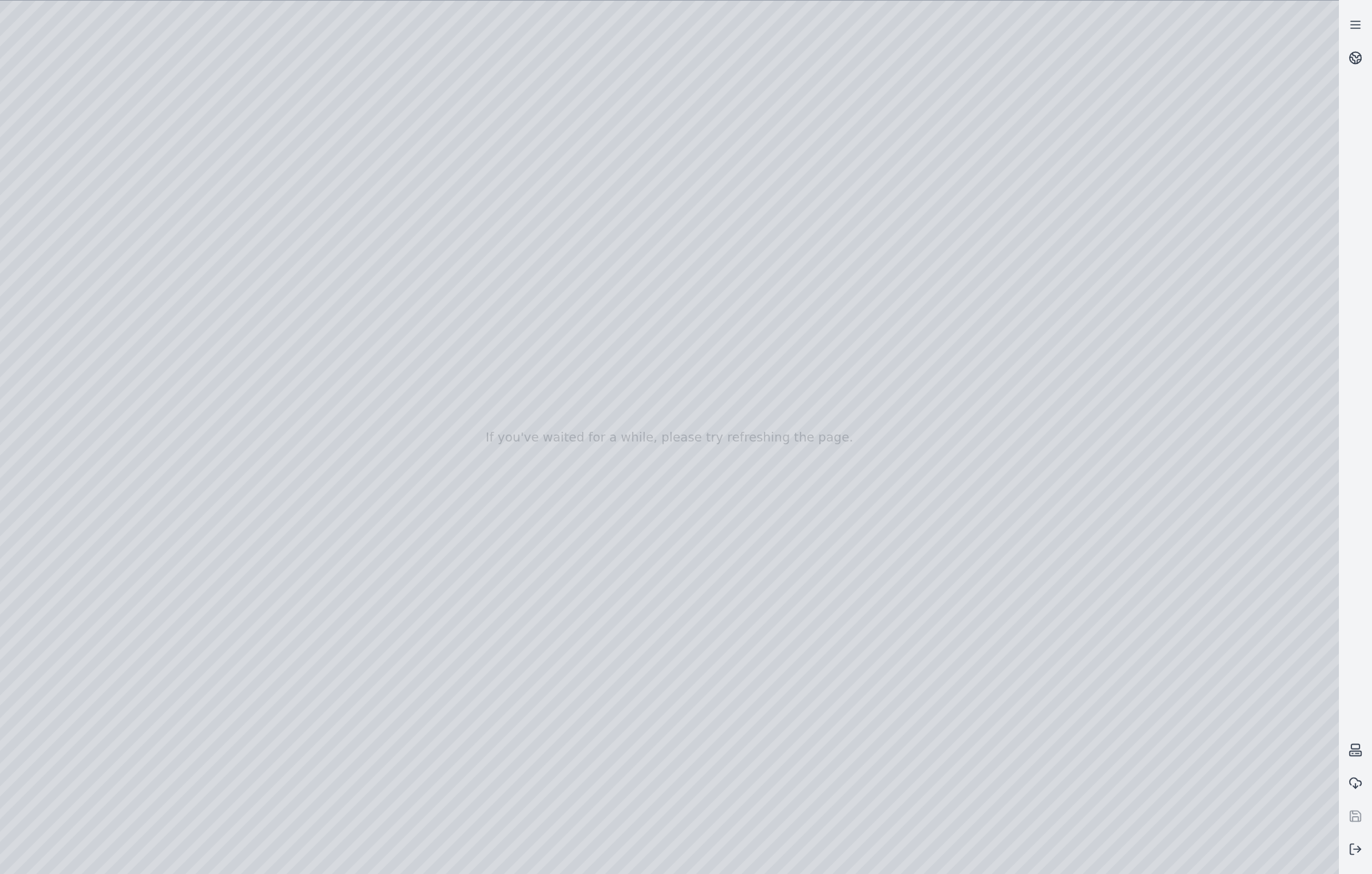
click at [285, 275] on div at bounding box center [669, 438] width 1339 height 874
click at [288, 330] on div at bounding box center [669, 438] width 1339 height 874
click at [291, 319] on div at bounding box center [669, 438] width 1339 height 874
click at [287, 374] on div at bounding box center [669, 438] width 1339 height 874
click at [288, 427] on div at bounding box center [669, 438] width 1339 height 874
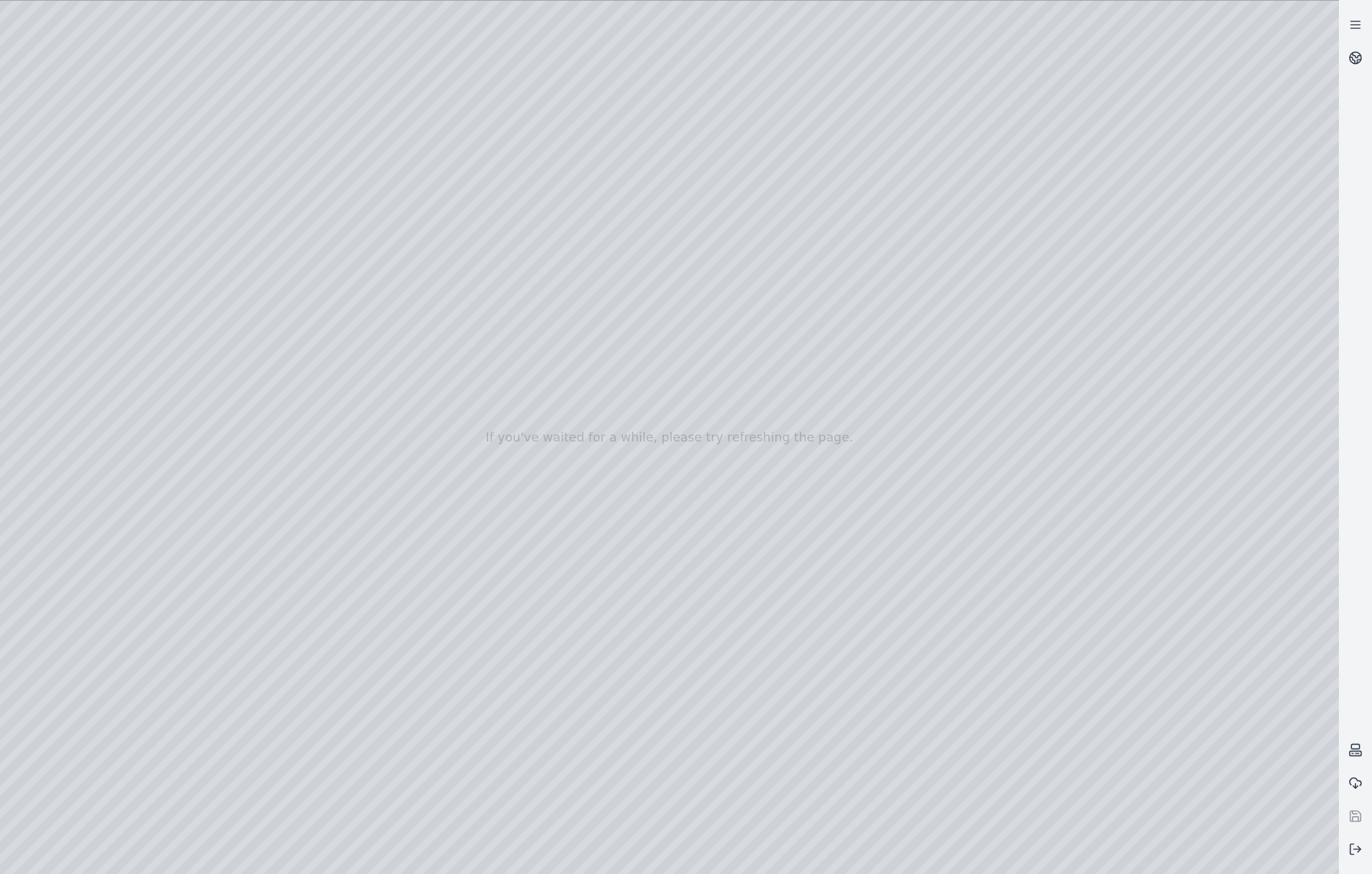
click at [298, 476] on div at bounding box center [669, 438] width 1339 height 874
click at [294, 518] on div at bounding box center [669, 438] width 1339 height 874
click at [295, 537] on div at bounding box center [669, 438] width 1339 height 874
click at [298, 595] on div at bounding box center [669, 438] width 1339 height 874
click at [287, 659] on div at bounding box center [669, 438] width 1339 height 874
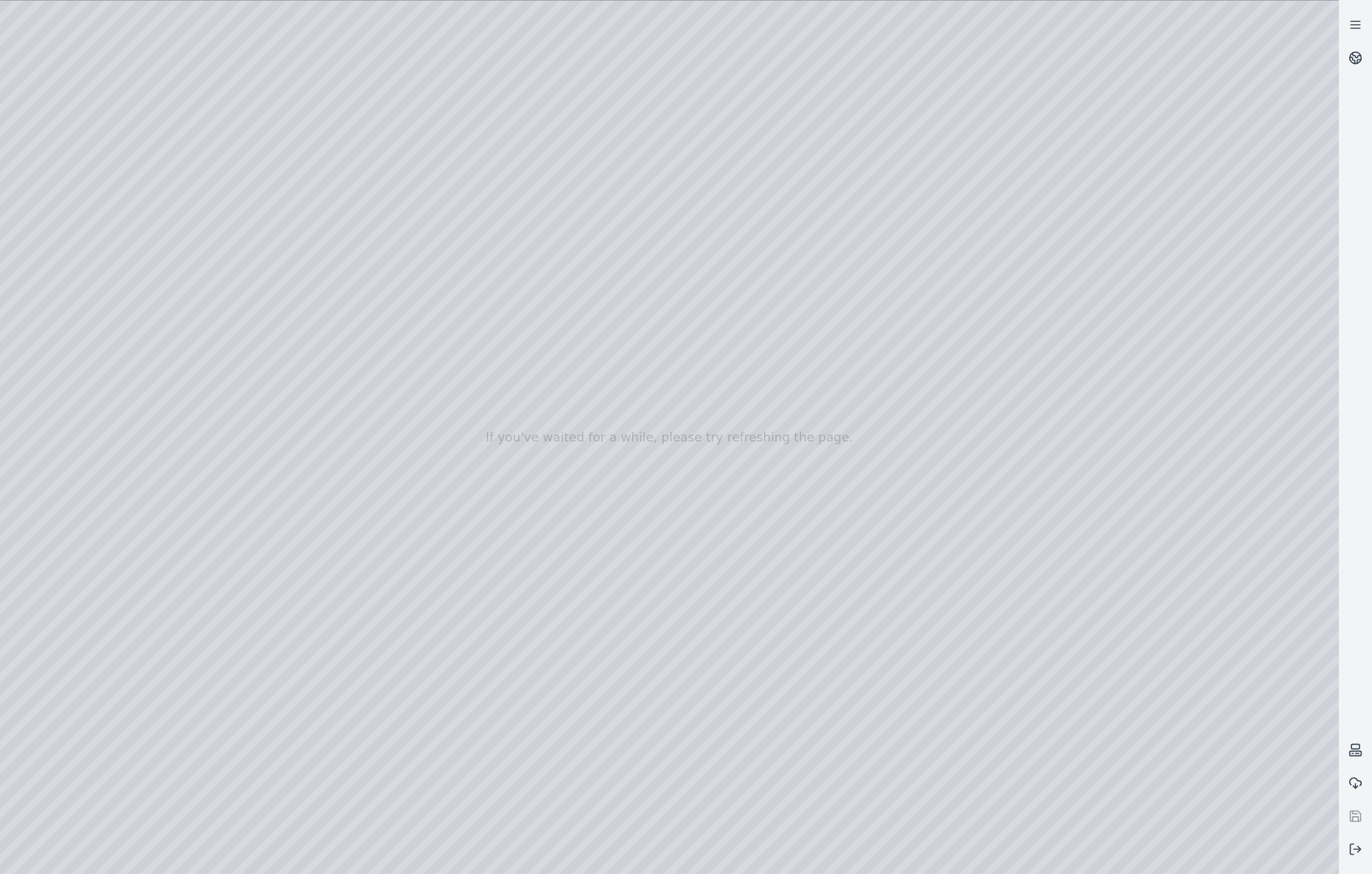
click at [293, 707] on div at bounding box center [669, 438] width 1339 height 874
click at [294, 760] on div at bounding box center [669, 438] width 1339 height 874
click at [288, 676] on div at bounding box center [669, 438] width 1339 height 874
click at [286, 731] on div at bounding box center [669, 438] width 1339 height 874
click at [266, 784] on div at bounding box center [669, 438] width 1339 height 874
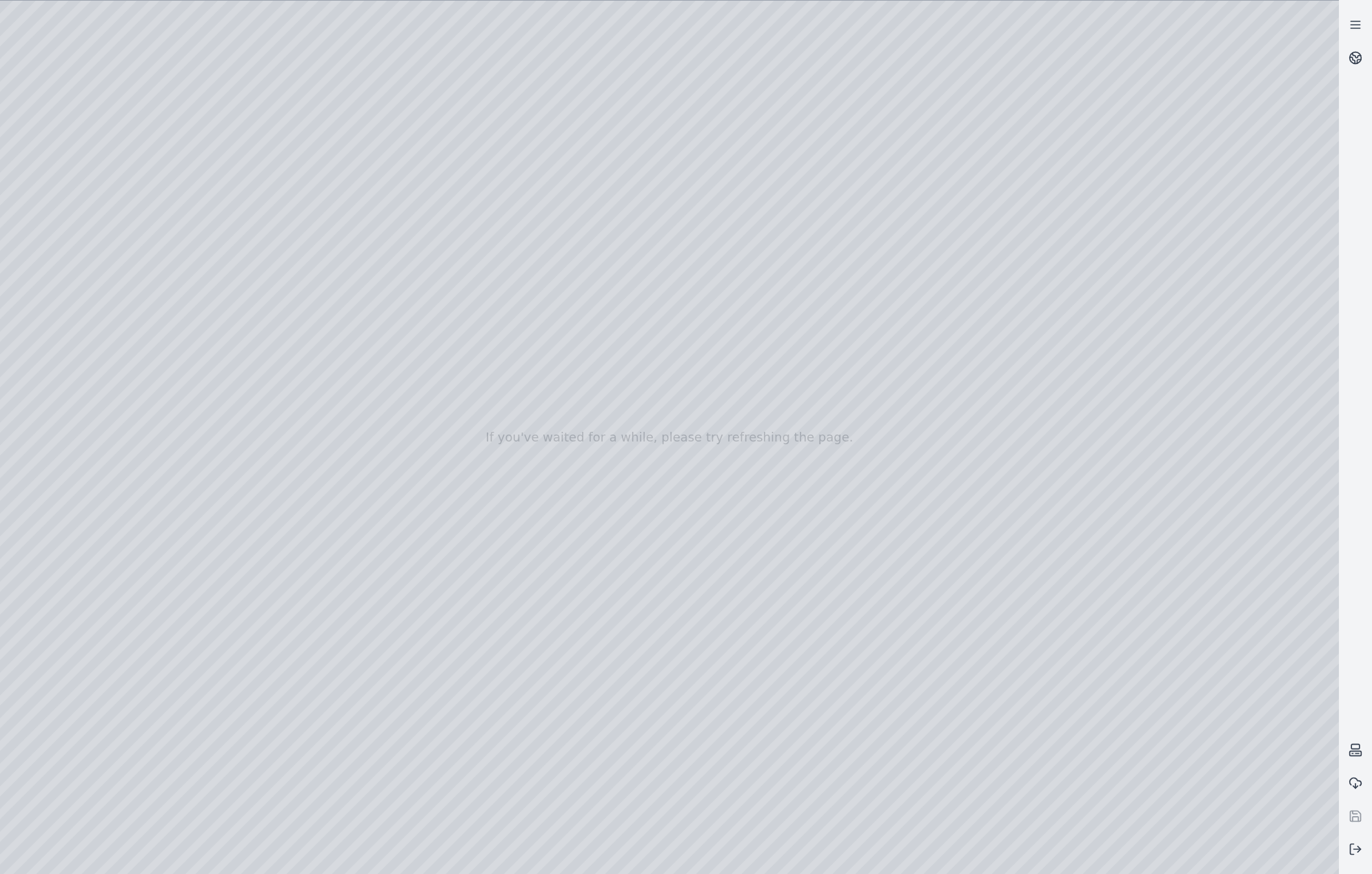
click at [276, 635] on div at bounding box center [669, 438] width 1339 height 874
click at [290, 690] on div at bounding box center [669, 438] width 1339 height 874
click at [306, 524] on div at bounding box center [669, 438] width 1339 height 874
click at [298, 583] on div at bounding box center [669, 438] width 1339 height 874
click at [306, 131] on div at bounding box center [669, 438] width 1339 height 874
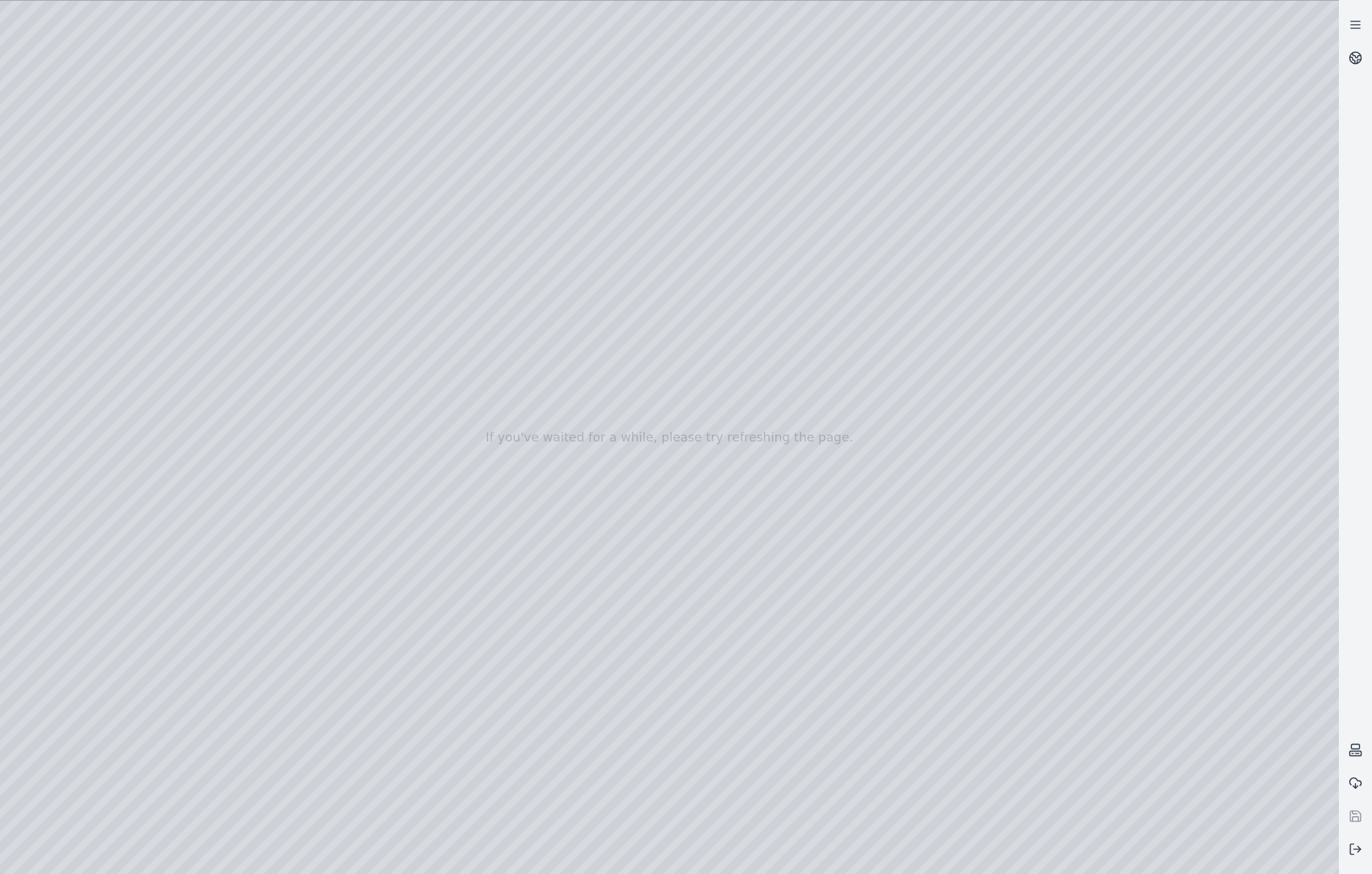
click at [310, 159] on div at bounding box center [669, 438] width 1339 height 874
click at [1180, 557] on div at bounding box center [669, 438] width 1339 height 874
click at [1147, 565] on div at bounding box center [669, 438] width 1339 height 874
click at [275, 221] on div at bounding box center [669, 438] width 1339 height 874
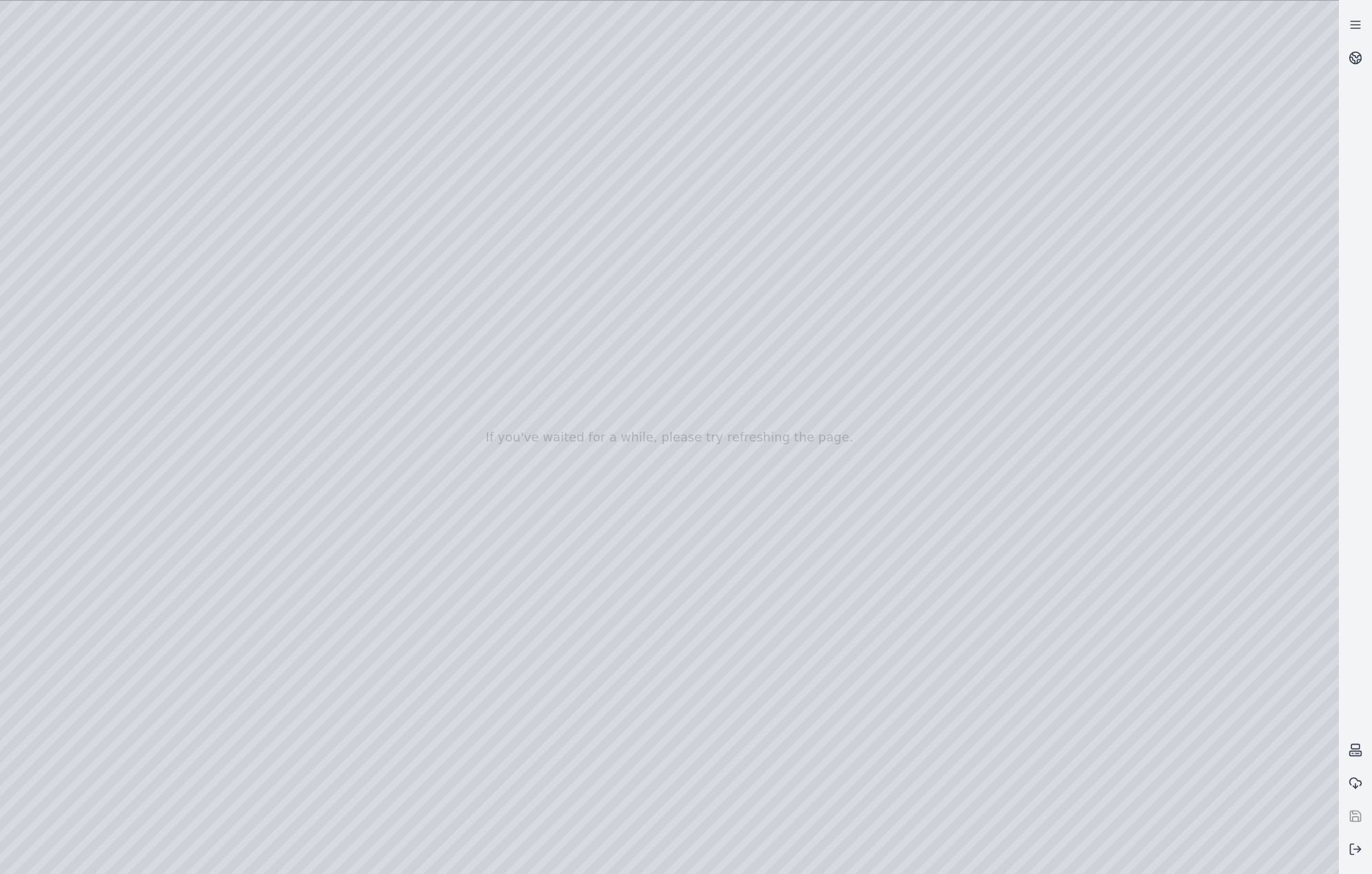
click at [295, 275] on div at bounding box center [669, 438] width 1339 height 874
click at [299, 331] on div at bounding box center [669, 438] width 1339 height 874
click at [299, 383] on div at bounding box center [669, 438] width 1339 height 874
click at [291, 441] on div at bounding box center [669, 438] width 1339 height 874
click at [279, 496] on div at bounding box center [669, 438] width 1339 height 874
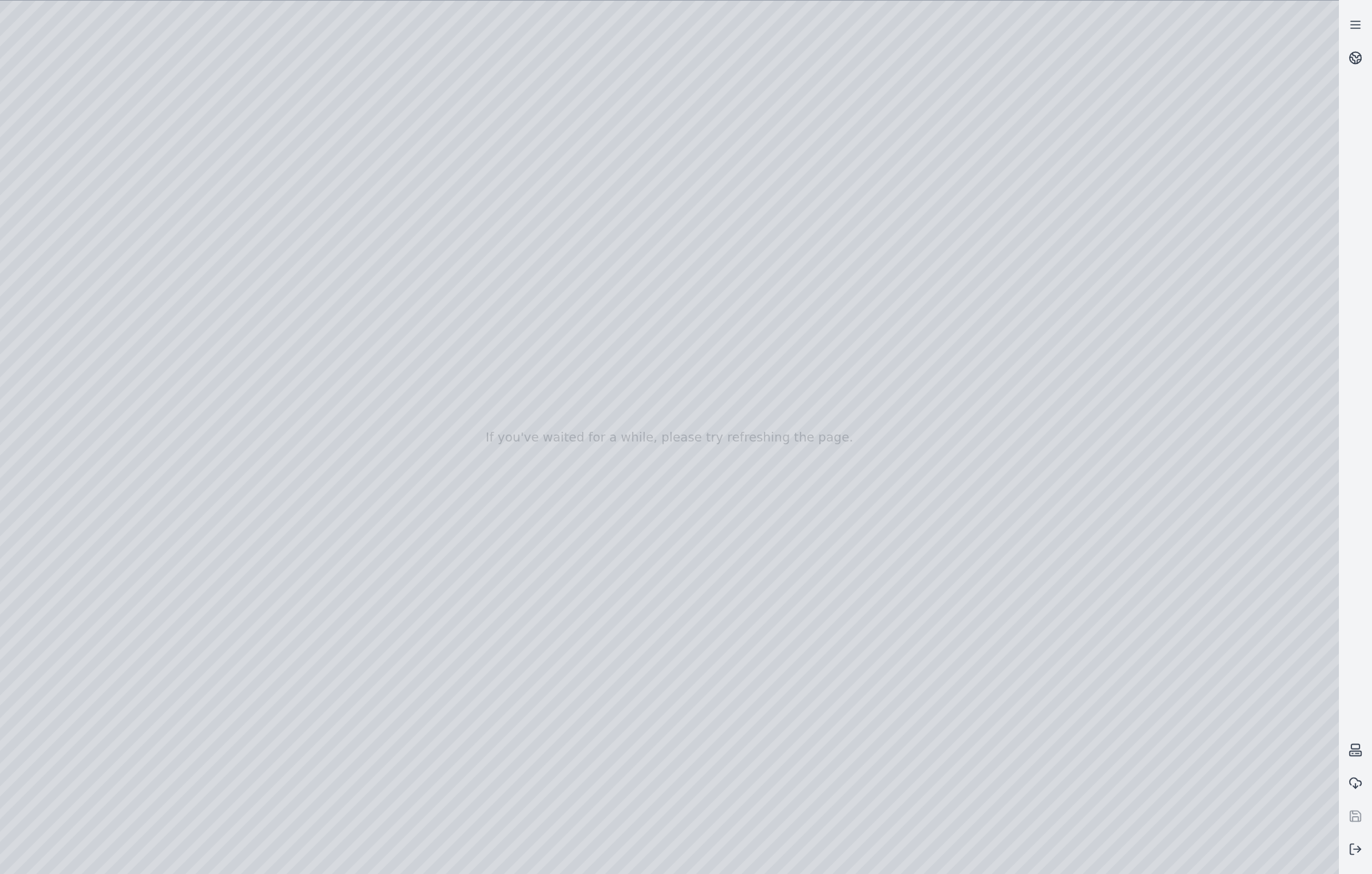
click at [275, 561] on div at bounding box center [669, 438] width 1339 height 874
click at [277, 612] on div at bounding box center [669, 438] width 1339 height 874
click at [268, 669] on div at bounding box center [669, 438] width 1339 height 874
click at [272, 716] on div at bounding box center [669, 438] width 1339 height 874
click at [273, 779] on div at bounding box center [669, 438] width 1339 height 874
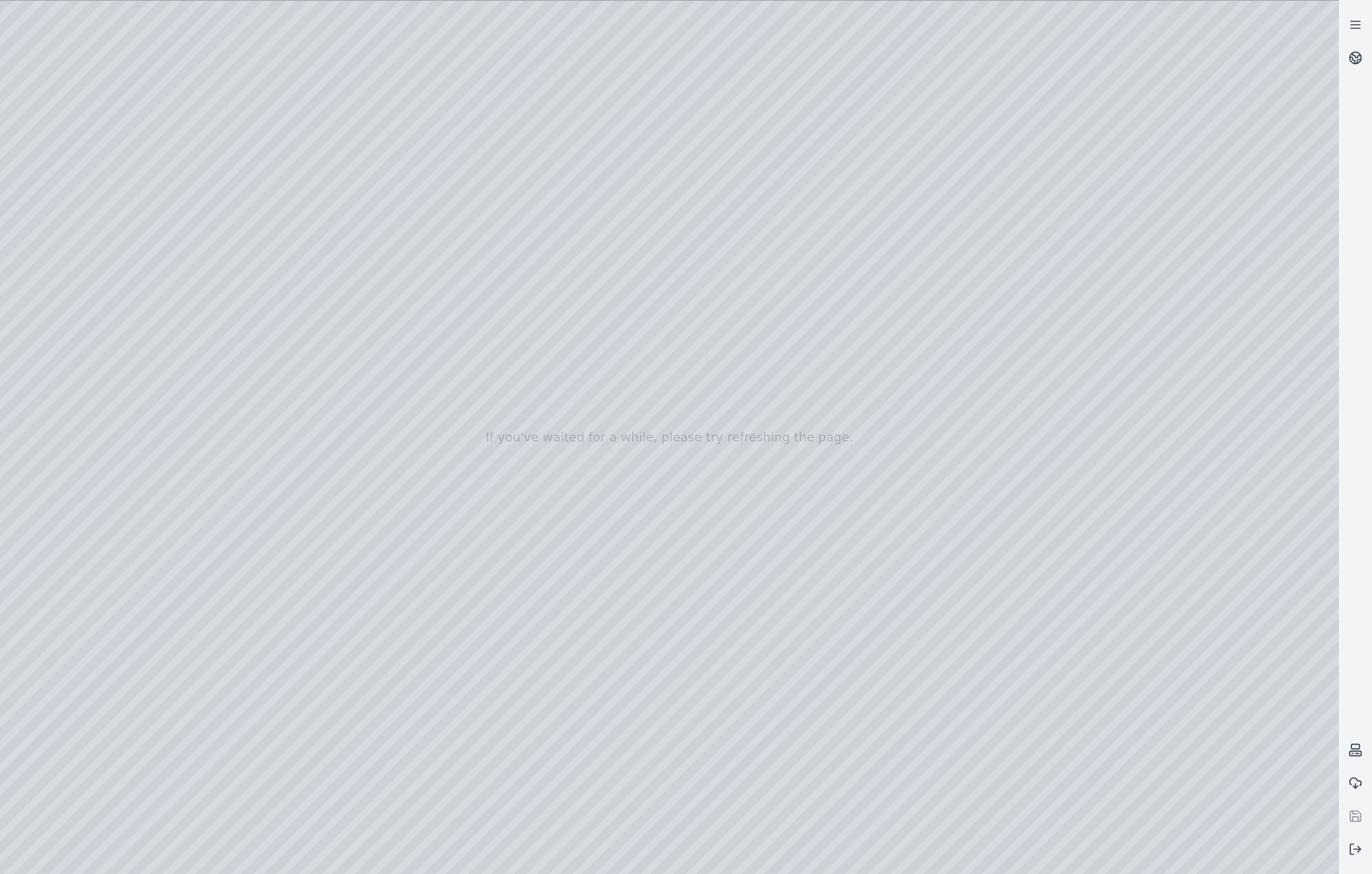
click at [272, 413] on div at bounding box center [669, 438] width 1339 height 874
click at [275, 465] on div at bounding box center [669, 438] width 1339 height 874
click at [286, 514] on div at bounding box center [669, 438] width 1339 height 874
click at [276, 576] on div at bounding box center [669, 438] width 1339 height 874
click at [280, 623] on div at bounding box center [669, 438] width 1339 height 874
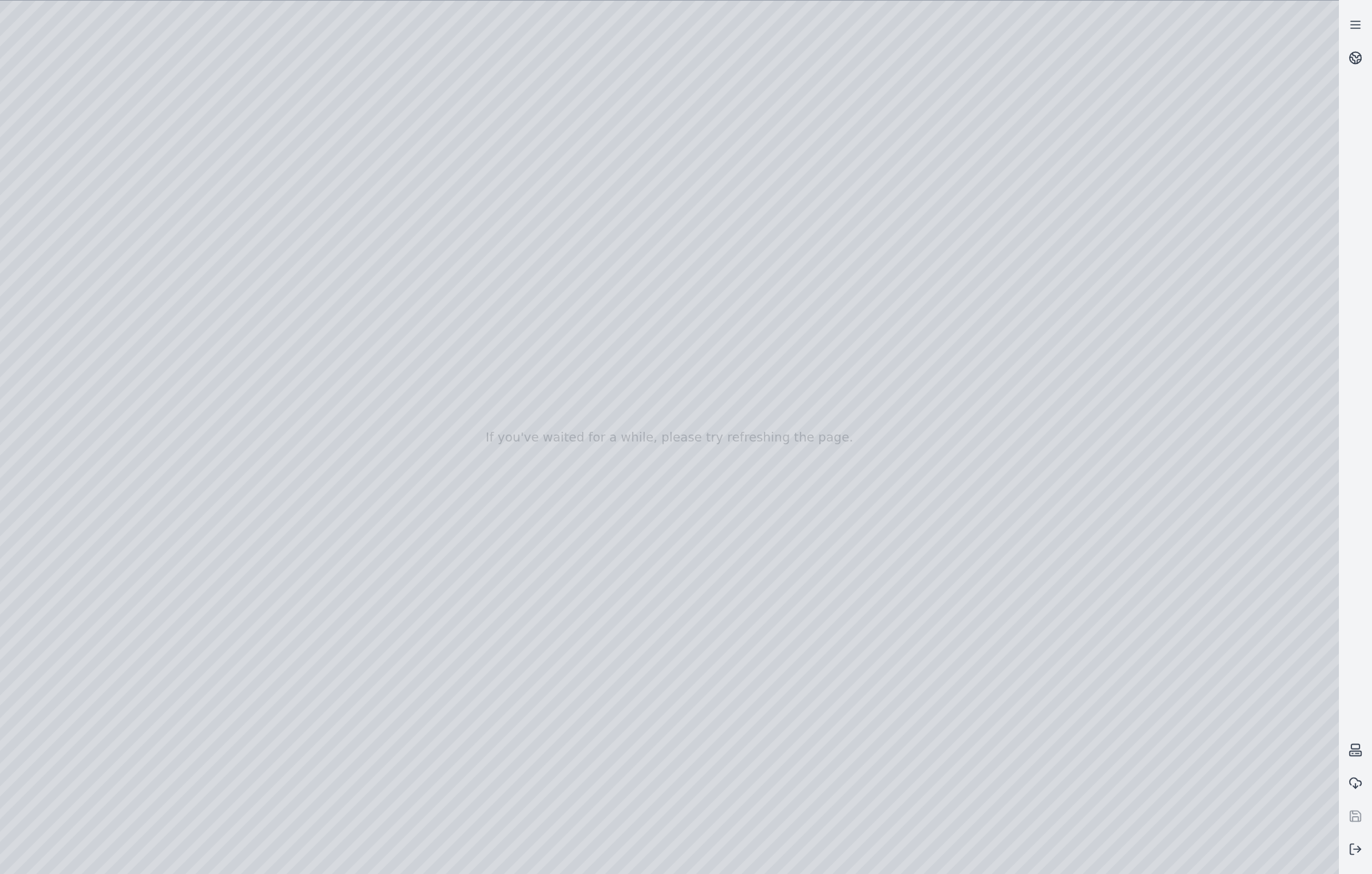
click at [286, 683] on div at bounding box center [669, 438] width 1339 height 874
click at [290, 745] on div at bounding box center [669, 438] width 1339 height 874
click at [297, 795] on div at bounding box center [669, 438] width 1339 height 874
click at [294, 637] on div at bounding box center [669, 438] width 1339 height 874
click at [281, 474] on div at bounding box center [669, 438] width 1339 height 874
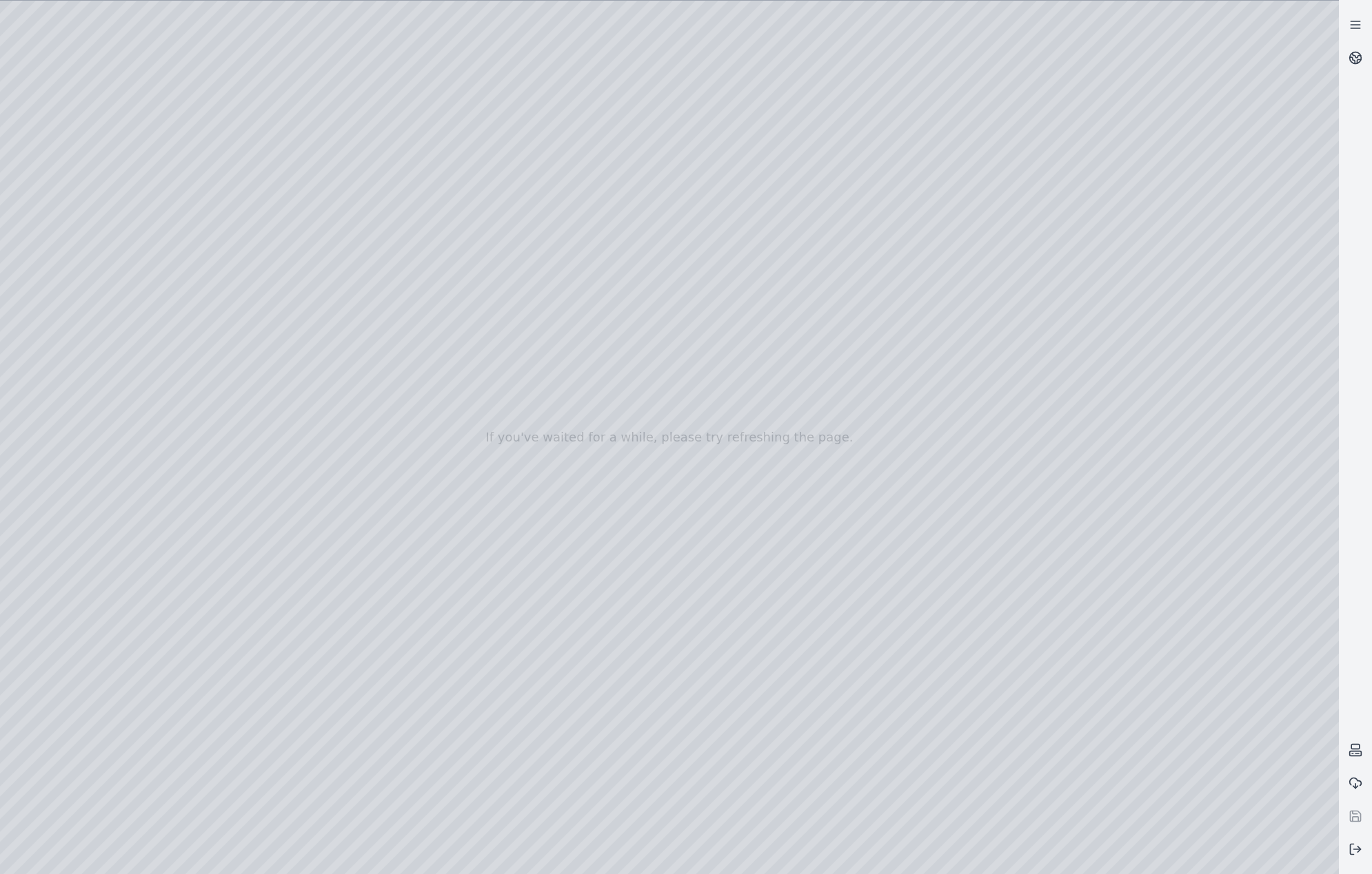
click at [1142, 559] on div at bounding box center [669, 438] width 1339 height 874
click at [274, 526] on div at bounding box center [669, 438] width 1339 height 874
click at [281, 589] on div at bounding box center [669, 438] width 1339 height 874
click at [271, 507] on div at bounding box center [669, 438] width 1339 height 874
click at [275, 458] on div at bounding box center [669, 438] width 1339 height 874
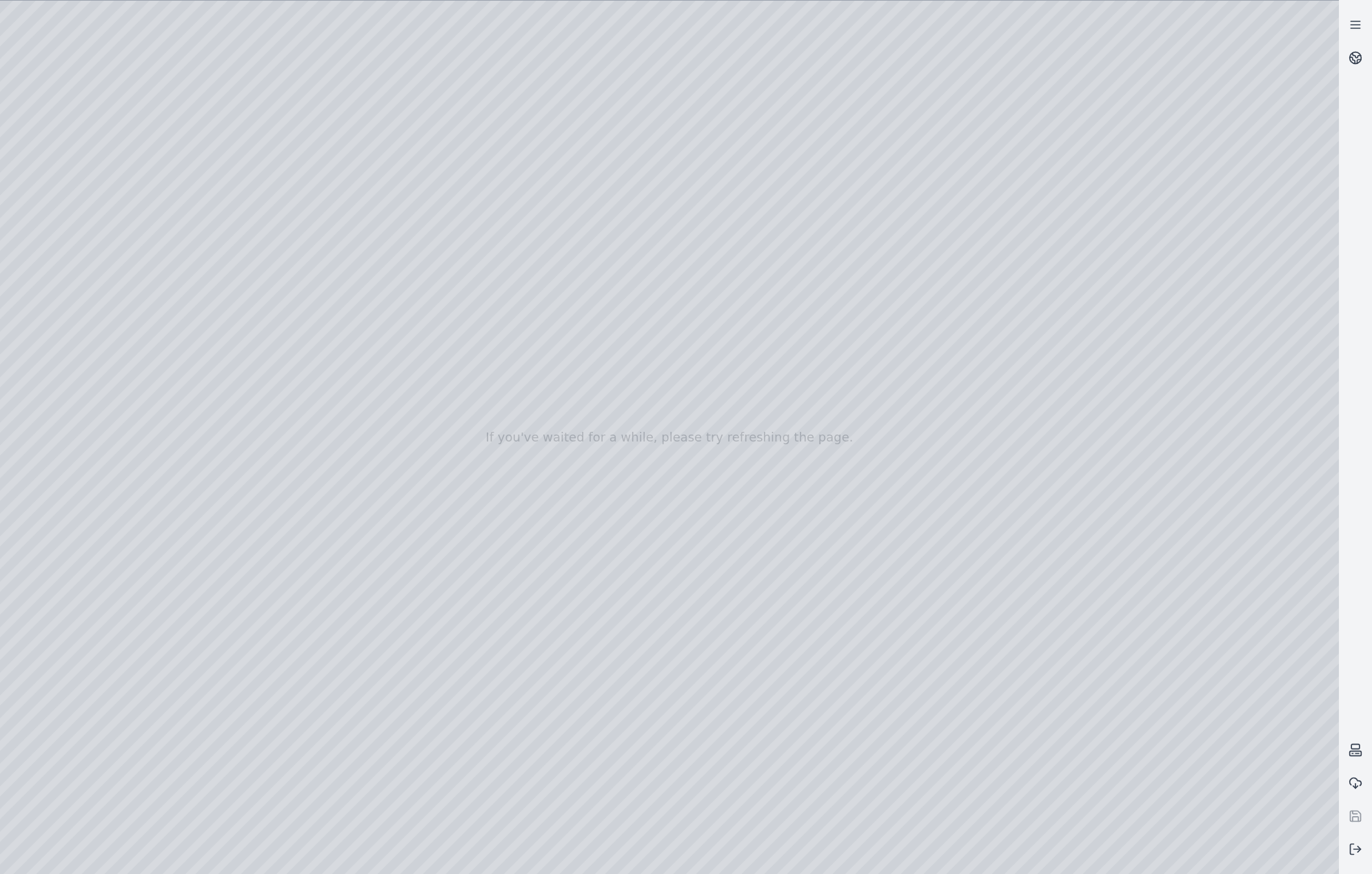
click at [282, 398] on div at bounding box center [669, 438] width 1339 height 874
click at [283, 424] on div at bounding box center [669, 438] width 1339 height 874
click at [283, 476] on div at bounding box center [669, 438] width 1339 height 874
click at [280, 524] on div at bounding box center [669, 438] width 1339 height 874
click at [271, 588] on div at bounding box center [669, 438] width 1339 height 874
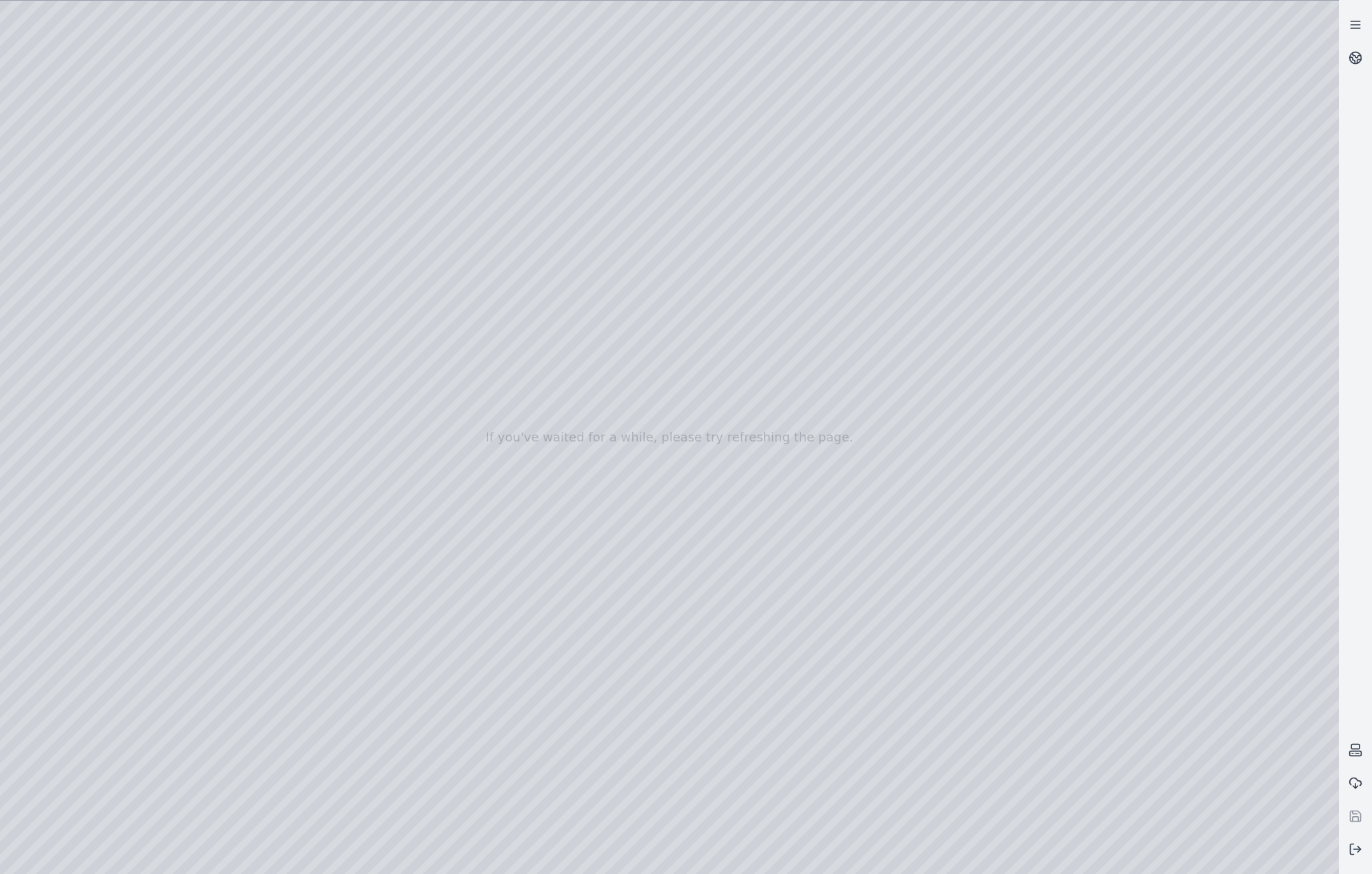
click at [272, 515] on div at bounding box center [669, 438] width 1339 height 874
click at [275, 525] on div at bounding box center [669, 438] width 1339 height 874
click at [1131, 567] on div at bounding box center [669, 438] width 1339 height 874
click at [1174, 555] on div at bounding box center [669, 438] width 1339 height 874
click at [1181, 510] on div at bounding box center [669, 438] width 1339 height 874
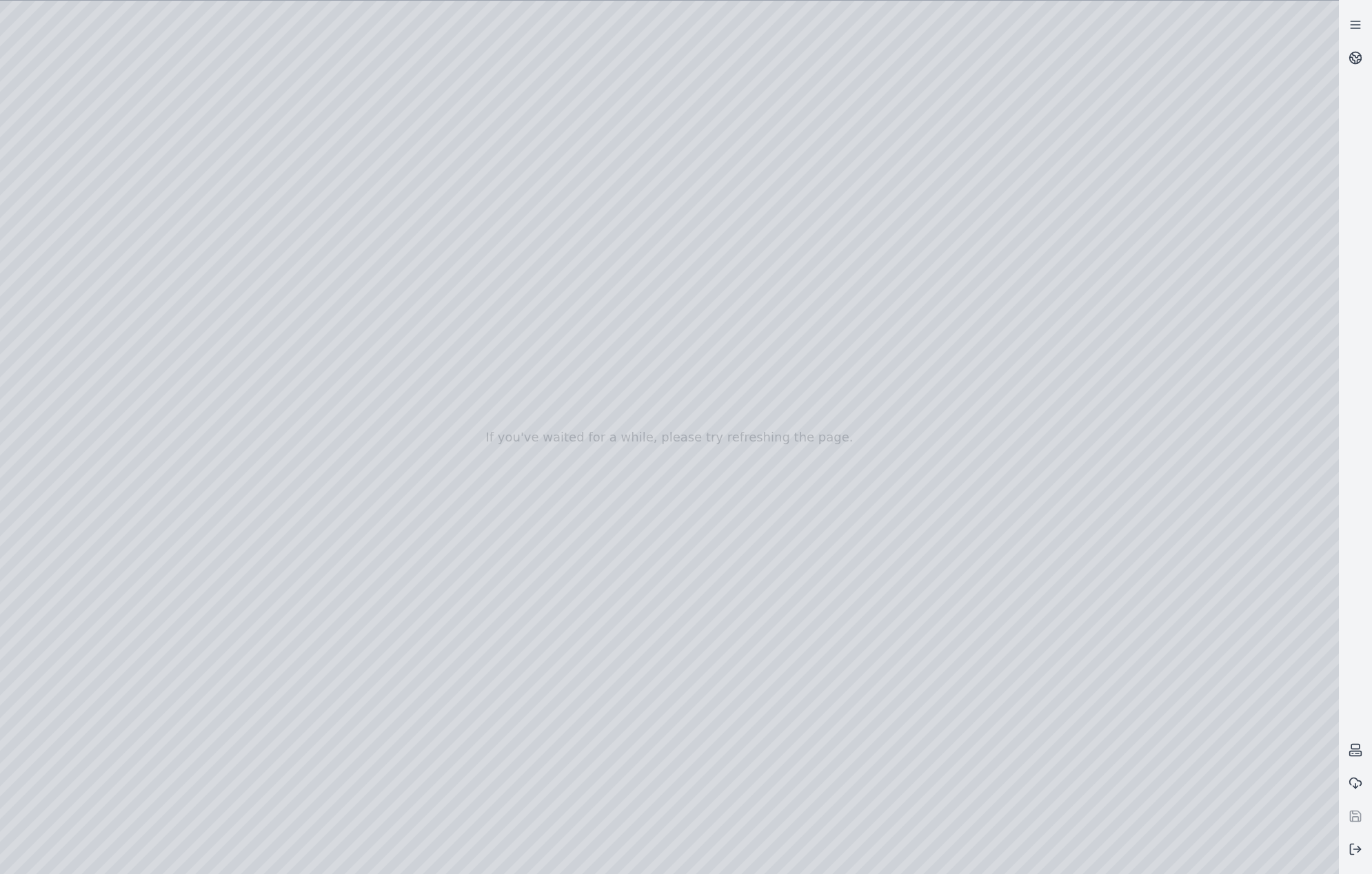
click at [307, 577] on div at bounding box center [669, 438] width 1339 height 874
click at [287, 640] on div at bounding box center [669, 438] width 1339 height 874
click at [294, 695] on div at bounding box center [669, 438] width 1339 height 874
click at [281, 398] on div at bounding box center [669, 438] width 1339 height 874
click at [286, 422] on div at bounding box center [669, 438] width 1339 height 874
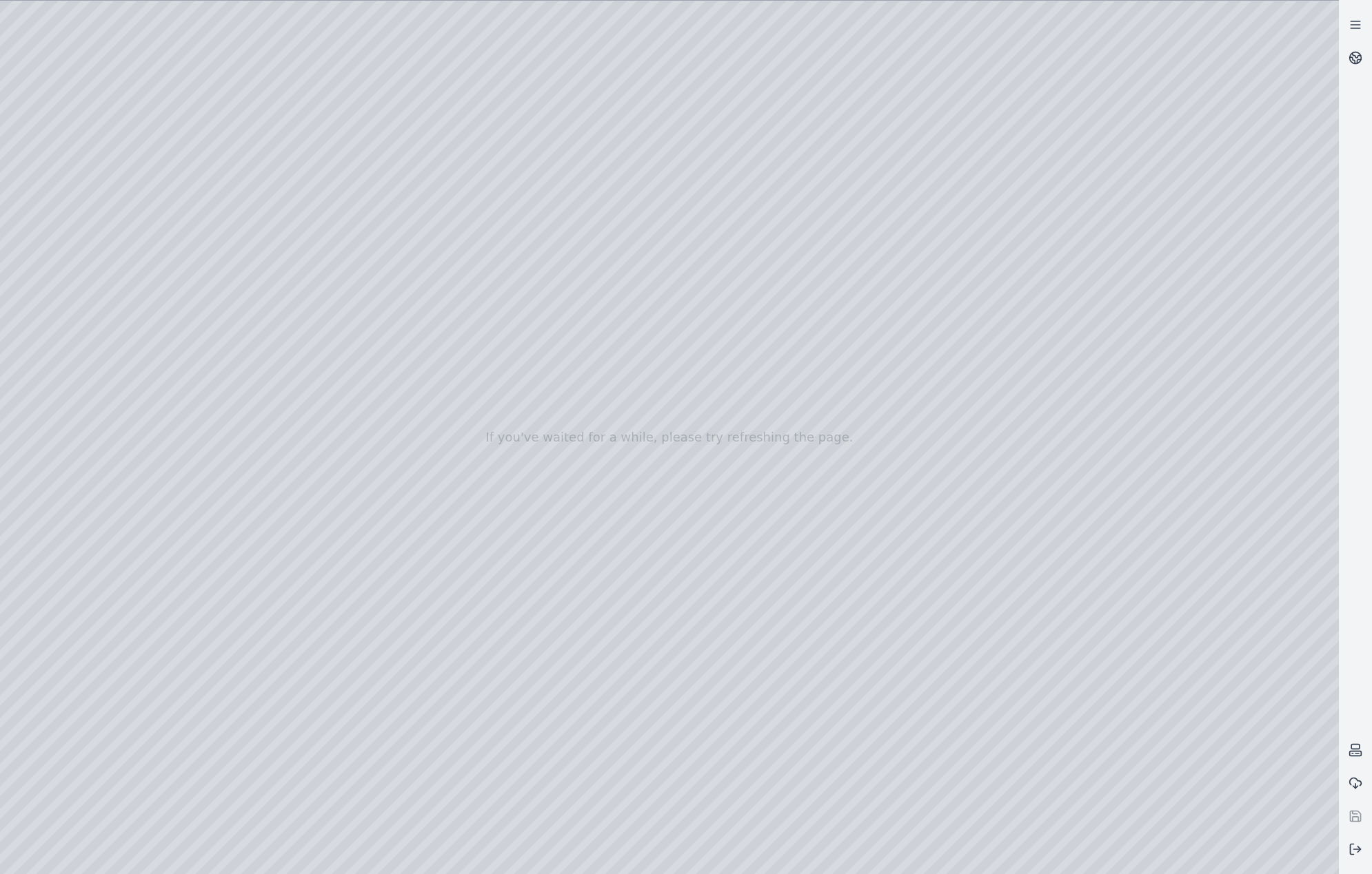
click at [294, 471] on div at bounding box center [669, 438] width 1339 height 874
click at [284, 526] on div at bounding box center [669, 438] width 1339 height 874
click at [284, 585] on div at bounding box center [669, 438] width 1339 height 874
click at [1187, 566] on div at bounding box center [669, 438] width 1339 height 874
click at [286, 648] on div at bounding box center [669, 438] width 1339 height 874
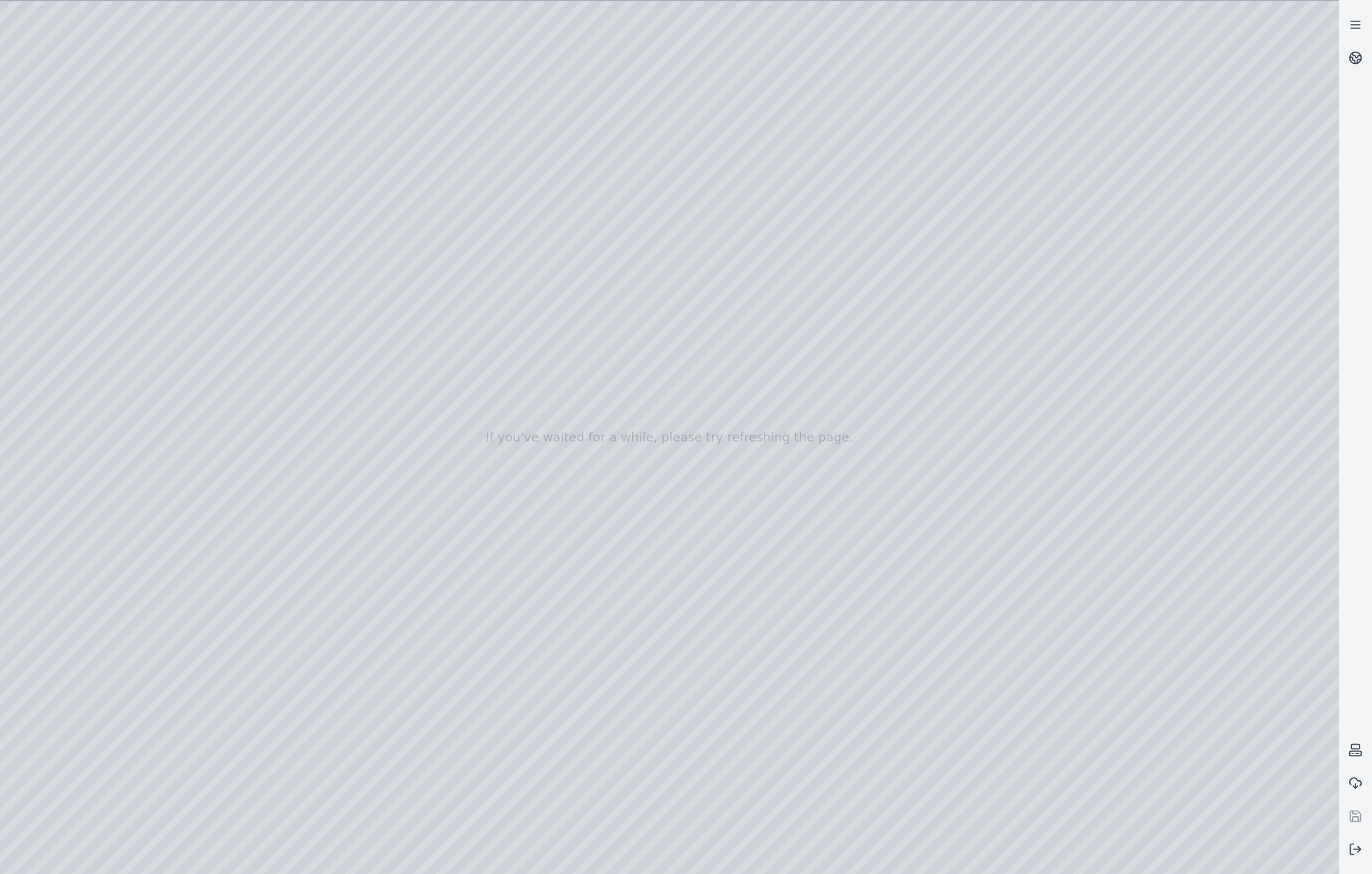
click at [296, 704] on div at bounding box center [669, 438] width 1339 height 874
click at [281, 757] on div at bounding box center [669, 438] width 1339 height 874
click at [264, 377] on div at bounding box center [669, 438] width 1339 height 874
click at [280, 427] on div at bounding box center [669, 438] width 1339 height 874
click at [289, 488] on div at bounding box center [669, 438] width 1339 height 874
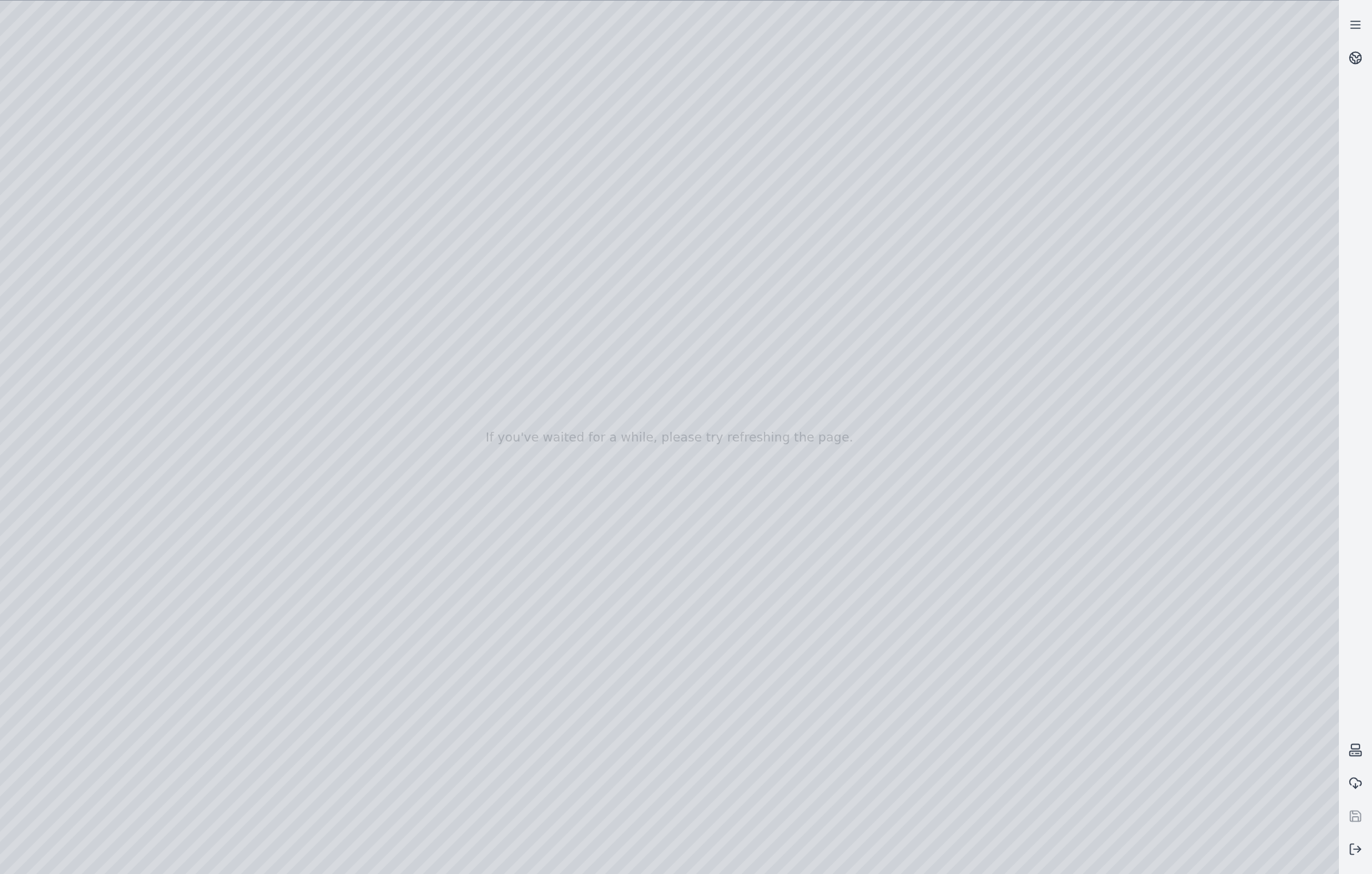
click at [288, 549] on div at bounding box center [669, 438] width 1339 height 874
click at [291, 601] on div at bounding box center [669, 438] width 1339 height 874
click at [287, 659] on div at bounding box center [669, 438] width 1339 height 874
click at [270, 713] on div at bounding box center [669, 438] width 1339 height 874
click at [295, 556] on div at bounding box center [669, 438] width 1339 height 874
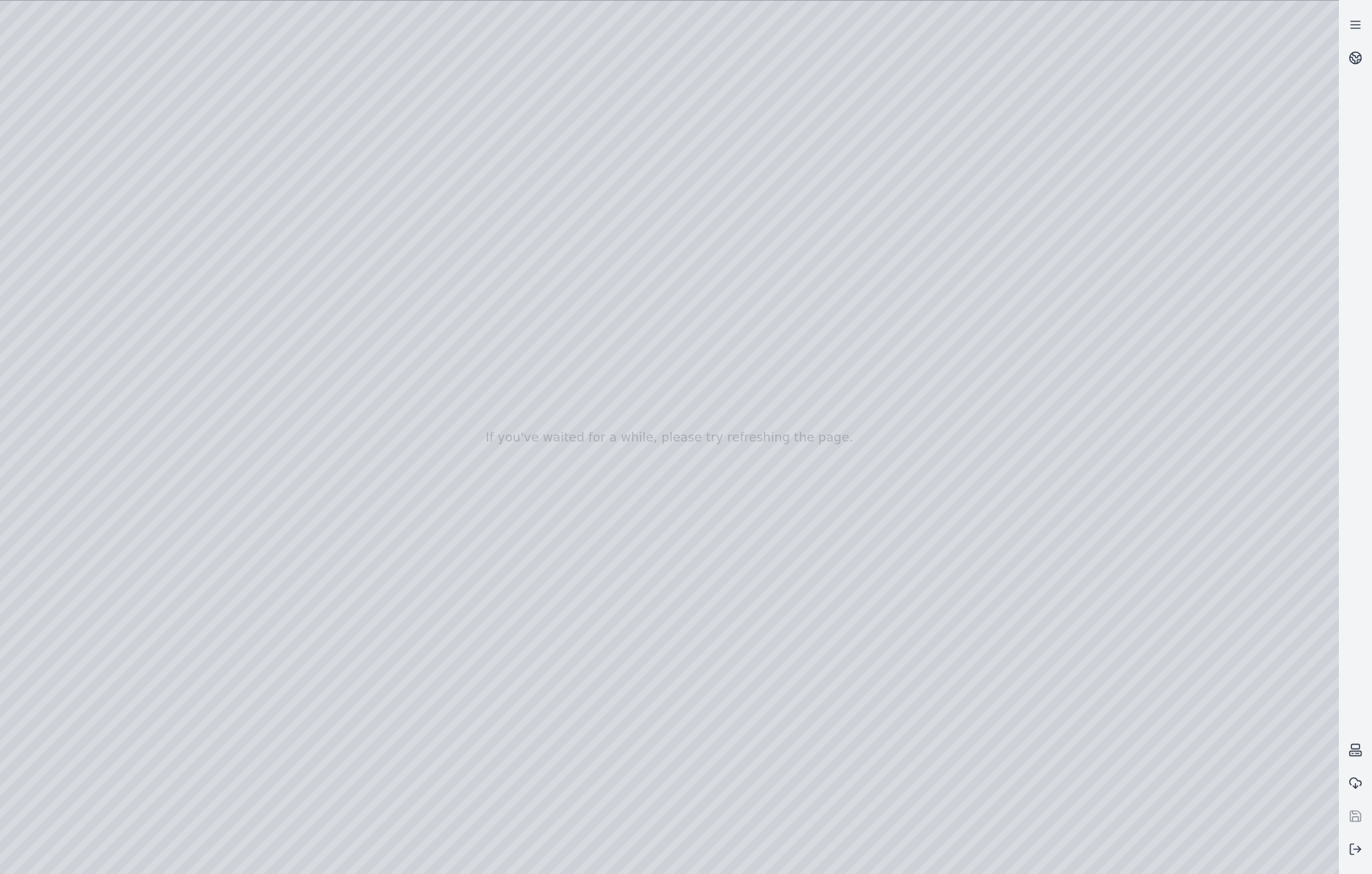
click at [294, 614] on div at bounding box center [669, 438] width 1339 height 874
click at [293, 663] on div at bounding box center [669, 438] width 1339 height 874
click at [275, 735] on div at bounding box center [669, 438] width 1339 height 874
click at [285, 723] on div at bounding box center [669, 438] width 1339 height 874
click at [283, 775] on div at bounding box center [669, 438] width 1339 height 874
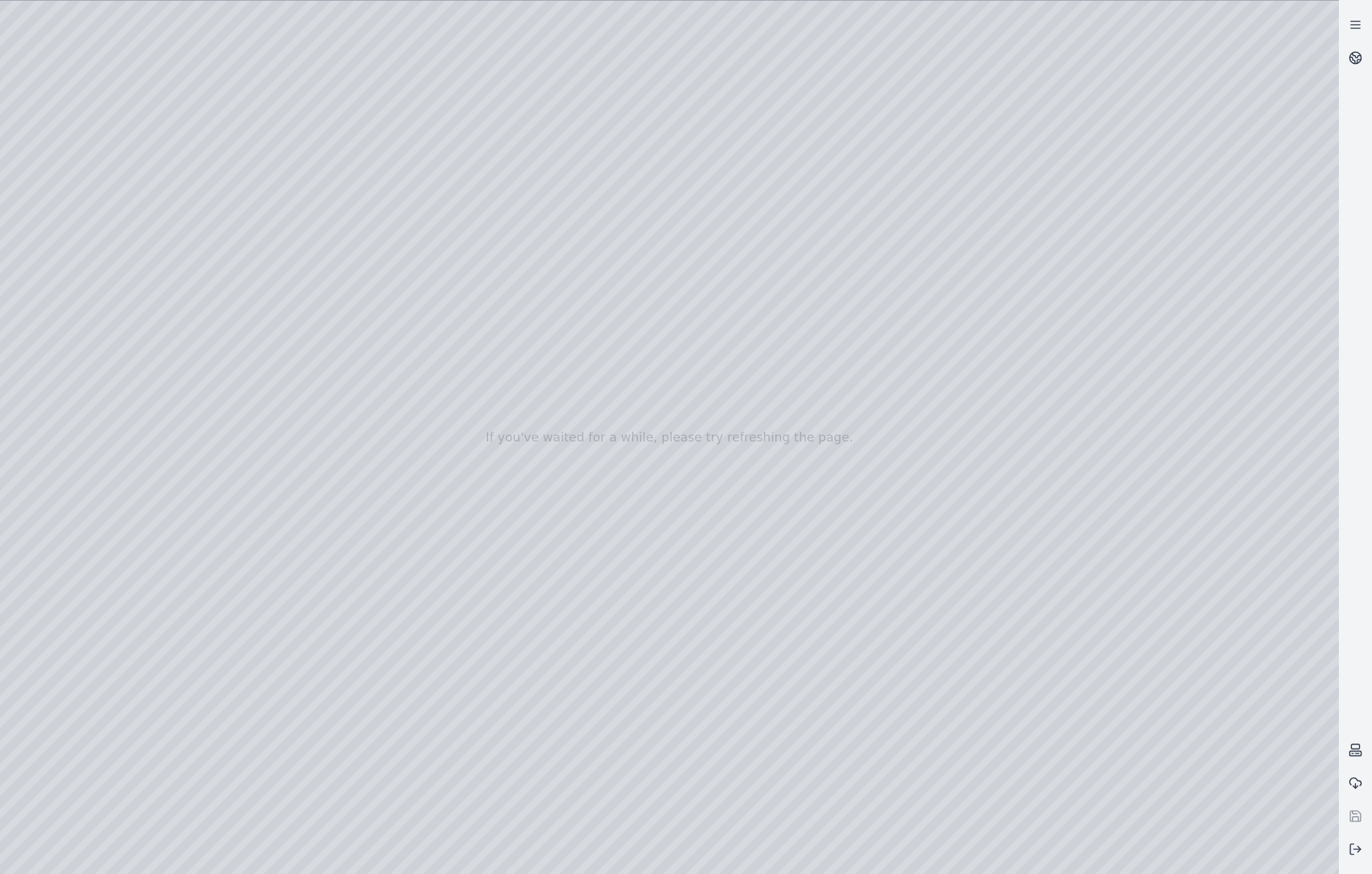
click at [62, 186] on div at bounding box center [669, 438] width 1339 height 874
click at [101, 252] on div at bounding box center [669, 438] width 1339 height 874
click at [388, 688] on div at bounding box center [669, 438] width 1339 height 874
click at [396, 727] on div at bounding box center [669, 438] width 1339 height 874
click at [53, 347] on div at bounding box center [669, 438] width 1339 height 874
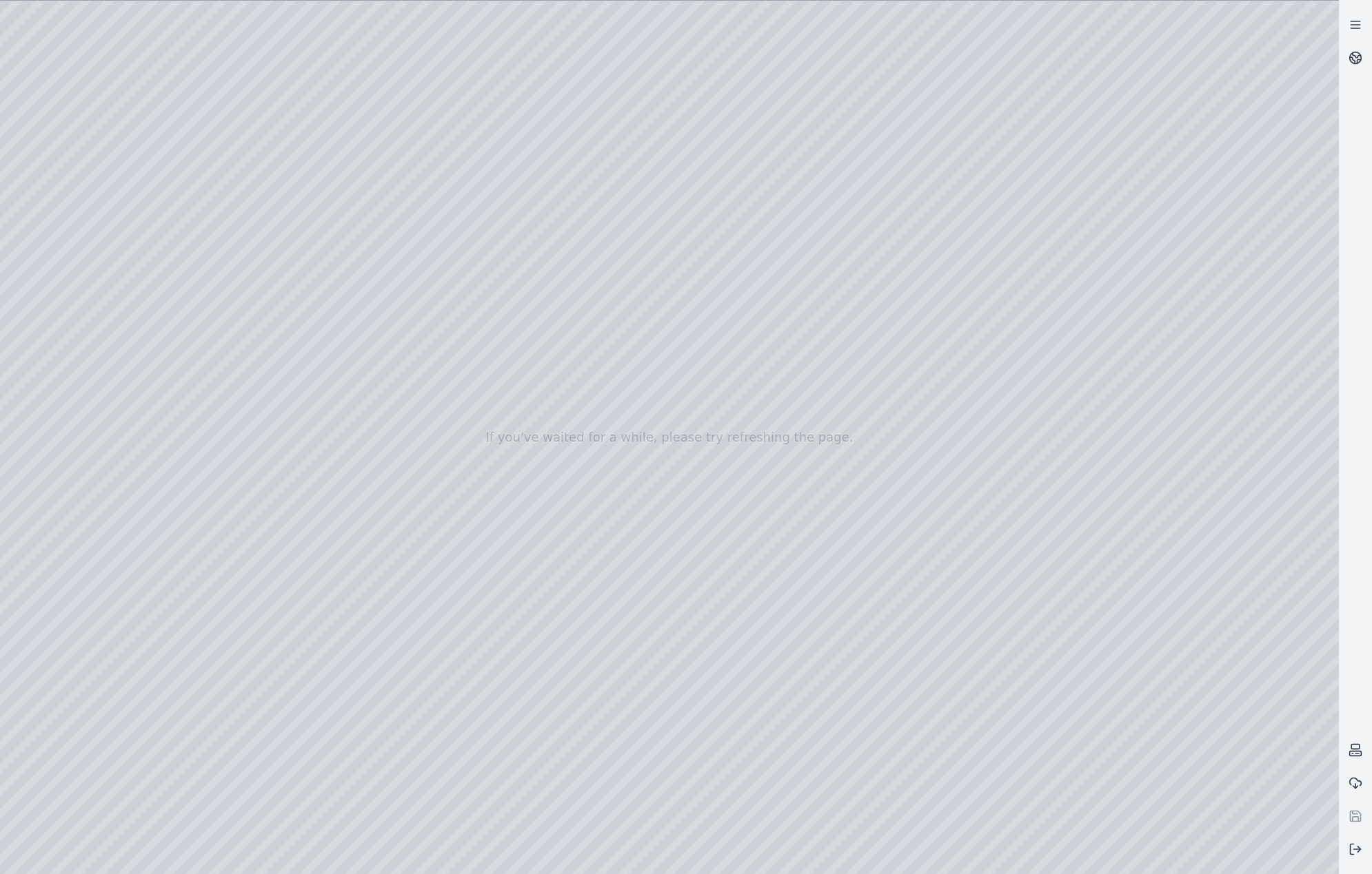
click at [104, 284] on div at bounding box center [669, 438] width 1339 height 874
click at [304, 57] on div at bounding box center [669, 438] width 1339 height 874
click at [306, 250] on div at bounding box center [669, 438] width 1339 height 874
click at [302, 280] on div at bounding box center [669, 438] width 1339 height 874
click at [1148, 324] on div at bounding box center [669, 438] width 1339 height 874
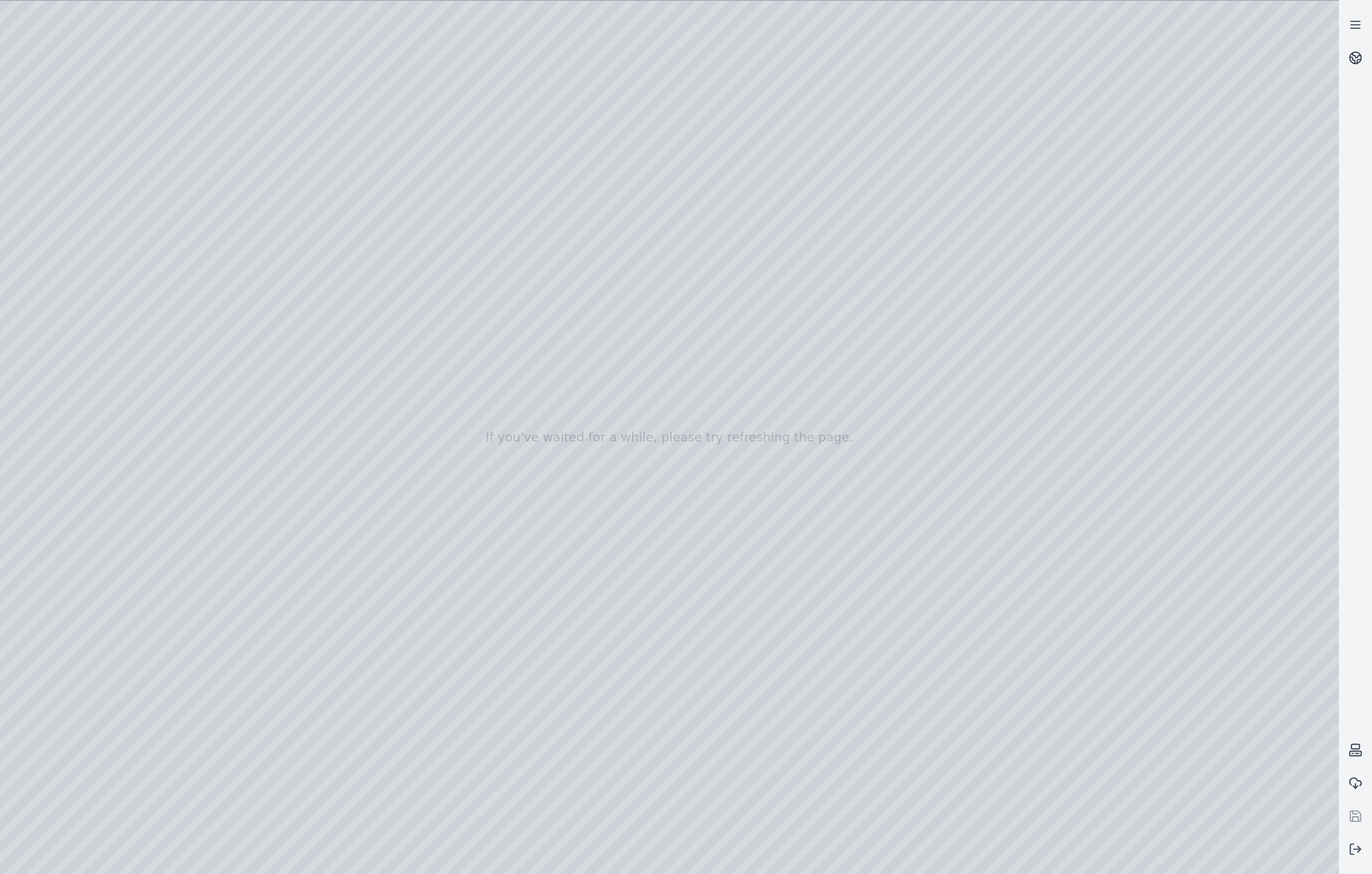
click at [1148, 324] on div at bounding box center [669, 438] width 1339 height 874
click at [300, 335] on div at bounding box center [669, 438] width 1339 height 874
click at [277, 394] on div at bounding box center [669, 438] width 1339 height 874
click at [276, 447] on div at bounding box center [669, 438] width 1339 height 874
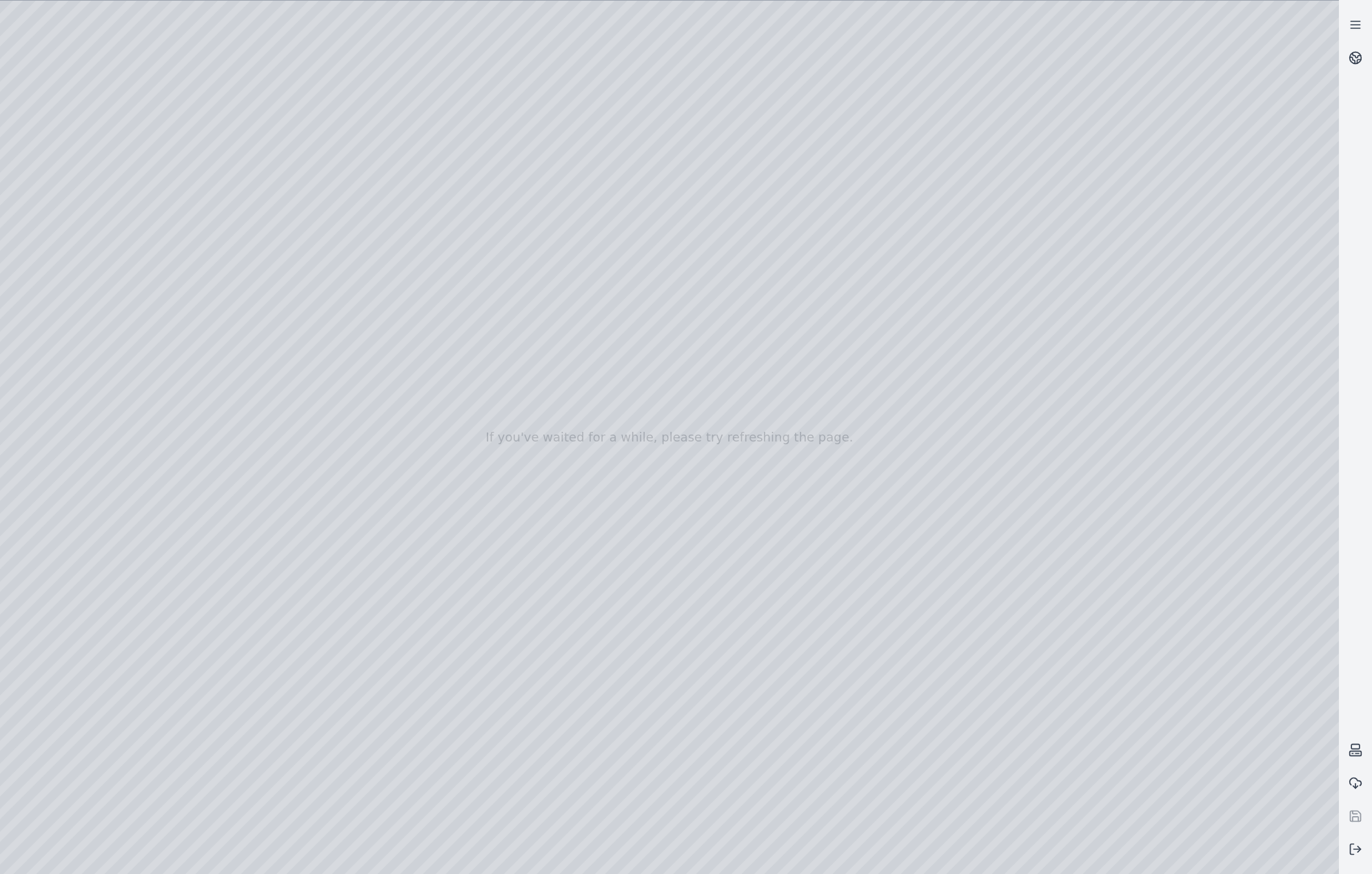
click at [283, 508] on div at bounding box center [669, 438] width 1339 height 874
click at [296, 567] on div at bounding box center [669, 438] width 1339 height 874
click at [296, 622] on div at bounding box center [669, 438] width 1339 height 874
click at [294, 672] on div at bounding box center [669, 438] width 1339 height 874
click at [295, 734] on div at bounding box center [669, 438] width 1339 height 874
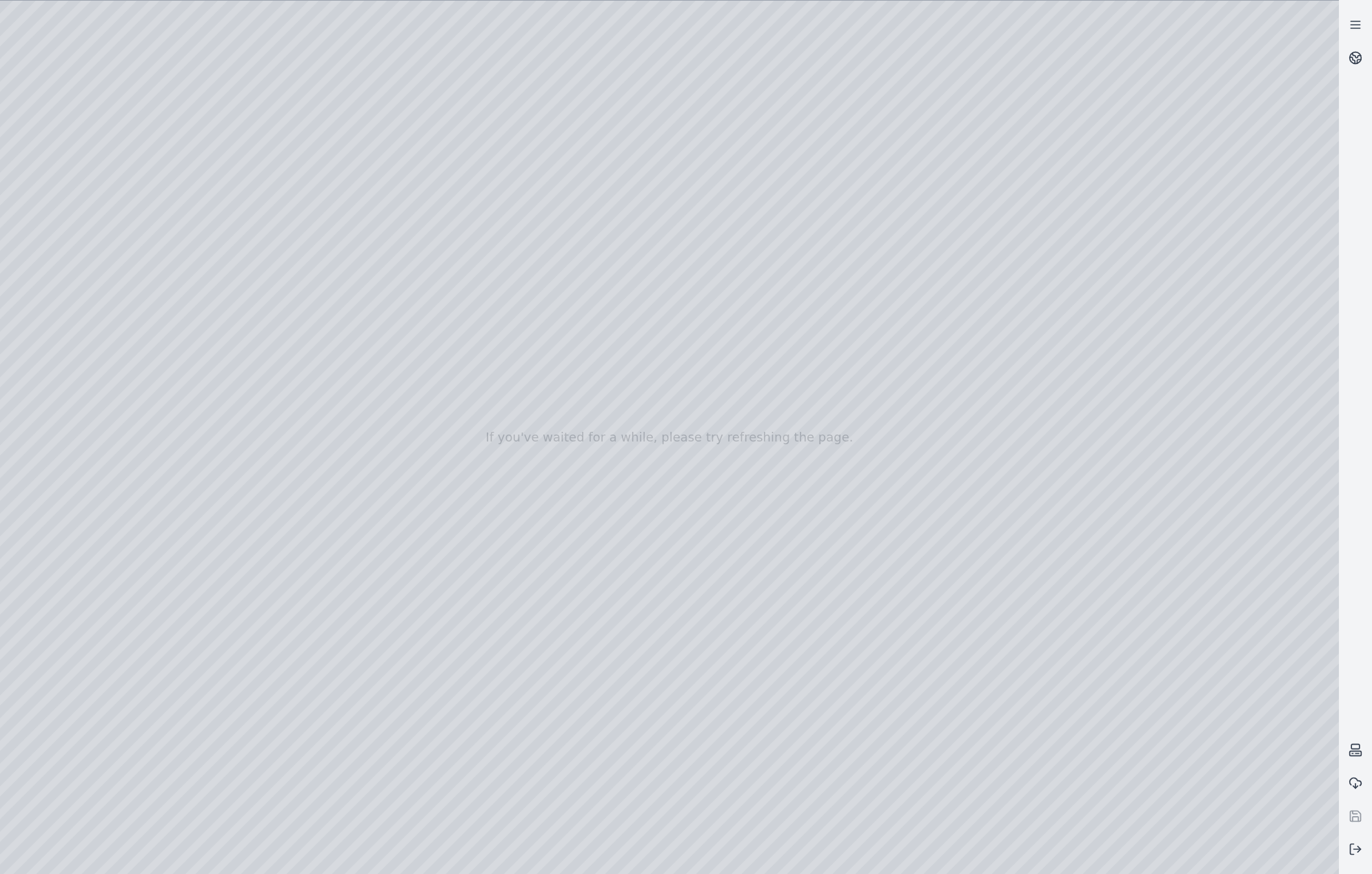
click at [278, 724] on div at bounding box center [669, 438] width 1339 height 874
click at [276, 490] on div at bounding box center [669, 438] width 1339 height 874
click at [291, 541] on div at bounding box center [669, 438] width 1339 height 874
click at [291, 595] on div at bounding box center [669, 438] width 1339 height 874
click at [287, 656] on div at bounding box center [669, 438] width 1339 height 874
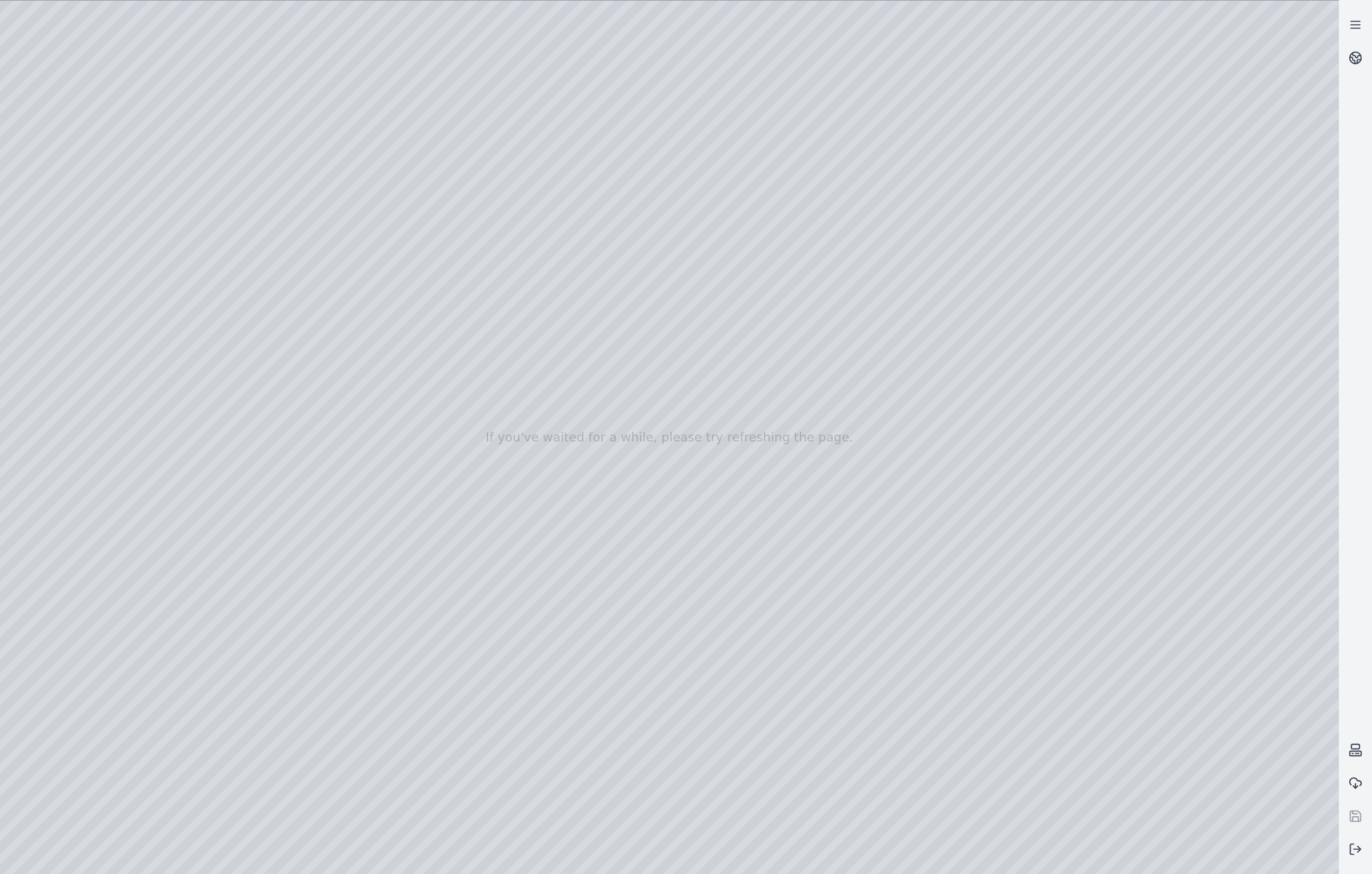
click at [279, 715] on div at bounding box center [669, 438] width 1339 height 874
click at [291, 550] on div at bounding box center [669, 438] width 1339 height 874
click at [291, 611] on div at bounding box center [669, 438] width 1339 height 874
click at [295, 668] on div at bounding box center [669, 438] width 1339 height 874
click at [280, 716] on div at bounding box center [669, 438] width 1339 height 874
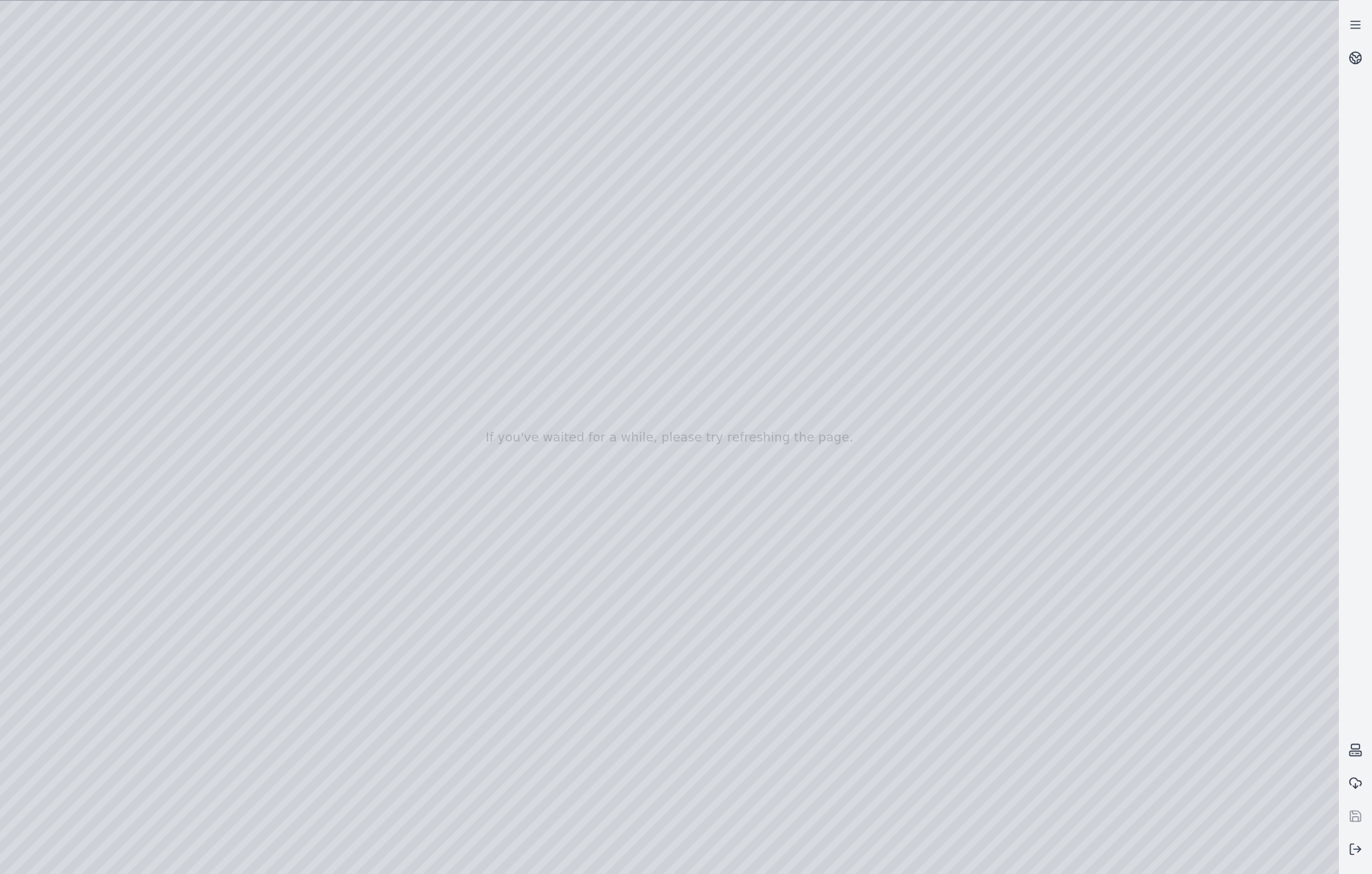
click at [277, 775] on div at bounding box center [669, 438] width 1339 height 874
click at [1167, 557] on div at bounding box center [669, 438] width 1339 height 874
click at [258, 724] on div at bounding box center [669, 438] width 1339 height 874
click at [264, 662] on div at bounding box center [669, 438] width 1339 height 874
click at [789, 574] on div at bounding box center [669, 438] width 1339 height 874
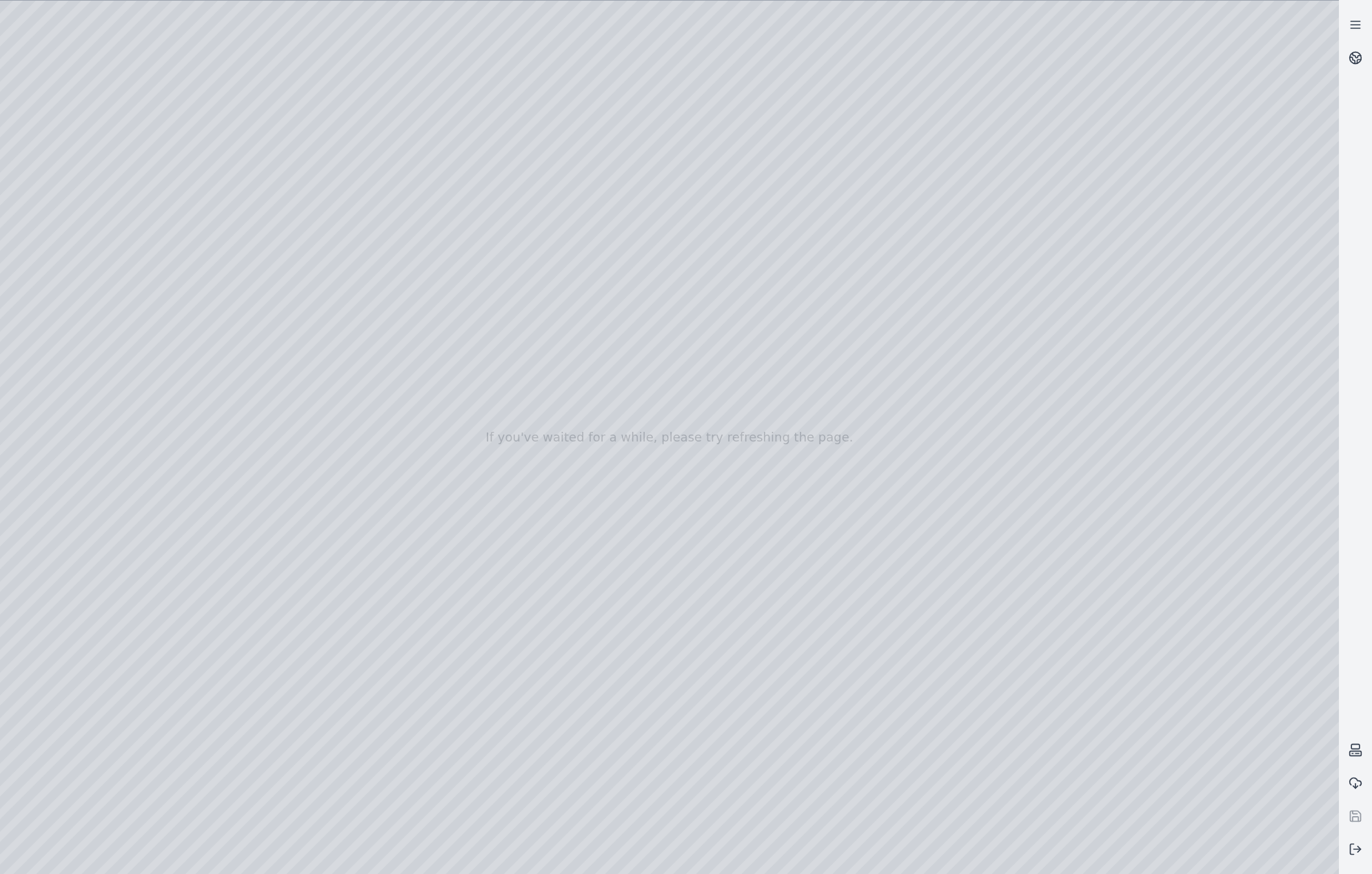
click at [291, 333] on div at bounding box center [669, 438] width 1339 height 874
click at [266, 358] on div at bounding box center [669, 438] width 1339 height 874
click at [286, 414] on div at bounding box center [669, 438] width 1339 height 874
click at [1159, 151] on div at bounding box center [669, 438] width 1339 height 874
click at [1165, 138] on div at bounding box center [669, 438] width 1339 height 874
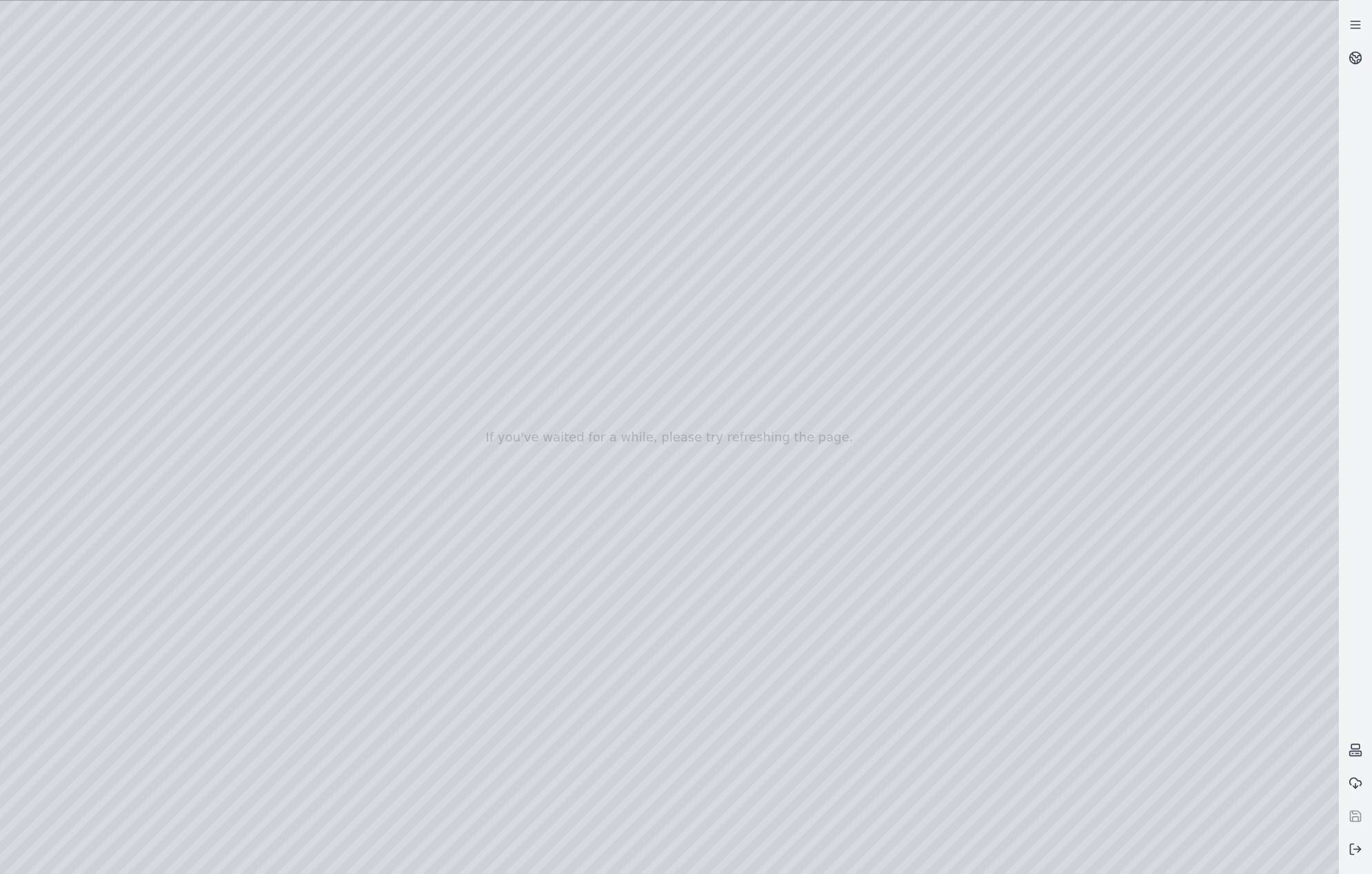
click at [1194, 184] on div at bounding box center [669, 438] width 1339 height 874
click at [277, 465] on div at bounding box center [669, 438] width 1339 height 874
click at [280, 523] on div at bounding box center [669, 438] width 1339 height 874
click at [281, 578] on div at bounding box center [669, 438] width 1339 height 874
click at [284, 556] on div at bounding box center [669, 438] width 1339 height 874
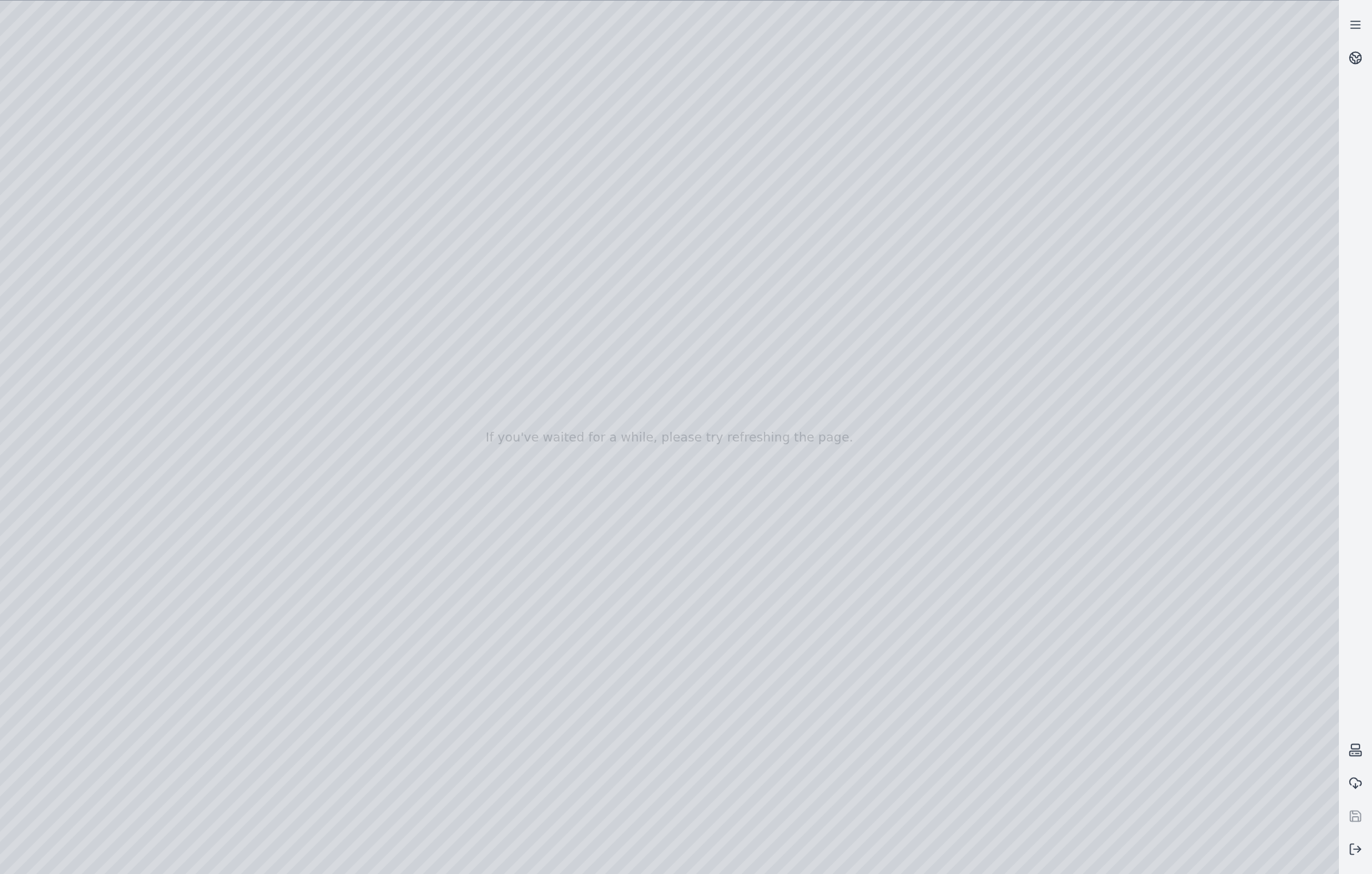
click at [280, 577] on div at bounding box center [669, 438] width 1339 height 874
click at [280, 389] on div at bounding box center [669, 438] width 1339 height 874
click at [285, 415] on div at bounding box center [669, 438] width 1339 height 874
click at [293, 446] on div at bounding box center [669, 438] width 1339 height 874
click at [291, 477] on div at bounding box center [669, 438] width 1339 height 874
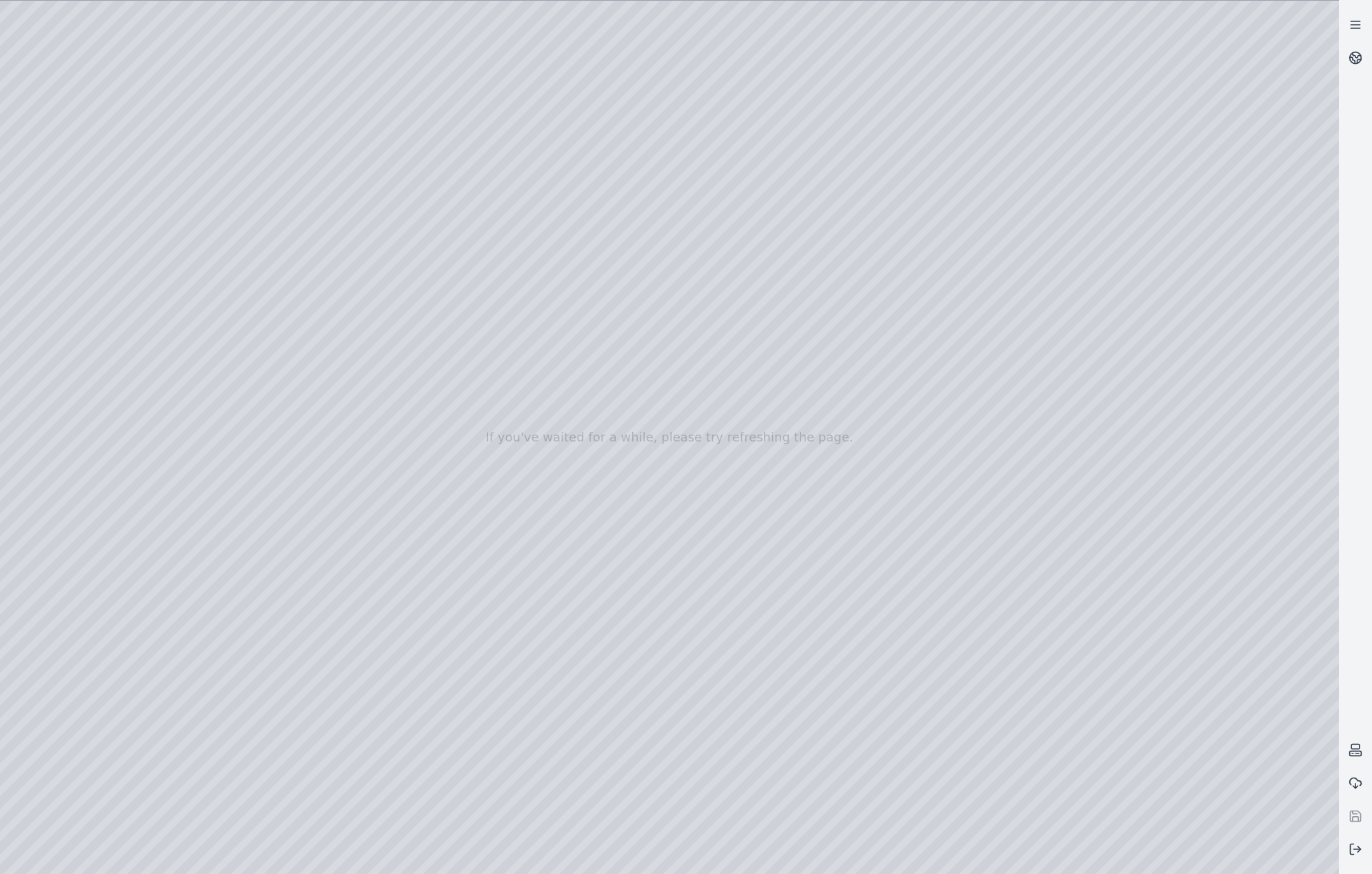
click at [294, 501] on div at bounding box center [669, 438] width 1339 height 874
click at [290, 528] on div at bounding box center [669, 438] width 1339 height 874
click at [287, 560] on div at bounding box center [669, 438] width 1339 height 874
click at [286, 588] on div at bounding box center [669, 438] width 1339 height 874
click at [286, 612] on div at bounding box center [669, 438] width 1339 height 874
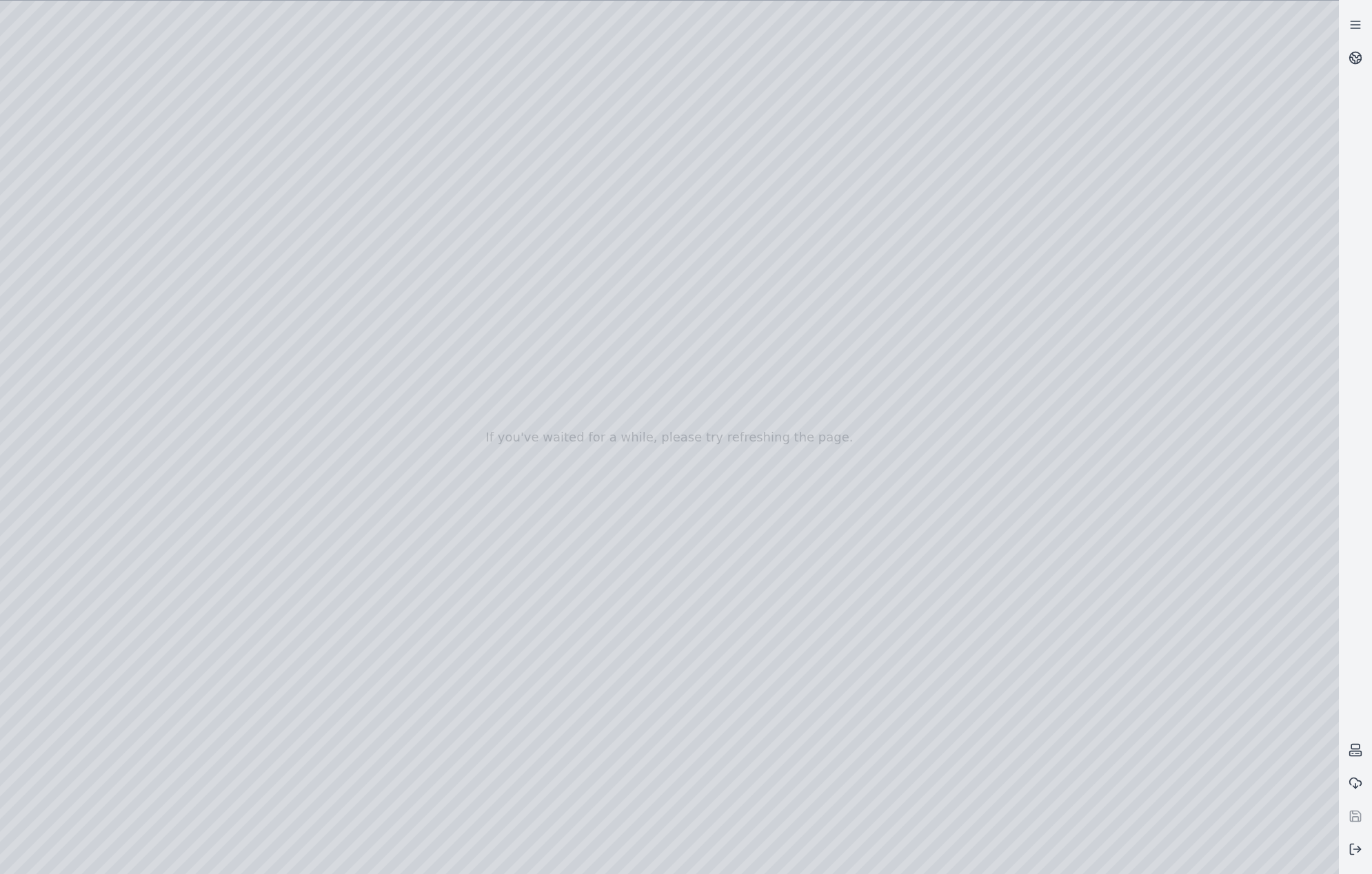
click at [284, 641] on div at bounding box center [669, 438] width 1339 height 874
click at [282, 678] on div at bounding box center [669, 438] width 1339 height 874
click at [280, 698] on div at bounding box center [669, 438] width 1339 height 874
click at [291, 439] on div at bounding box center [669, 438] width 1339 height 874
click at [288, 458] on div at bounding box center [669, 438] width 1339 height 874
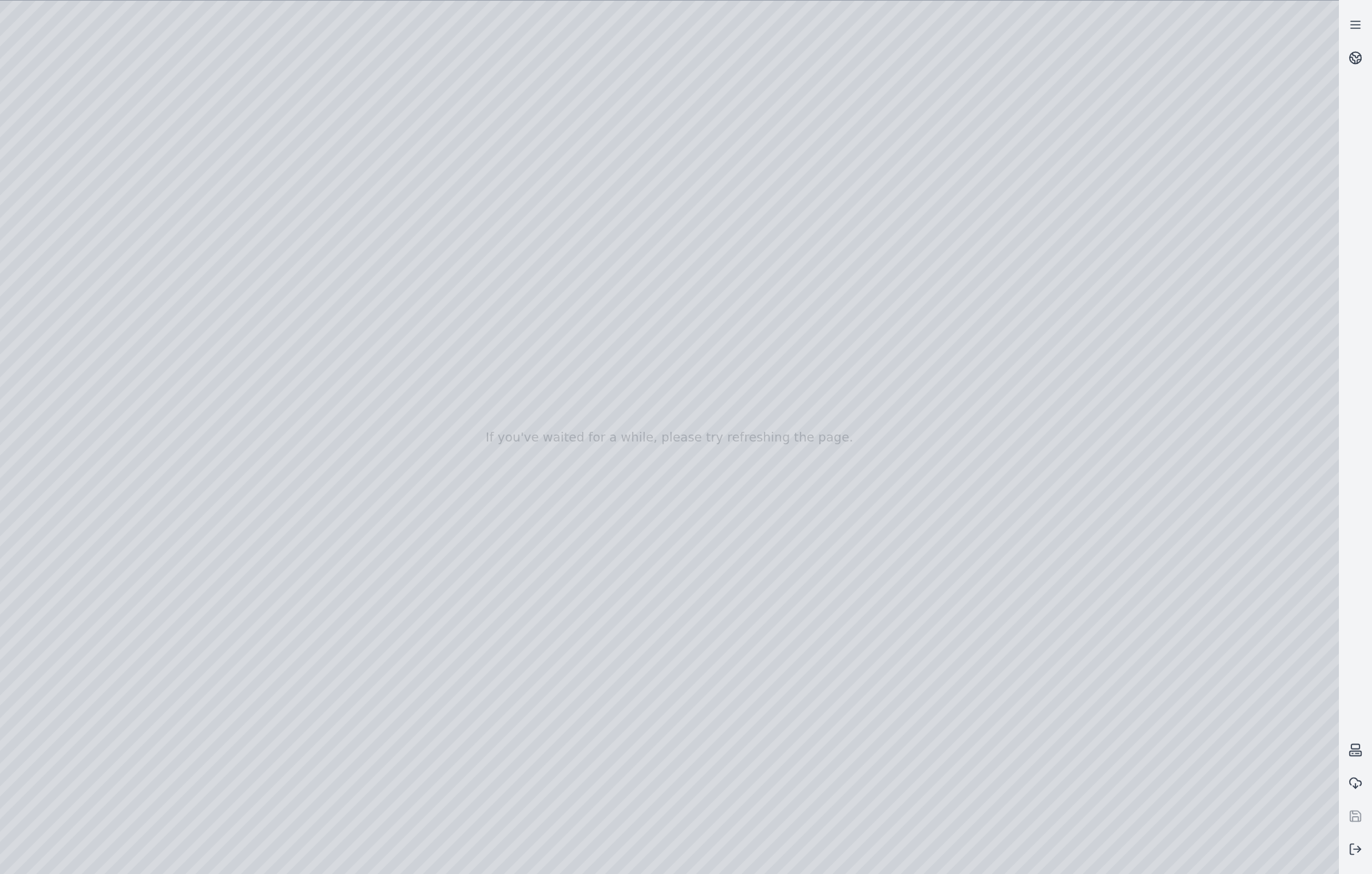
click at [294, 487] on div at bounding box center [669, 438] width 1339 height 874
click at [297, 515] on div at bounding box center [669, 438] width 1339 height 874
click at [287, 546] on div at bounding box center [669, 438] width 1339 height 874
click at [301, 583] on div at bounding box center [669, 438] width 1339 height 874
click at [300, 622] on div at bounding box center [669, 438] width 1339 height 874
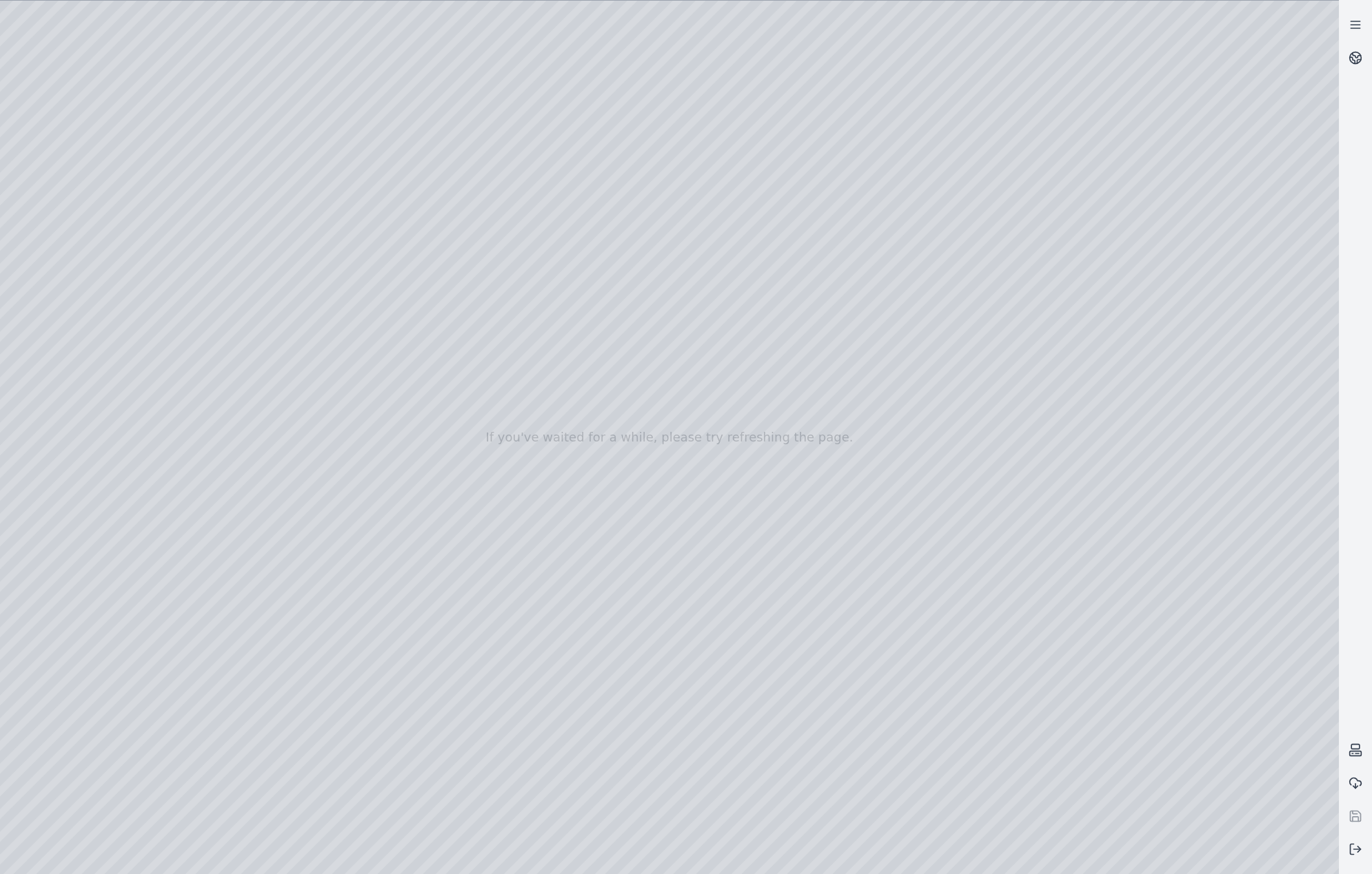
click at [304, 646] on div at bounding box center [669, 438] width 1339 height 874
click at [291, 679] on div at bounding box center [669, 438] width 1339 height 874
click at [294, 695] on div at bounding box center [669, 438] width 1339 height 874
click at [283, 724] on div at bounding box center [669, 438] width 1339 height 874
click at [294, 747] on div at bounding box center [669, 438] width 1339 height 874
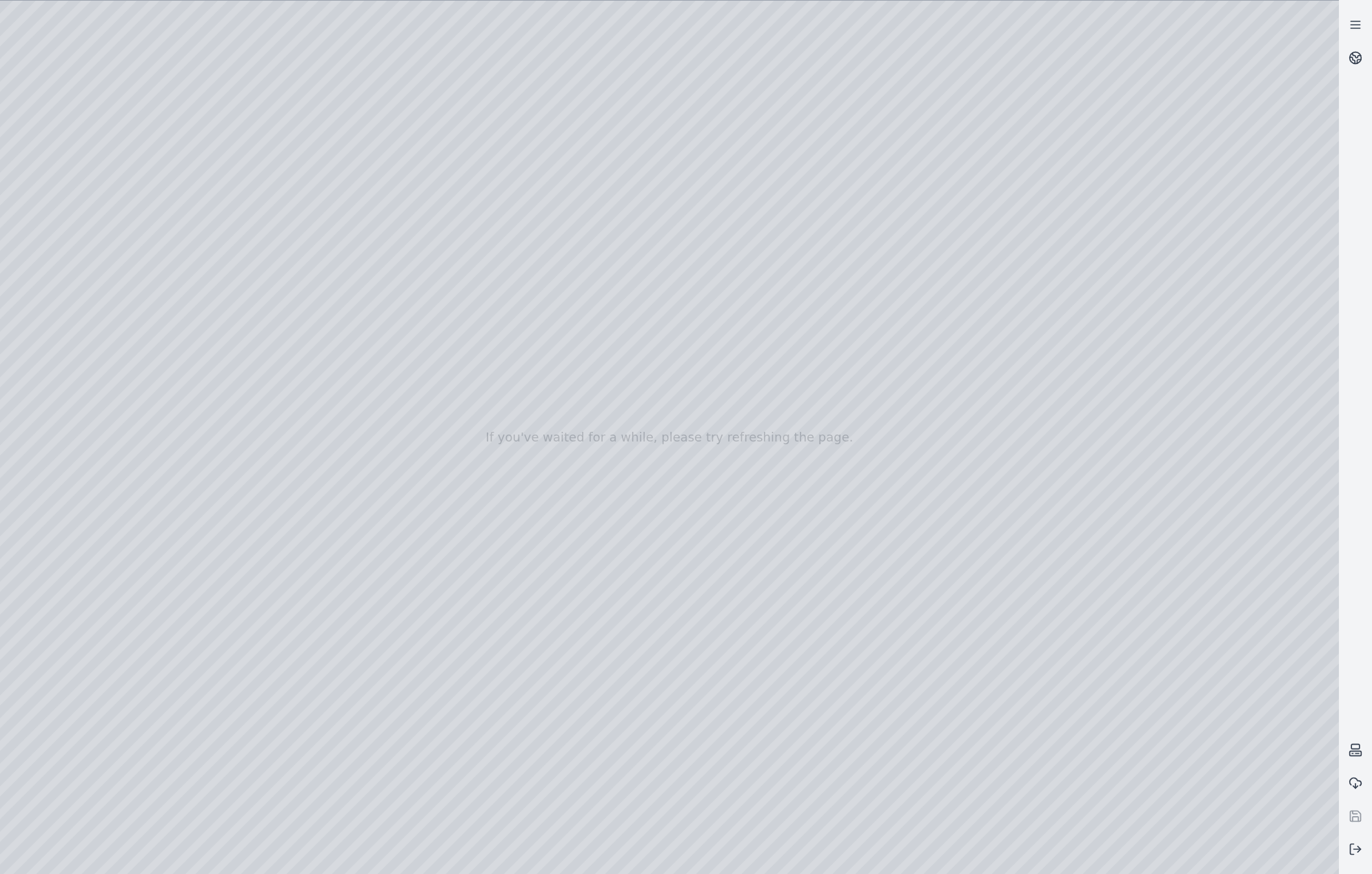
click at [281, 632] on div at bounding box center [669, 438] width 1339 height 874
click at [287, 661] on div at bounding box center [669, 438] width 1339 height 874
click at [291, 681] on div at bounding box center [669, 438] width 1339 height 874
click at [293, 714] on div at bounding box center [669, 438] width 1339 height 874
click at [293, 741] on div at bounding box center [669, 438] width 1339 height 874
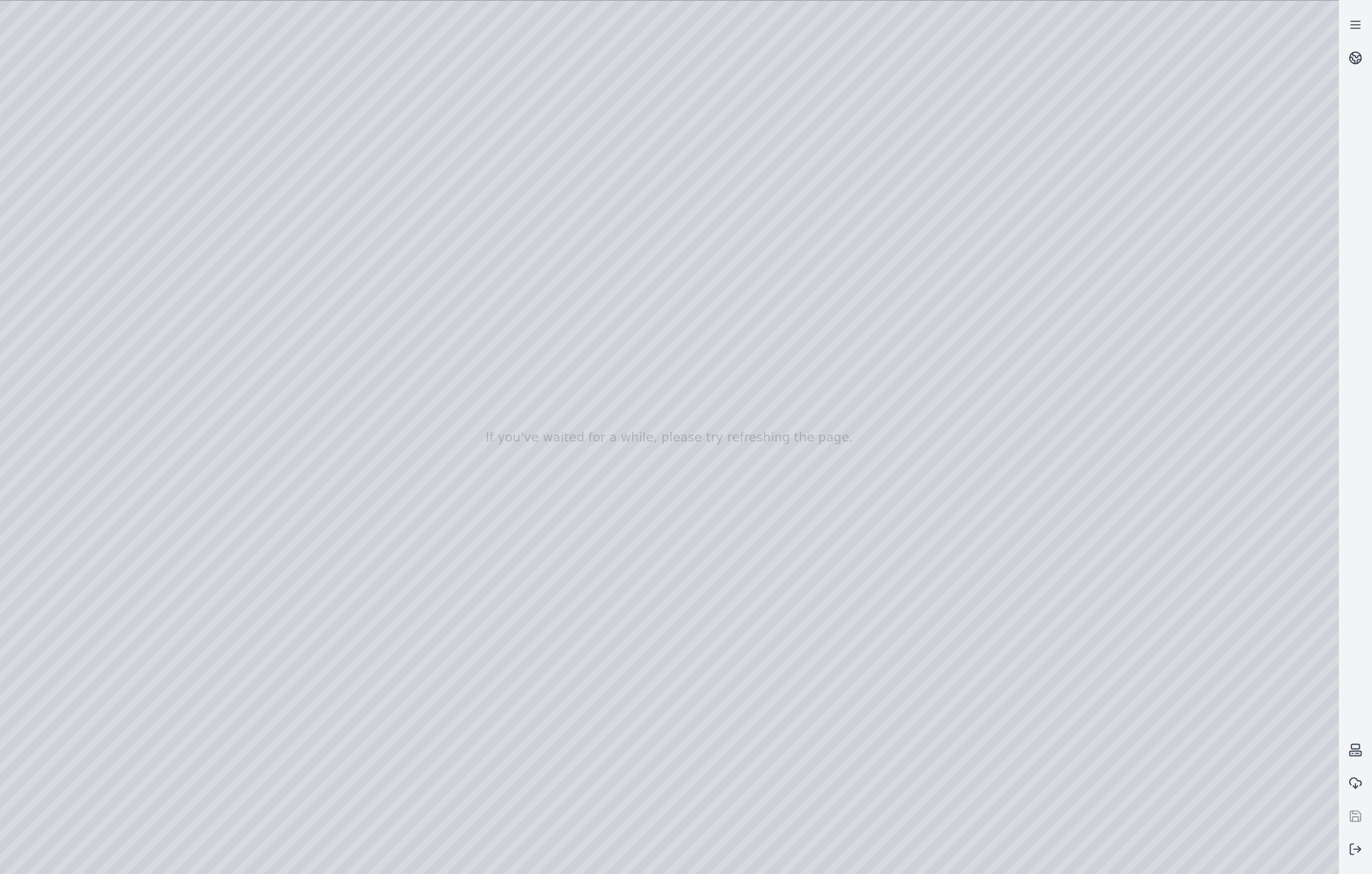
click at [296, 775] on div at bounding box center [669, 438] width 1339 height 874
click at [277, 712] on div at bounding box center [669, 438] width 1339 height 874
click at [296, 661] on div at bounding box center [669, 438] width 1339 height 874
click at [272, 723] on div at bounding box center [669, 438] width 1339 height 874
click at [1118, 705] on div at bounding box center [669, 438] width 1339 height 874
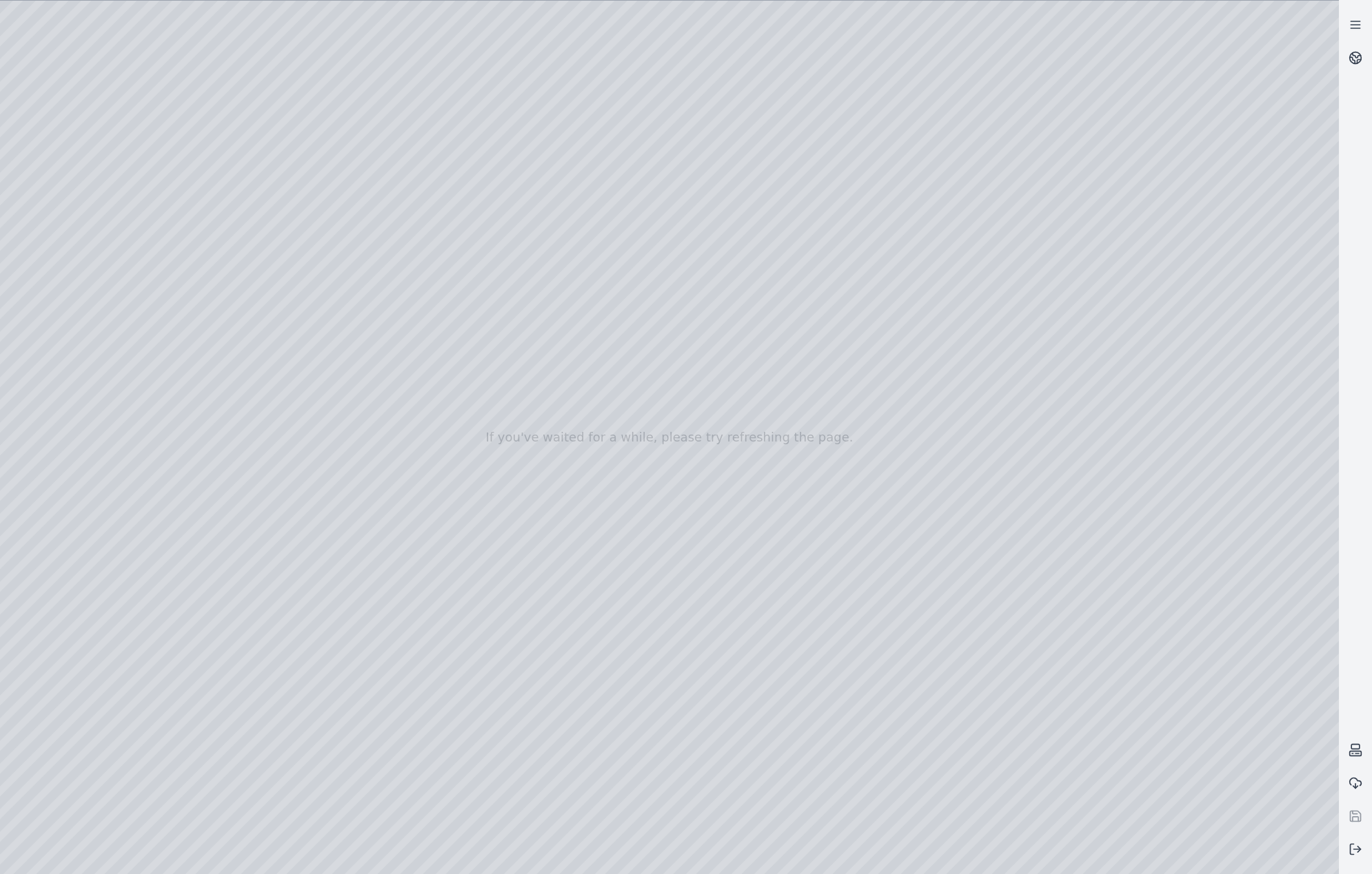
click at [1161, 636] on div at bounding box center [669, 438] width 1339 height 874
click at [247, 697] on div at bounding box center [669, 438] width 1339 height 874
click at [258, 712] on div at bounding box center [669, 438] width 1339 height 874
click at [266, 658] on div at bounding box center [669, 438] width 1339 height 874
click at [1157, 698] on div at bounding box center [669, 438] width 1339 height 874
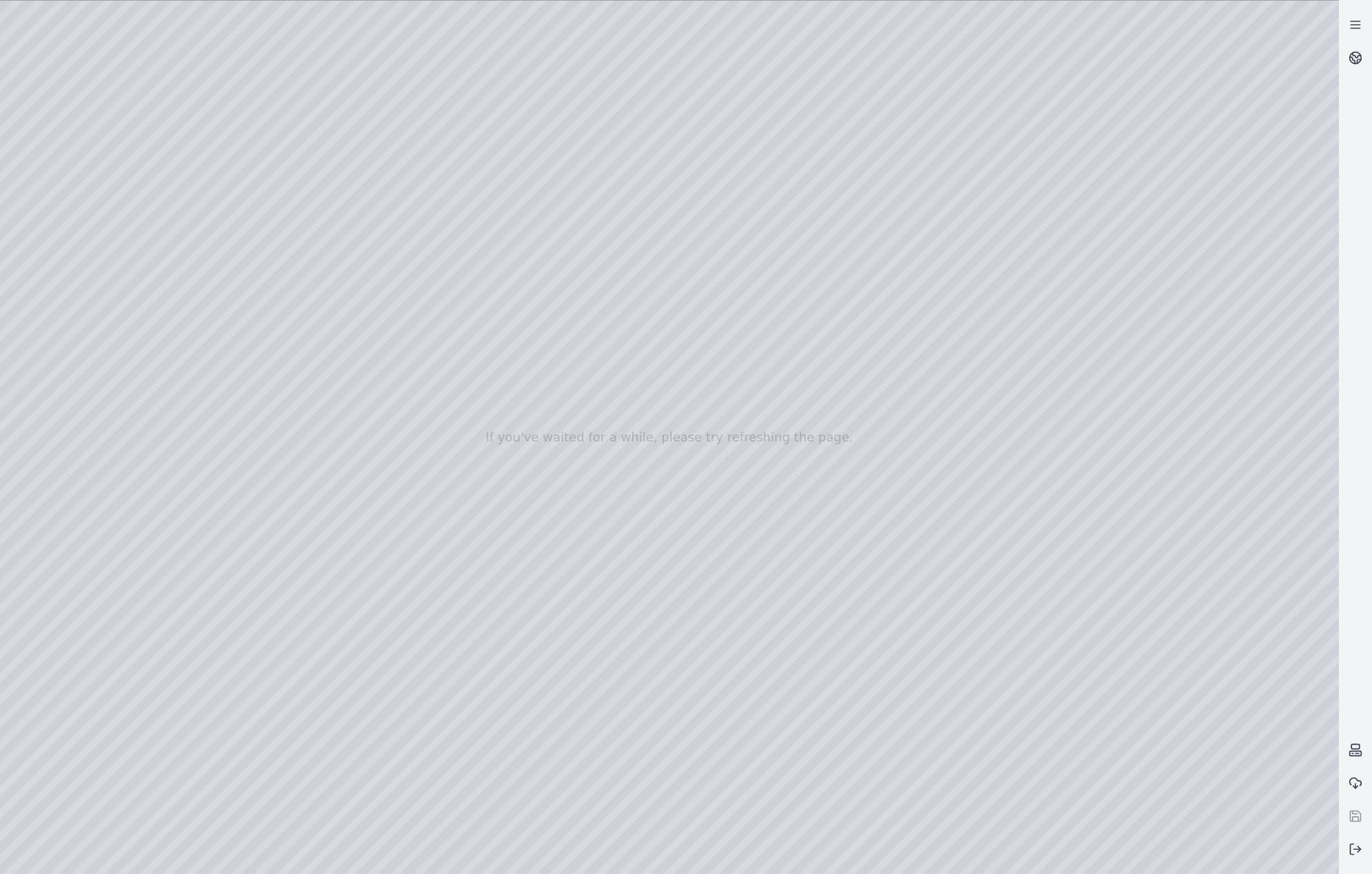
click at [1178, 578] on div at bounding box center [669, 438] width 1339 height 874
click at [286, 770] on div at bounding box center [669, 438] width 1339 height 874
click at [270, 715] on div at bounding box center [669, 438] width 1339 height 874
click at [298, 778] on div at bounding box center [669, 438] width 1339 height 874
click at [274, 714] on div at bounding box center [669, 438] width 1339 height 874
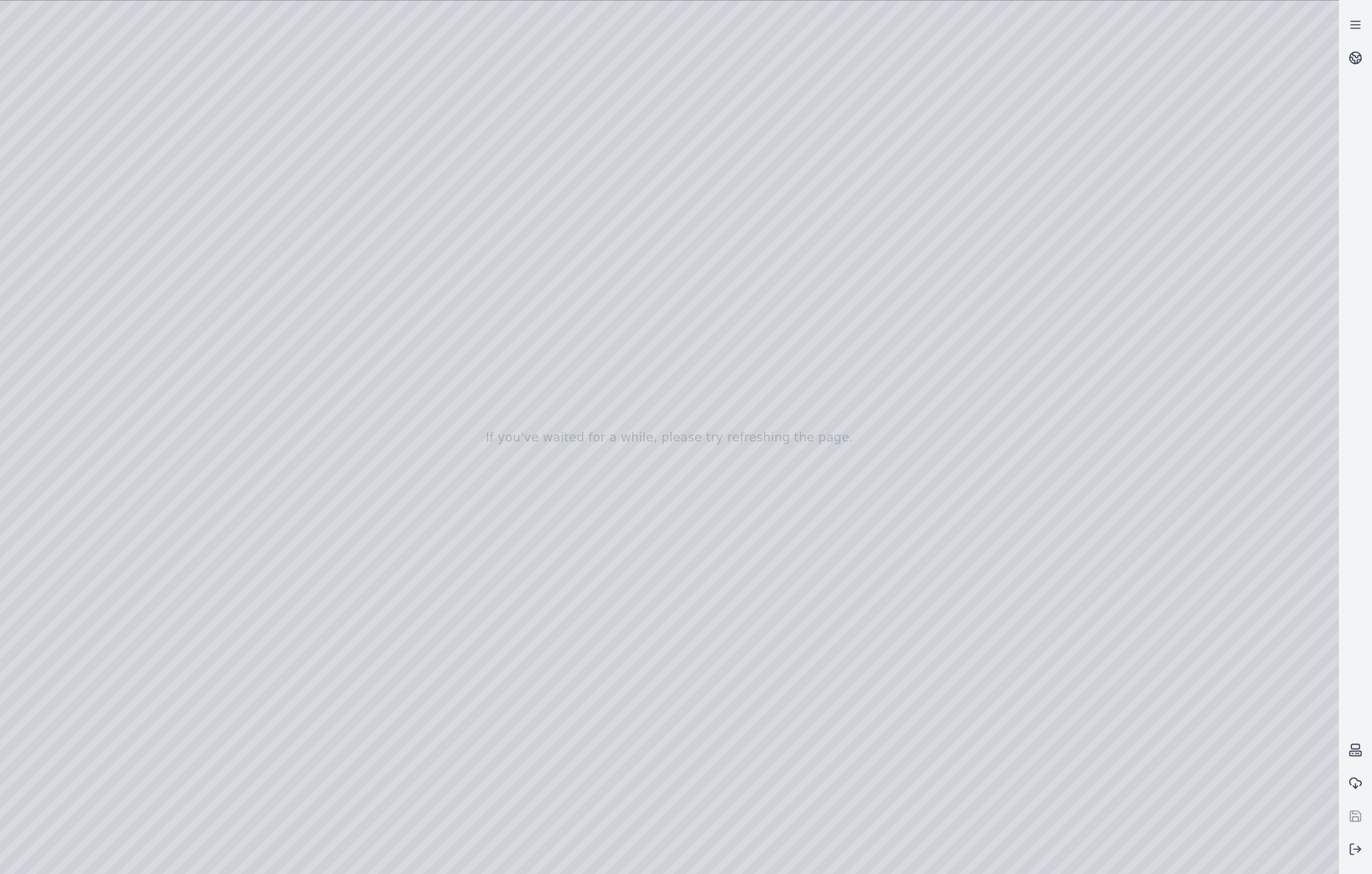
click at [274, 665] on div at bounding box center [669, 438] width 1339 height 874
click at [257, 603] on div at bounding box center [669, 438] width 1339 height 874
click at [1186, 618] on div at bounding box center [669, 438] width 1339 height 874
click at [241, 545] on div at bounding box center [669, 438] width 1339 height 874
click at [258, 499] on div at bounding box center [669, 438] width 1339 height 874
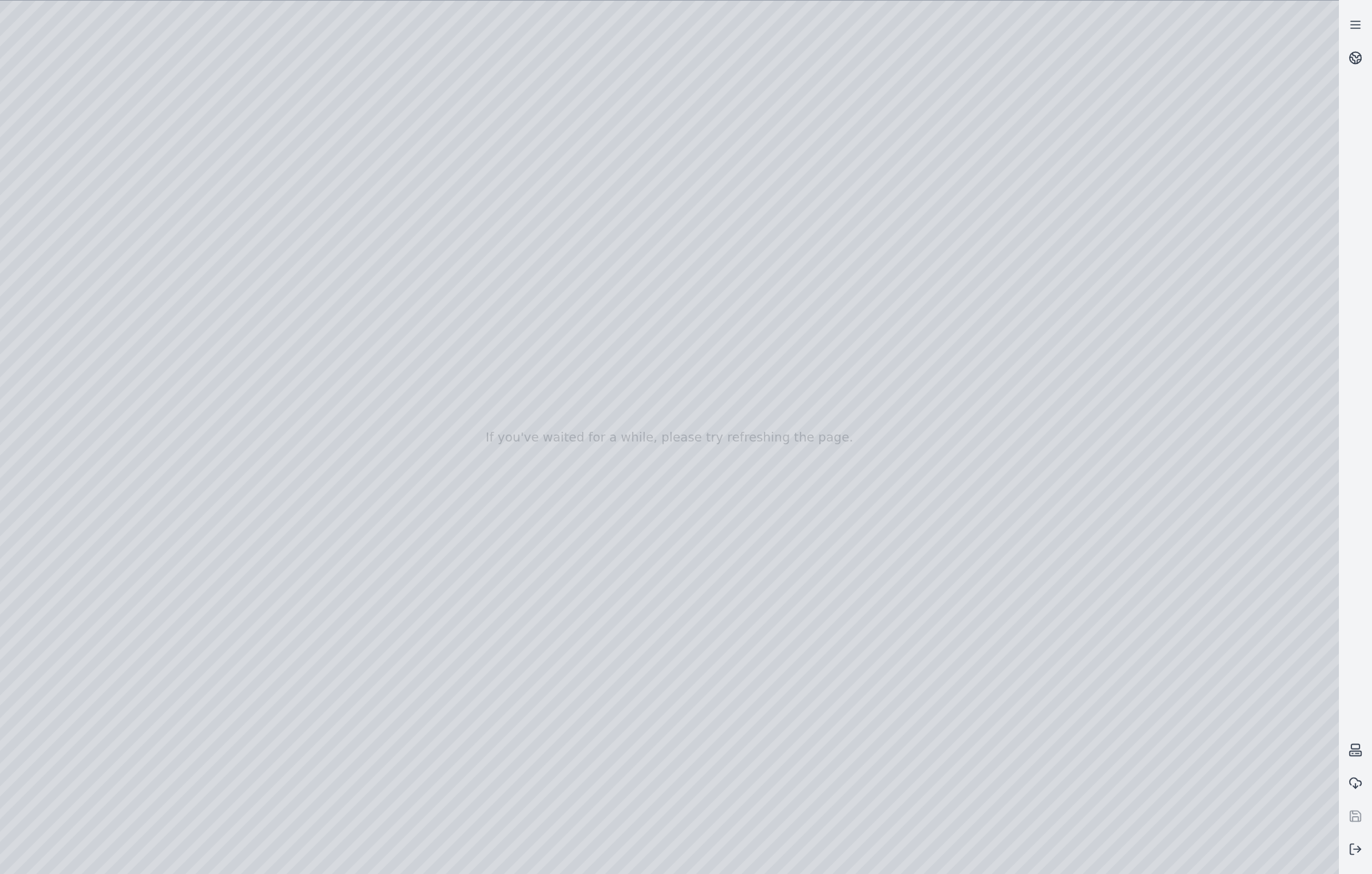
click at [272, 444] on div at bounding box center [669, 438] width 1339 height 874
click at [298, 379] on div at bounding box center [669, 438] width 1339 height 874
click at [291, 322] on div at bounding box center [669, 438] width 1339 height 874
click at [287, 264] on div at bounding box center [669, 438] width 1339 height 874
click at [288, 214] on div at bounding box center [669, 438] width 1339 height 874
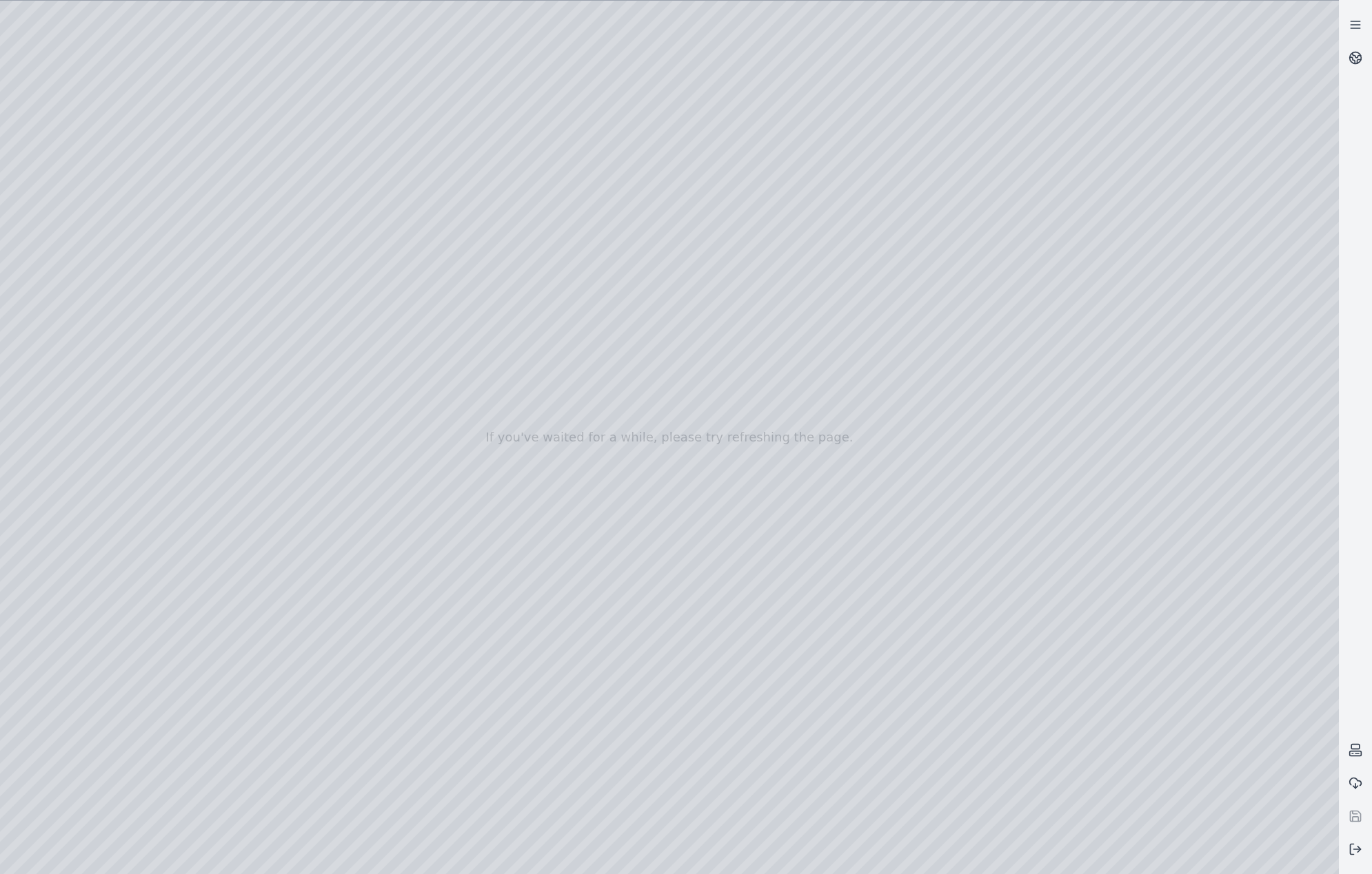
click at [247, 154] on div at bounding box center [669, 438] width 1339 height 874
click at [272, 396] on div at bounding box center [669, 438] width 1339 height 874
click at [275, 323] on div at bounding box center [669, 438] width 1339 height 874
click at [277, 266] on div at bounding box center [669, 438] width 1339 height 874
click at [287, 219] on div at bounding box center [669, 438] width 1339 height 874
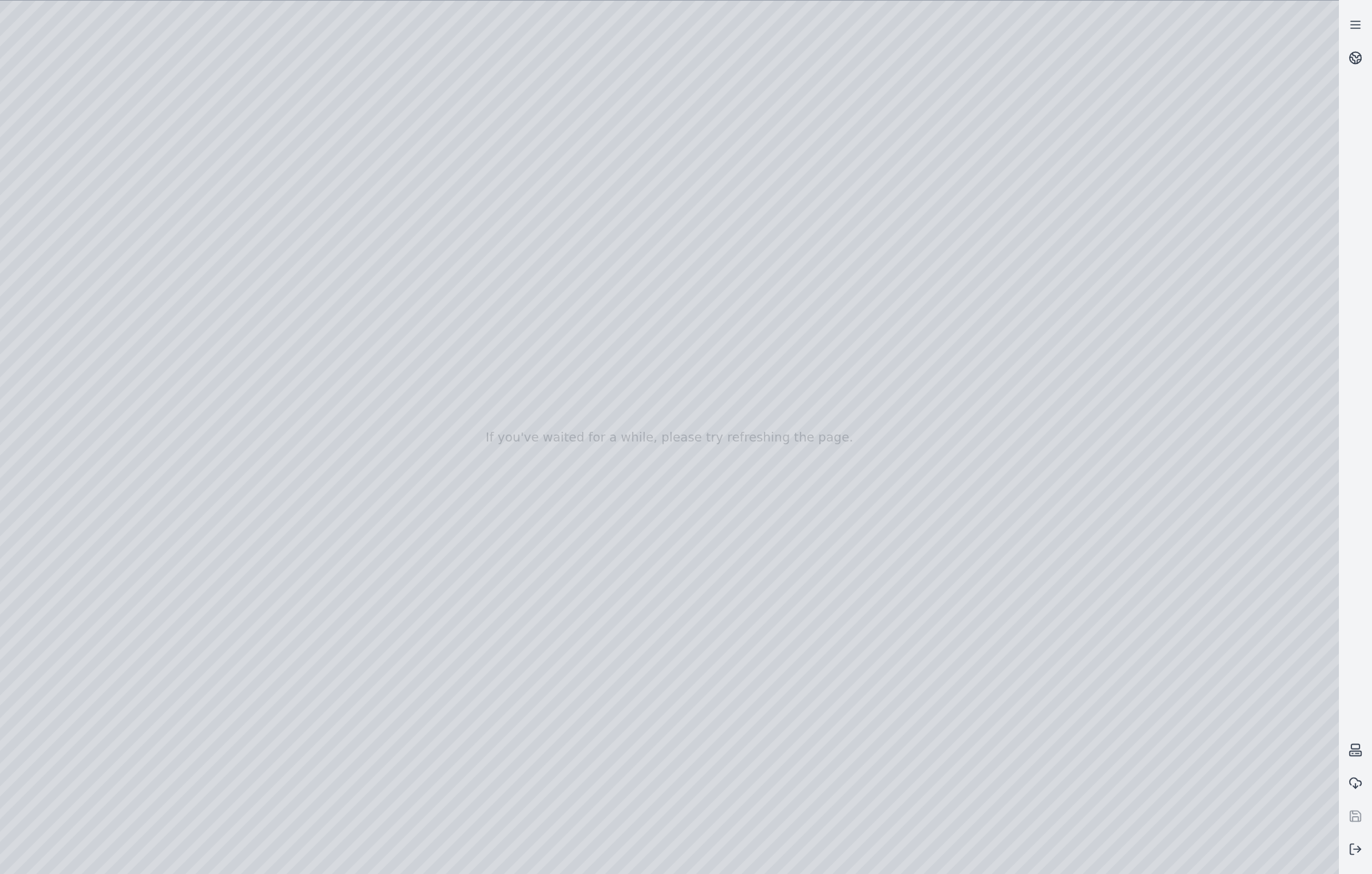
click at [273, 373] on div at bounding box center [669, 438] width 1339 height 874
click at [295, 326] on div at bounding box center [669, 438] width 1339 height 874
click at [277, 259] on div at bounding box center [669, 438] width 1339 height 874
click at [294, 210] on div at bounding box center [669, 438] width 1339 height 874
click at [298, 391] on div at bounding box center [669, 438] width 1339 height 874
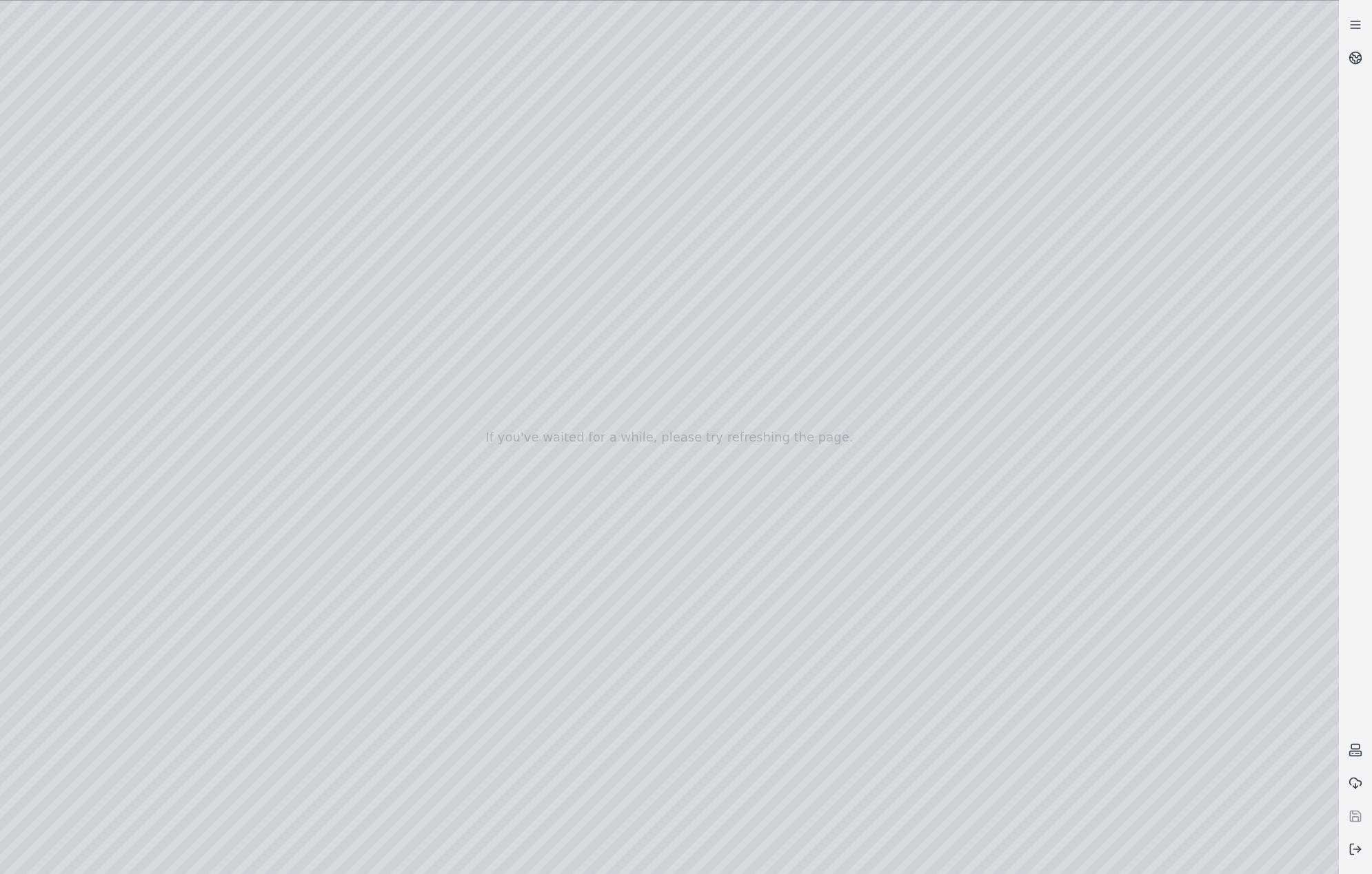
click at [300, 416] on div at bounding box center [669, 438] width 1339 height 874
click at [272, 479] on div at bounding box center [669, 438] width 1339 height 874
click at [283, 540] on div at bounding box center [669, 438] width 1339 height 874
click at [1206, 230] on div at bounding box center [669, 438] width 1339 height 874
click at [285, 607] on div at bounding box center [669, 438] width 1339 height 874
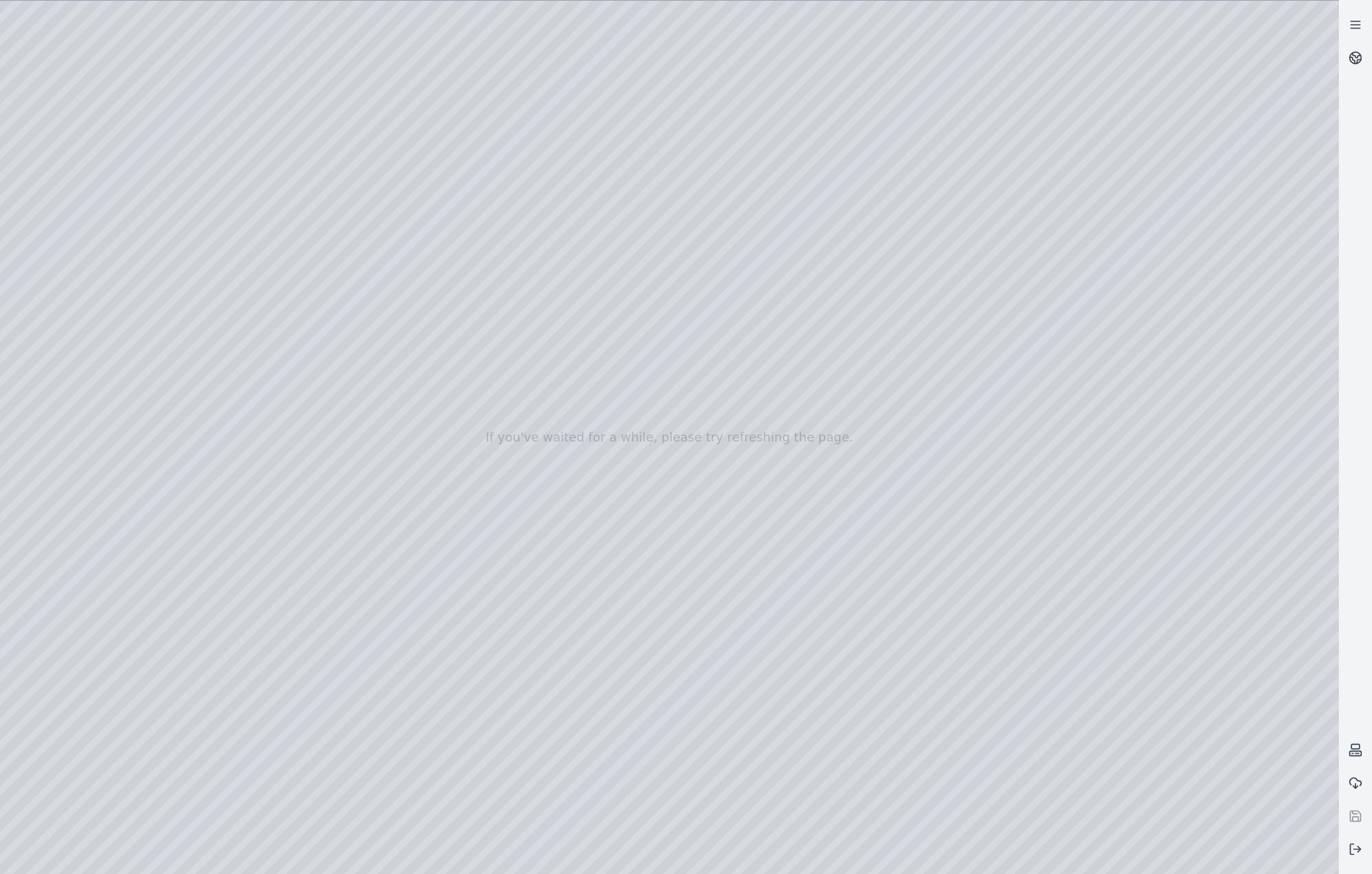
click at [275, 645] on div at bounding box center [669, 438] width 1339 height 874
click at [1173, 690] on div at bounding box center [669, 438] width 1339 height 874
click at [276, 684] on div at bounding box center [669, 438] width 1339 height 874
click at [275, 706] on div at bounding box center [669, 438] width 1339 height 874
click at [1167, 635] on div at bounding box center [669, 438] width 1339 height 874
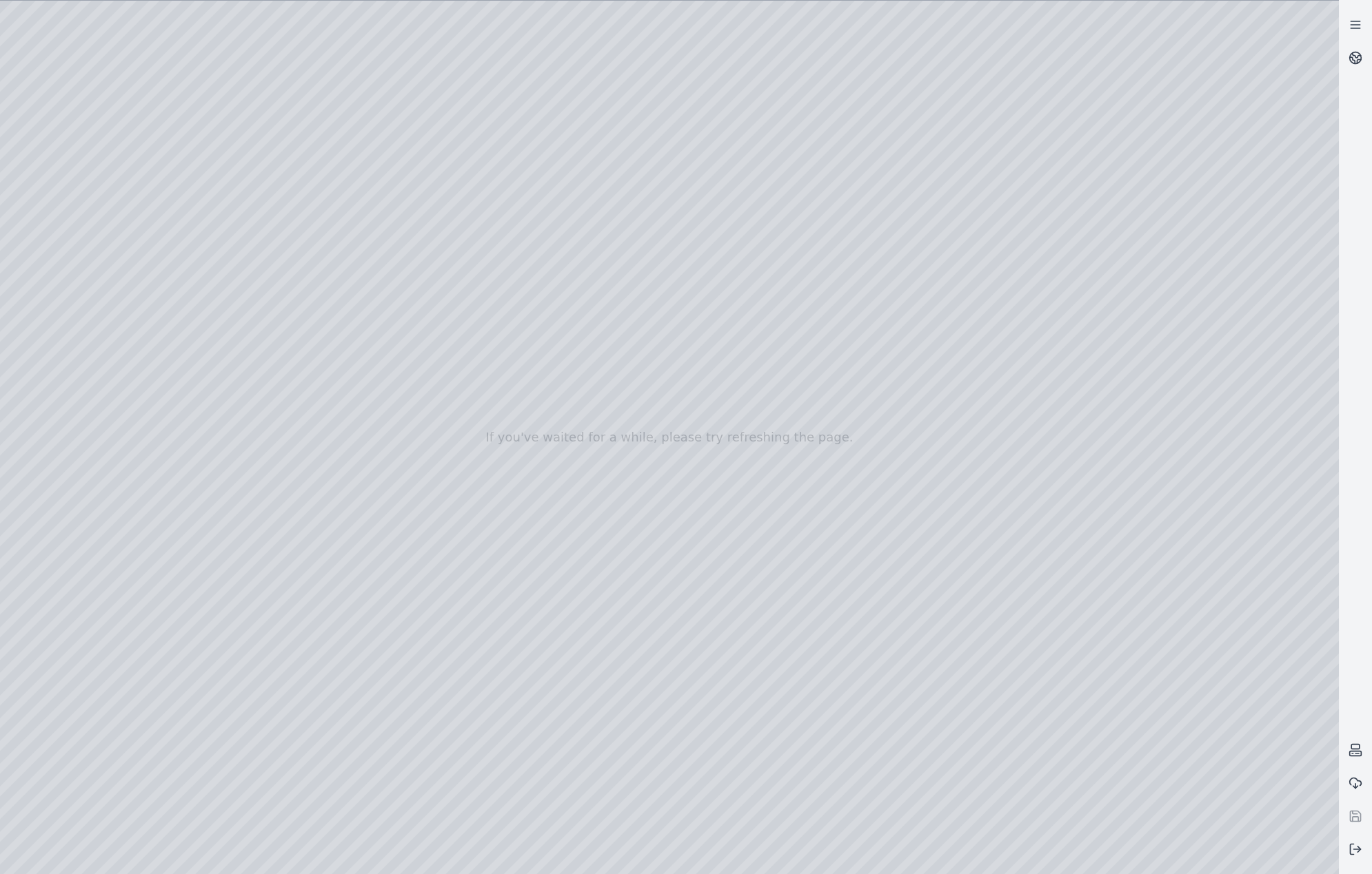
click at [296, 622] on div at bounding box center [669, 438] width 1339 height 874
click at [288, 681] on div at bounding box center [669, 438] width 1339 height 874
click at [295, 731] on div at bounding box center [669, 438] width 1339 height 874
click at [284, 430] on div at bounding box center [669, 438] width 1339 height 874
click at [284, 471] on div at bounding box center [669, 438] width 1339 height 874
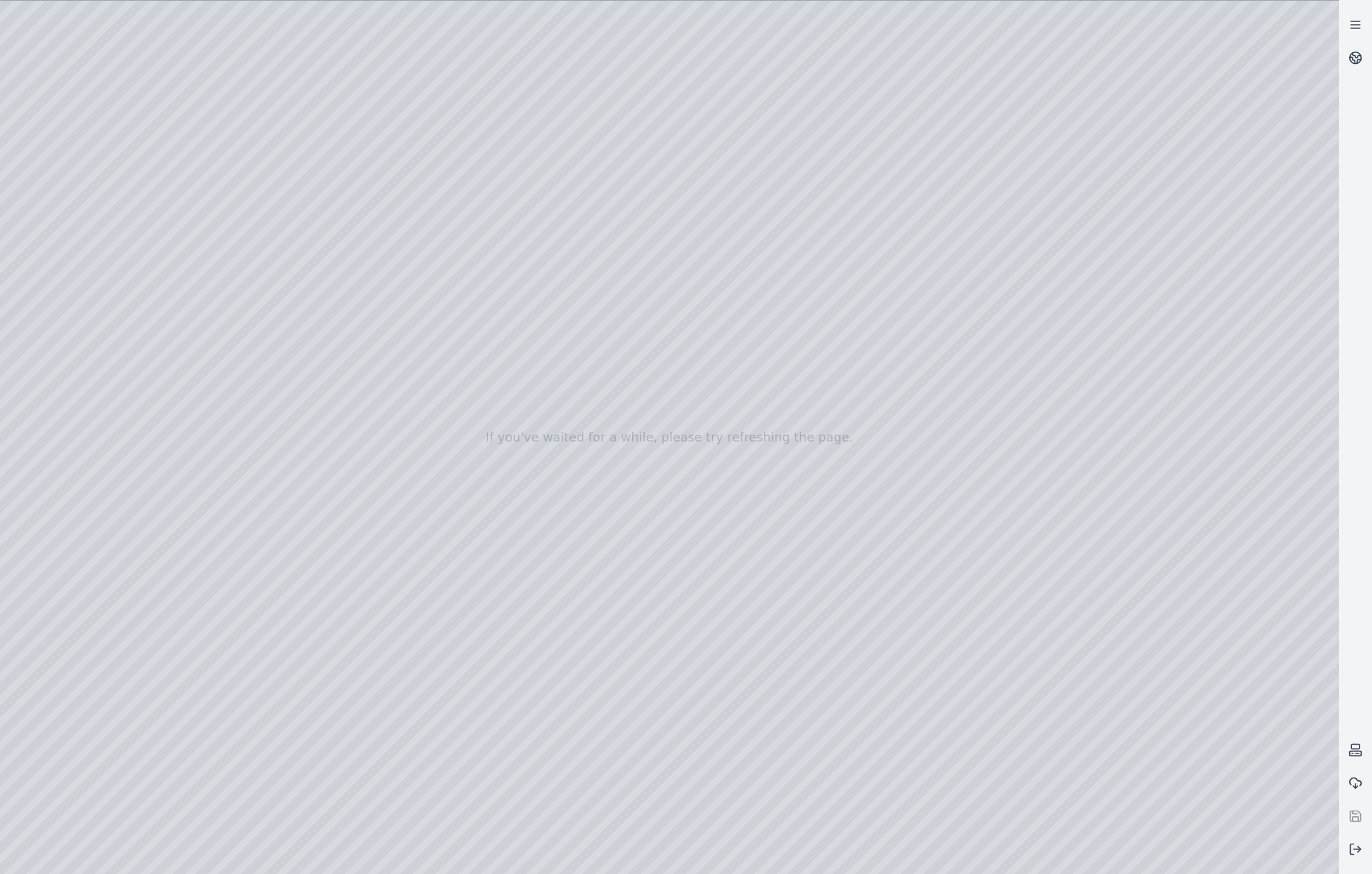
click at [260, 518] on div at bounding box center [669, 438] width 1339 height 874
click at [273, 535] on div at bounding box center [669, 438] width 1339 height 874
click at [1185, 695] on div at bounding box center [669, 438] width 1339 height 874
drag, startPoint x: 1243, startPoint y: 610, endPoint x: 1250, endPoint y: 635, distance: 26.0
click at [1243, 614] on div at bounding box center [669, 438] width 1339 height 874
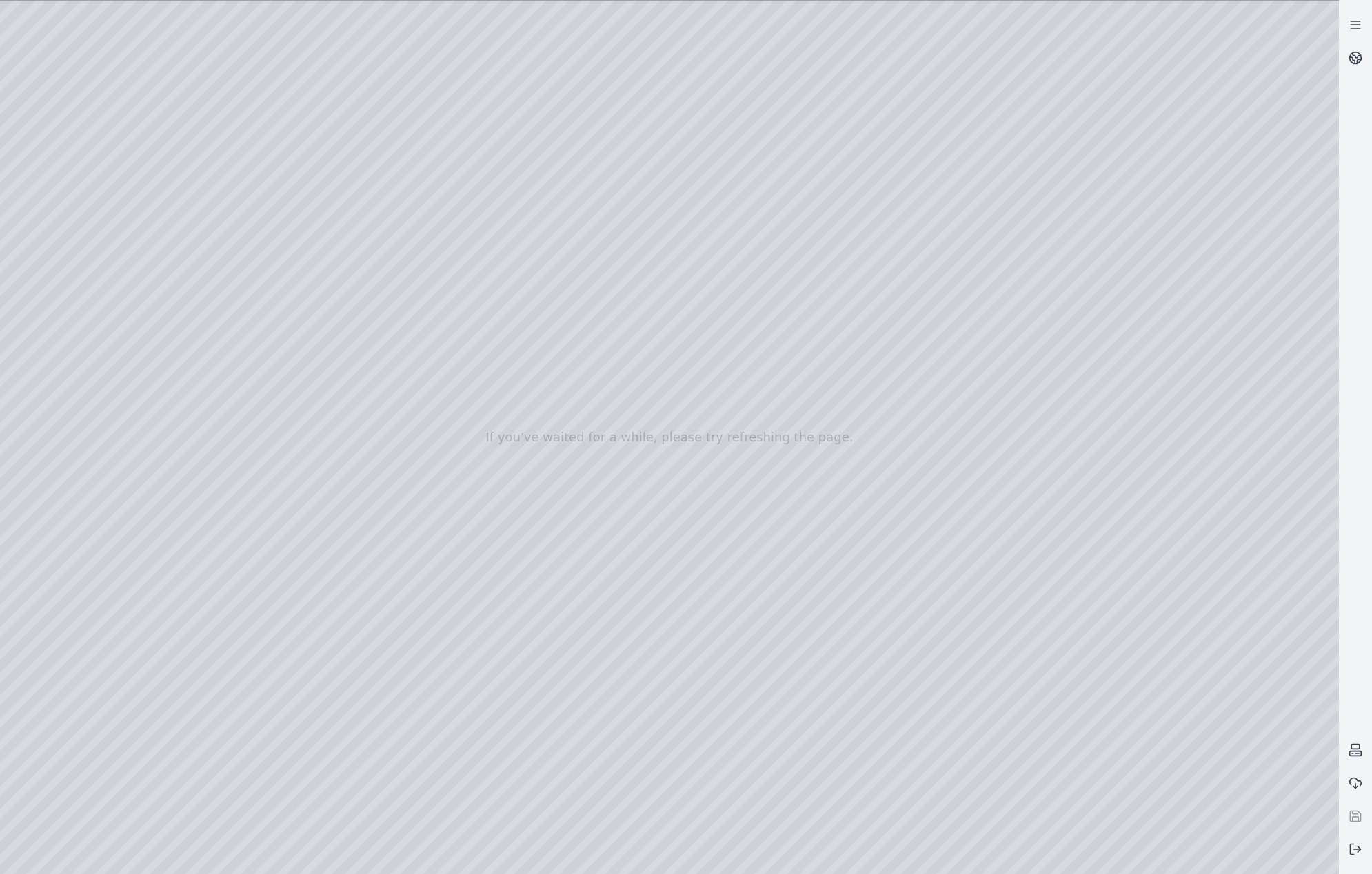
click at [1256, 643] on div at bounding box center [669, 438] width 1339 height 874
click at [244, 593] on div at bounding box center [669, 438] width 1339 height 874
click at [206, 619] on div at bounding box center [669, 438] width 1339 height 874
click at [249, 644] on div at bounding box center [669, 438] width 1339 height 874
click at [1147, 631] on div at bounding box center [669, 438] width 1339 height 874
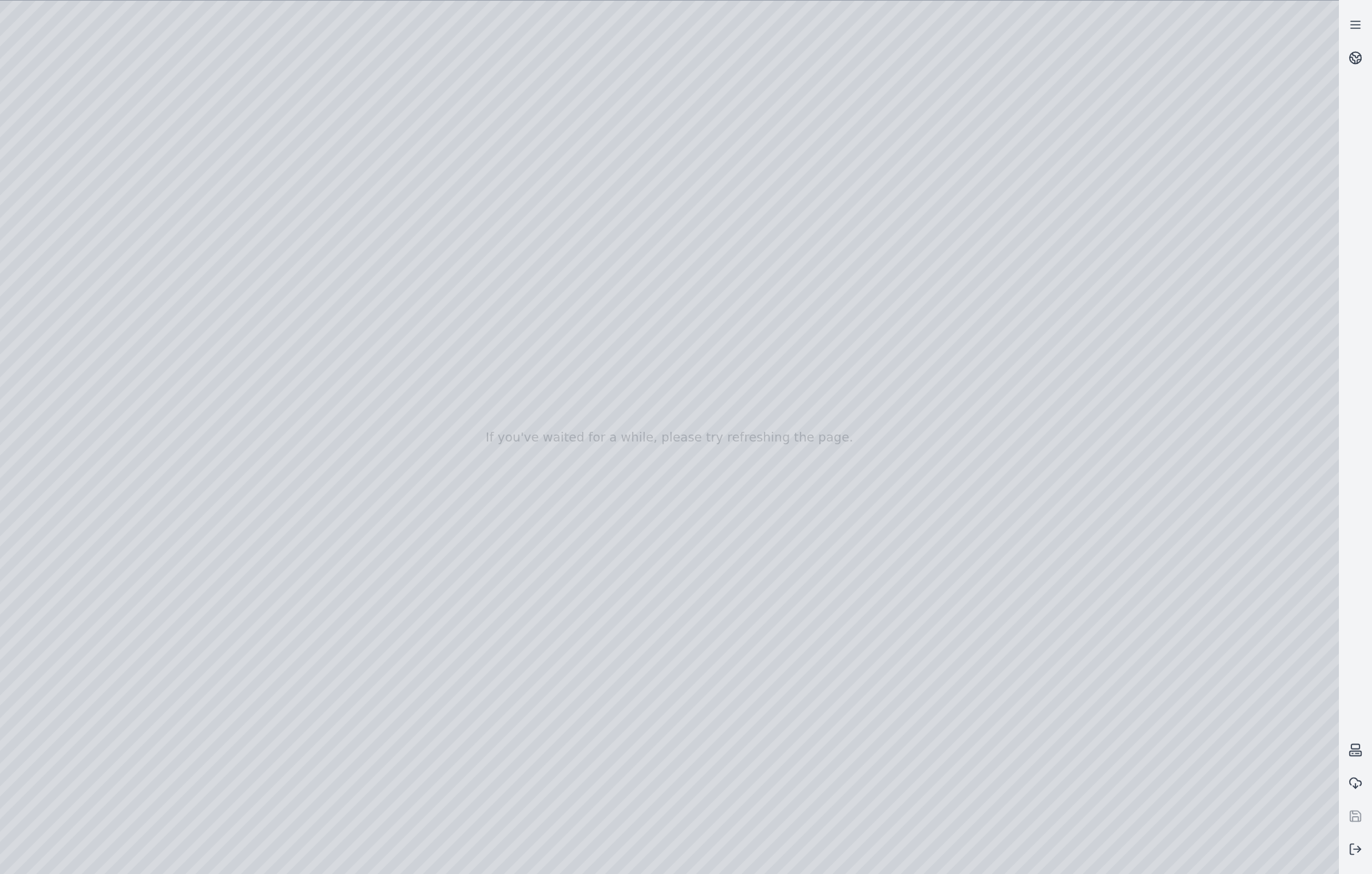
click at [1167, 576] on div at bounding box center [669, 438] width 1339 height 874
click at [275, 714] on div at bounding box center [669, 438] width 1339 height 874
click at [322, 768] on div at bounding box center [669, 438] width 1339 height 874
click at [263, 607] on div at bounding box center [669, 438] width 1339 height 874
click at [287, 666] on div at bounding box center [669, 438] width 1339 height 874
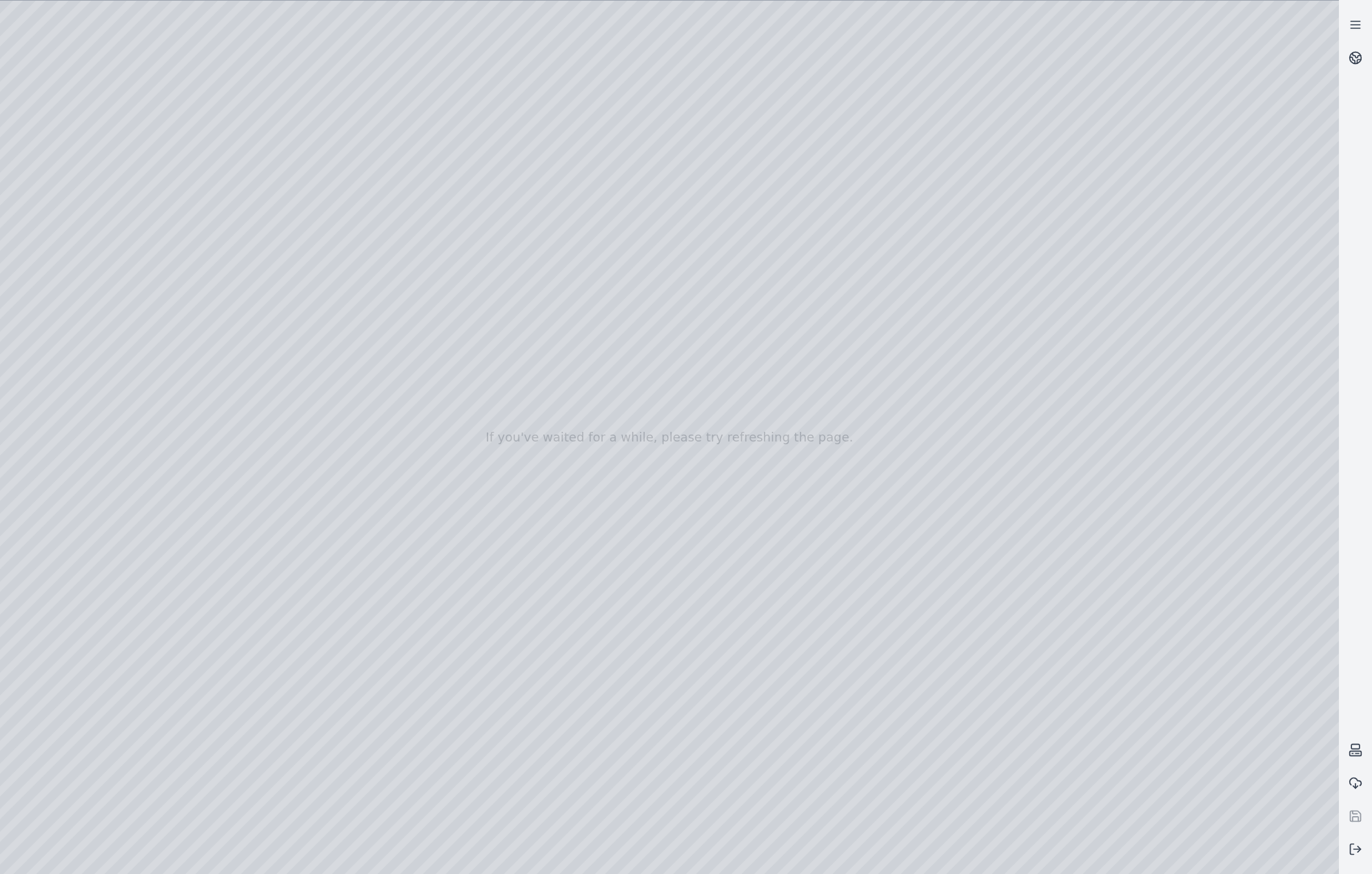
click at [290, 709] on div at bounding box center [669, 438] width 1339 height 874
click at [260, 775] on div at bounding box center [669, 438] width 1339 height 874
click at [265, 397] on div at bounding box center [669, 438] width 1339 height 874
click at [268, 427] on div at bounding box center [669, 438] width 1339 height 874
click at [211, 479] on div at bounding box center [669, 438] width 1339 height 874
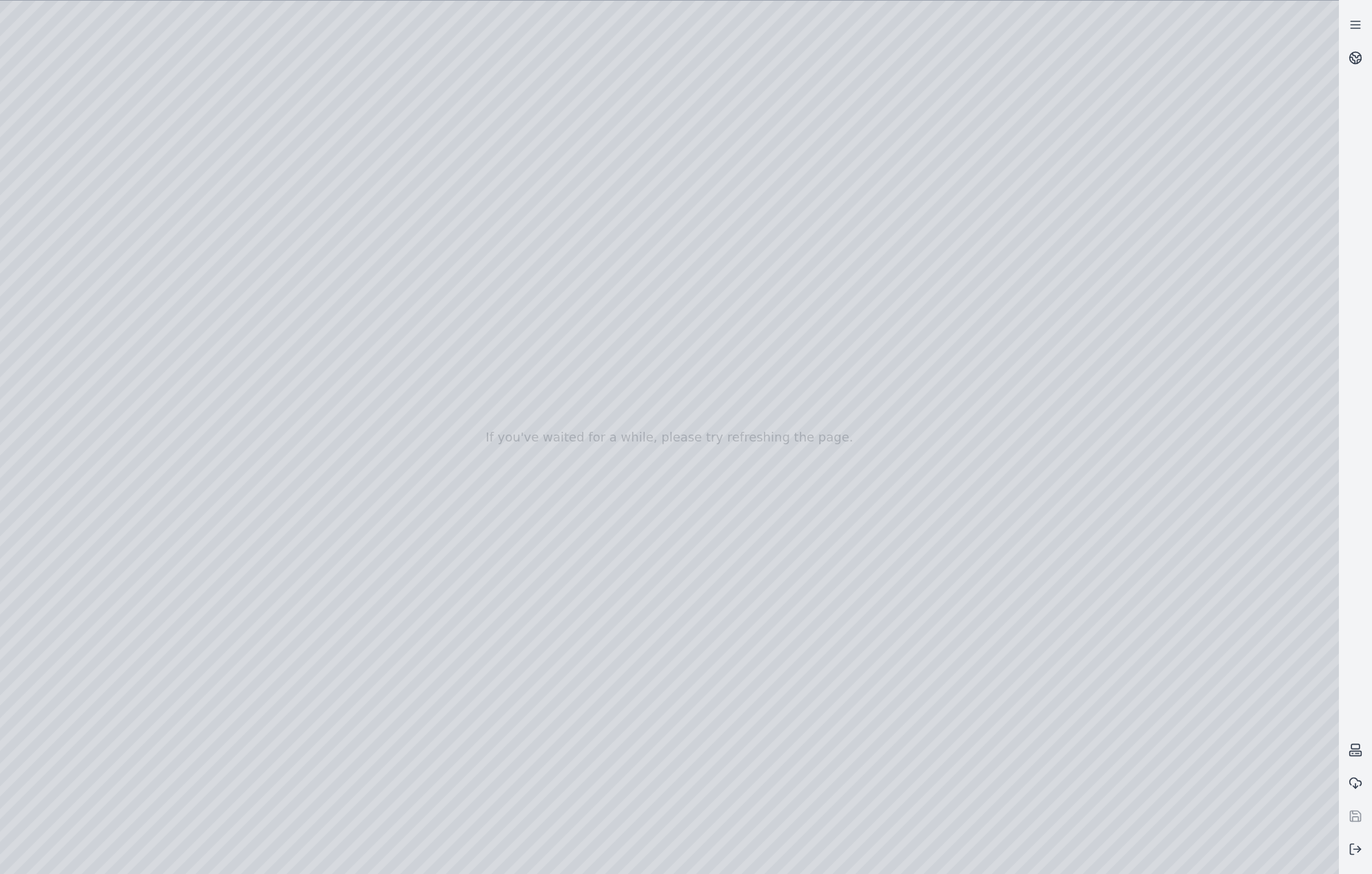
click at [237, 548] on div at bounding box center [669, 438] width 1339 height 874
click at [245, 601] on div at bounding box center [669, 438] width 1339 height 874
click at [1191, 165] on div at bounding box center [669, 438] width 1339 height 874
click at [291, 419] on div at bounding box center [669, 438] width 1339 height 874
click at [291, 443] on div at bounding box center [669, 438] width 1339 height 874
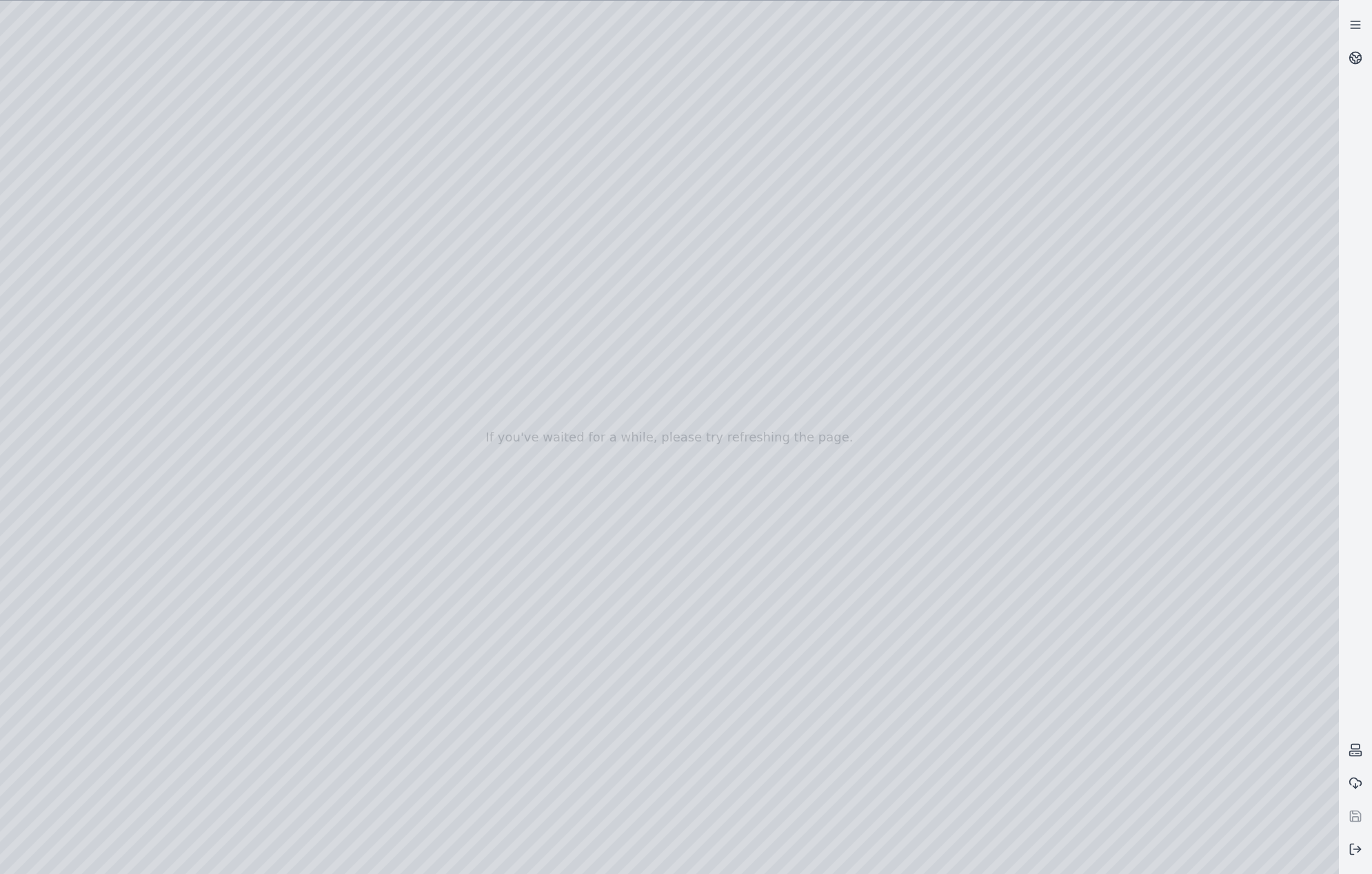
click at [307, 377] on div at bounding box center [669, 438] width 1339 height 874
click at [408, 403] on div at bounding box center [669, 438] width 1339 height 874
click at [395, 230] on div at bounding box center [669, 438] width 1339 height 874
click at [393, 263] on div at bounding box center [669, 438] width 1339 height 874
click at [680, 463] on div at bounding box center [669, 438] width 1339 height 874
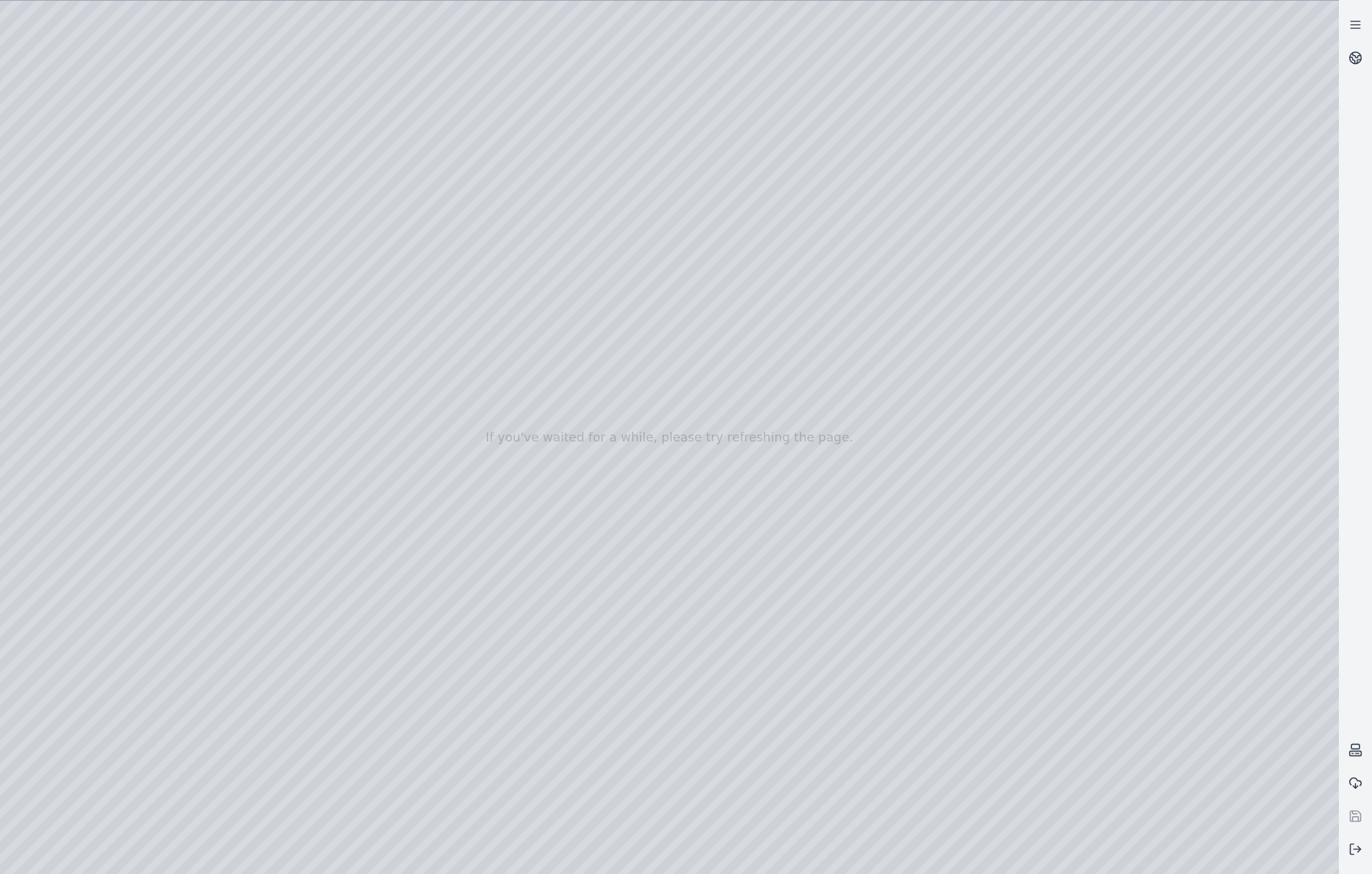
click at [325, 430] on div at bounding box center [669, 438] width 1339 height 874
click at [1142, 185] on div at bounding box center [669, 438] width 1339 height 874
click at [224, 454] on div at bounding box center [669, 438] width 1339 height 874
click at [325, 510] on div at bounding box center [669, 438] width 1339 height 874
click at [321, 498] on div at bounding box center [669, 438] width 1339 height 874
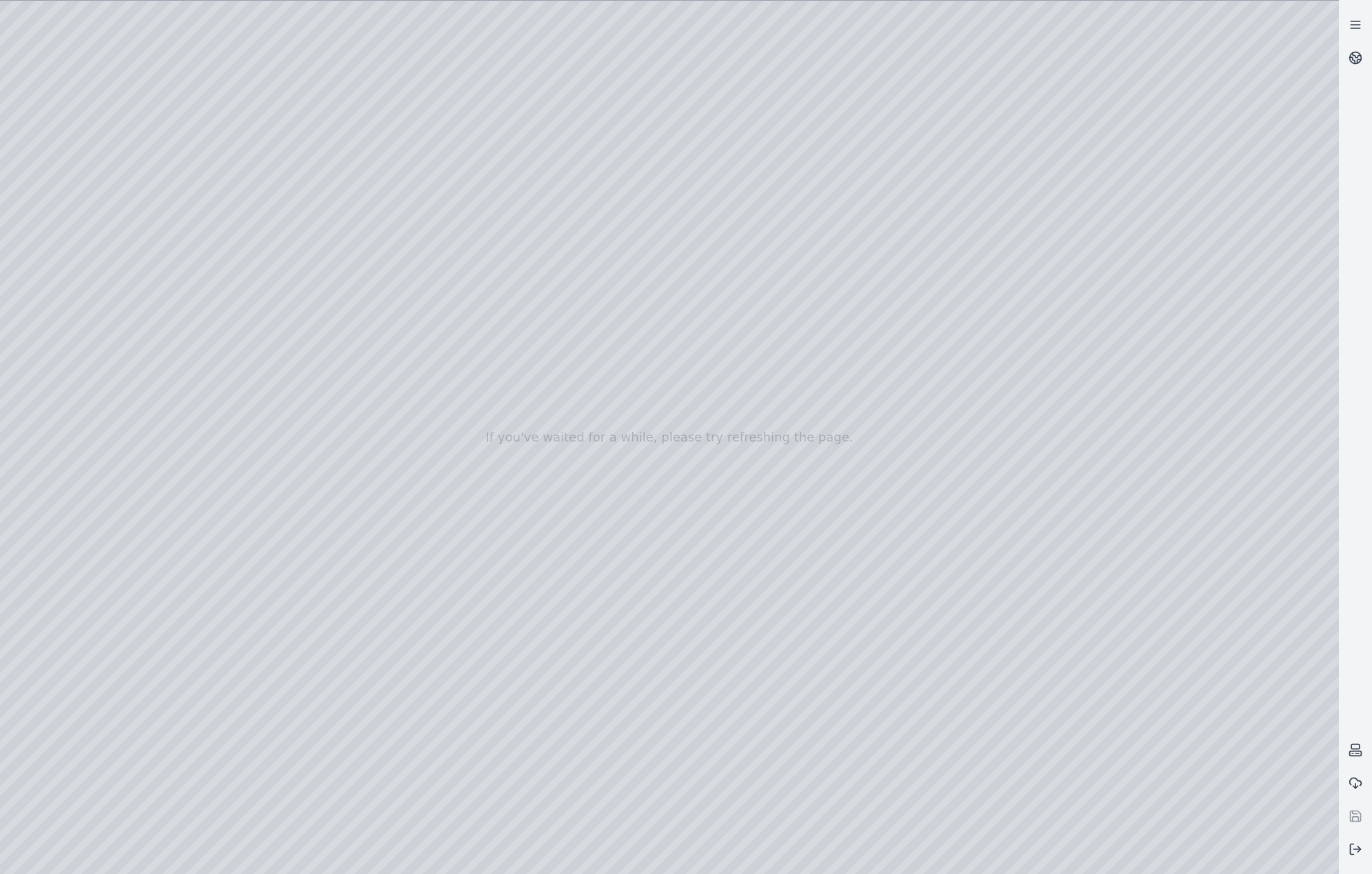
drag, startPoint x: 846, startPoint y: 576, endPoint x: 850, endPoint y: 565, distance: 11.7
drag, startPoint x: 653, startPoint y: 386, endPoint x: 815, endPoint y: 554, distance: 233.4
drag, startPoint x: 698, startPoint y: 444, endPoint x: 802, endPoint y: 524, distance: 131.2
drag, startPoint x: 837, startPoint y: 548, endPoint x: 833, endPoint y: 522, distance: 26.3
click at [311, 559] on div at bounding box center [669, 438] width 1339 height 874
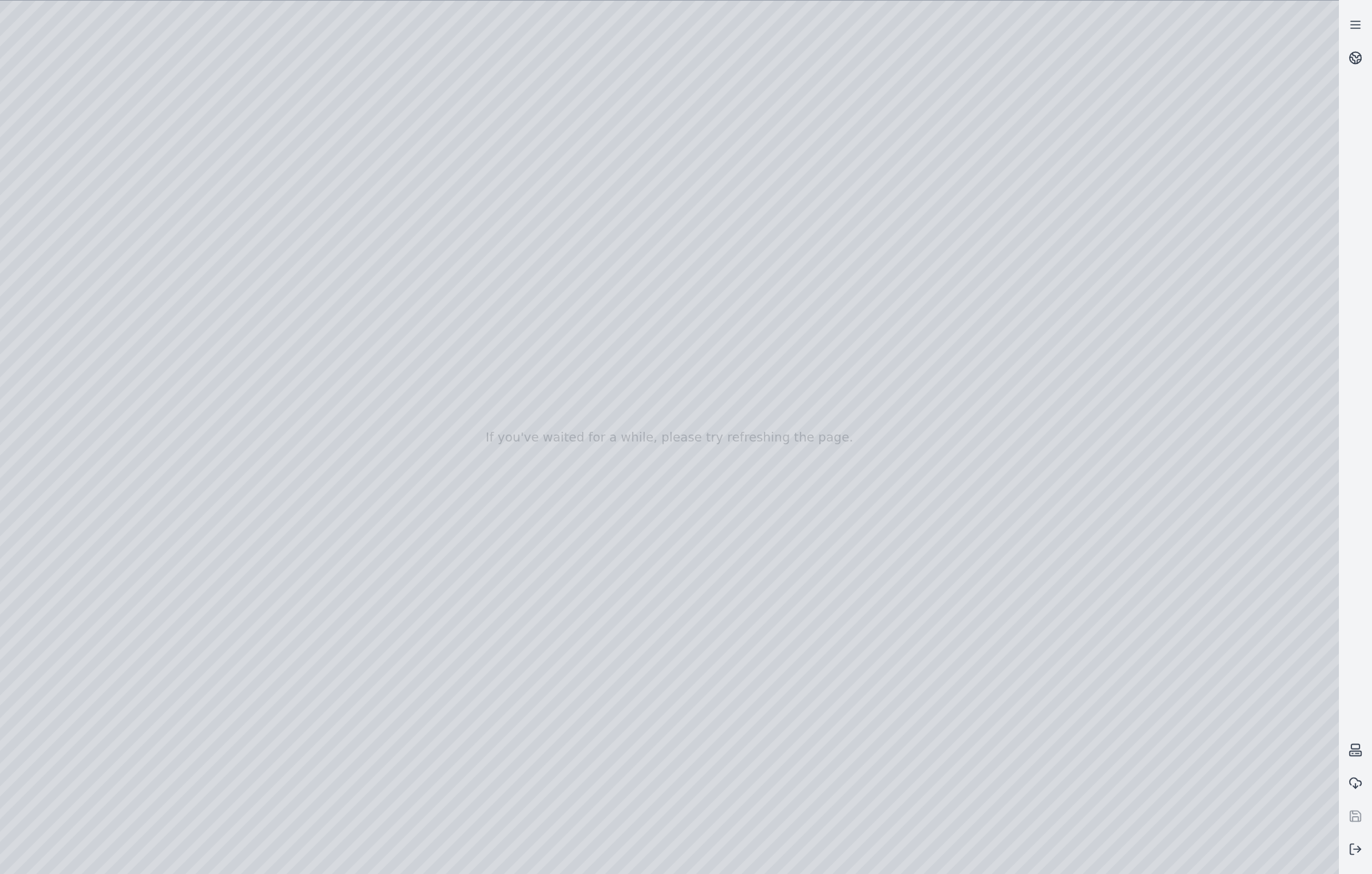
click at [294, 736] on div at bounding box center [669, 438] width 1339 height 874
click at [301, 772] on div at bounding box center [669, 438] width 1339 height 874
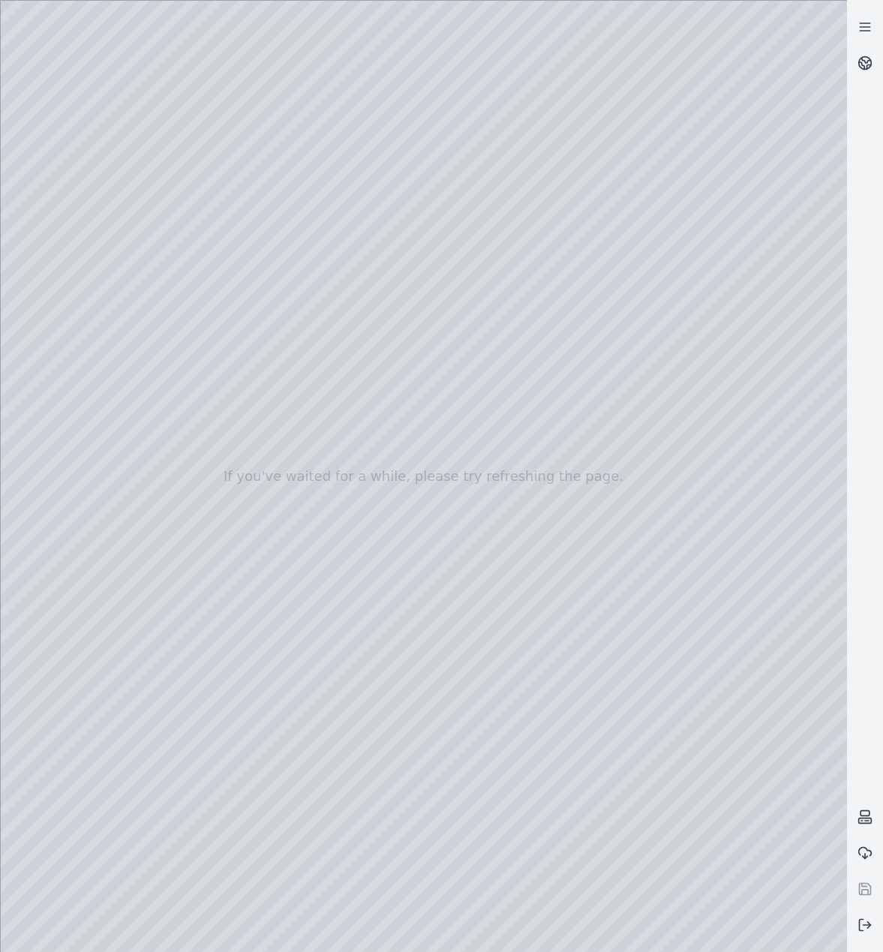
click at [257, 805] on div at bounding box center [424, 477] width 847 height 952
click at [266, 835] on div at bounding box center [424, 477] width 847 height 952
click at [319, 784] on div at bounding box center [424, 477] width 847 height 952
click at [320, 716] on div at bounding box center [424, 477] width 847 height 952
click at [319, 668] on div at bounding box center [424, 477] width 847 height 952
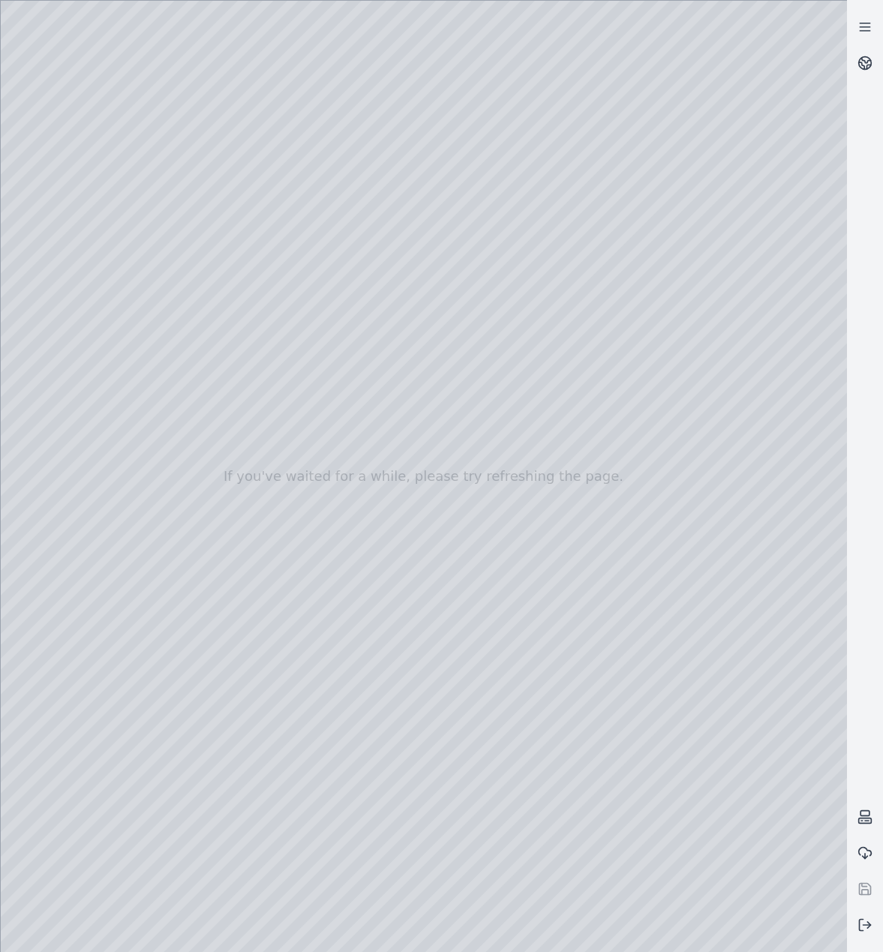
click at [322, 601] on div at bounding box center [424, 477] width 847 height 952
click at [319, 538] on div at bounding box center [424, 477] width 847 height 952
click at [322, 468] on div at bounding box center [424, 477] width 847 height 952
click at [329, 419] on div at bounding box center [424, 477] width 847 height 952
click at [321, 357] on div at bounding box center [424, 477] width 847 height 952
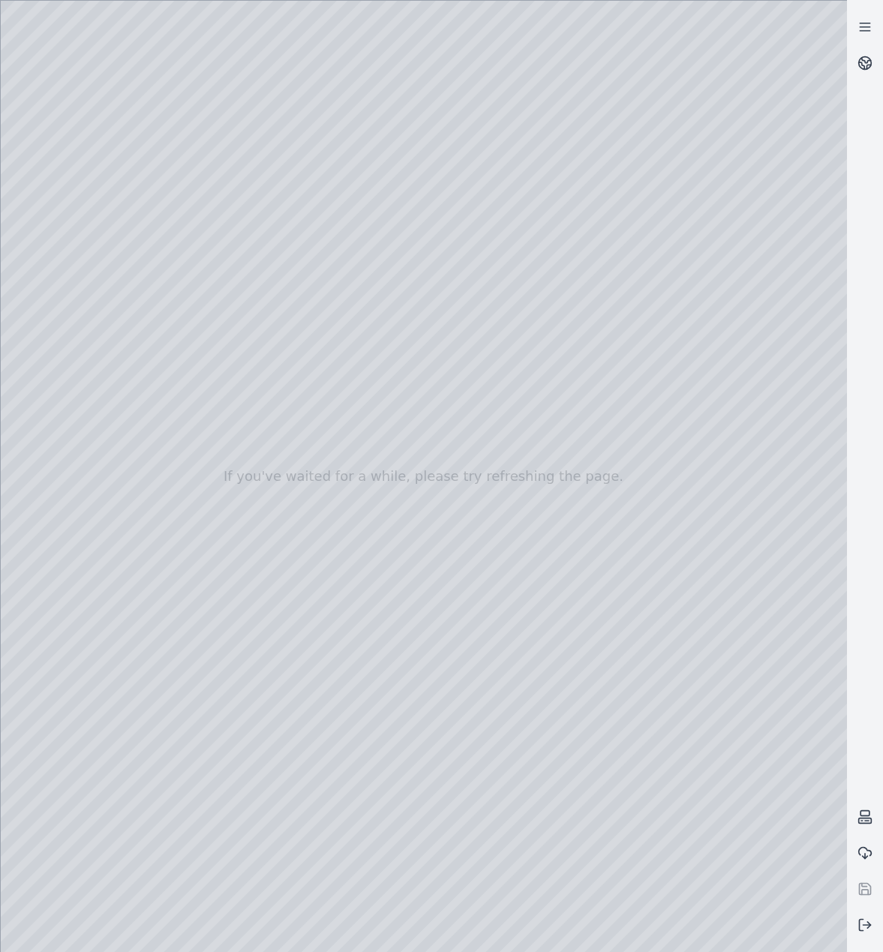
click at [318, 293] on div at bounding box center [424, 477] width 847 height 952
click at [320, 239] on div at bounding box center [424, 477] width 847 height 952
click at [320, 166] on div at bounding box center [424, 477] width 847 height 952
click at [299, 667] on div at bounding box center [424, 477] width 847 height 952
click at [296, 596] on div at bounding box center [424, 477] width 847 height 952
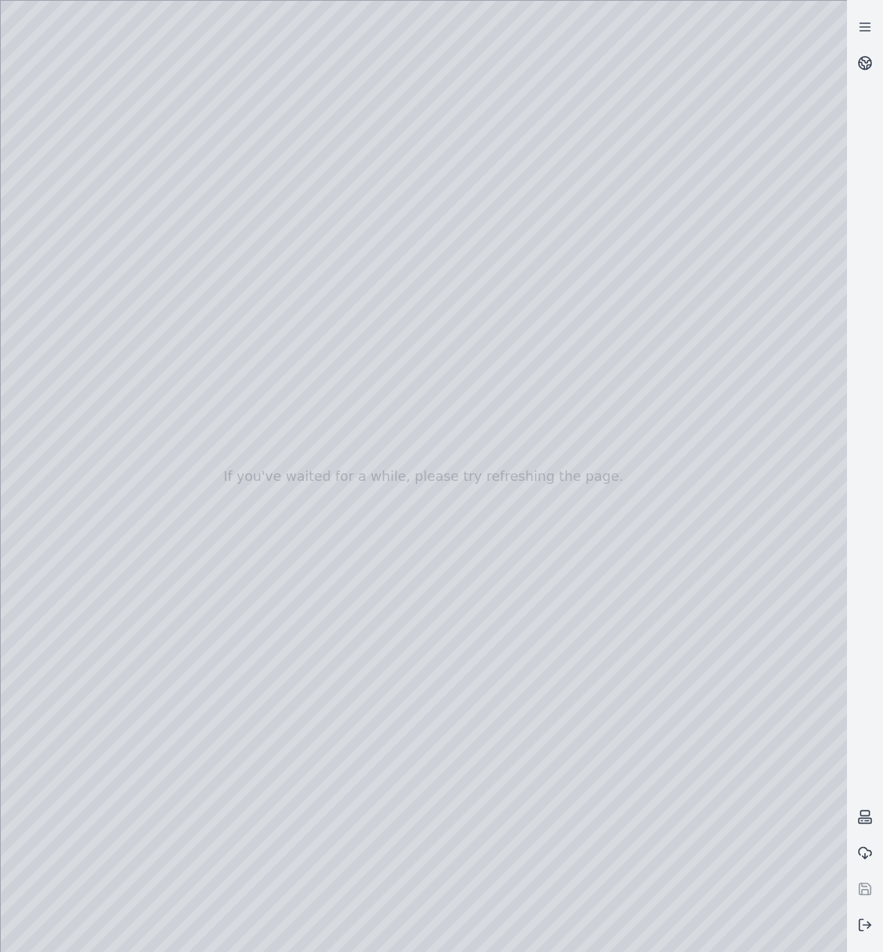
click at [305, 542] on div at bounding box center [424, 477] width 847 height 952
click at [313, 474] on div at bounding box center [424, 477] width 847 height 952
click at [317, 416] on div at bounding box center [424, 477] width 847 height 952
click at [320, 360] on div at bounding box center [424, 477] width 847 height 952
click at [327, 291] on div at bounding box center [424, 477] width 847 height 952
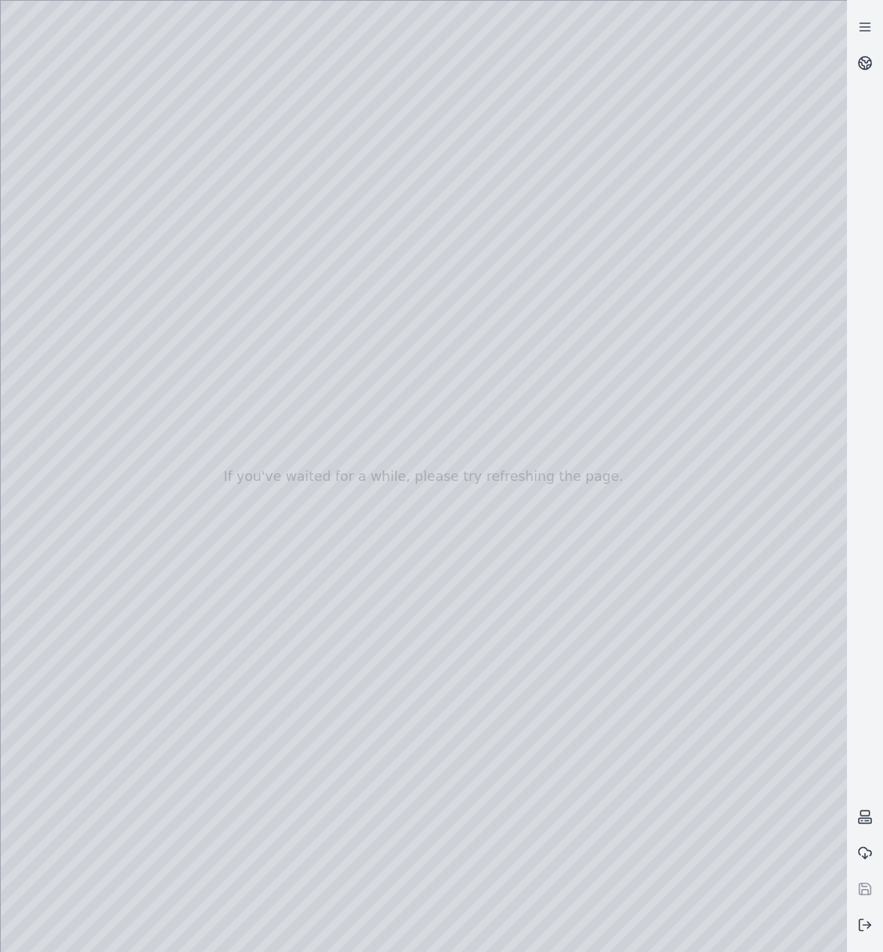
click at [330, 227] on div at bounding box center [424, 477] width 847 height 952
click at [325, 198] on div at bounding box center [424, 477] width 847 height 952
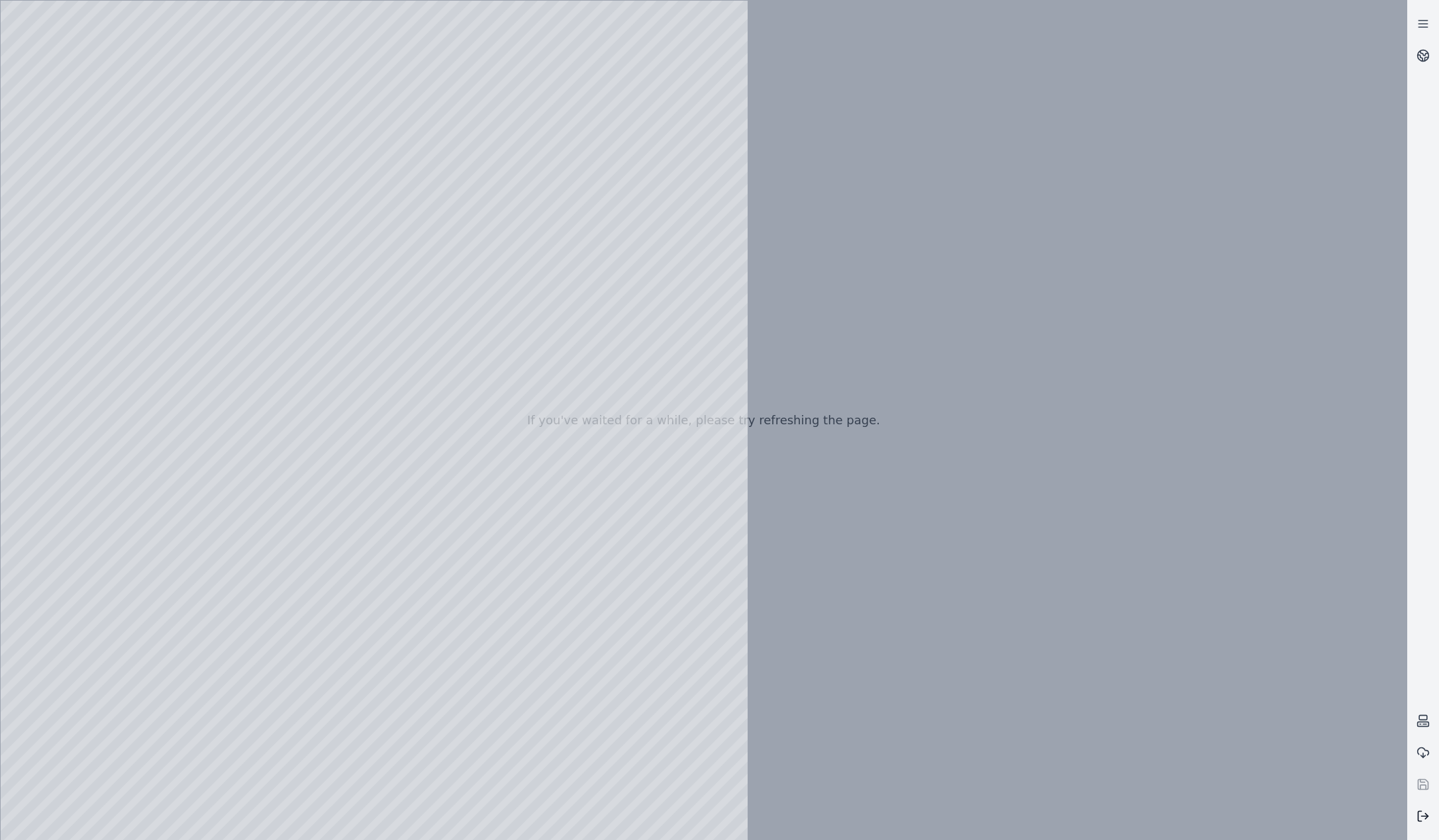
click at [1400, 818] on button at bounding box center [1423, 816] width 32 height 32
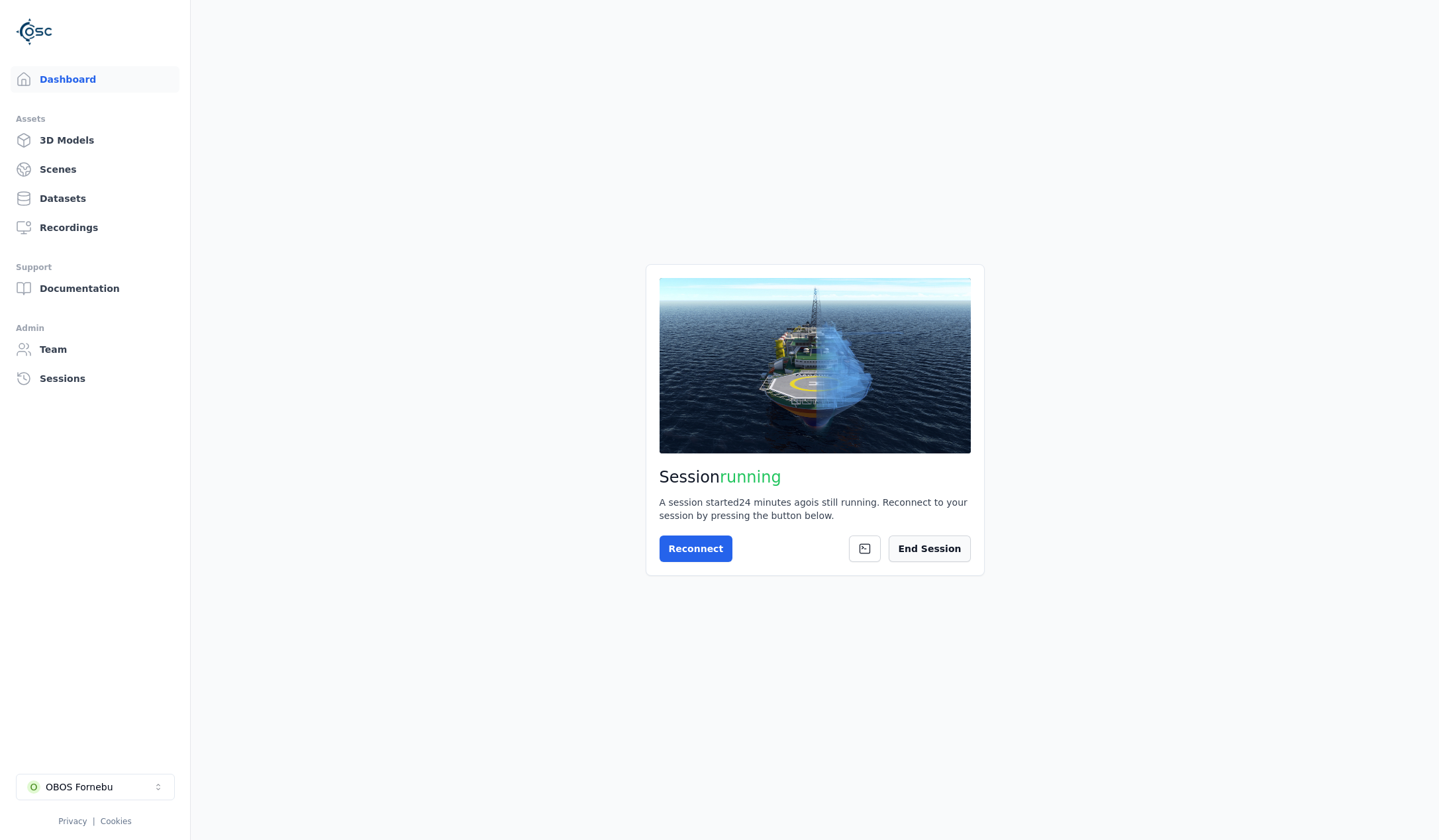
click at [944, 545] on button "End Session" at bounding box center [929, 549] width 81 height 26
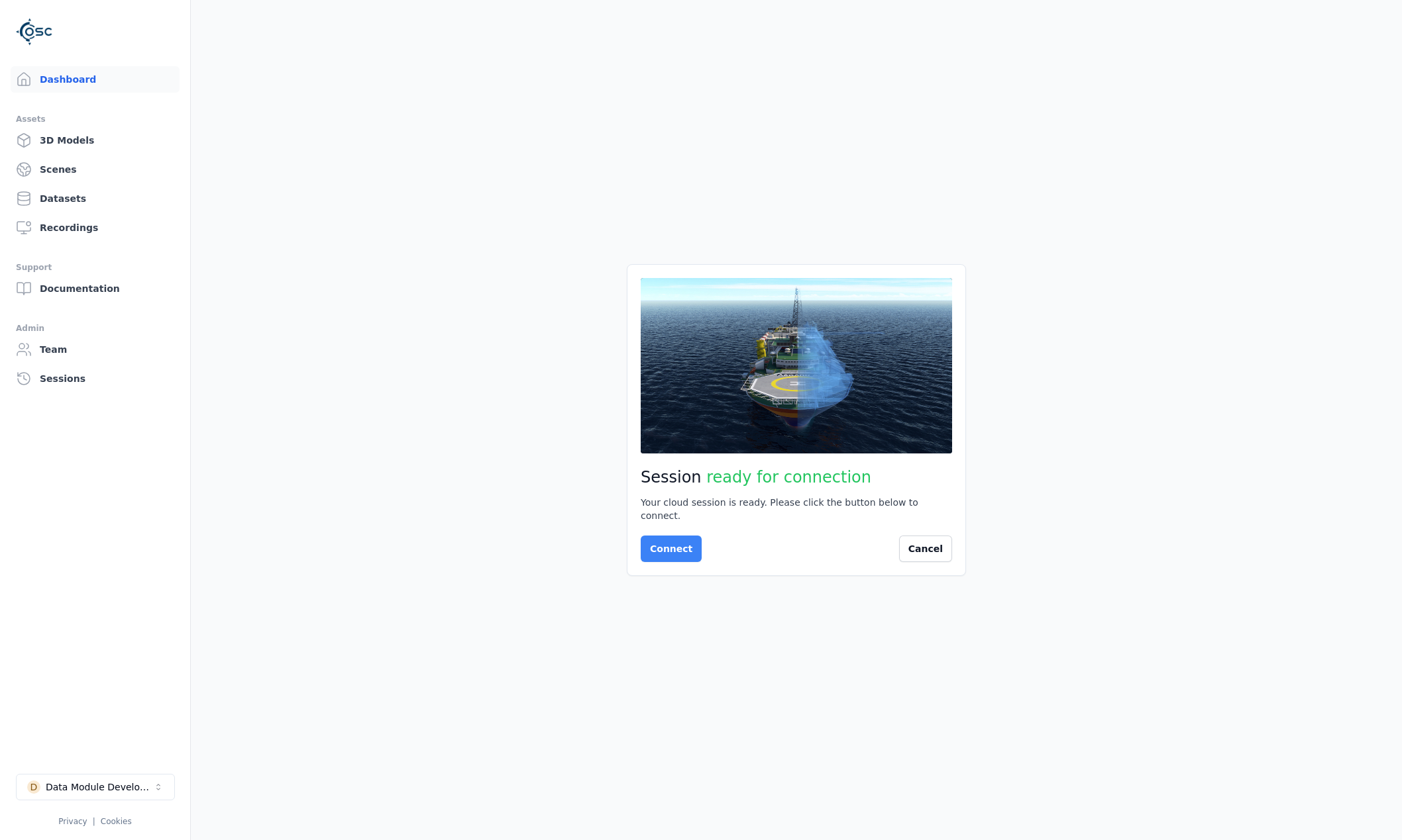
click at [679, 545] on button "Connect" at bounding box center [671, 549] width 61 height 26
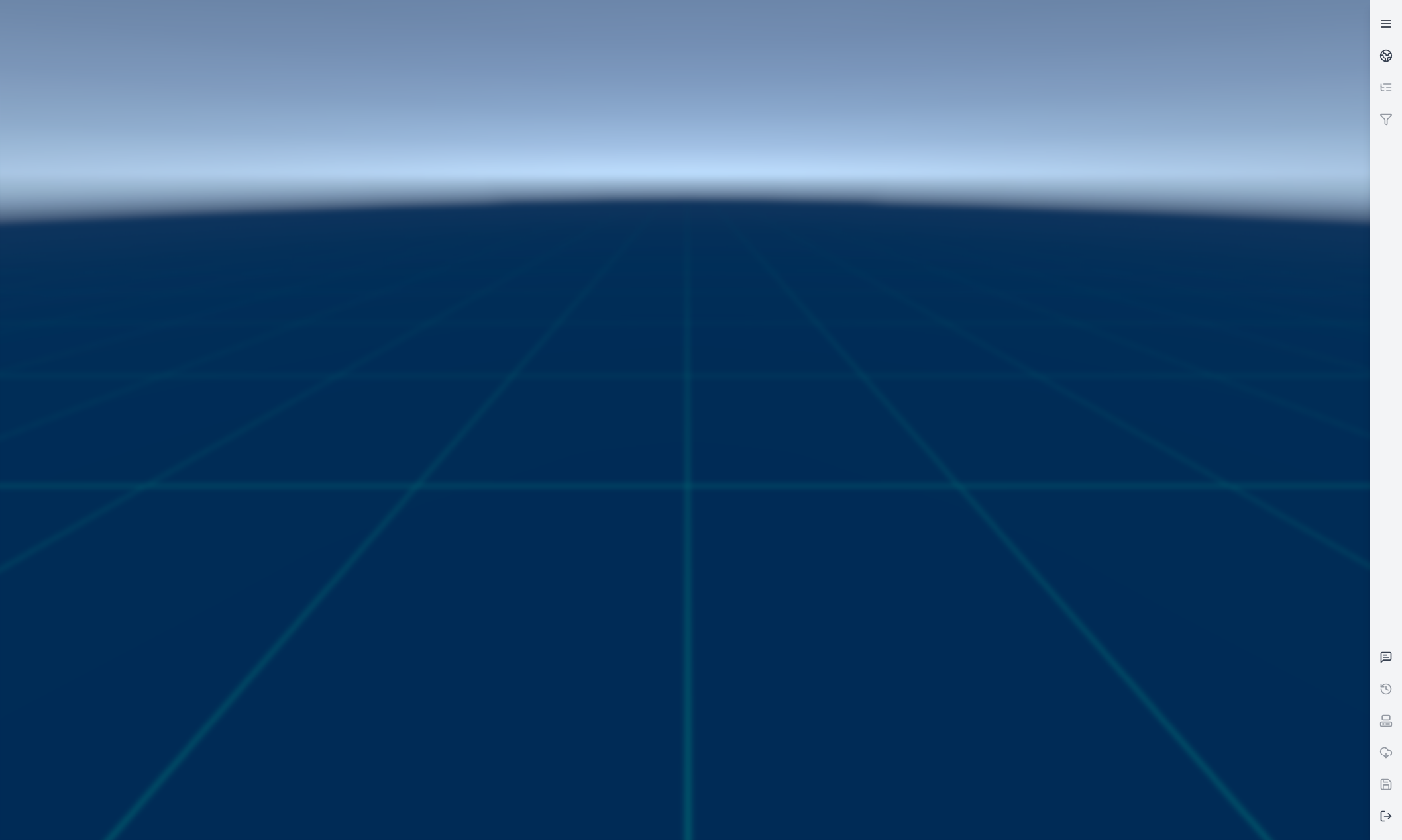
click at [1383, 27] on line at bounding box center [1386, 27] width 9 height 0
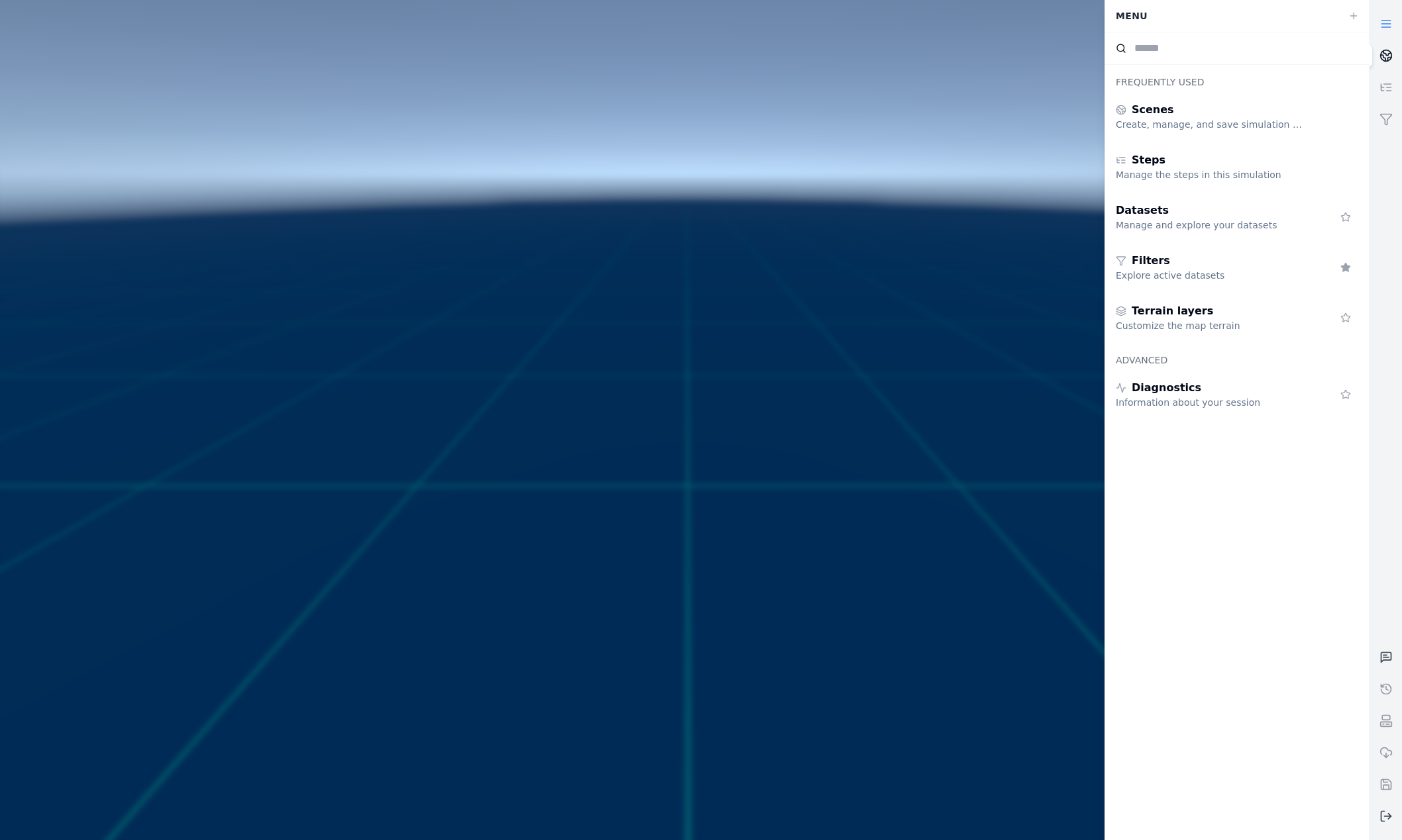
click at [1385, 59] on icon at bounding box center [1383, 57] width 4 height 6
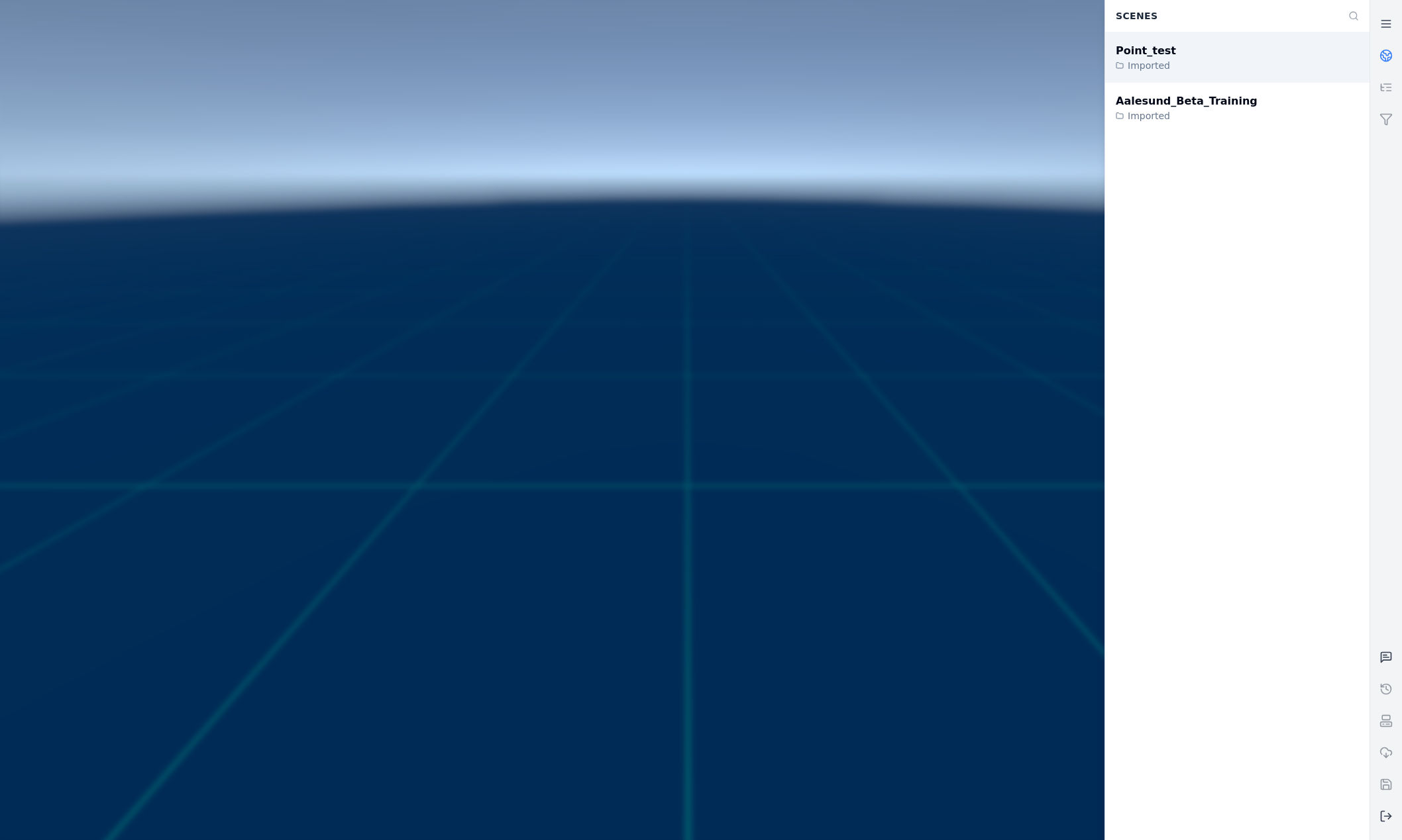
click at [1245, 68] on div "Point_test Imported" at bounding box center [1237, 57] width 264 height 50
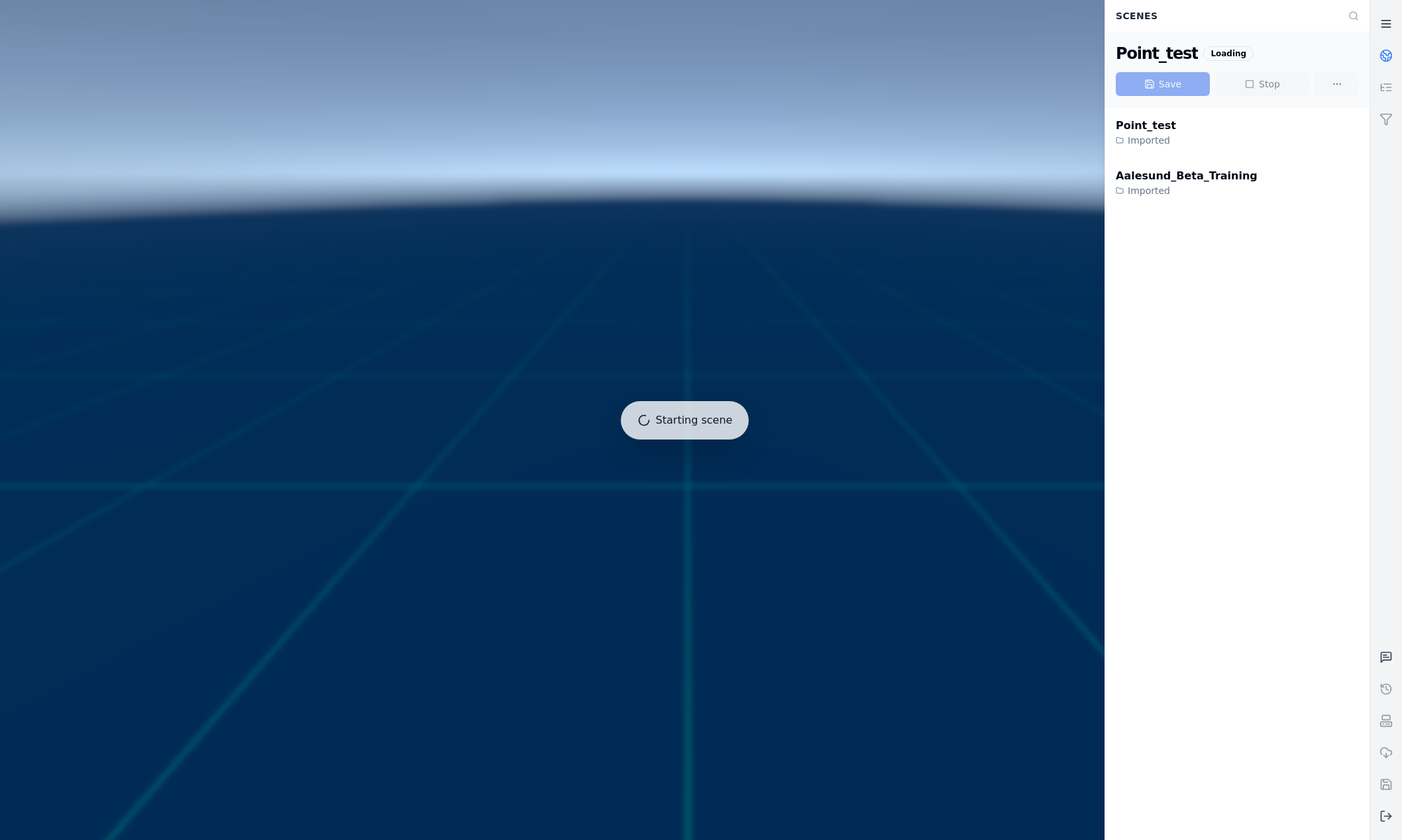
click at [1387, 24] on line at bounding box center [1386, 24] width 9 height 0
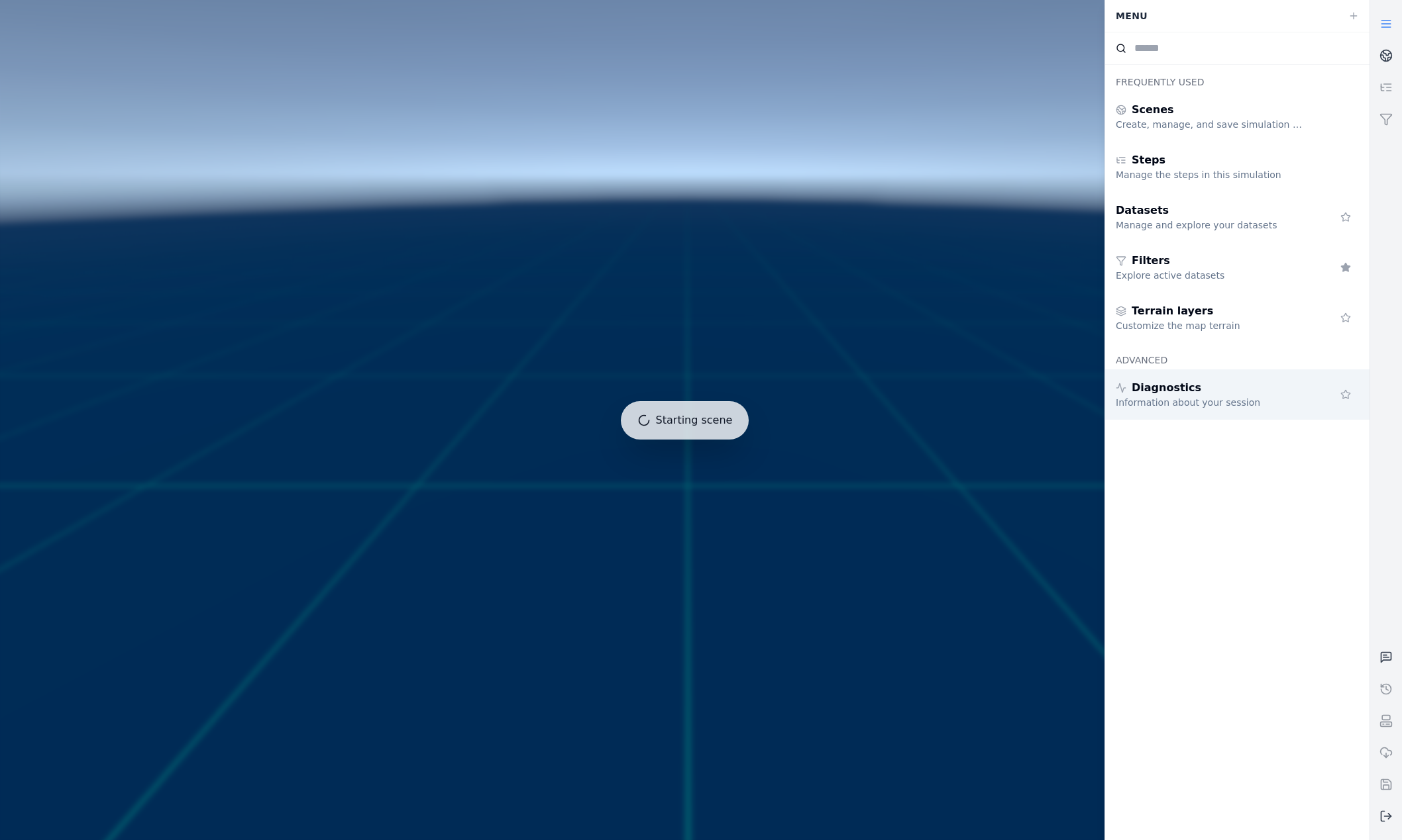
click at [1220, 400] on div "Information about your session" at bounding box center [1211, 402] width 191 height 13
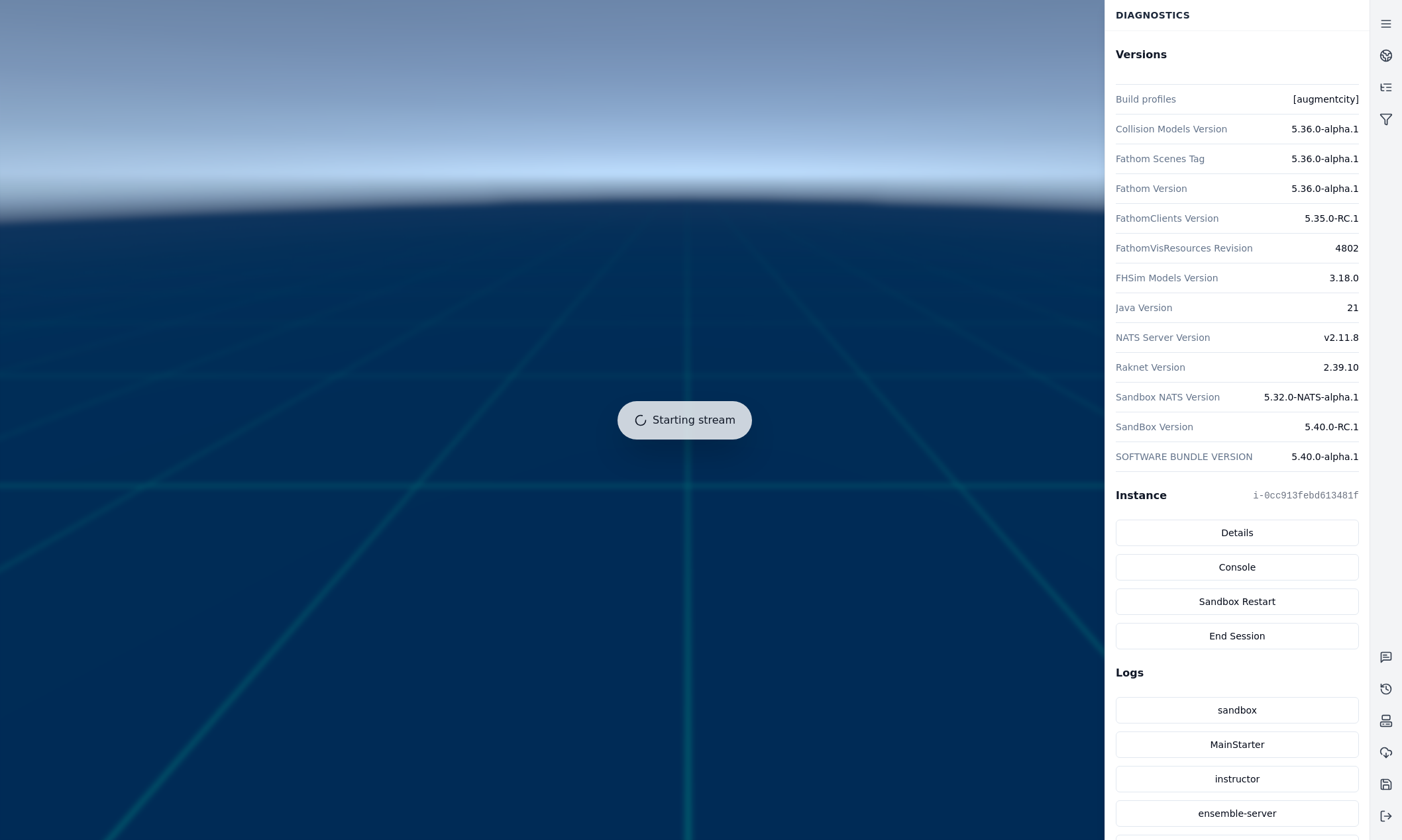
click at [272, 365] on div at bounding box center [684, 420] width 1380 height 851
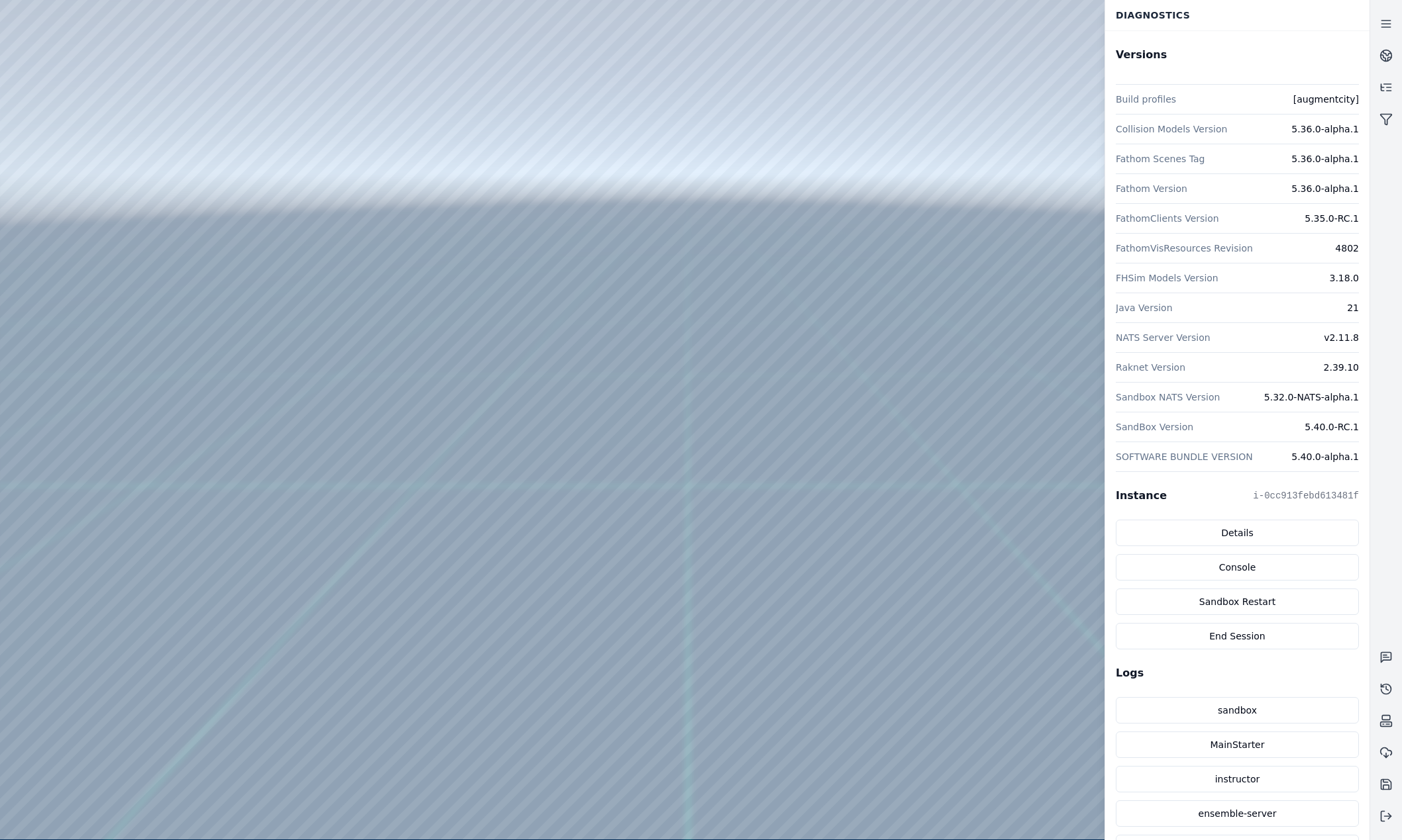
click at [182, 122] on div at bounding box center [684, 420] width 1369 height 840
drag, startPoint x: 430, startPoint y: 372, endPoint x: 469, endPoint y: 446, distance: 83.6
drag, startPoint x: 621, startPoint y: 166, endPoint x: 605, endPoint y: 498, distance: 332.4
click at [49, 216] on div at bounding box center [684, 420] width 1369 height 840
click at [70, 180] on div at bounding box center [684, 420] width 1369 height 840
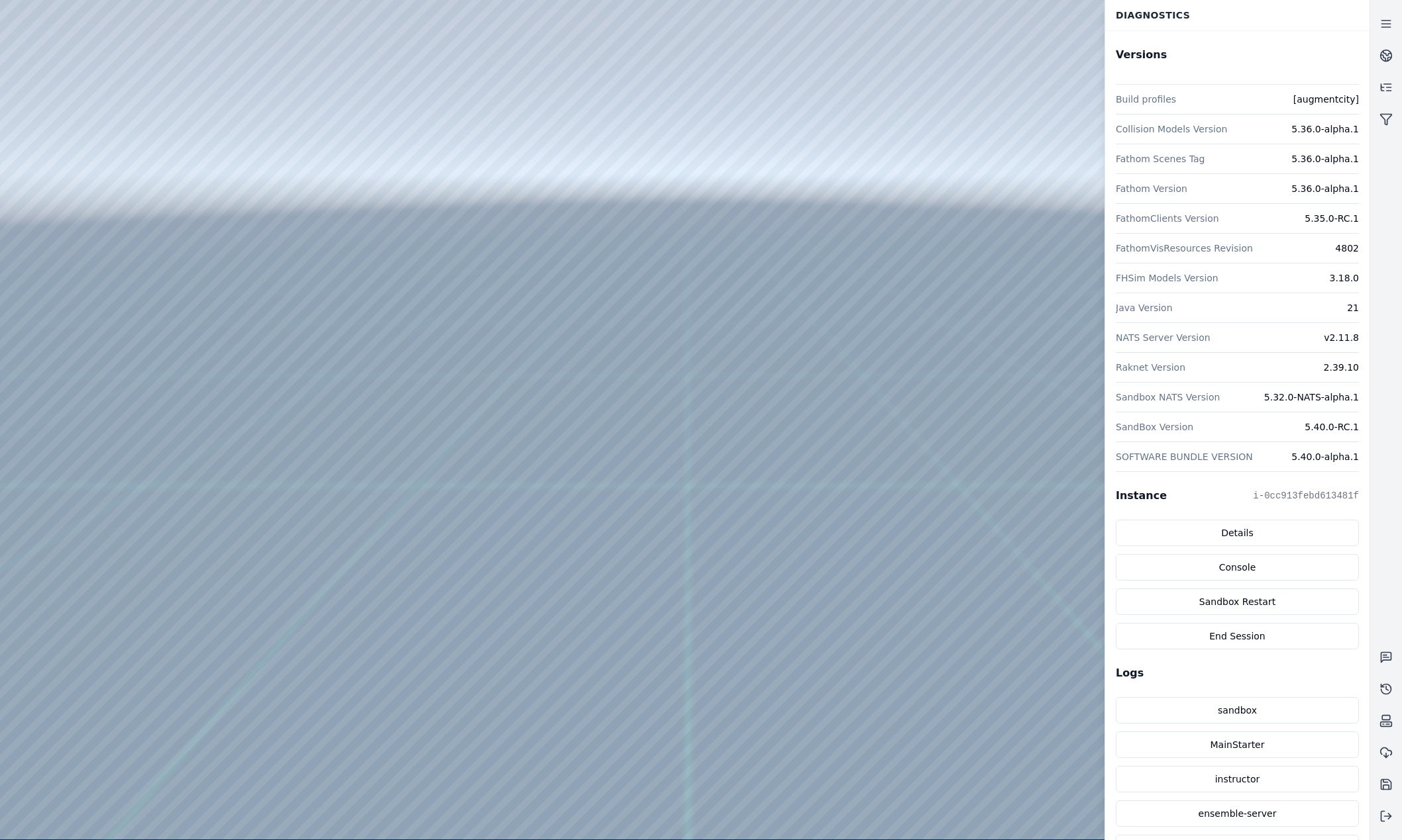
click at [84, 239] on div at bounding box center [684, 420] width 1369 height 840
click at [97, 336] on div at bounding box center [684, 420] width 1369 height 840
click at [87, 373] on div at bounding box center [684, 420] width 1369 height 840
click at [89, 341] on div at bounding box center [684, 420] width 1369 height 840
click at [94, 286] on div at bounding box center [684, 420] width 1369 height 840
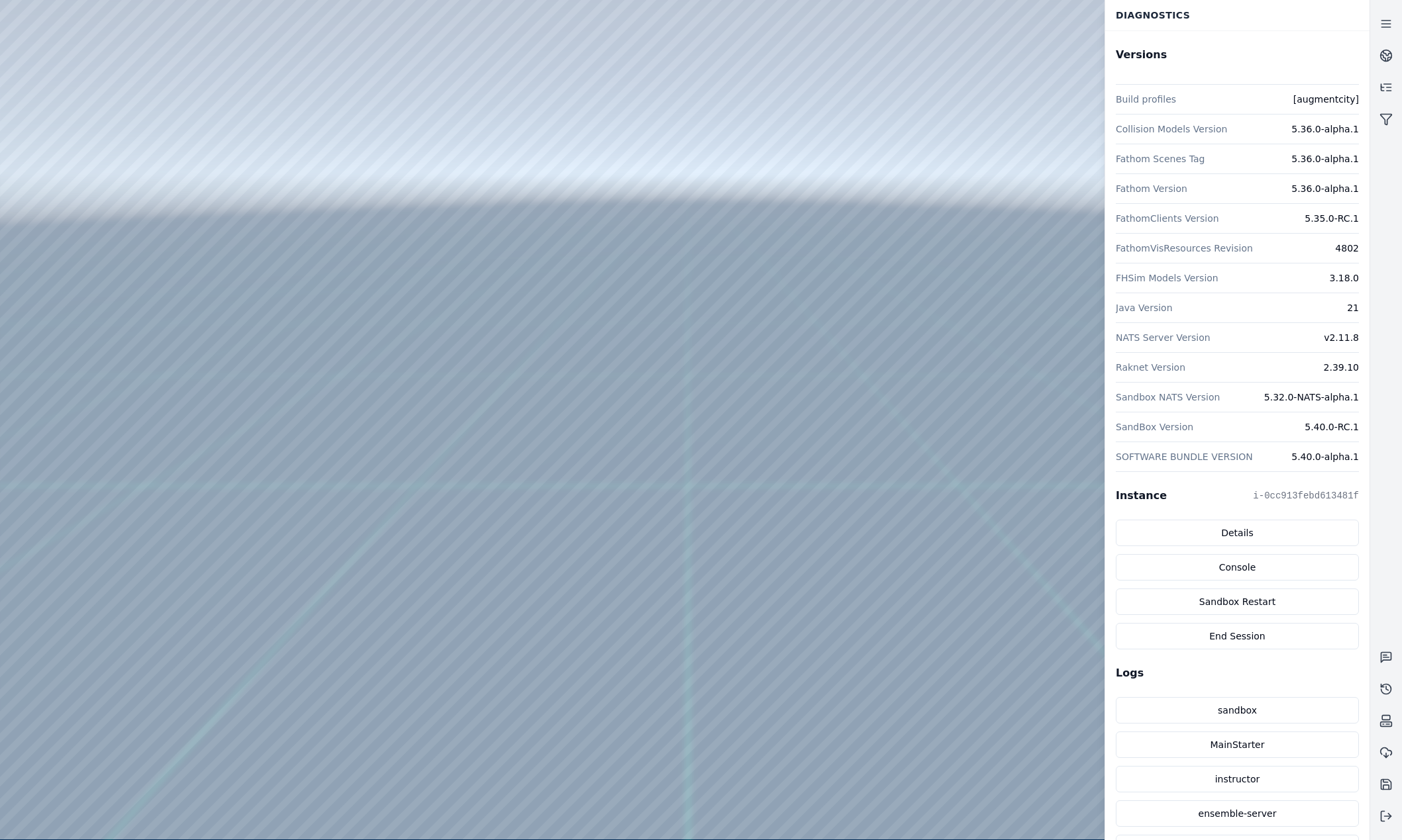
click at [387, 54] on div at bounding box center [684, 420] width 1369 height 840
click at [460, 371] on div at bounding box center [684, 420] width 1369 height 840
click at [1059, 169] on div at bounding box center [684, 420] width 1369 height 840
click at [1385, 59] on icon at bounding box center [1386, 56] width 13 height 13
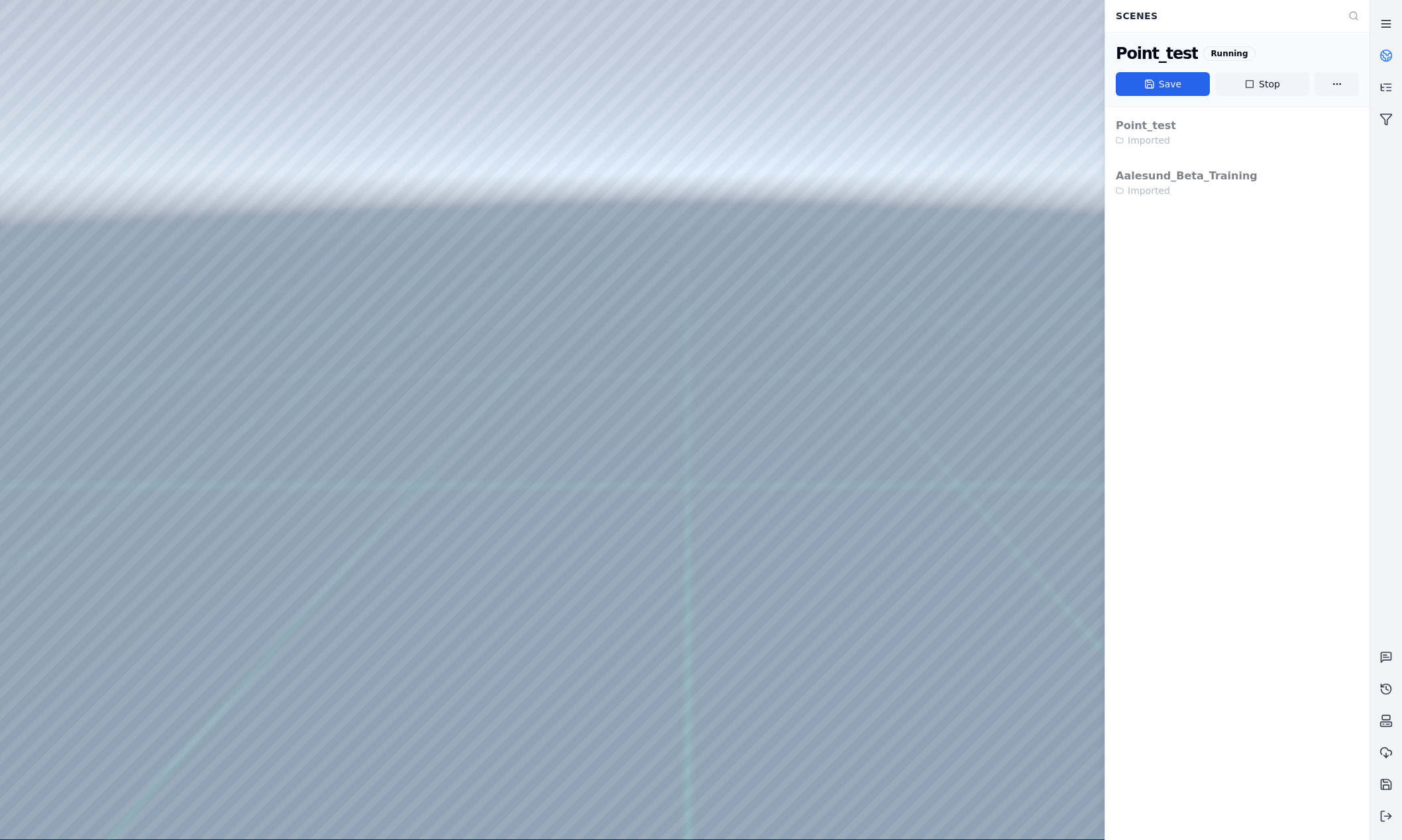
click at [1395, 28] on link at bounding box center [1386, 24] width 32 height 32
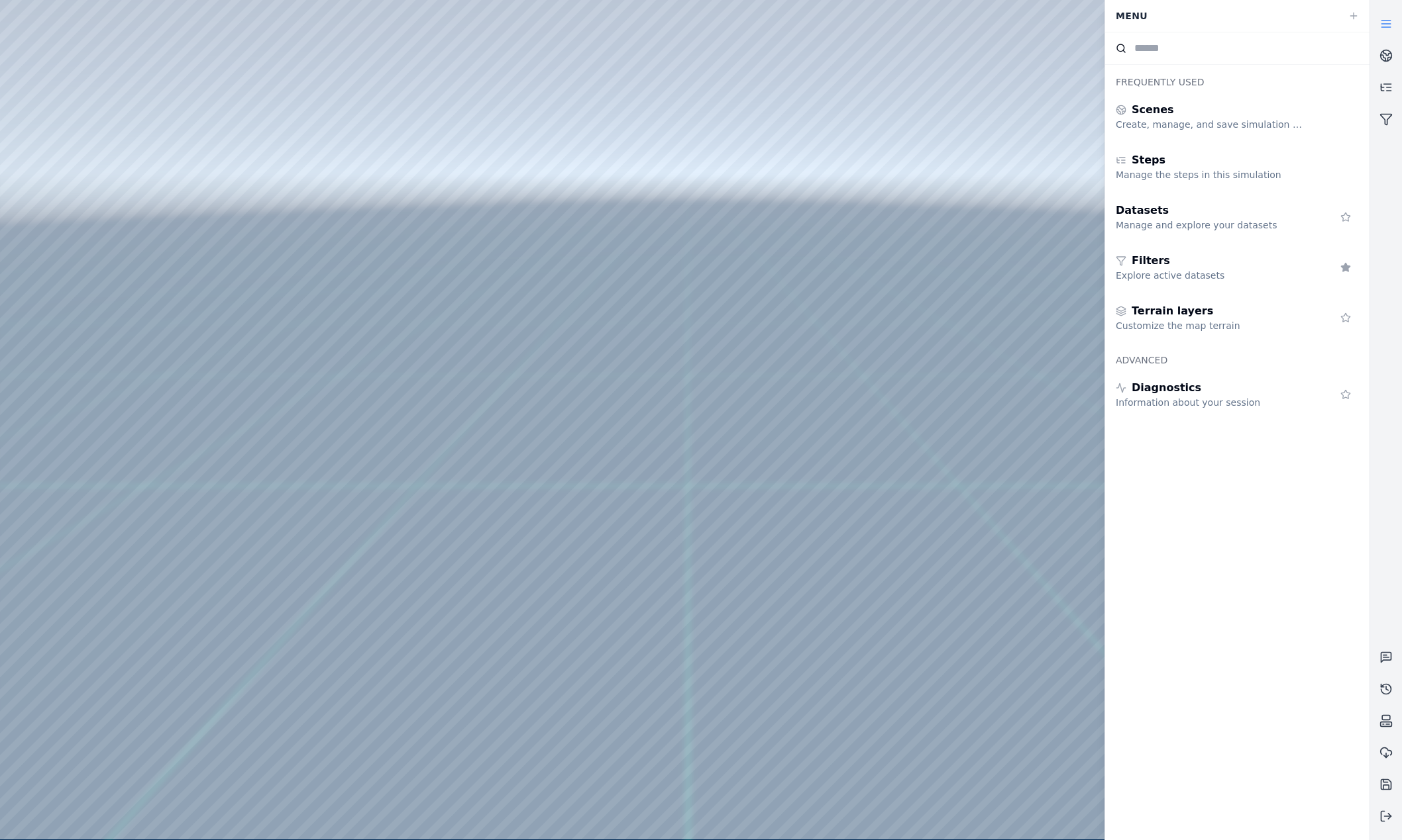
click at [1389, 34] on link at bounding box center [1386, 24] width 32 height 32
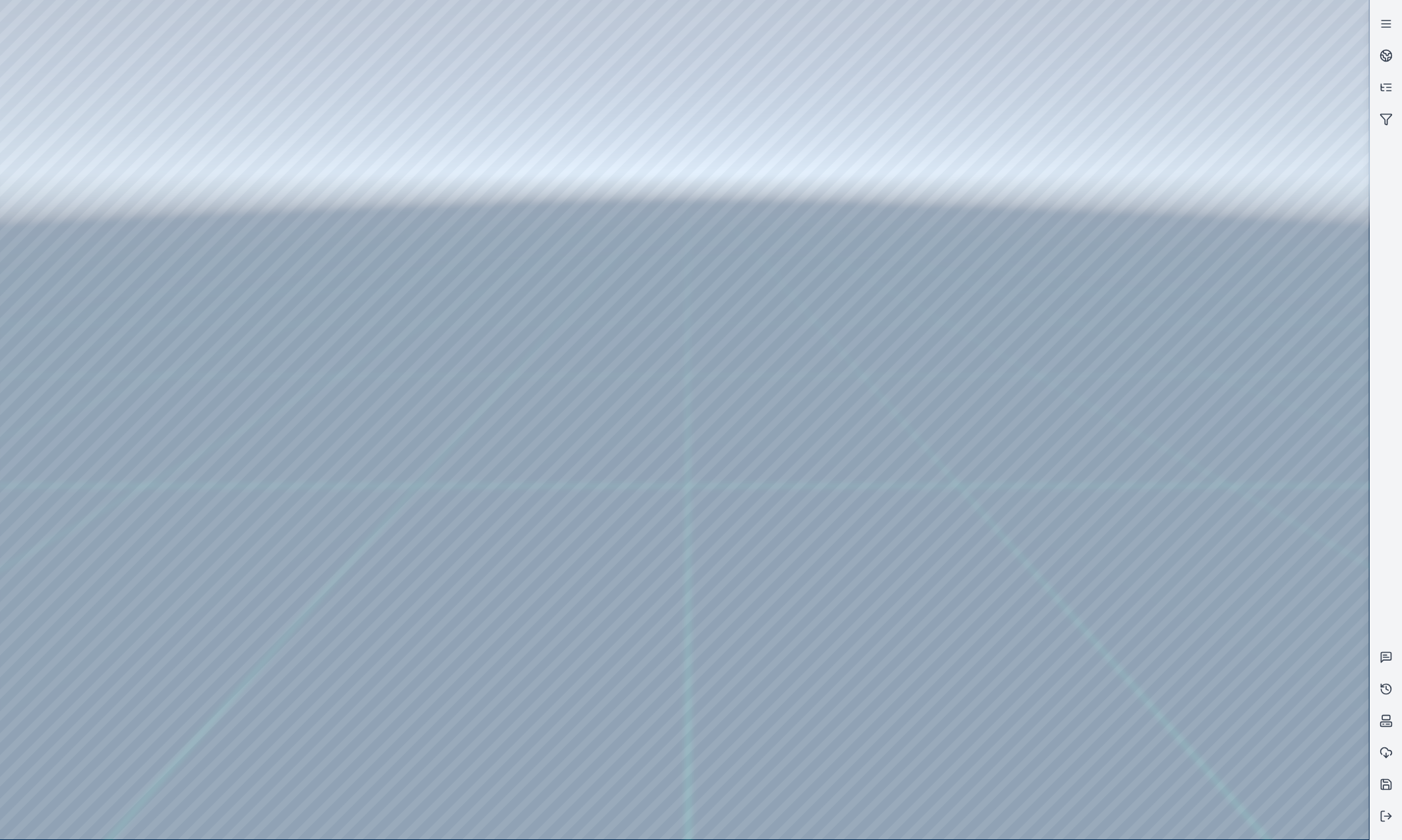
click at [262, 142] on div at bounding box center [684, 420] width 1369 height 840
click at [1274, 269] on div at bounding box center [684, 420] width 1369 height 840
click at [1344, 20] on div at bounding box center [684, 420] width 1369 height 840
click at [1268, 174] on div at bounding box center [684, 420] width 1369 height 840
drag, startPoint x: 1366, startPoint y: 400, endPoint x: 1368, endPoint y: 521, distance: 121.0
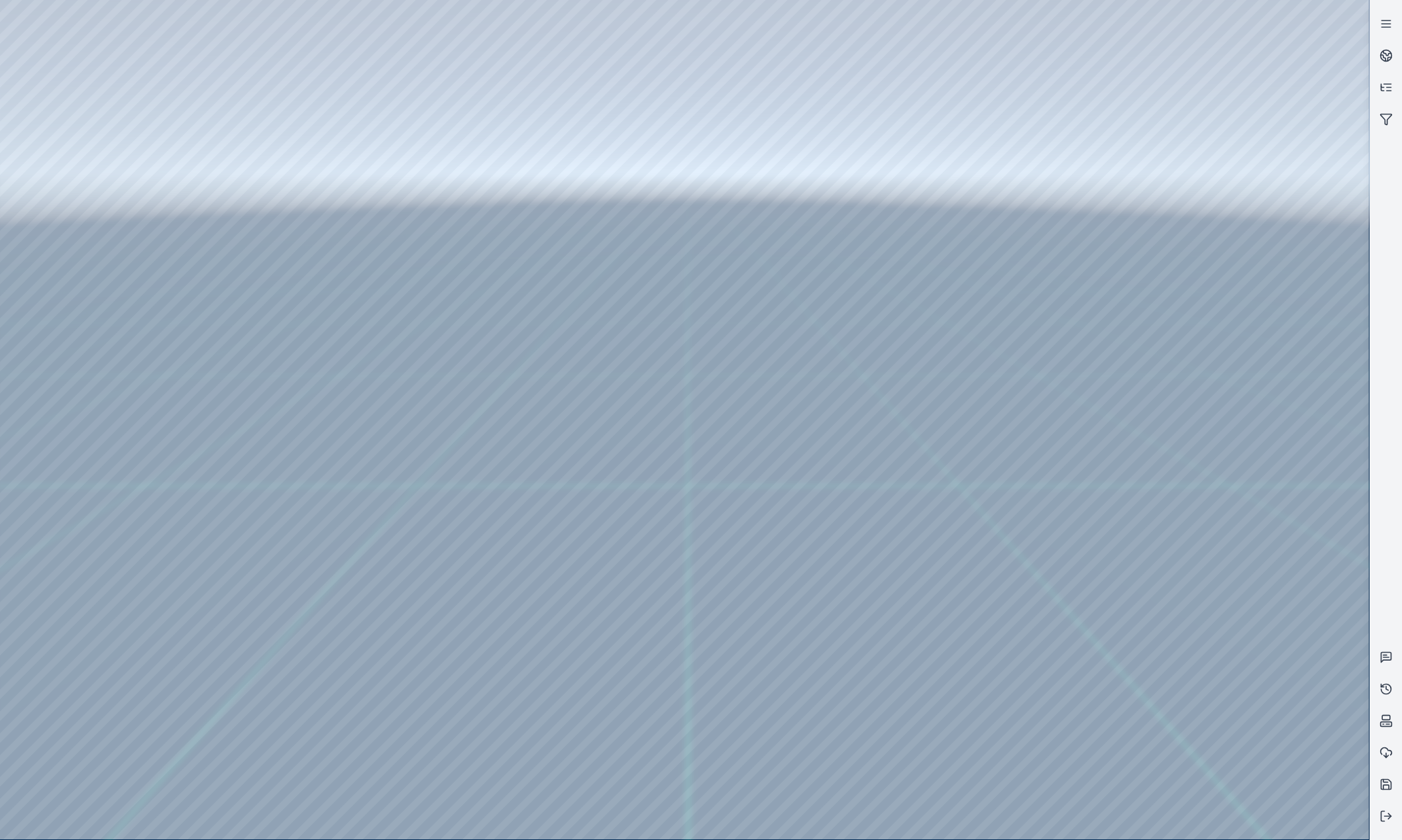
click at [1368, 521] on div at bounding box center [684, 420] width 1369 height 840
click at [1396, 826] on button at bounding box center [1386, 816] width 32 height 32
